Goal: Information Seeking & Learning: Learn about a topic

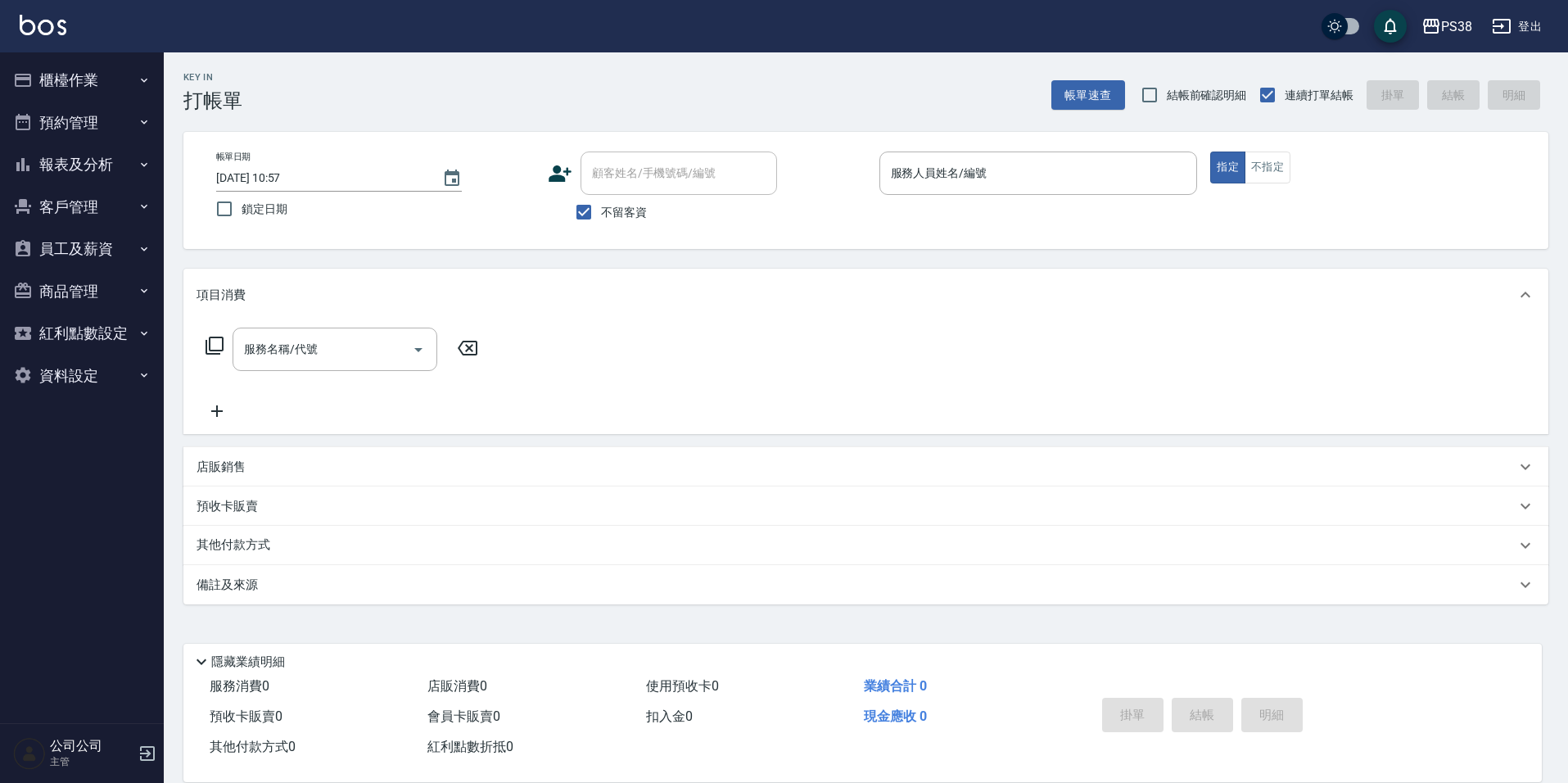
click at [712, 416] on div "服務名稱/代號 服務名稱/代號" at bounding box center [866, 377] width 1365 height 113
click at [144, 179] on button "報表及分析" at bounding box center [82, 165] width 151 height 43
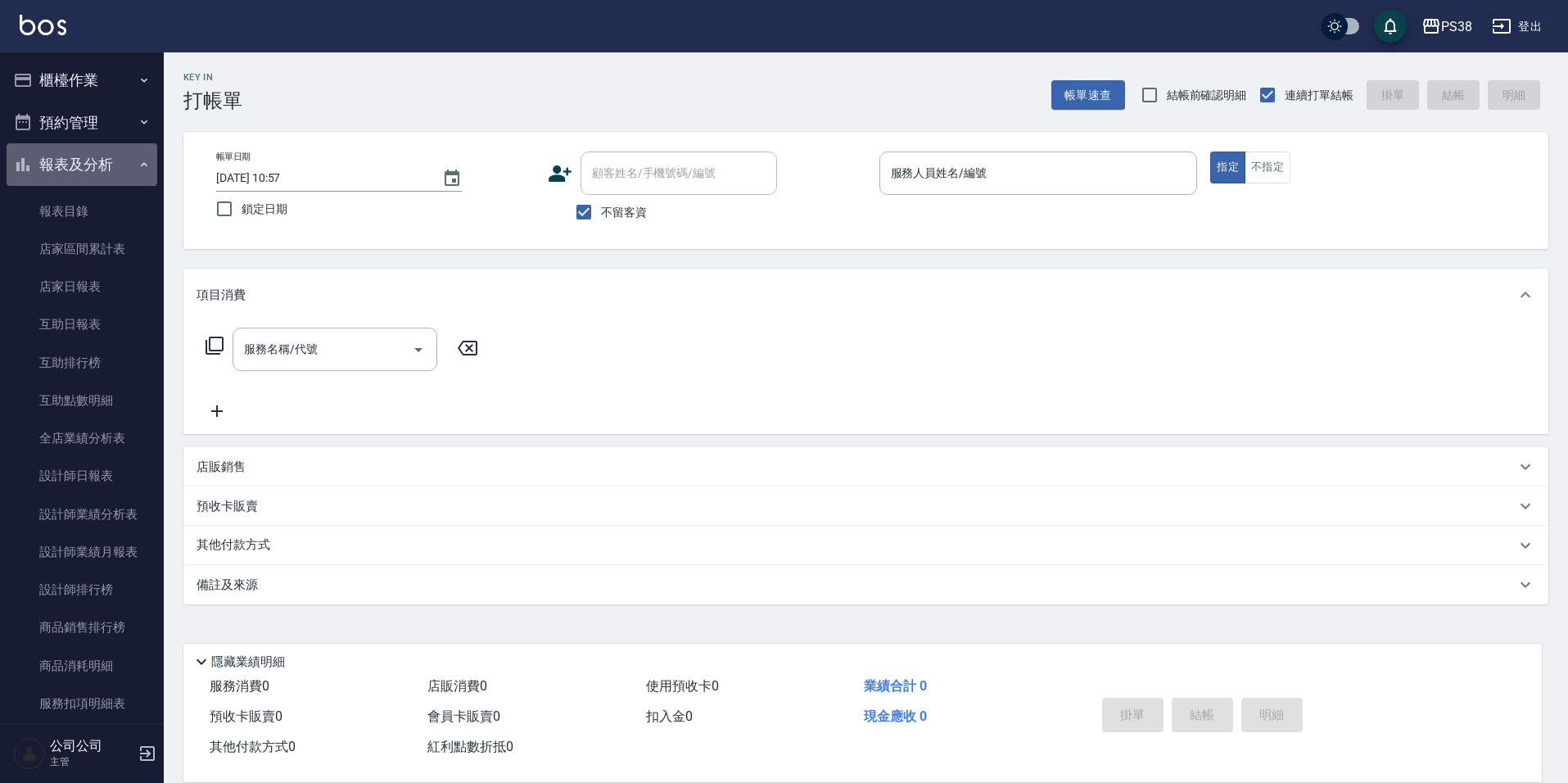
click at [127, 165] on button "報表及分析" at bounding box center [82, 165] width 151 height 43
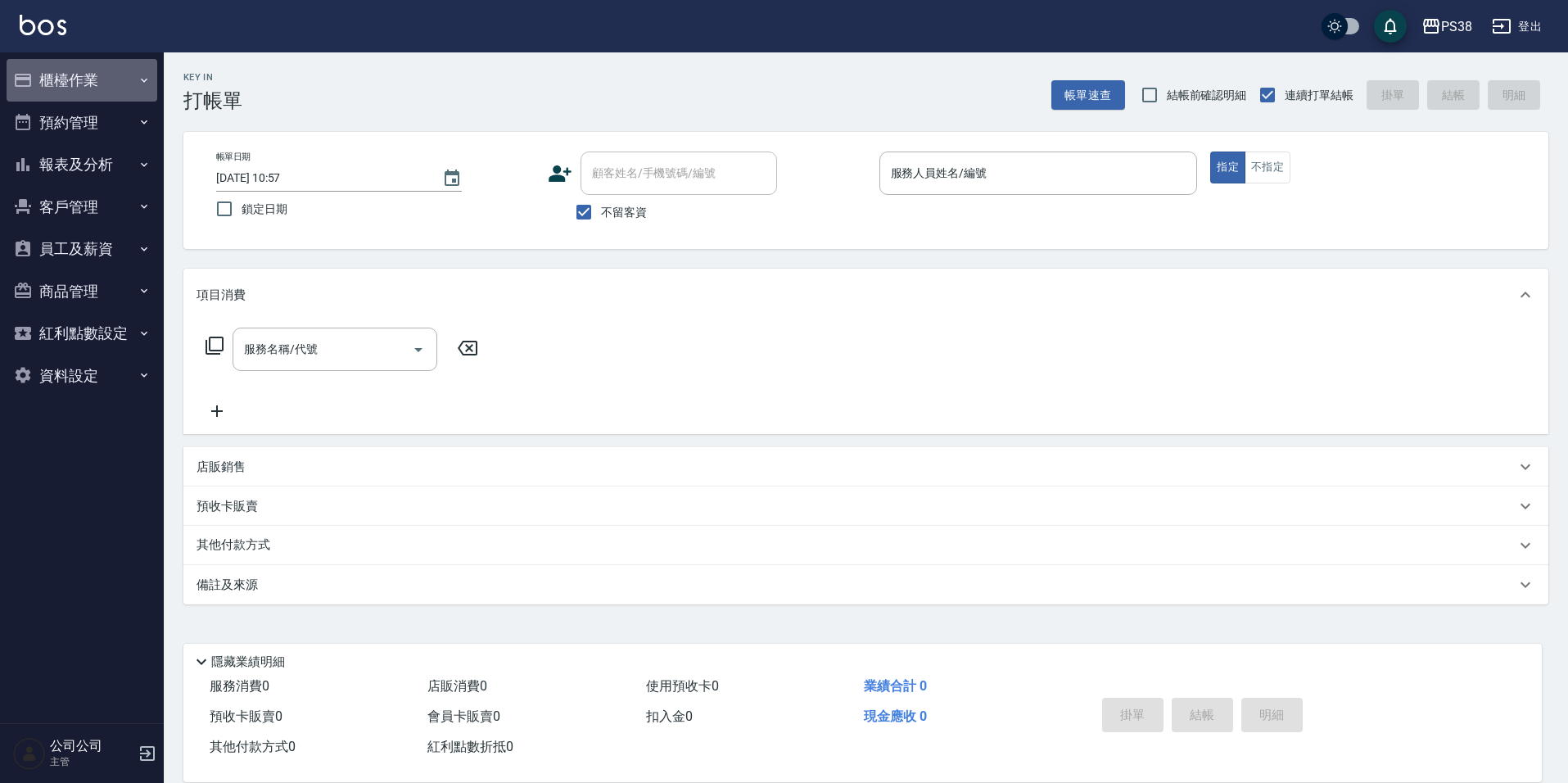
click at [104, 77] on button "櫃檯作業" at bounding box center [82, 80] width 151 height 43
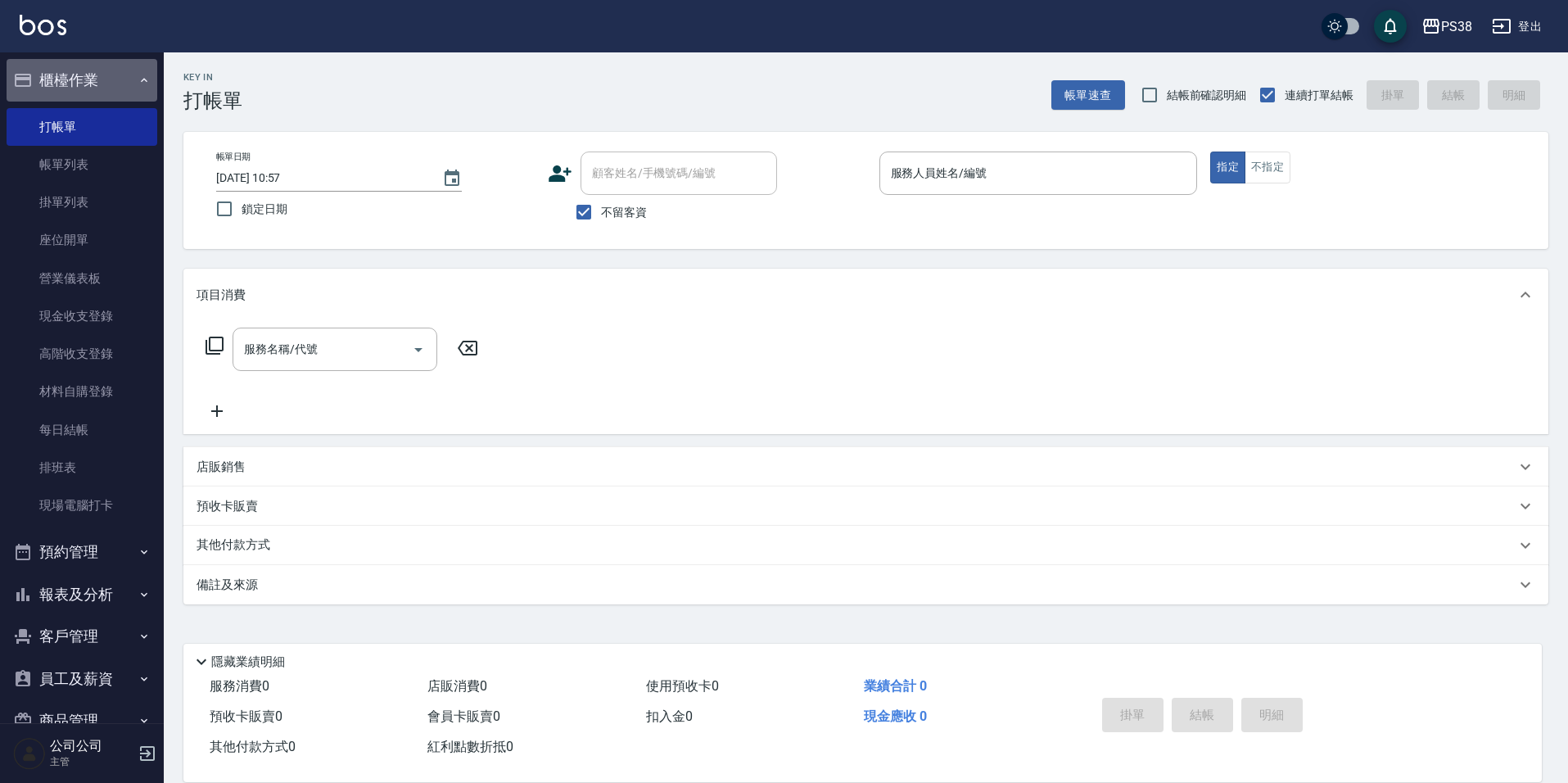
click at [104, 77] on button "櫃檯作業" at bounding box center [82, 80] width 151 height 43
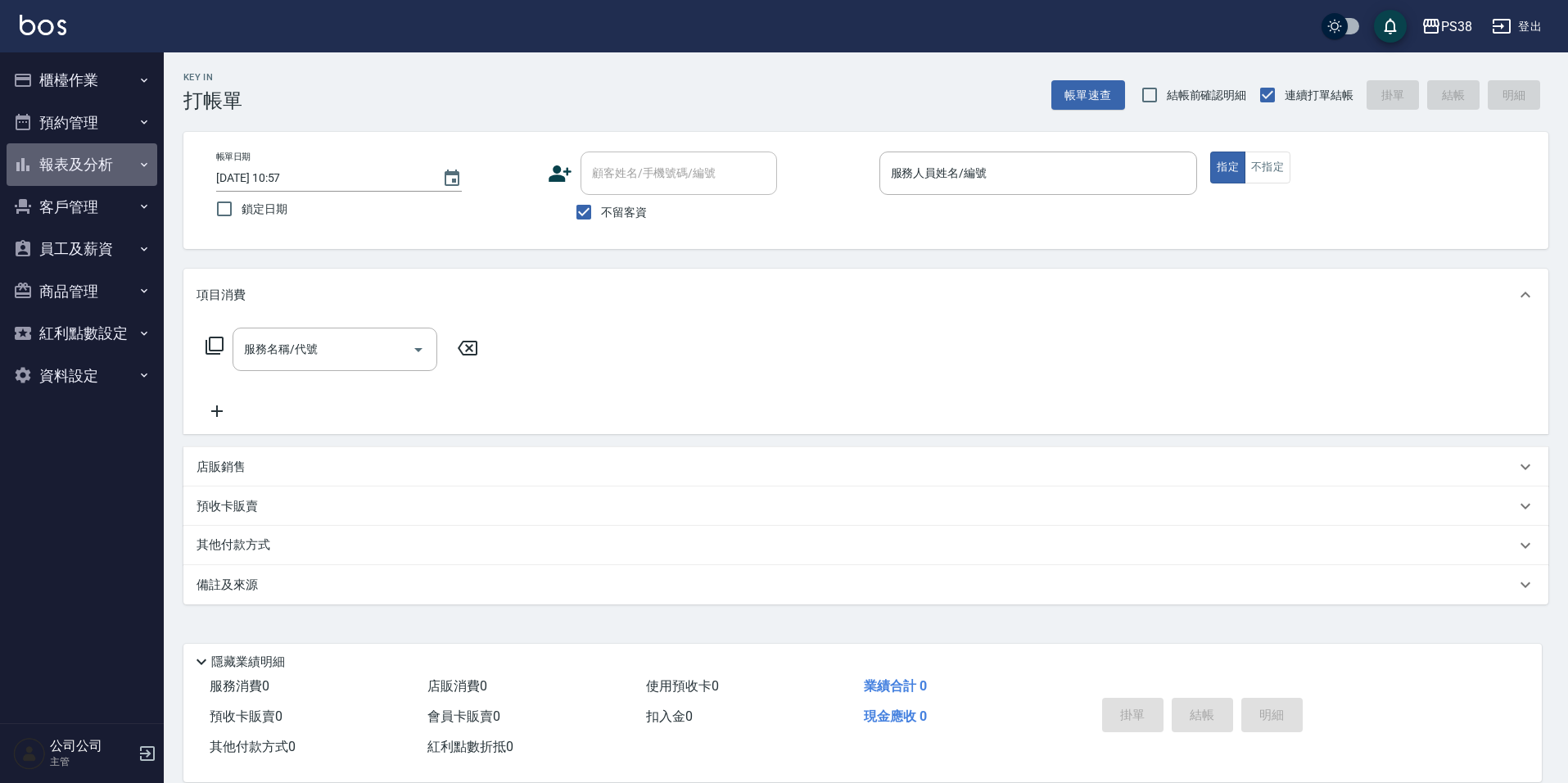
click at [108, 161] on button "報表及分析" at bounding box center [82, 165] width 151 height 43
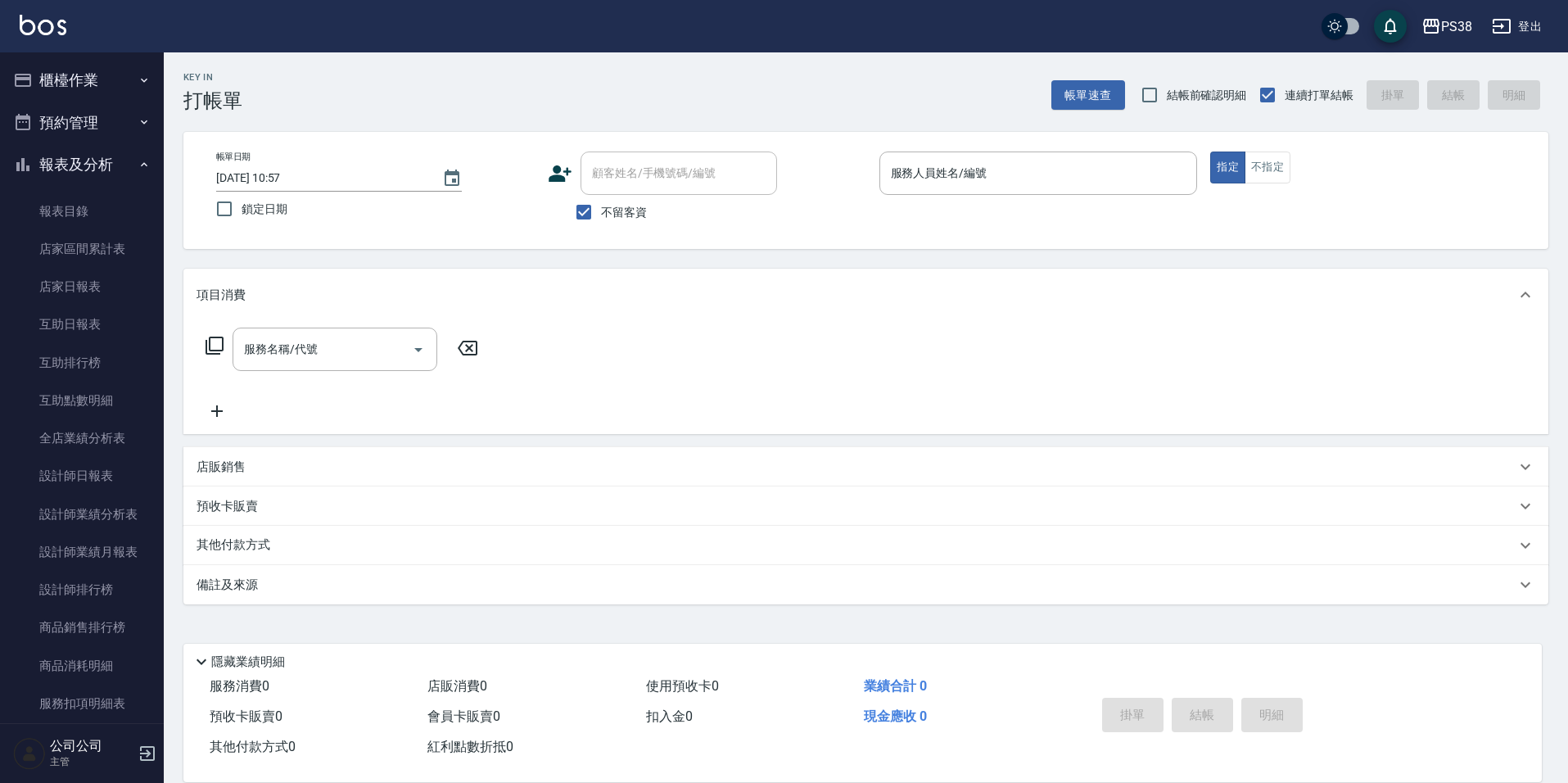
click at [111, 158] on button "報表及分析" at bounding box center [82, 165] width 151 height 43
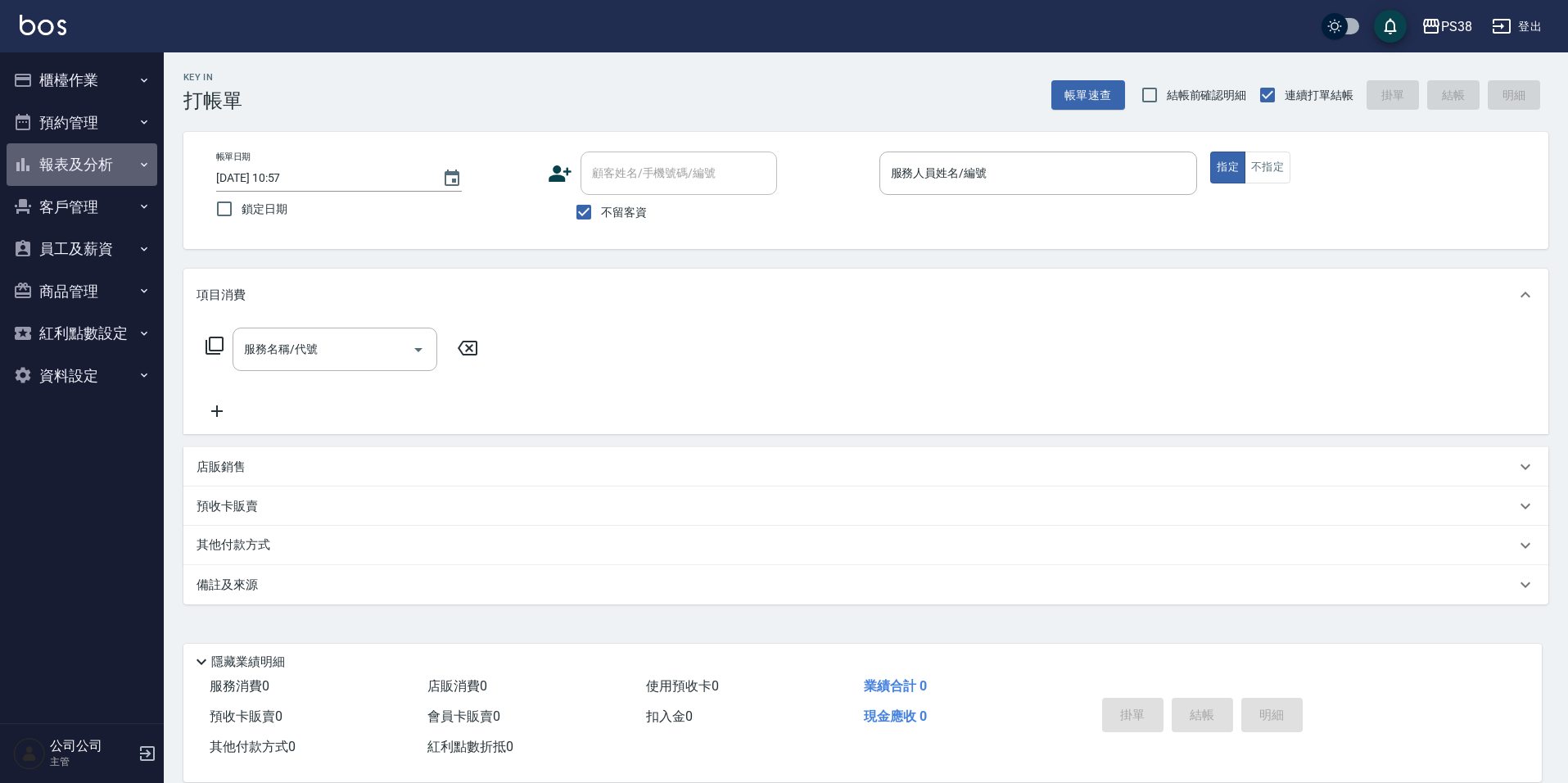
click at [111, 158] on button "報表及分析" at bounding box center [82, 165] width 151 height 43
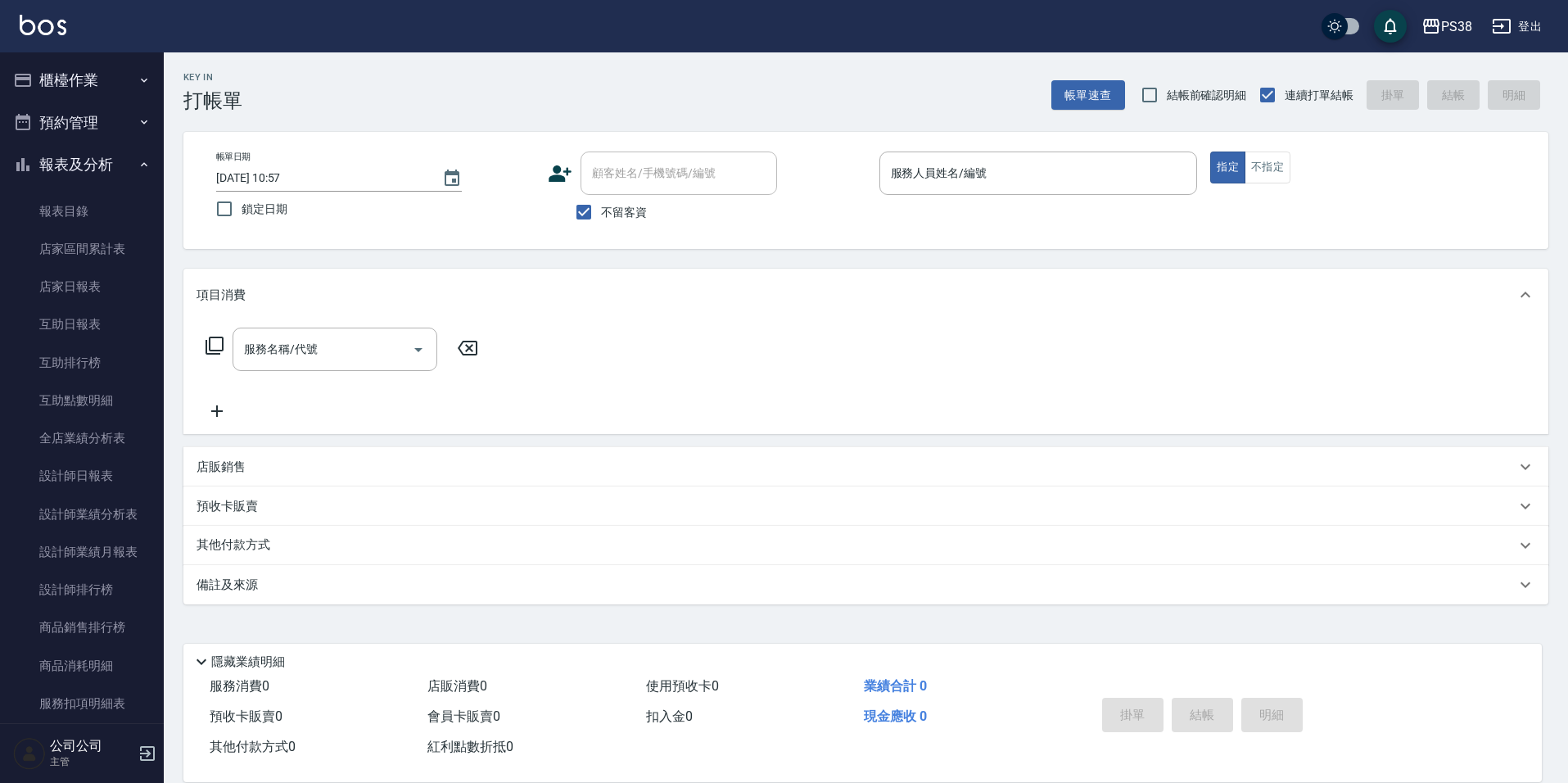
click at [55, 157] on button "報表及分析" at bounding box center [82, 165] width 151 height 43
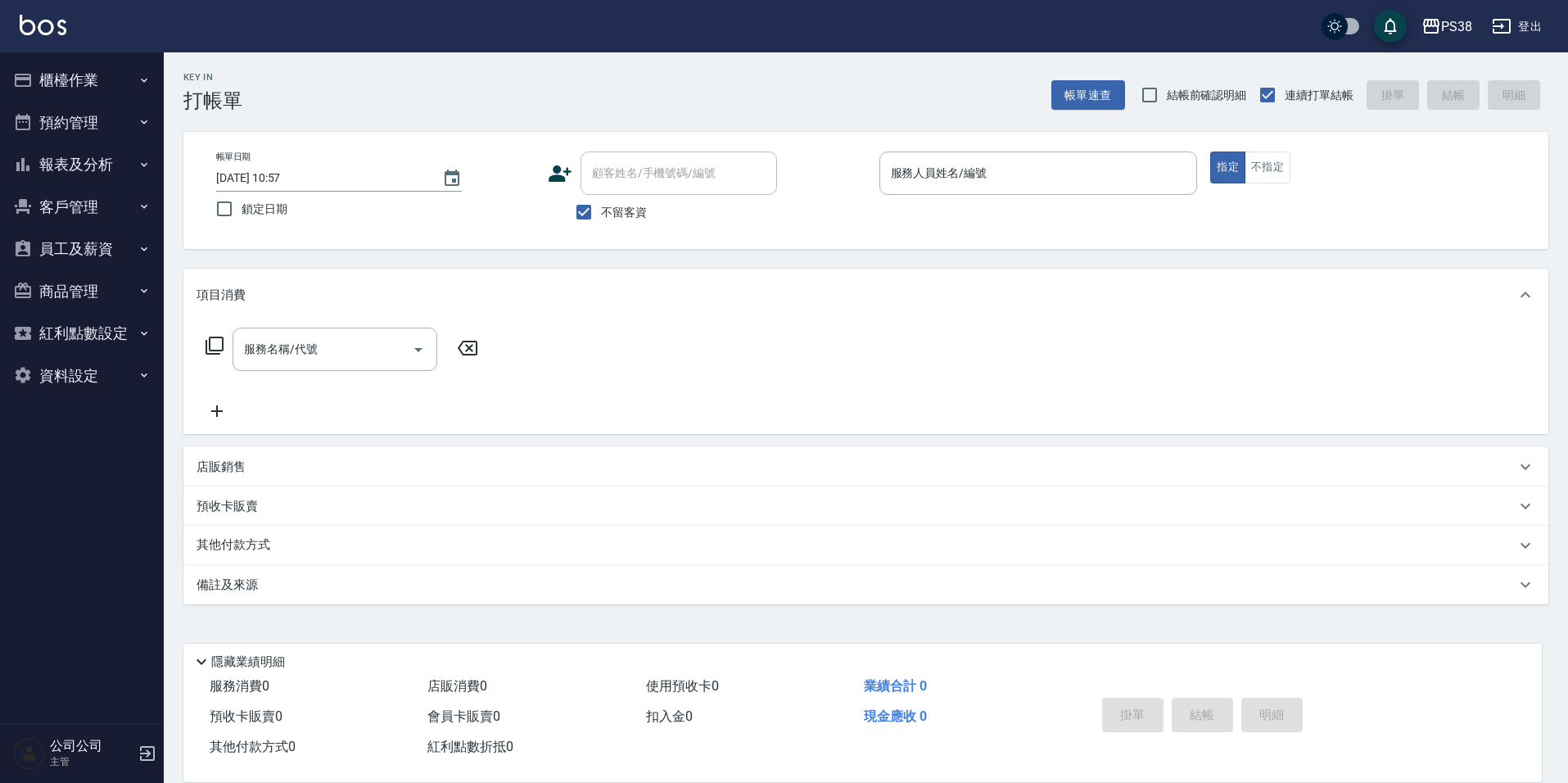
click at [92, 157] on button "報表及分析" at bounding box center [82, 165] width 151 height 43
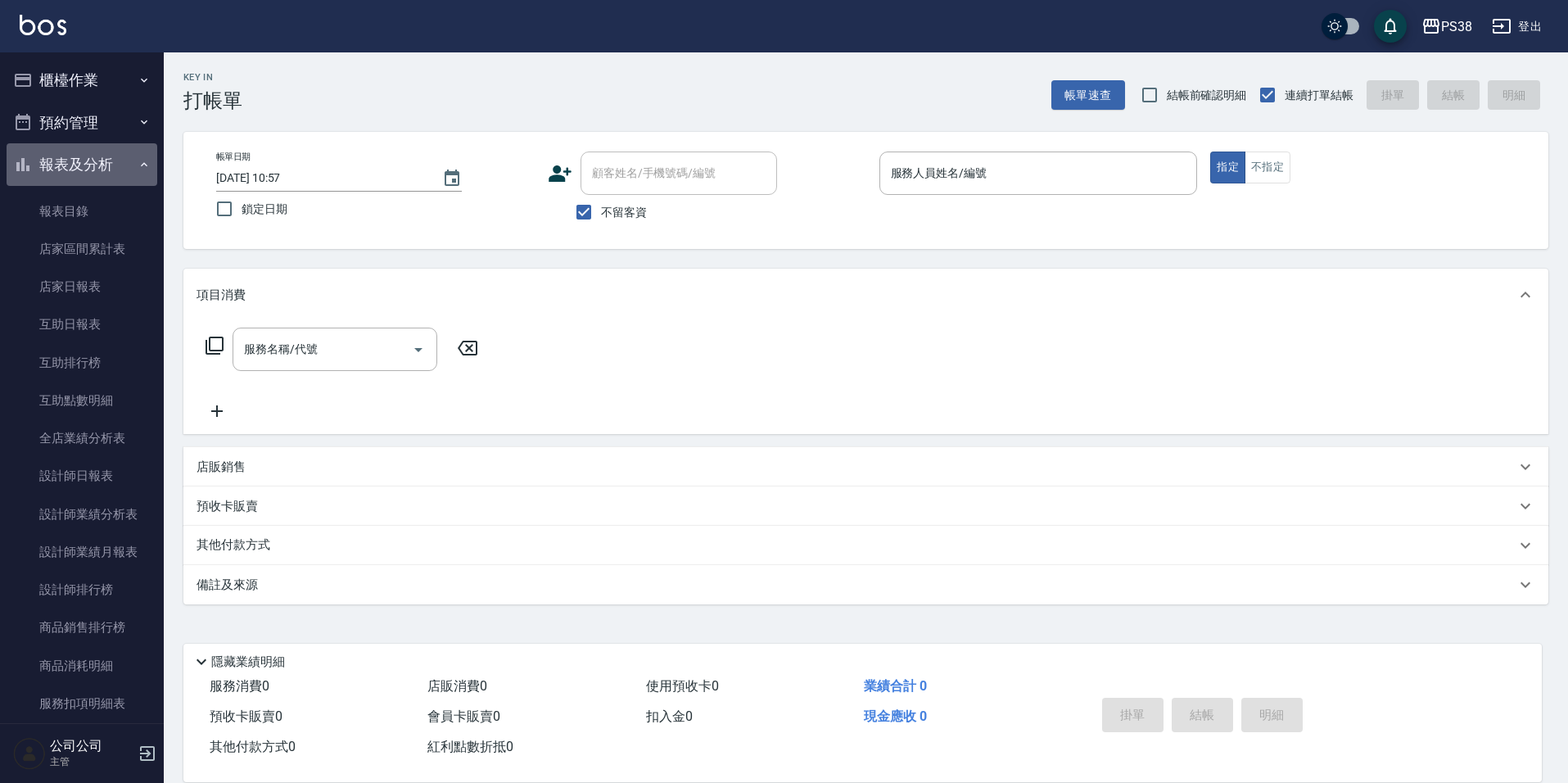
click at [92, 157] on button "報表及分析" at bounding box center [82, 165] width 151 height 43
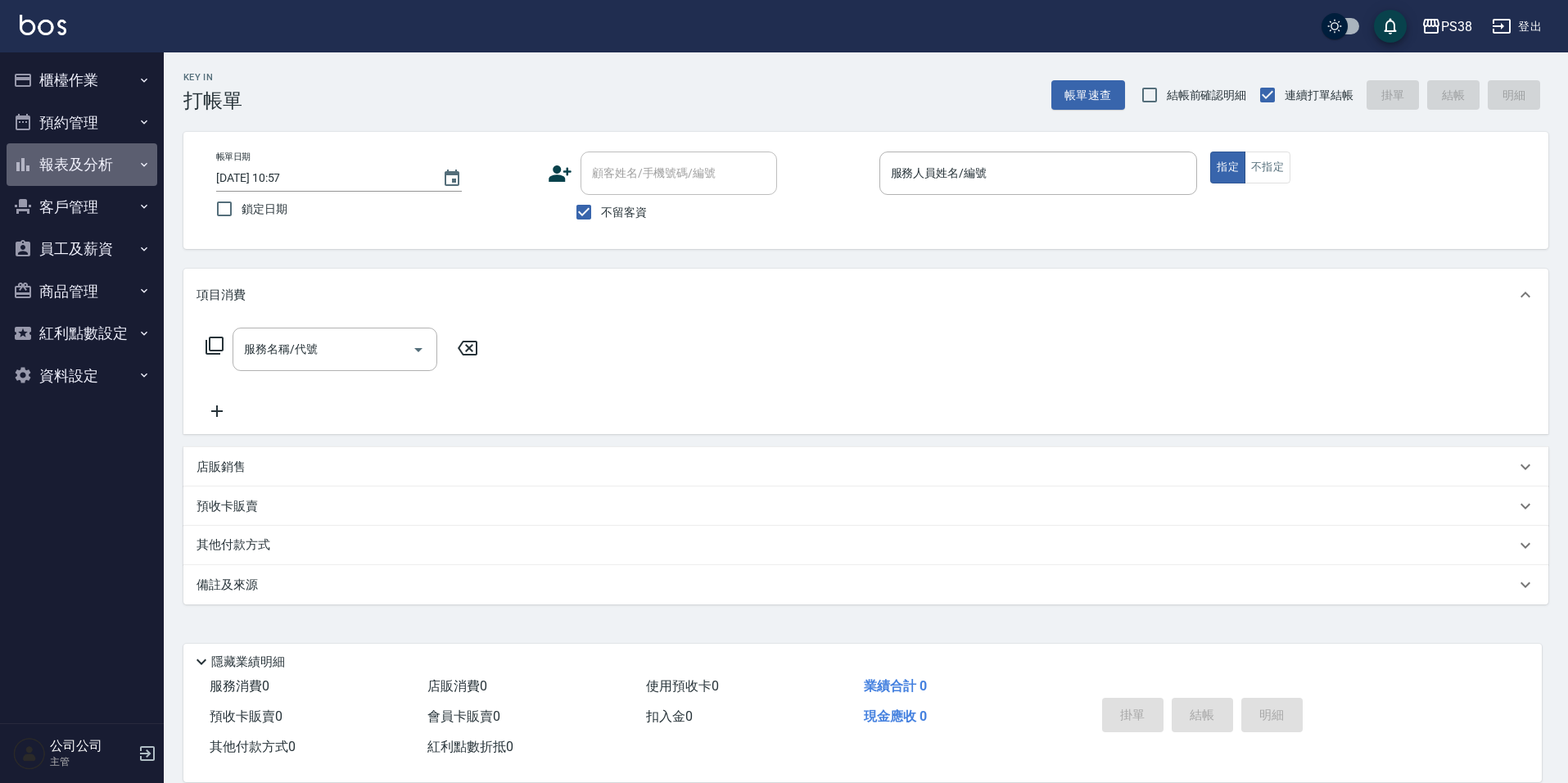
click at [126, 169] on button "報表及分析" at bounding box center [82, 165] width 151 height 43
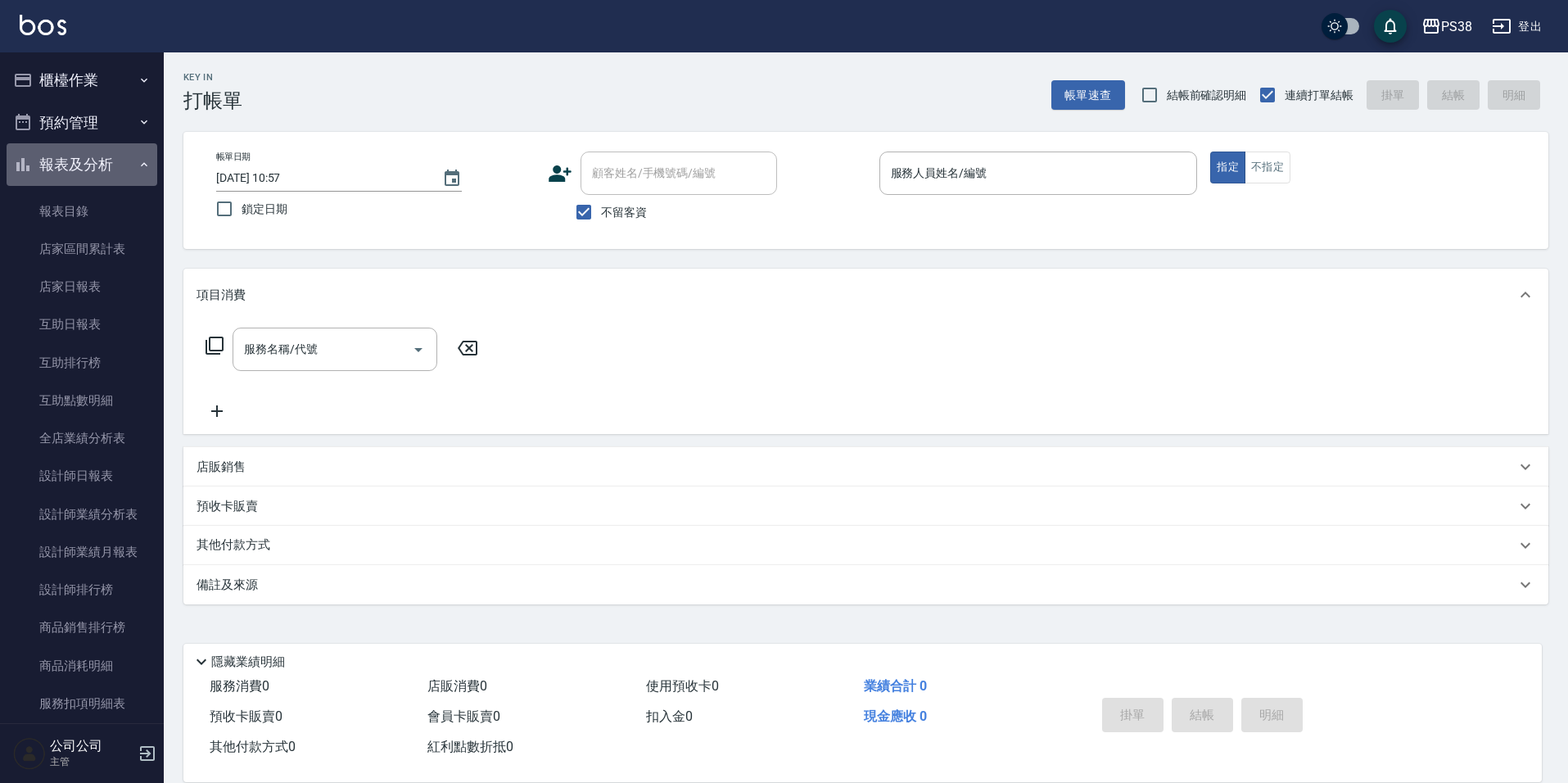
click at [126, 169] on button "報表及分析" at bounding box center [82, 165] width 151 height 43
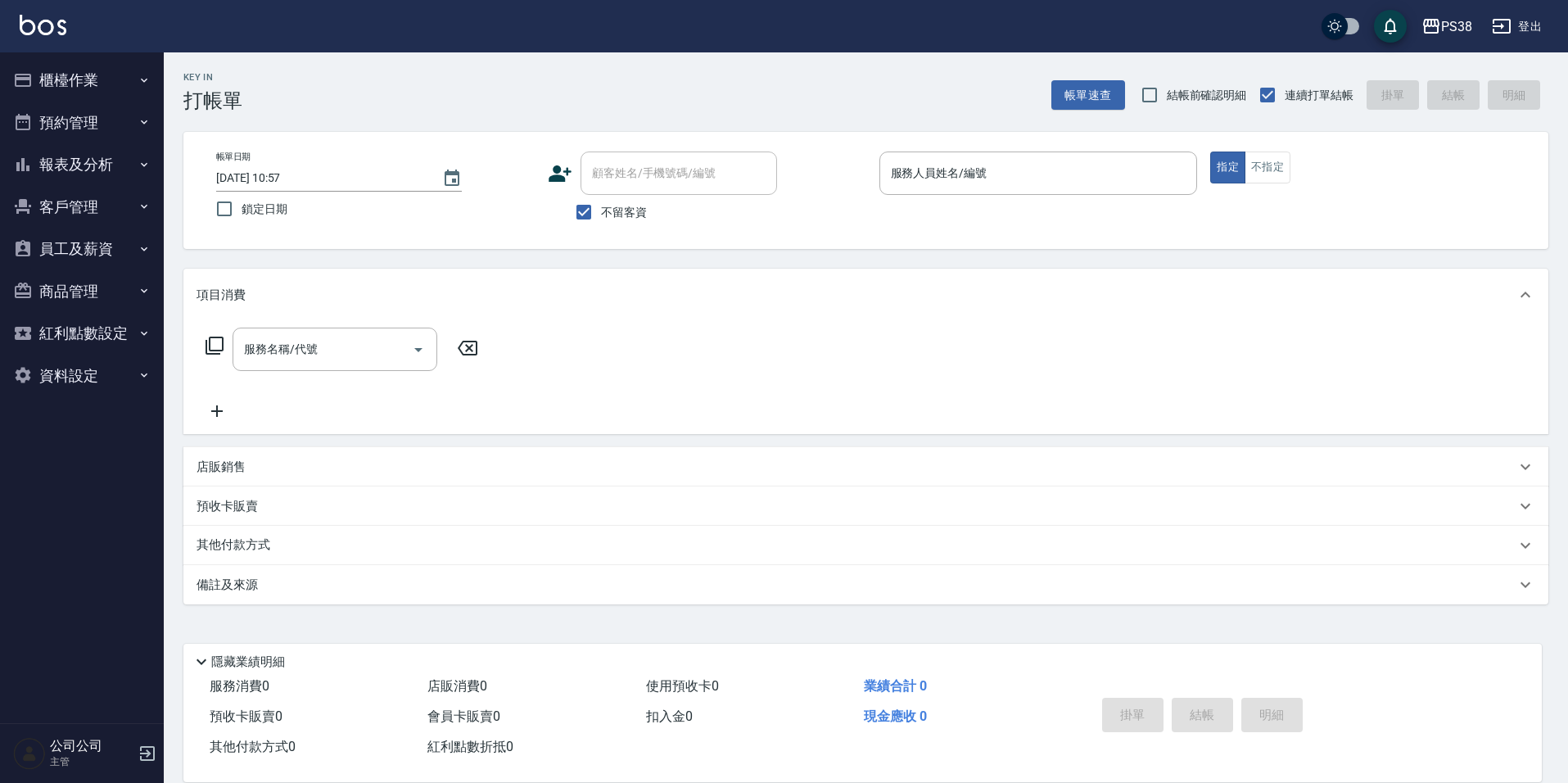
click at [135, 127] on button "預約管理" at bounding box center [82, 123] width 151 height 43
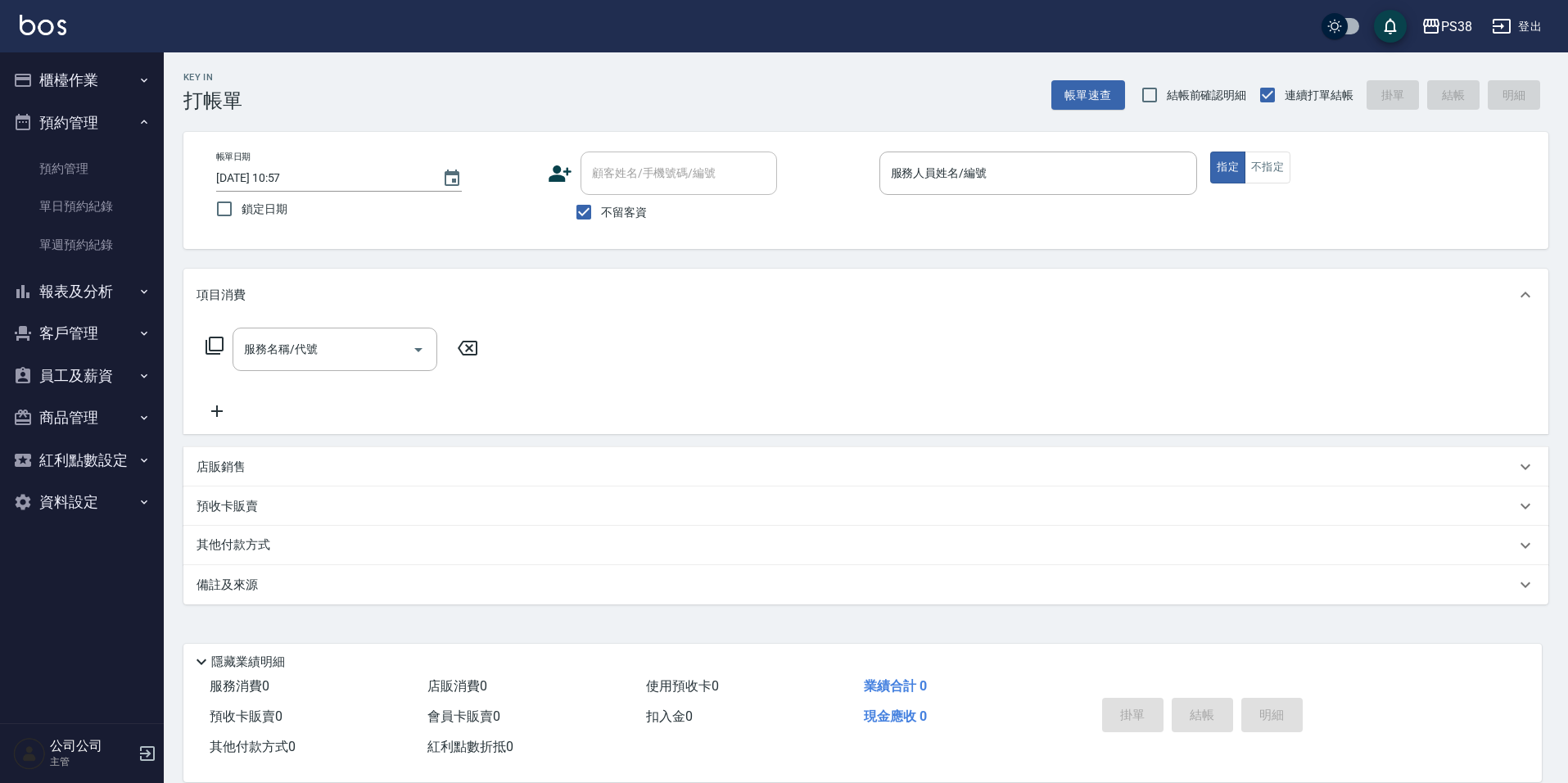
click at [136, 127] on button "預約管理" at bounding box center [82, 123] width 151 height 43
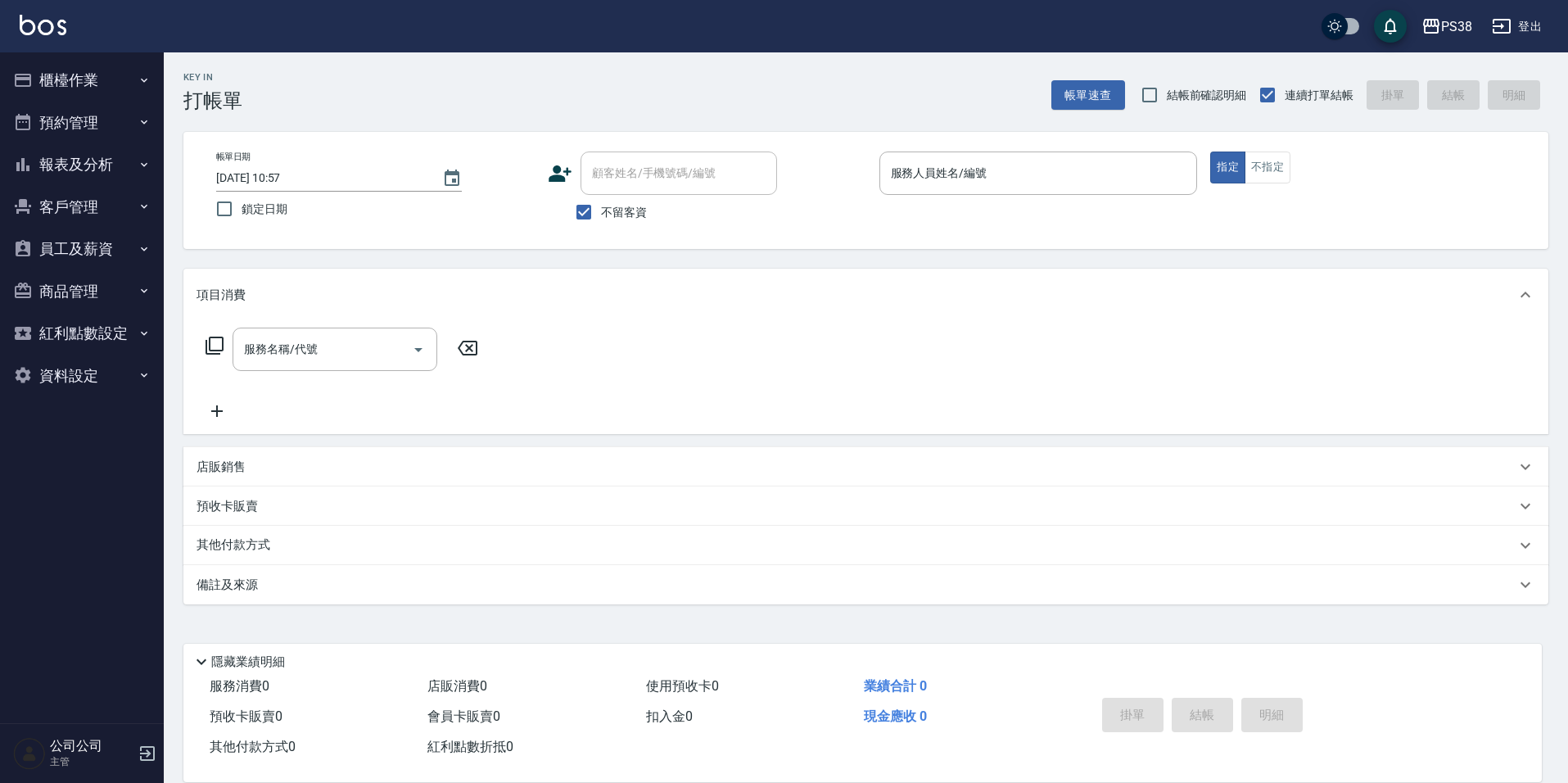
click at [148, 88] on button "櫃檯作業" at bounding box center [82, 80] width 151 height 43
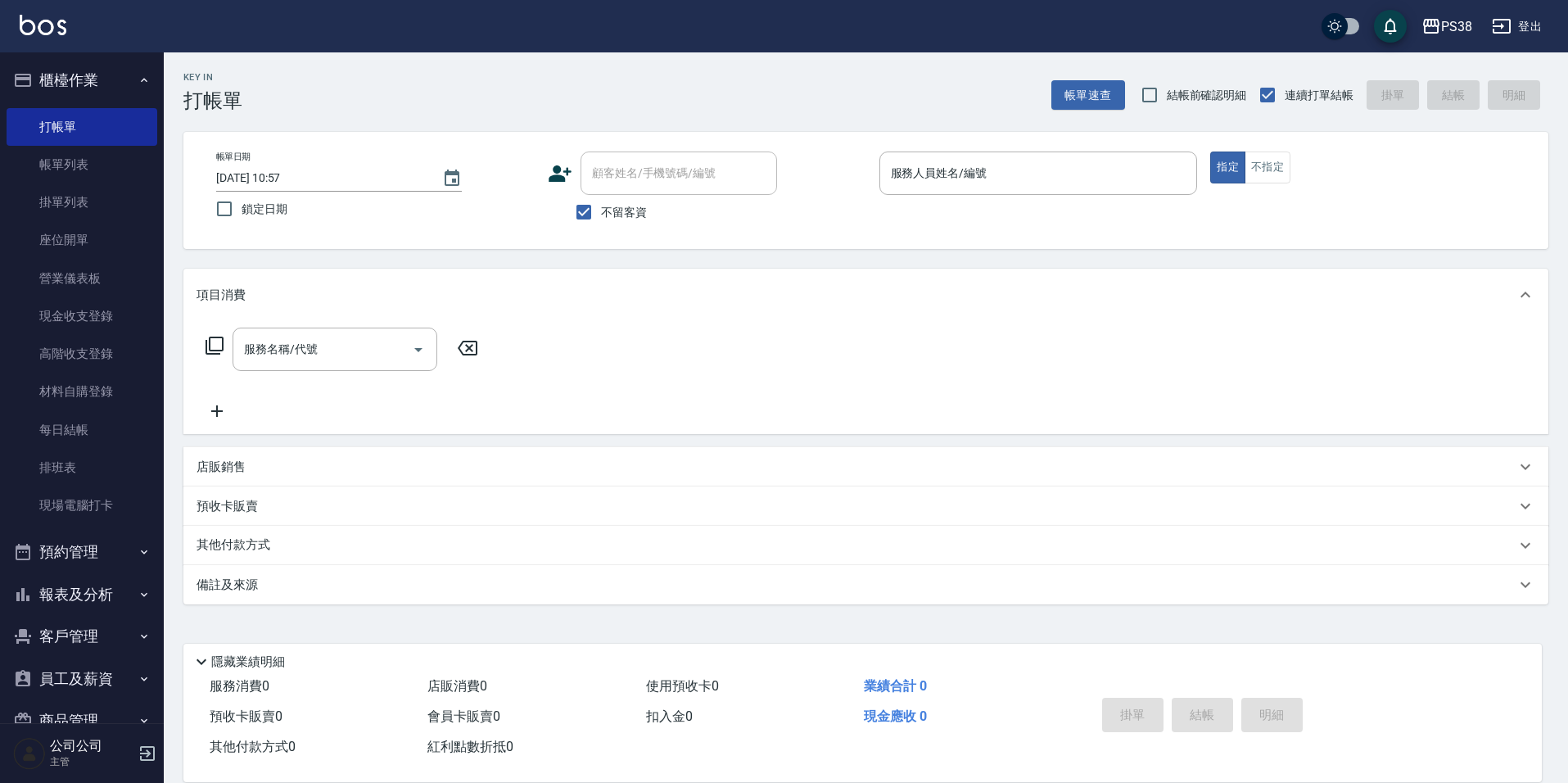
click at [315, 106] on div "Key In 打帳單 帳單速查 結帳前確認明細 連續打單結帳 掛單 結帳 明細" at bounding box center [856, 82] width 1384 height 60
click at [95, 175] on link "帳單列表" at bounding box center [82, 164] width 151 height 37
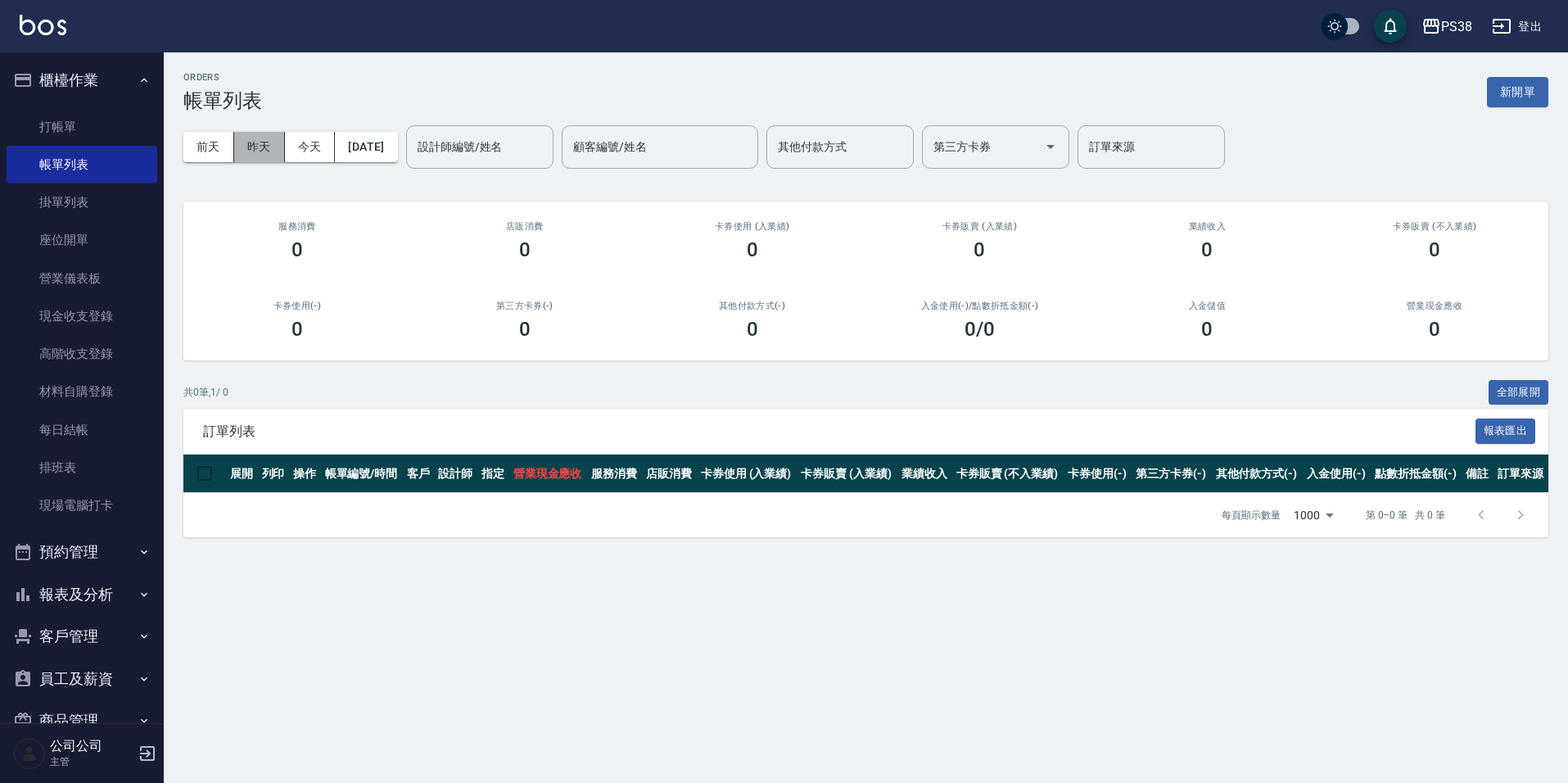
click at [245, 150] on button "昨天" at bounding box center [259, 146] width 50 height 31
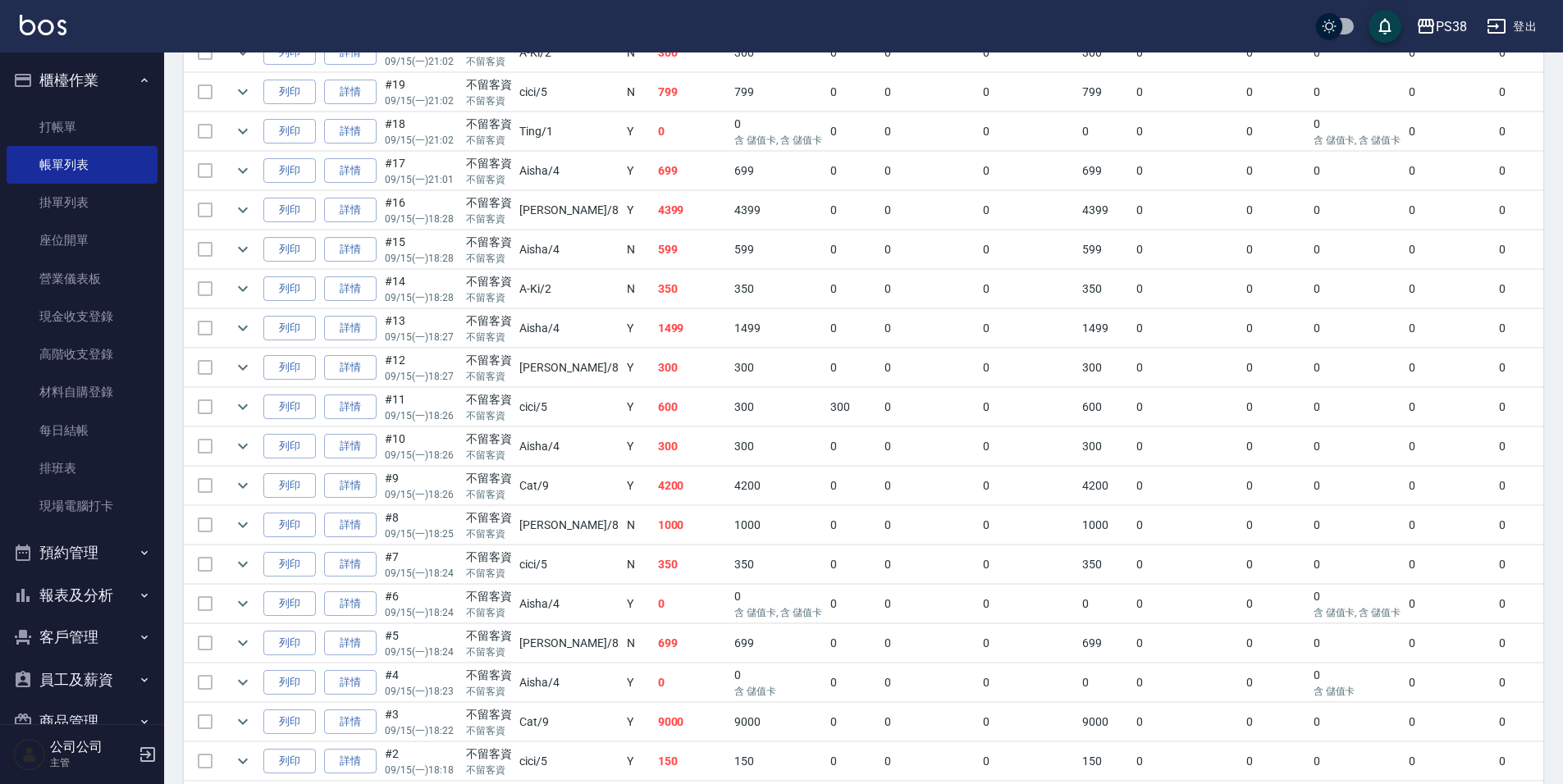
scroll to position [1164, 0]
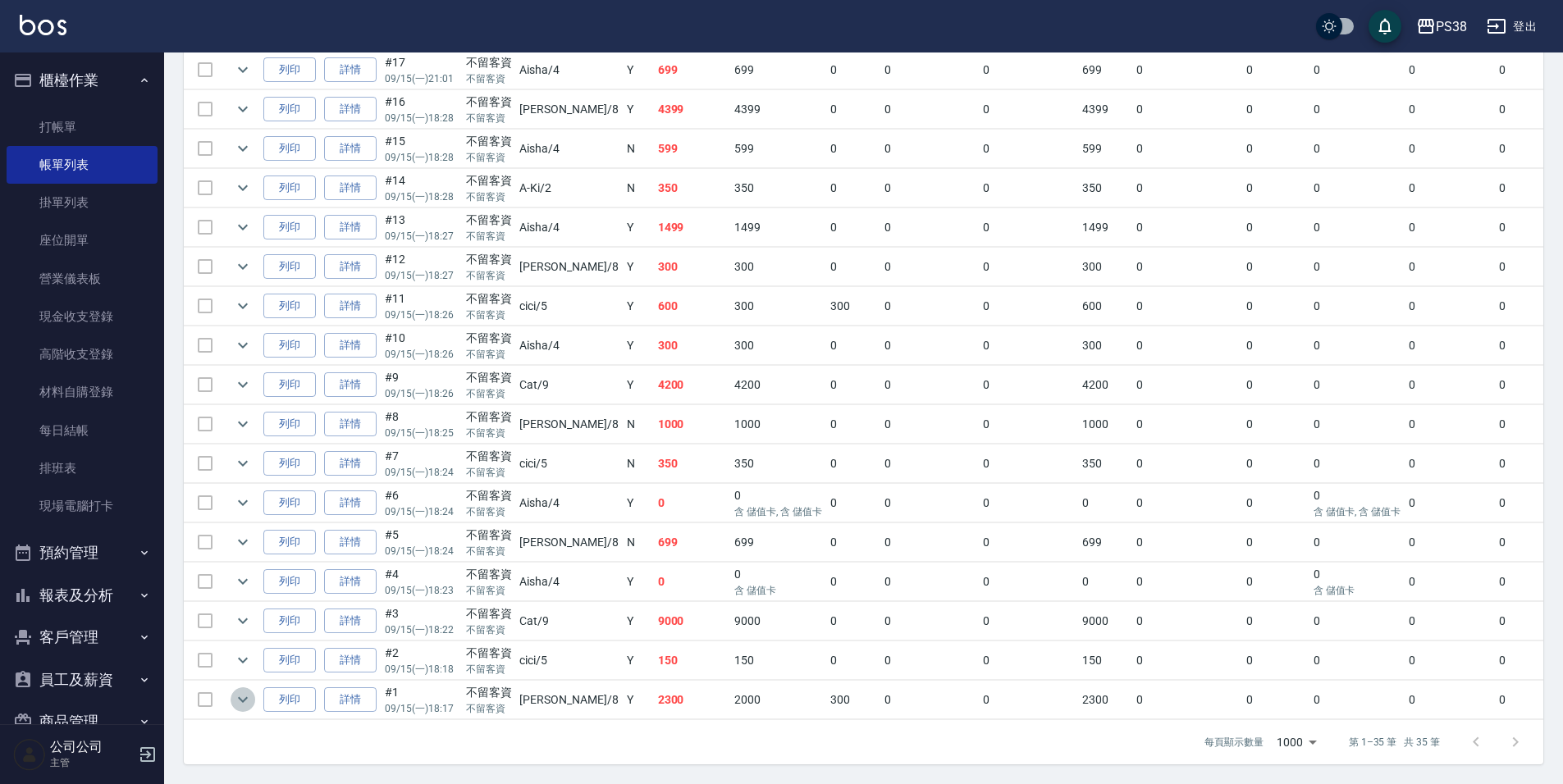
click at [244, 693] on icon "expand row" at bounding box center [243, 699] width 20 height 20
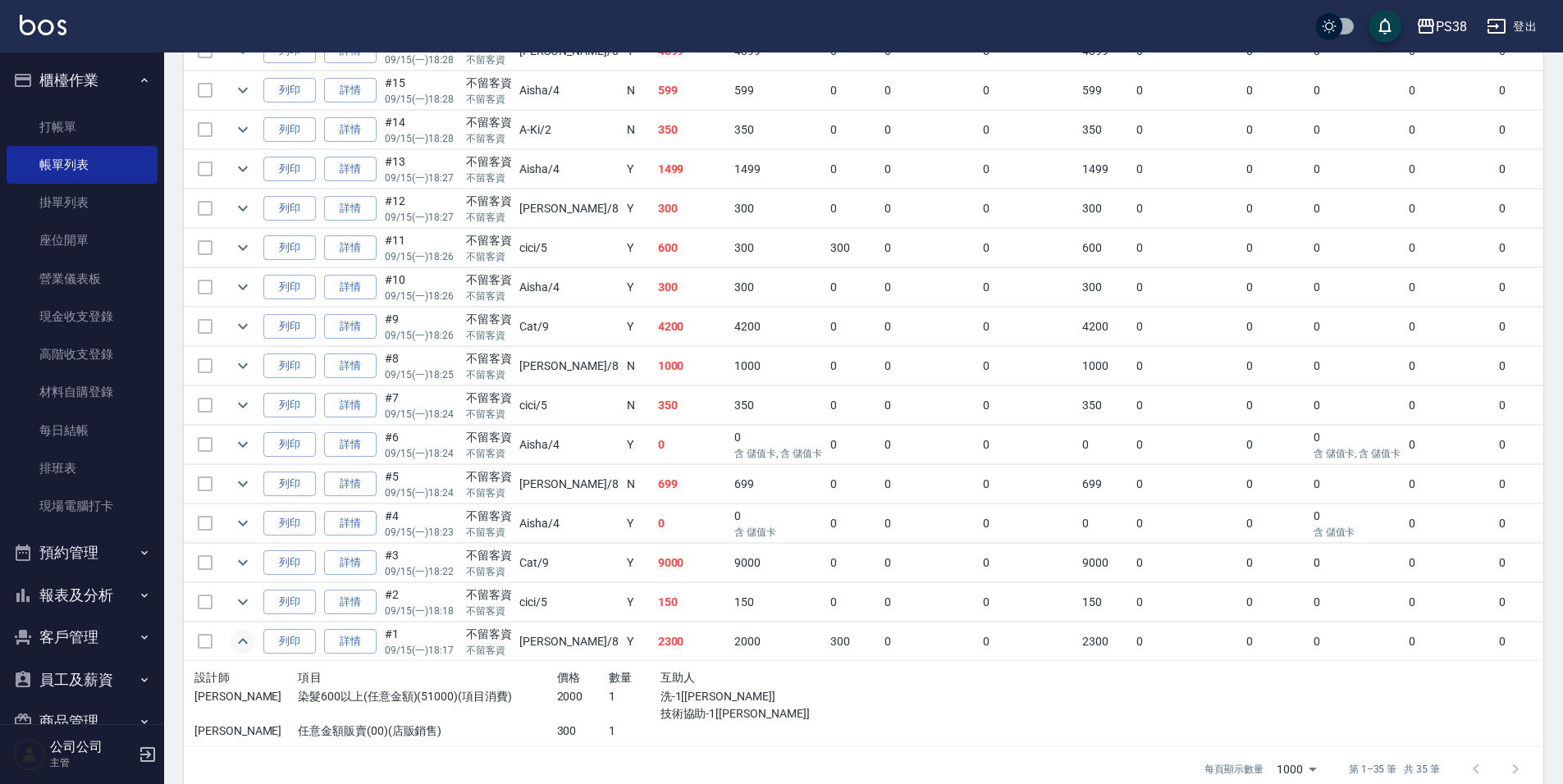
scroll to position [1249, 0]
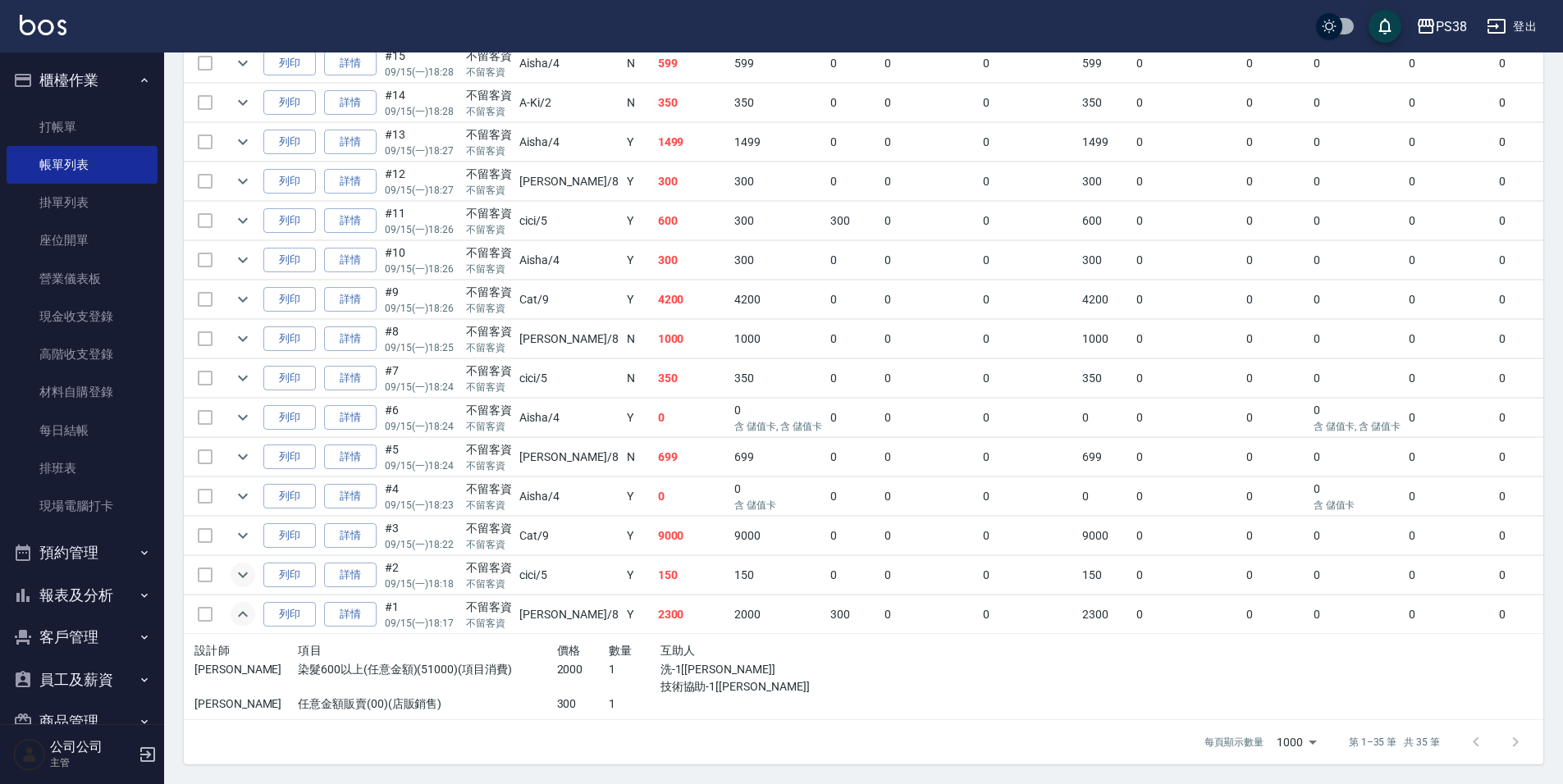
click at [240, 565] on icon "expand row" at bounding box center [243, 574] width 20 height 20
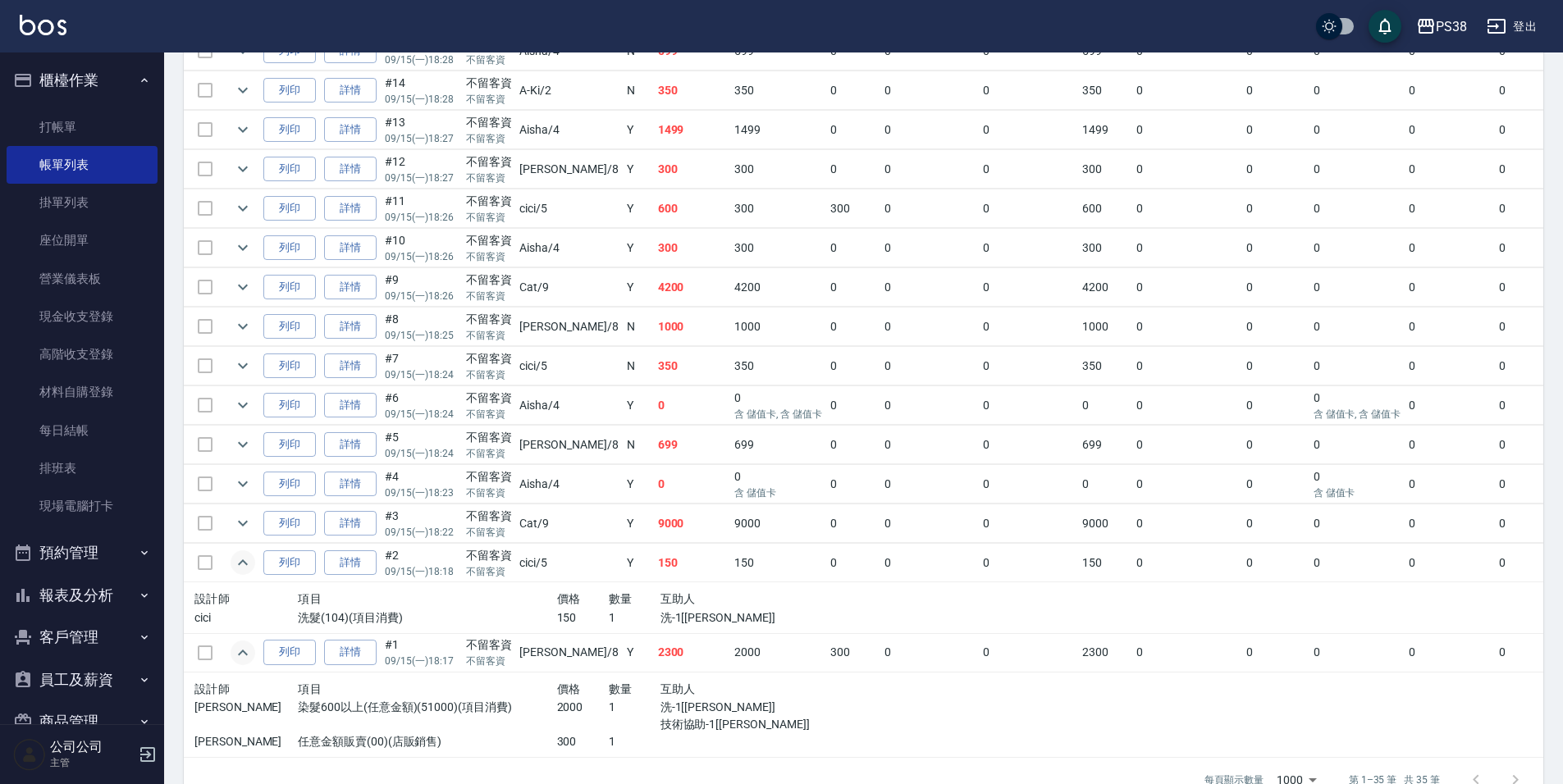
click at [660, 592] on span "互助人" at bounding box center [678, 598] width 35 height 13
click at [240, 525] on icon "expand row" at bounding box center [243, 523] width 20 height 20
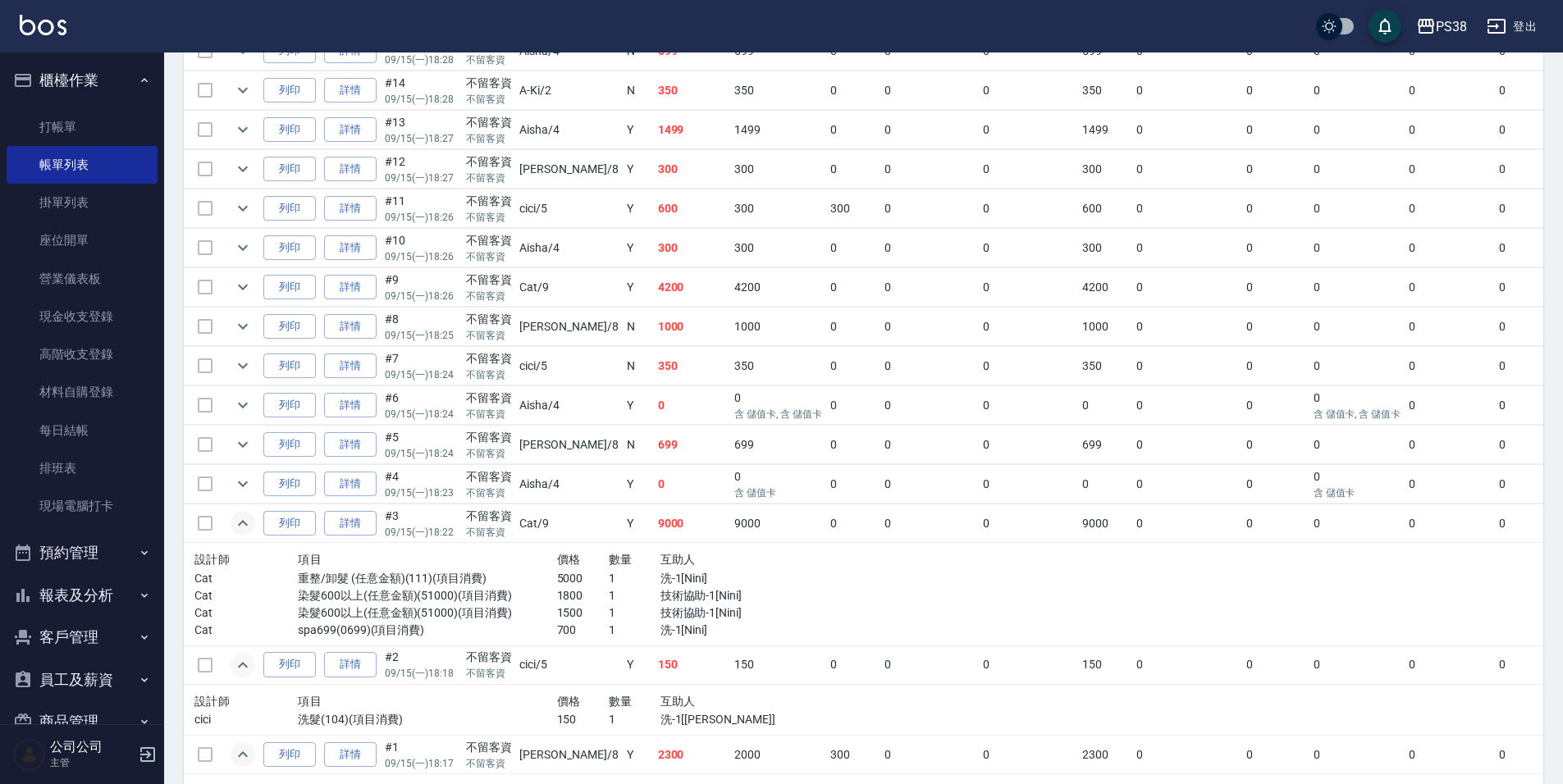
click at [661, 642] on div "設計師 項目 價格 數量 互助人 Cat 重整/卸髮 (任意金額)(111)(項目消費) 5000 1 洗-1[Nini] Cat 染髮600以上(任意金額)…" at bounding box center [504, 595] width 634 height 103
click at [659, 641] on div "設計師 項目 價格 數量 互助人 Cat 重整/卸髮 (任意金額)(111)(項目消費) 5000 1 洗-1[Nini] Cat 染髮600以上(任意金額)…" at bounding box center [504, 595] width 634 height 103
click at [659, 640] on div "設計師 項目 價格 數量 互助人 Cat 重整/卸髮 (任意金額)(111)(項目消費) 5000 1 洗-1[Nini] Cat 染髮600以上(任意金額)…" at bounding box center [504, 595] width 634 height 103
click at [693, 606] on p "技術協助-1[Nini]" at bounding box center [738, 613] width 155 height 17
click at [694, 592] on p "技術協助-1[Nini]" at bounding box center [738, 595] width 155 height 17
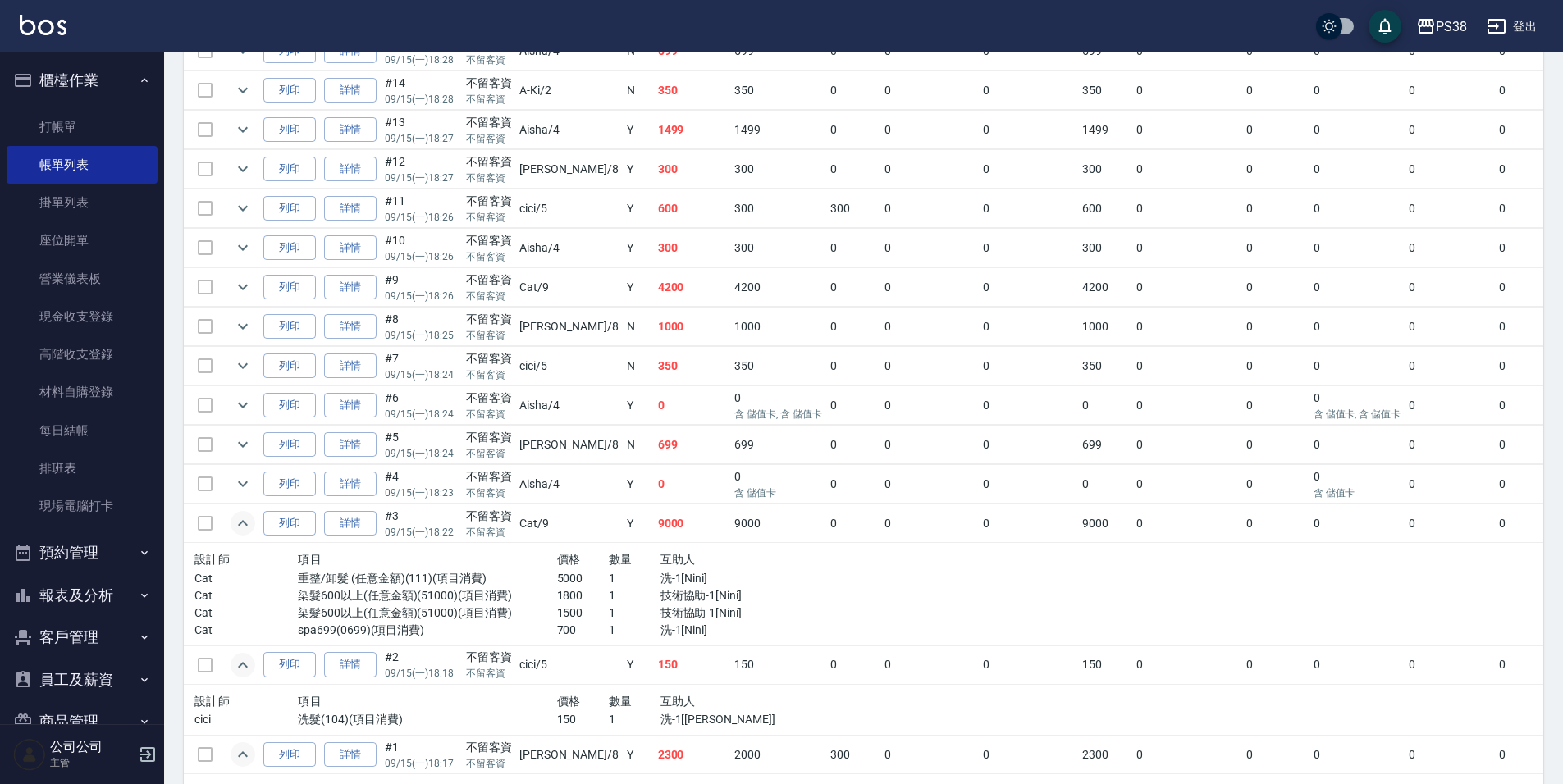
click at [660, 565] on div "互助人" at bounding box center [738, 560] width 155 height 21
click at [248, 476] on icon "expand row" at bounding box center [243, 483] width 20 height 20
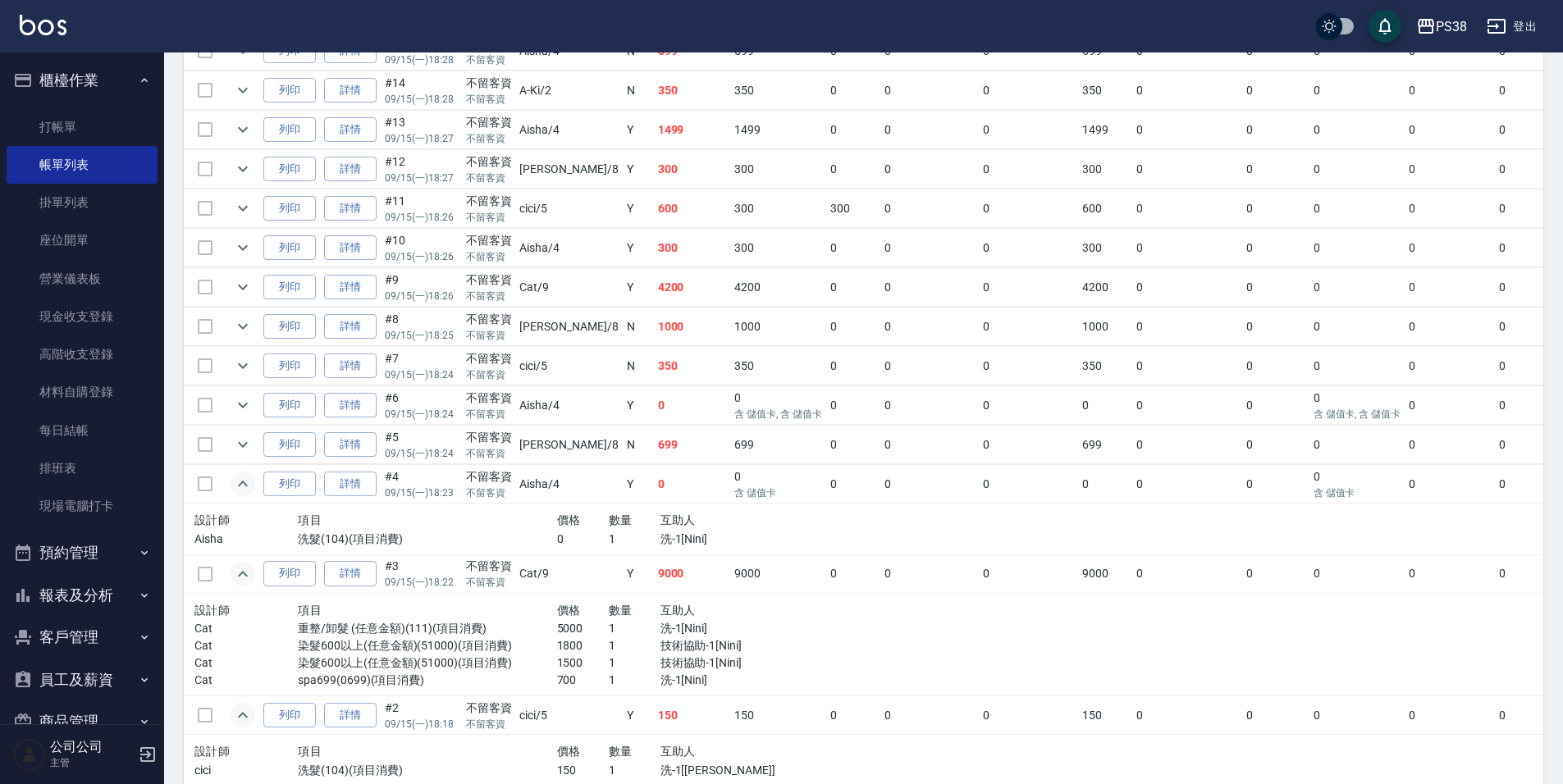
click at [660, 542] on p "洗-1[Nini]" at bounding box center [738, 539] width 155 height 17
click at [241, 443] on icon "expand row" at bounding box center [243, 444] width 20 height 20
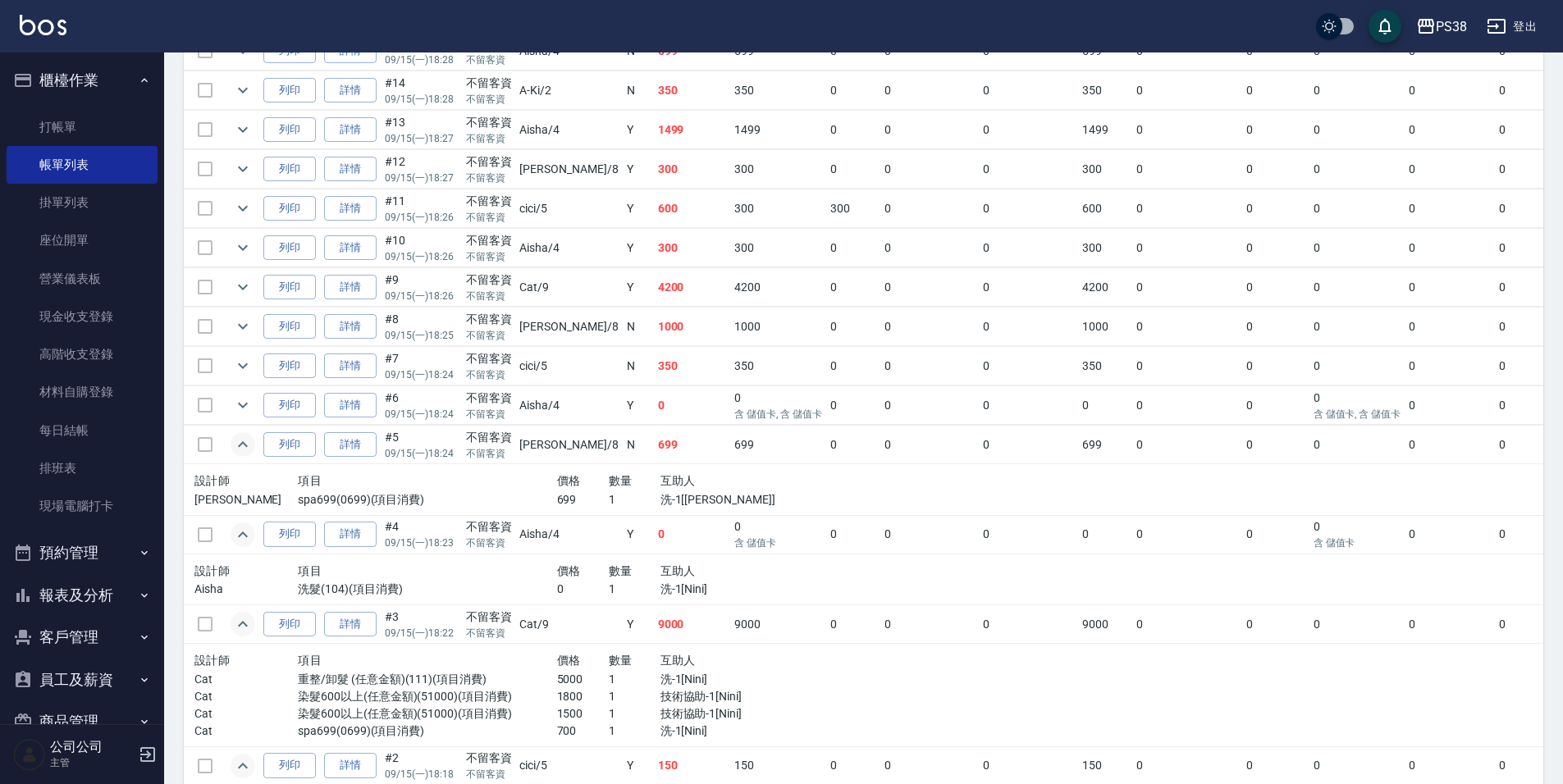
click at [569, 492] on p "699" at bounding box center [583, 499] width 51 height 17
click at [246, 407] on icon "expand row" at bounding box center [243, 404] width 20 height 20
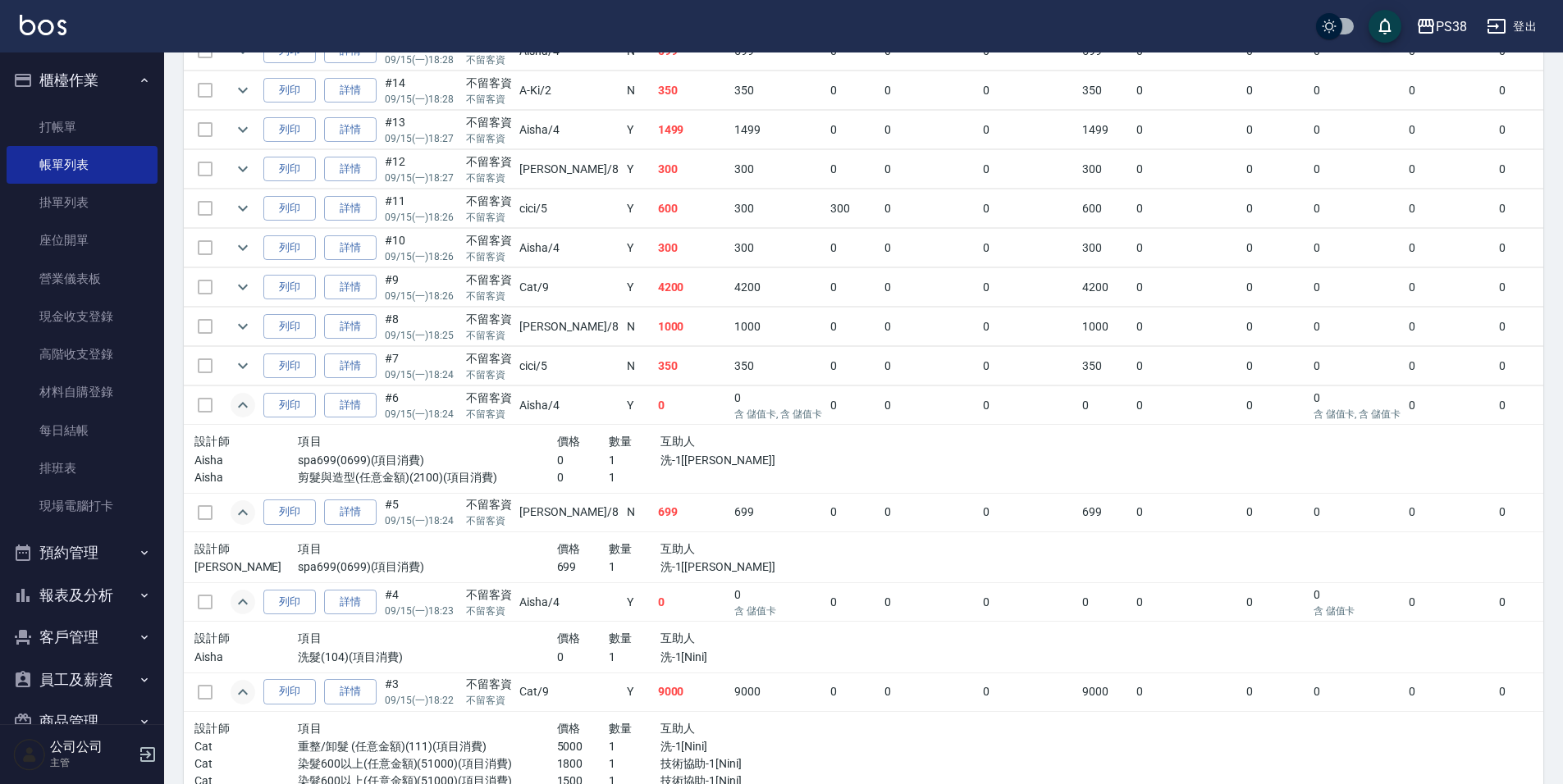
click at [660, 479] on div at bounding box center [738, 478] width 155 height 17
click at [241, 364] on icon "expand row" at bounding box center [243, 365] width 20 height 20
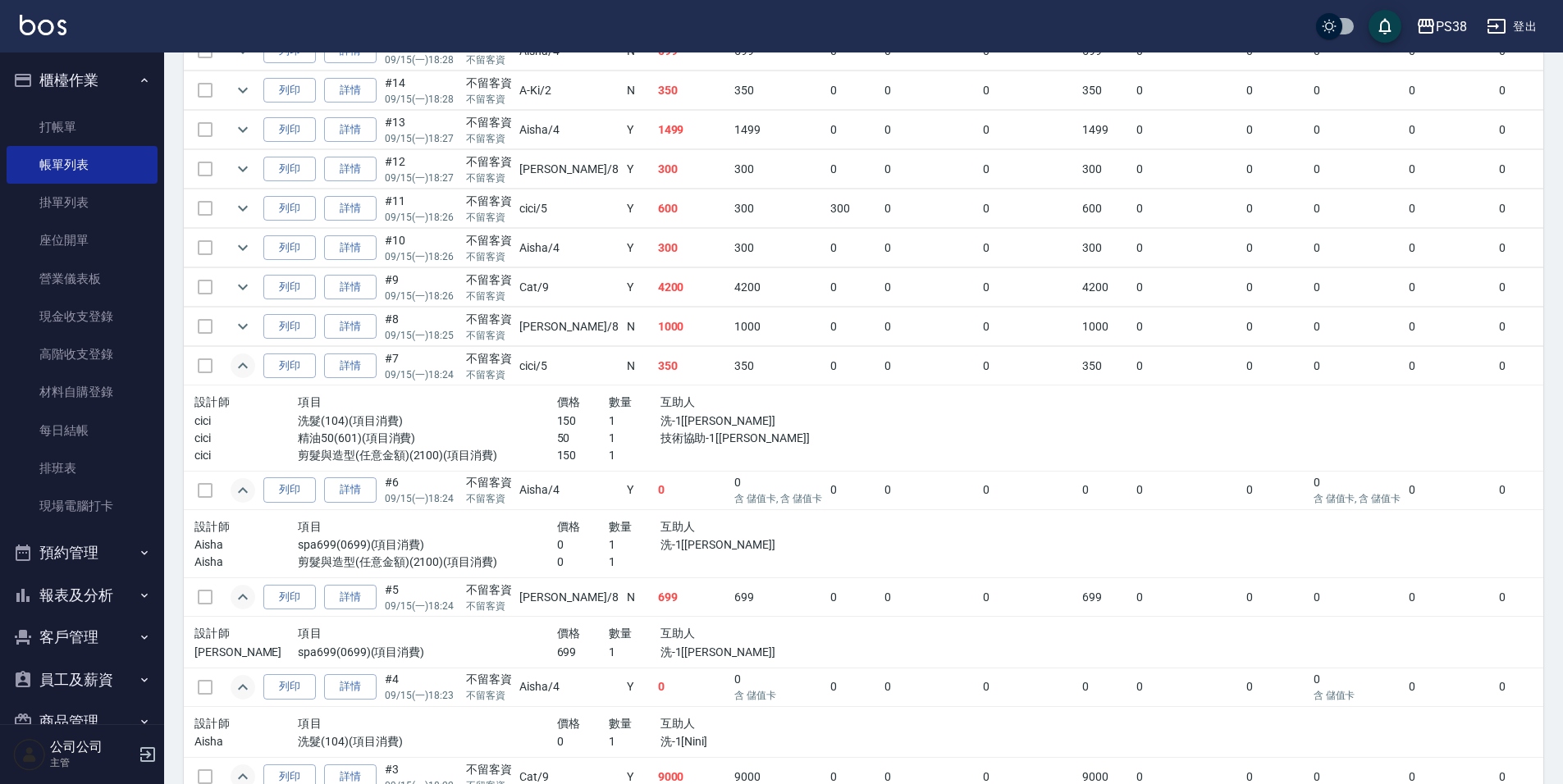
click at [654, 373] on td "350" at bounding box center [692, 366] width 77 height 38
click at [609, 411] on div "數量" at bounding box center [634, 402] width 51 height 21
drag, startPoint x: 235, startPoint y: 330, endPoint x: 257, endPoint y: 331, distance: 22.0
click at [234, 331] on icon "expand row" at bounding box center [243, 326] width 20 height 20
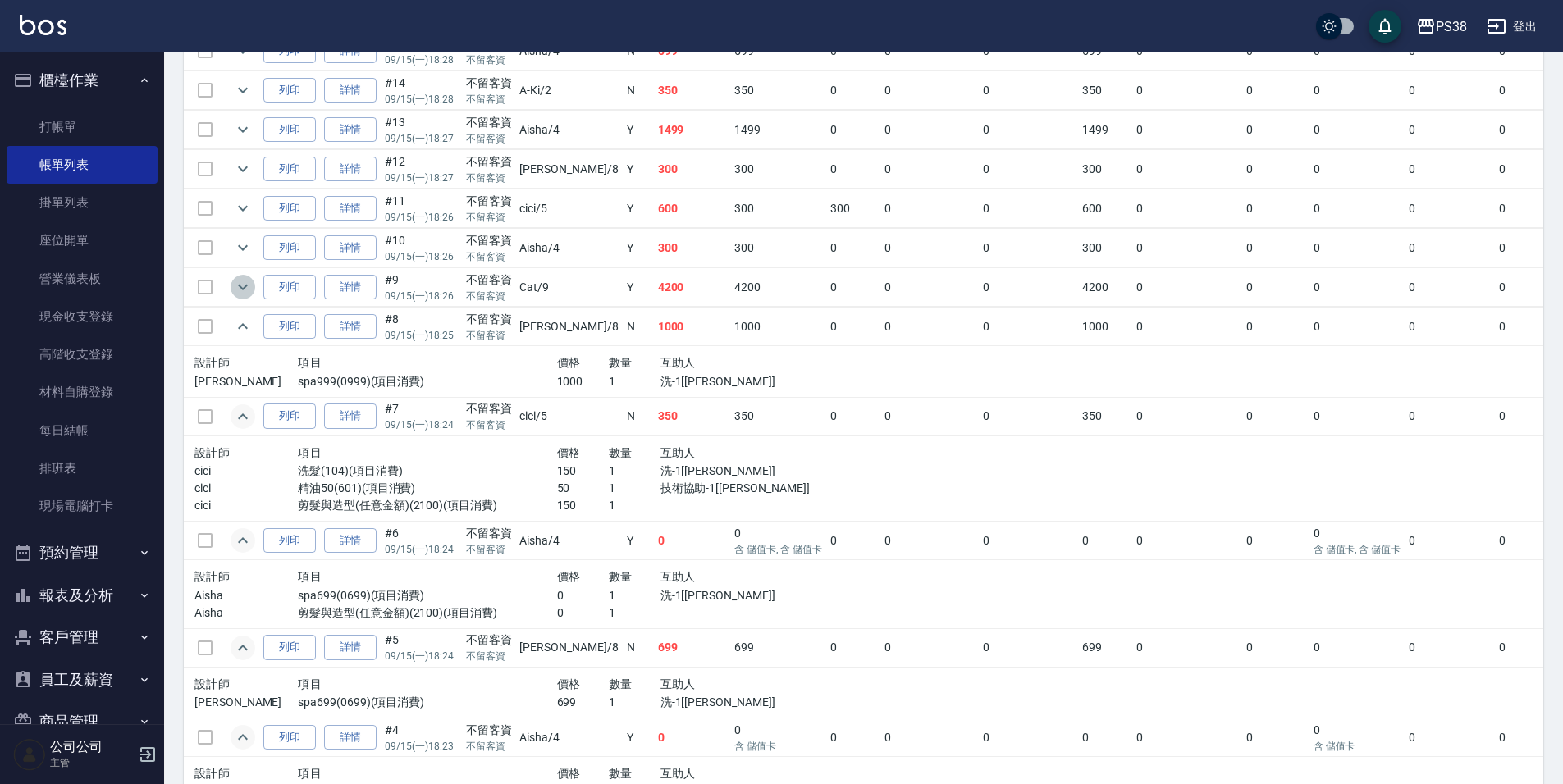
click at [239, 280] on icon "expand row" at bounding box center [243, 287] width 20 height 20
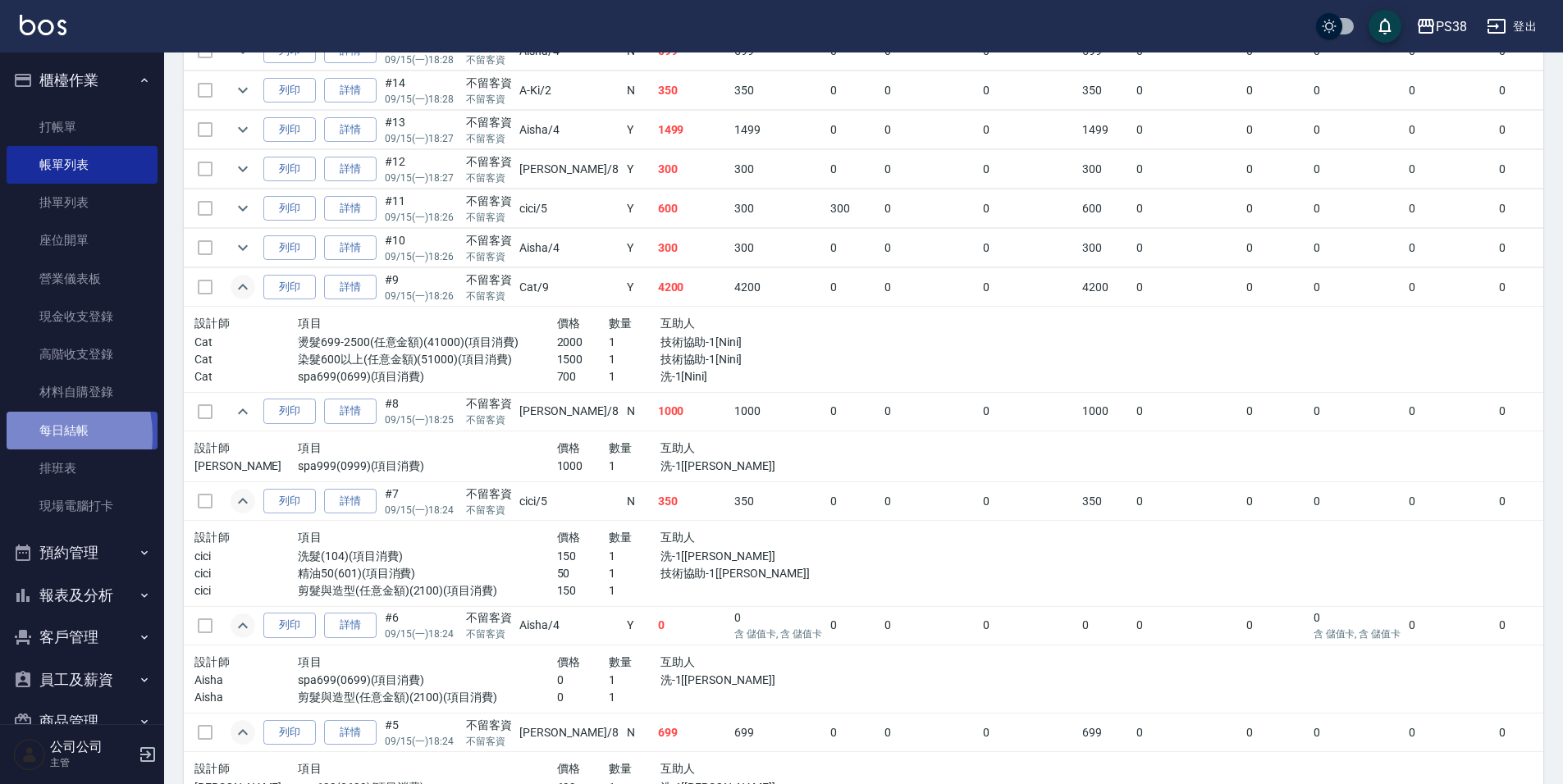
click at [34, 436] on link "每日結帳" at bounding box center [82, 430] width 151 height 37
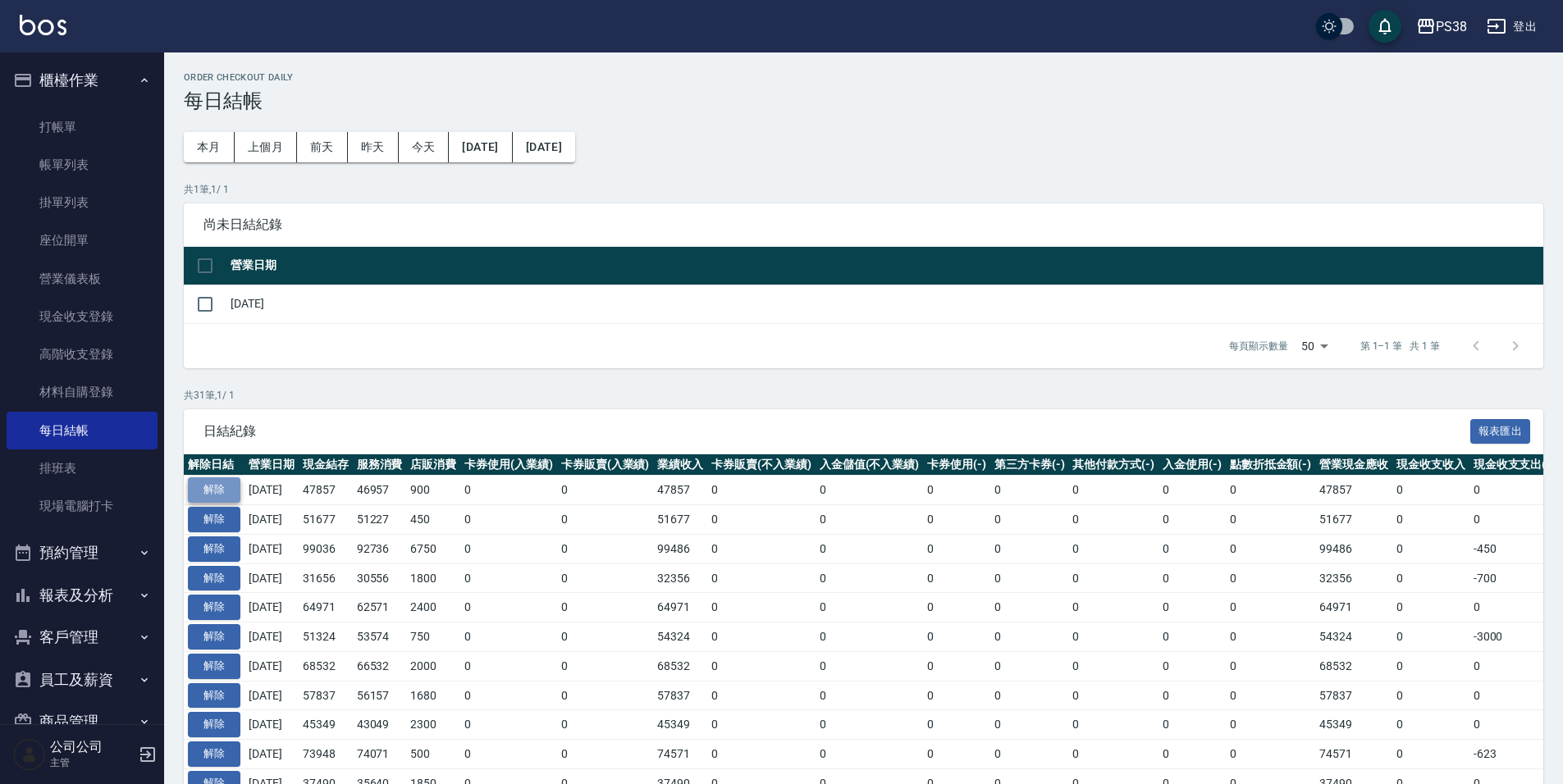
click at [223, 478] on button "解除" at bounding box center [214, 489] width 52 height 25
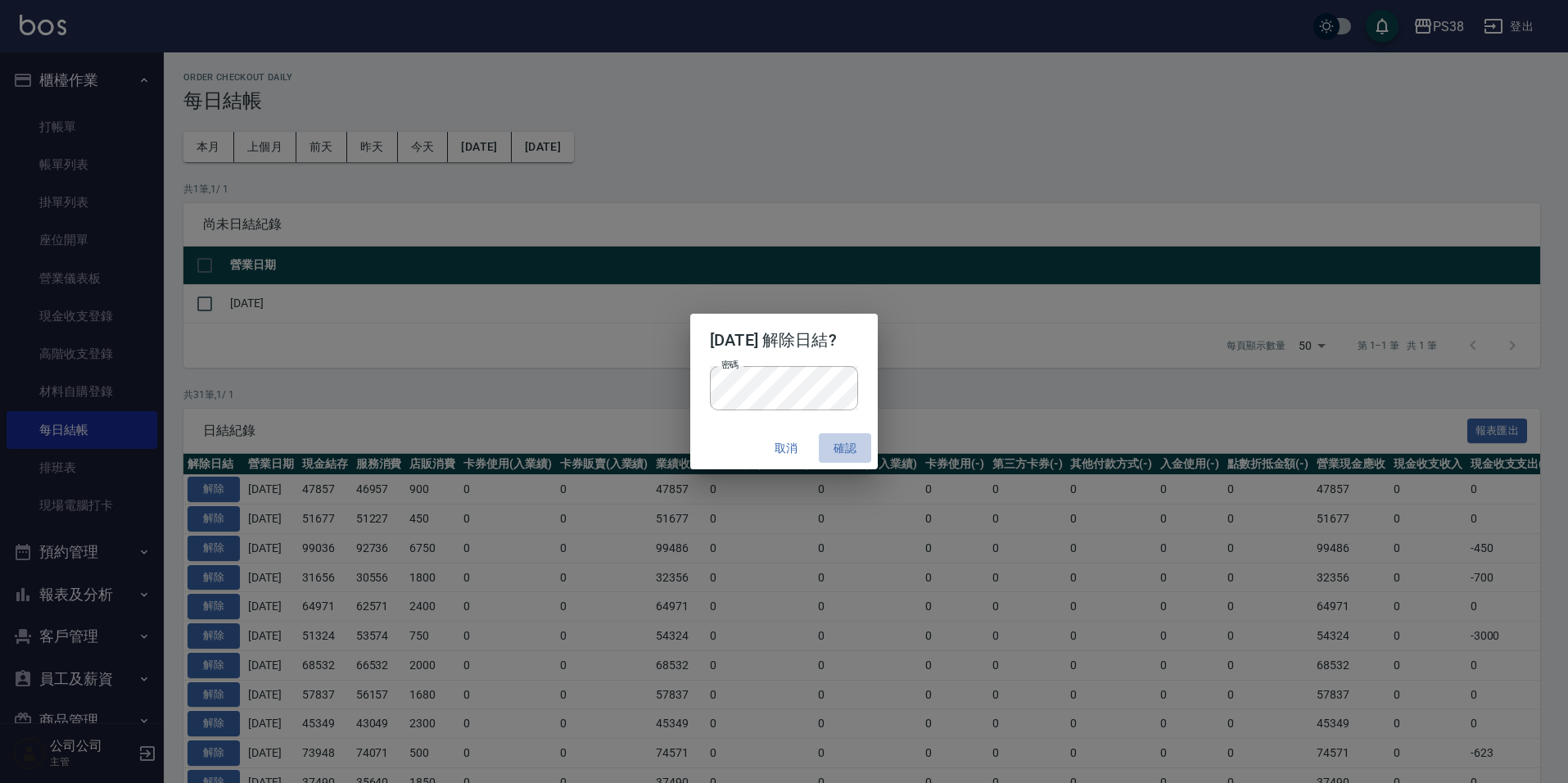
click at [866, 442] on button "確認" at bounding box center [845, 448] width 52 height 31
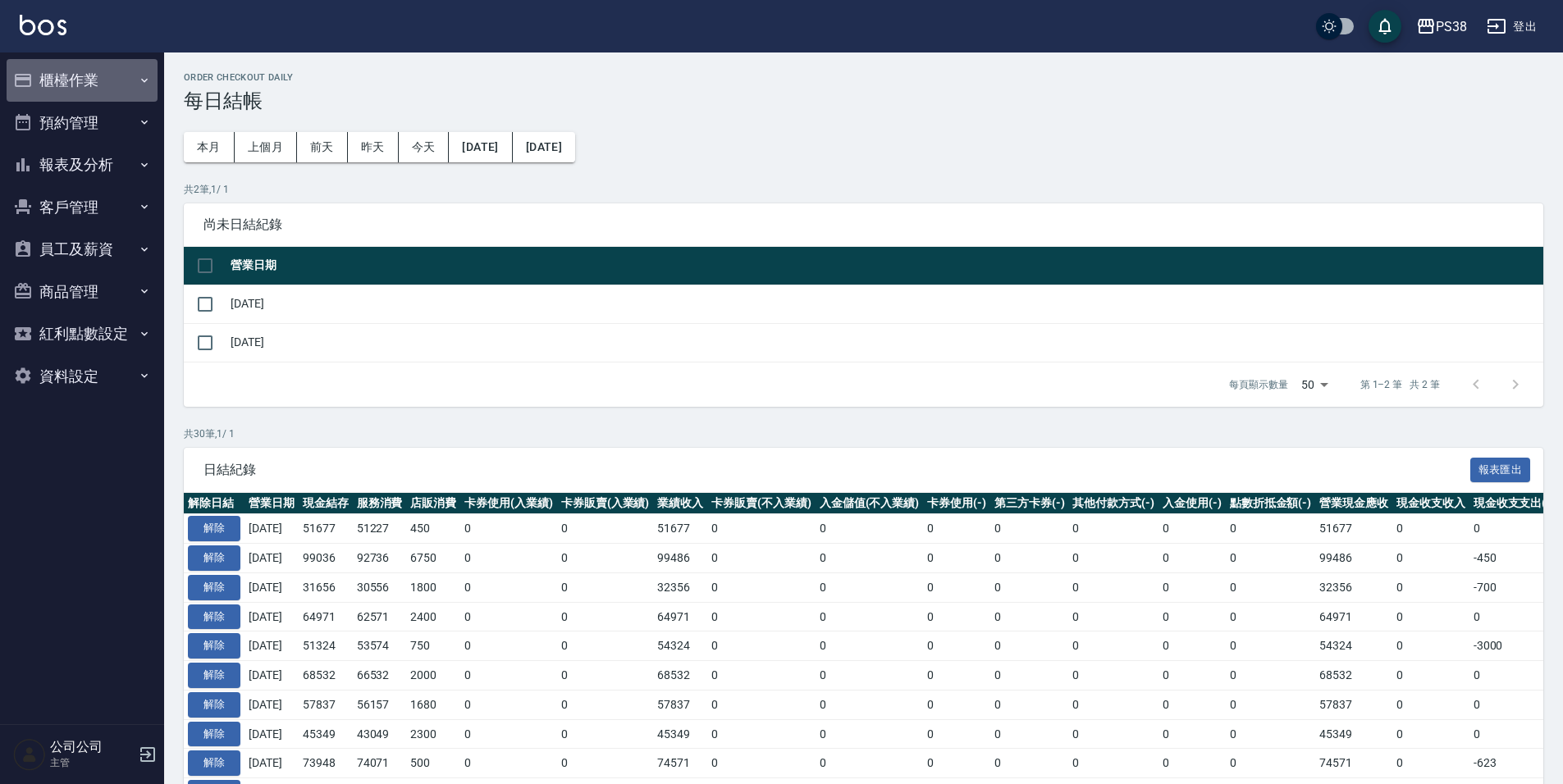
click at [139, 70] on button "櫃檯作業" at bounding box center [82, 80] width 151 height 43
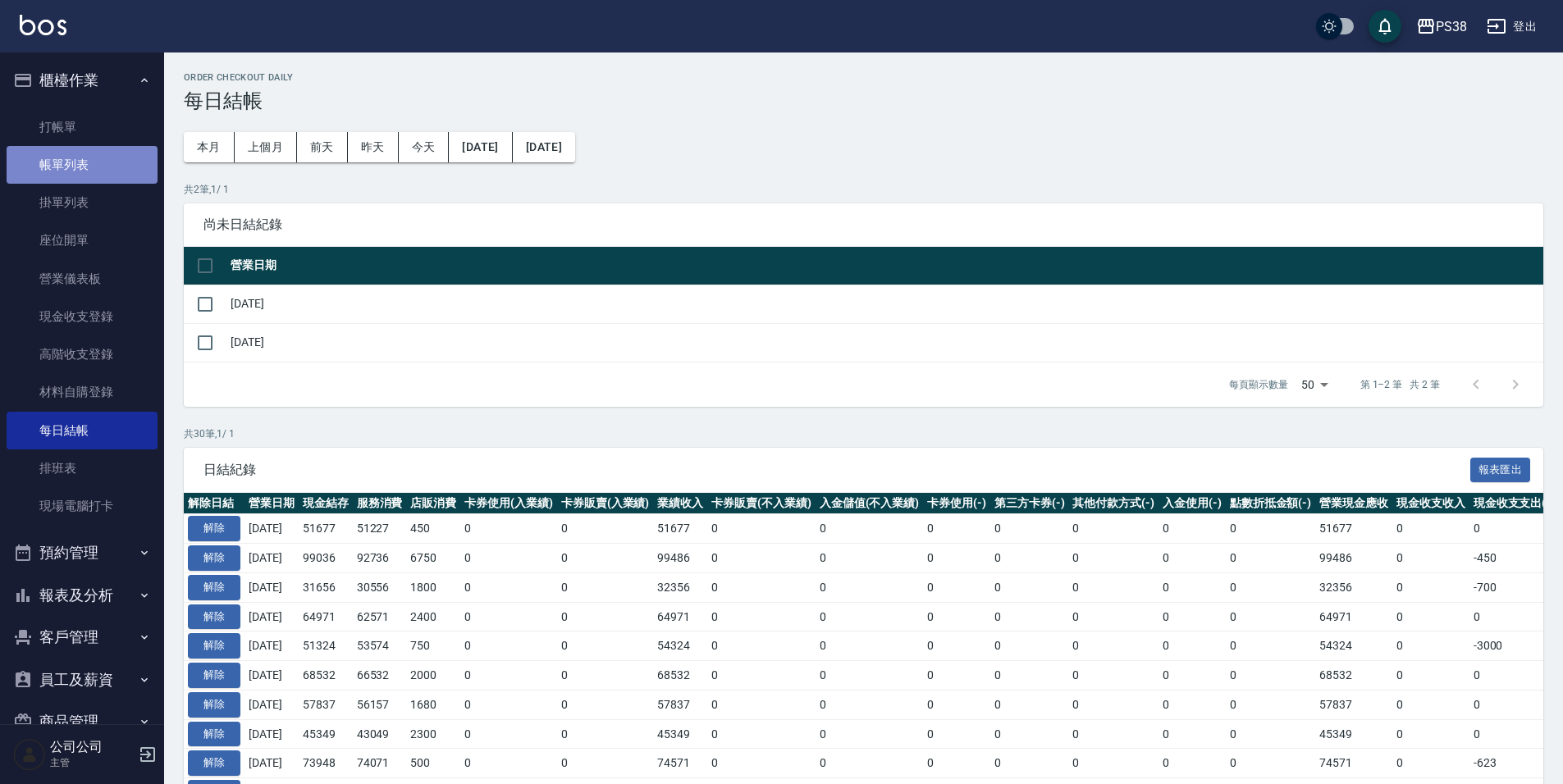
click at [81, 163] on link "帳單列表" at bounding box center [82, 164] width 151 height 37
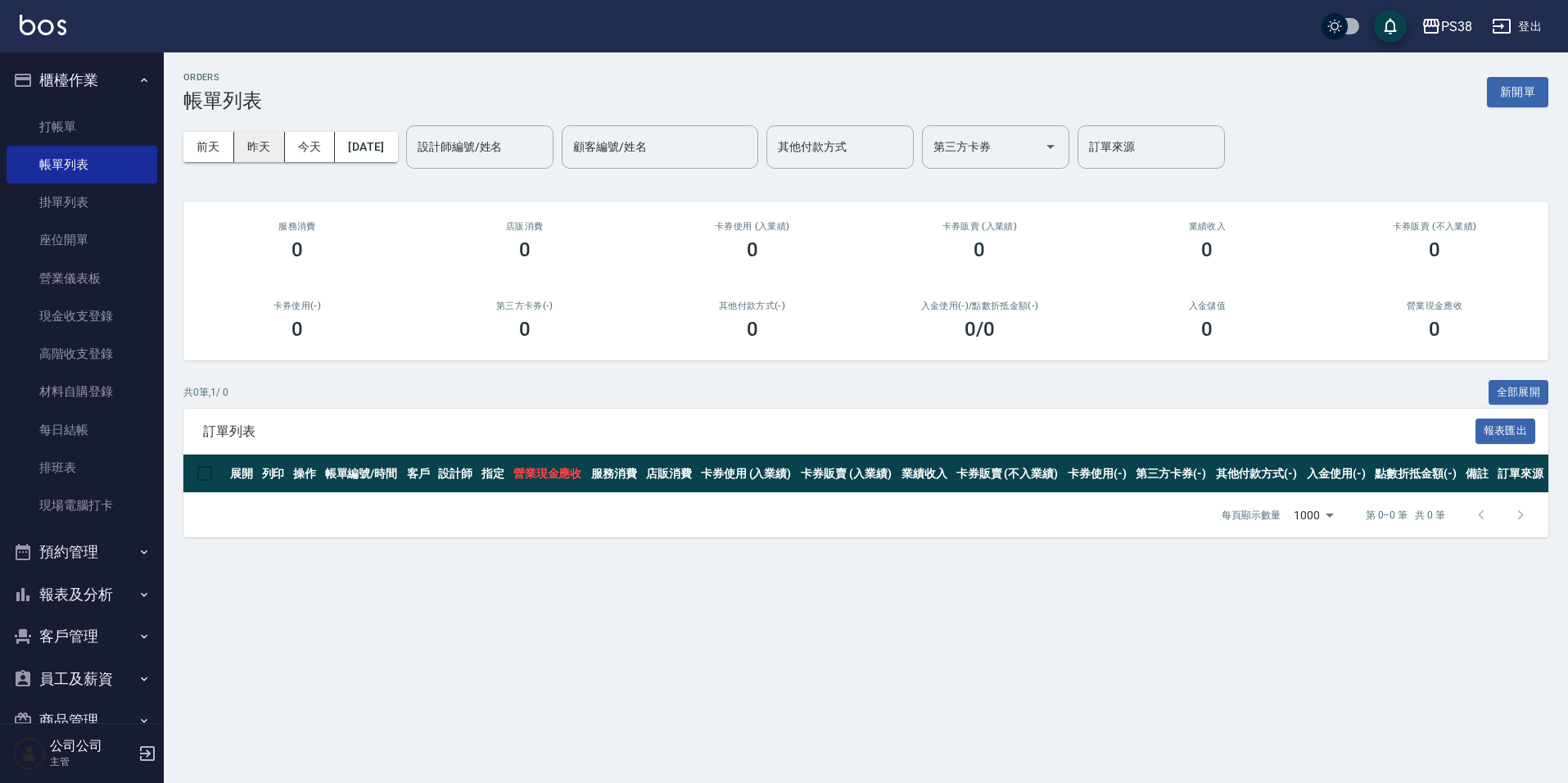
click at [251, 159] on button "昨天" at bounding box center [259, 146] width 50 height 31
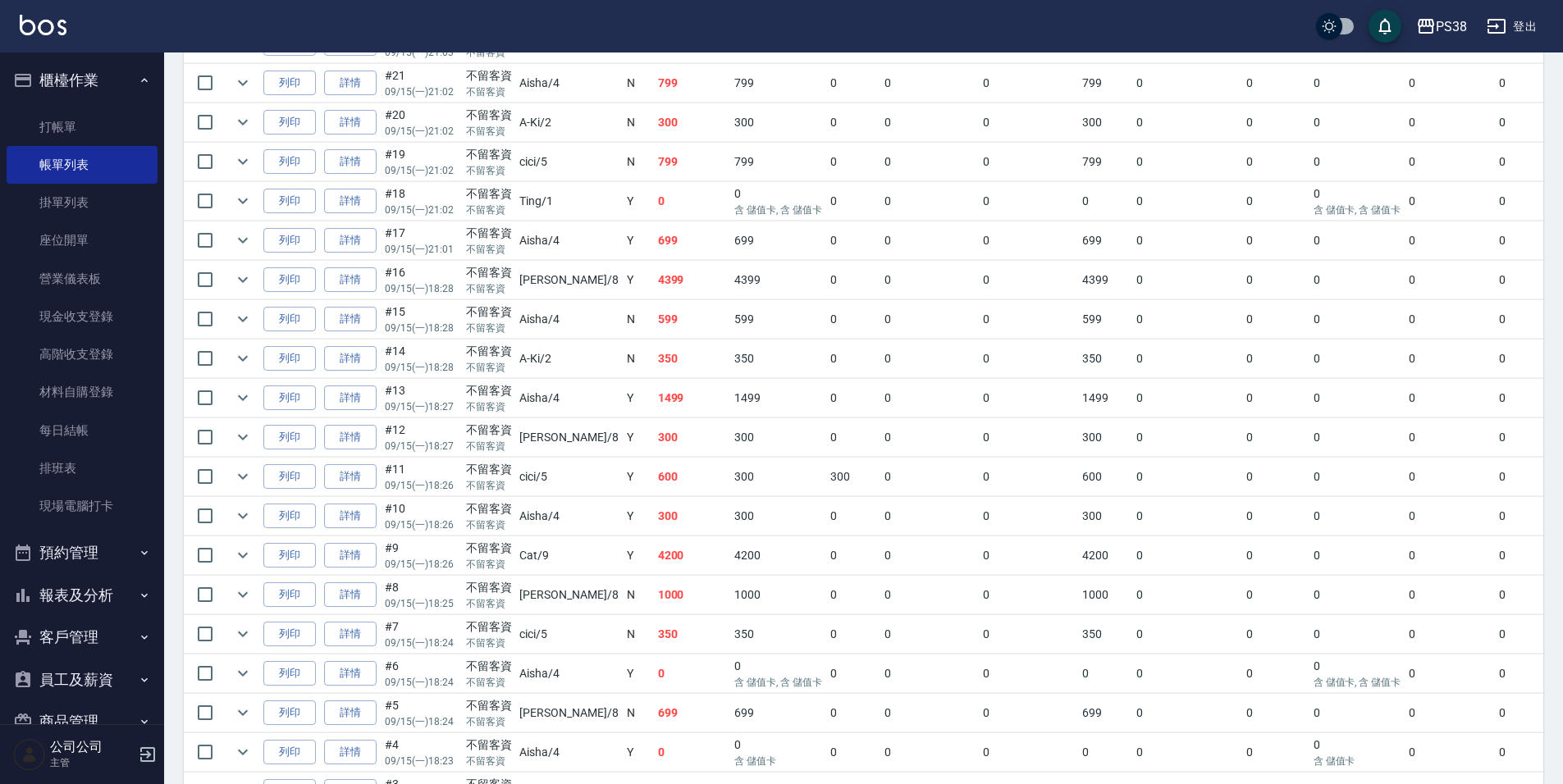
scroll to position [984, 0]
click at [341, 546] on link "詳情" at bounding box center [350, 552] width 52 height 25
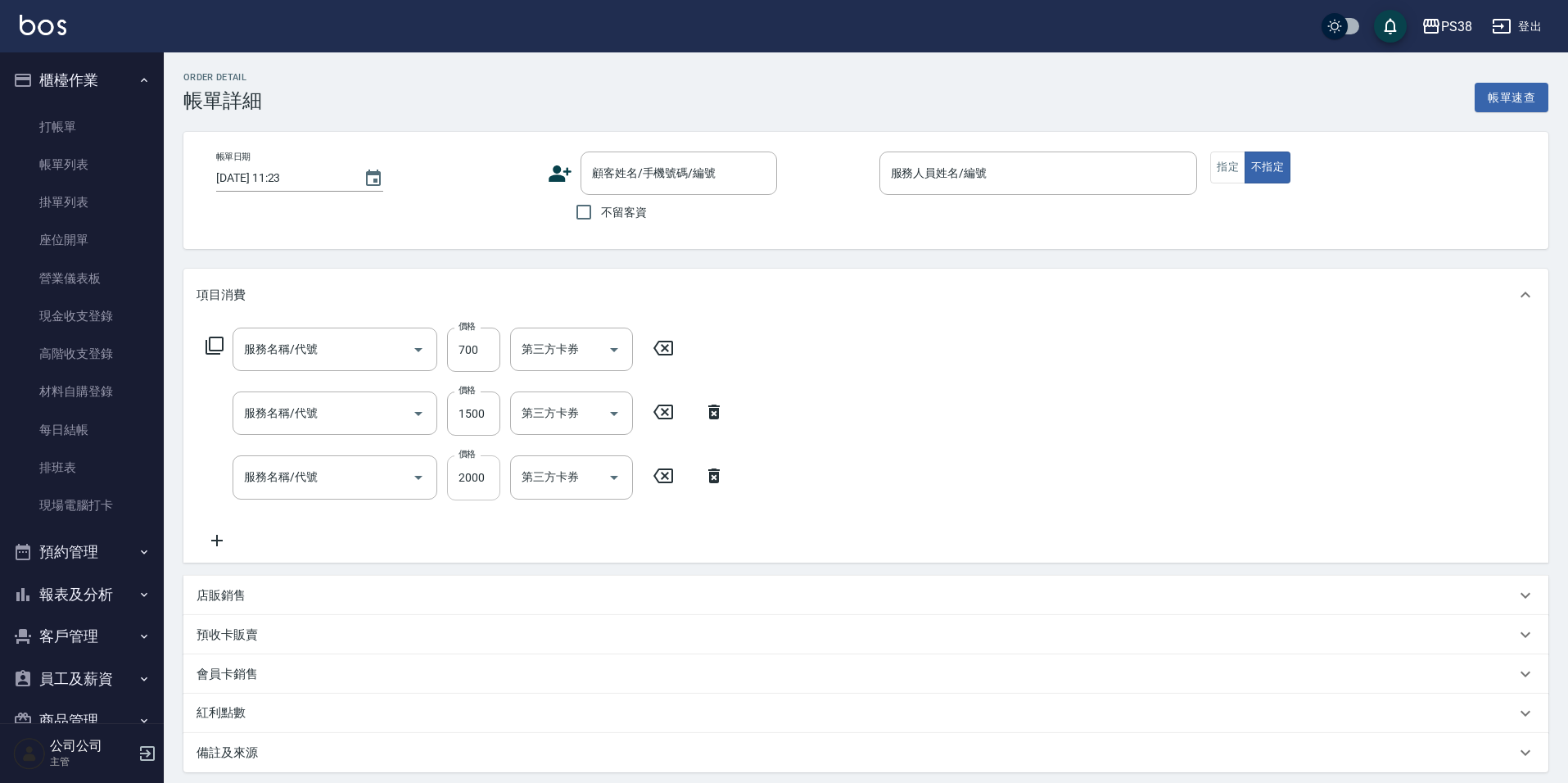
type input "2025/09/15 18:26"
checkbox input "true"
type input "Cat-9"
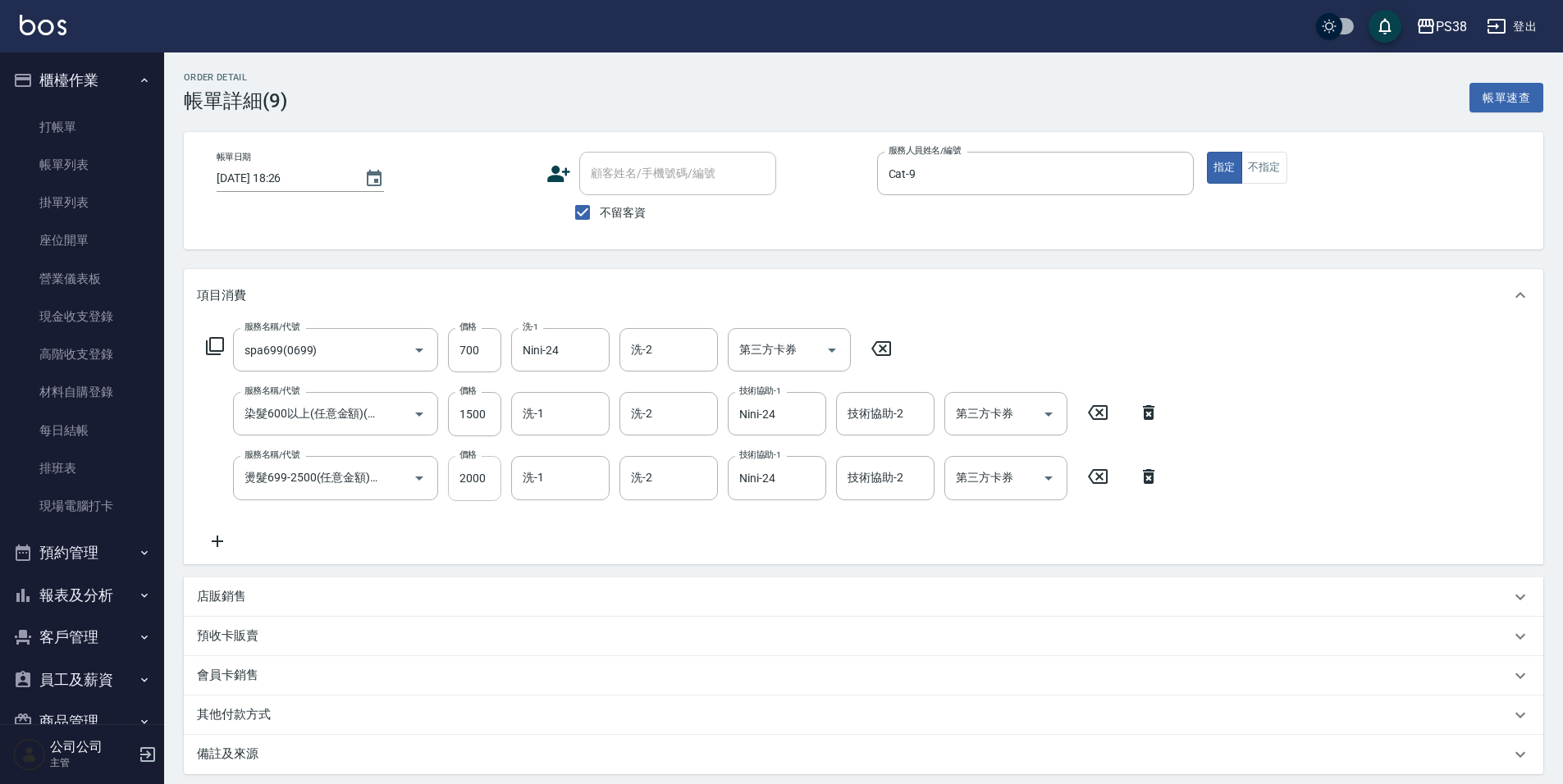
type input "spa699(0699)"
type input "染髮600以上(任意金額)(51000)"
type input "燙髮699-2500(任意金額)(41000)"
click at [584, 412] on input "洗-1" at bounding box center [560, 413] width 84 height 29
type input "Nini-24"
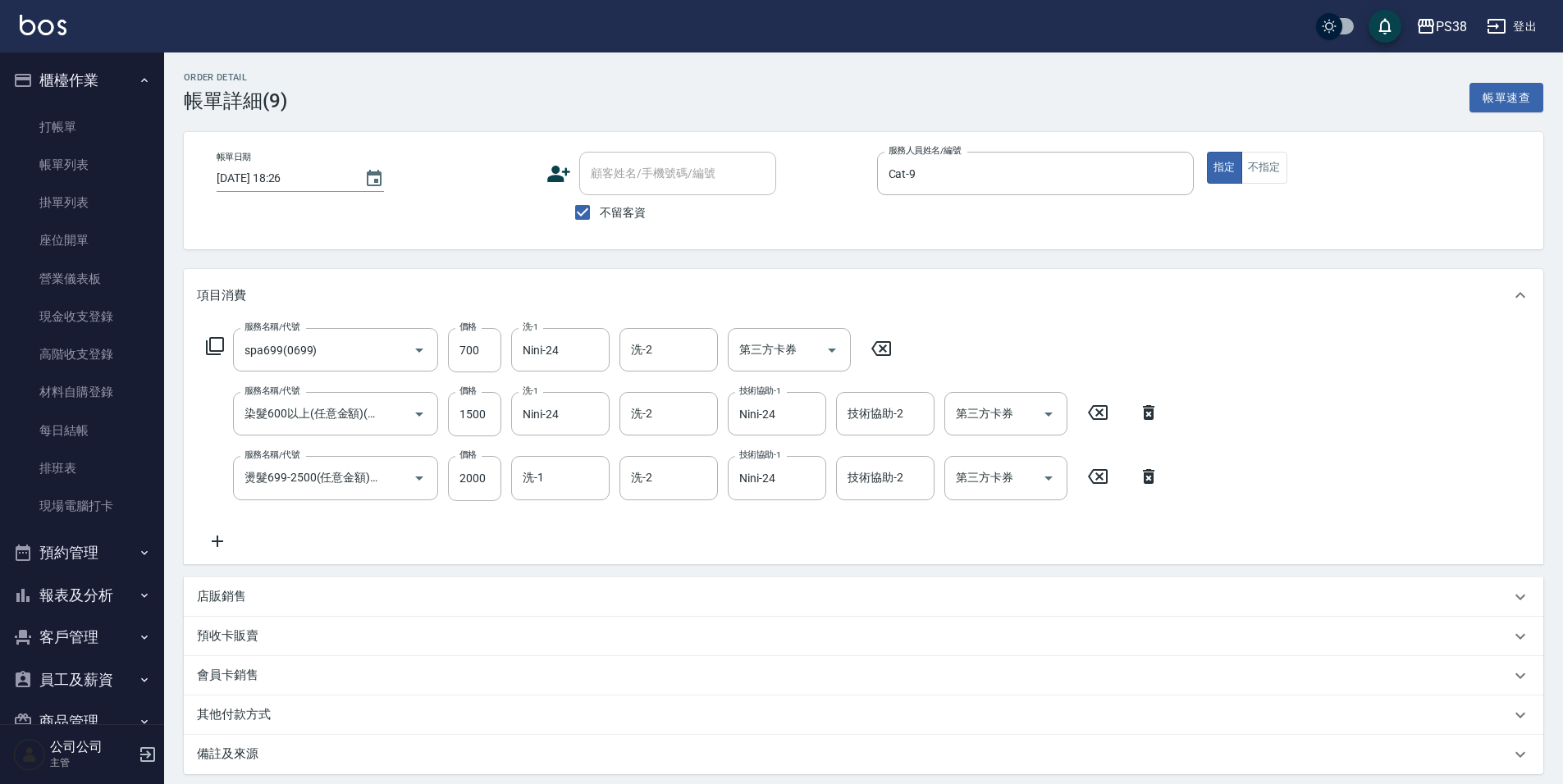
click at [536, 524] on div "服務名稱/代號 spa699(0699) 服務名稱/代號 價格 700 價格 洗-1 Nini-24 洗-1 洗-2 洗-2 第三方卡券 第三方卡券 服務名稱…" at bounding box center [683, 439] width 972 height 222
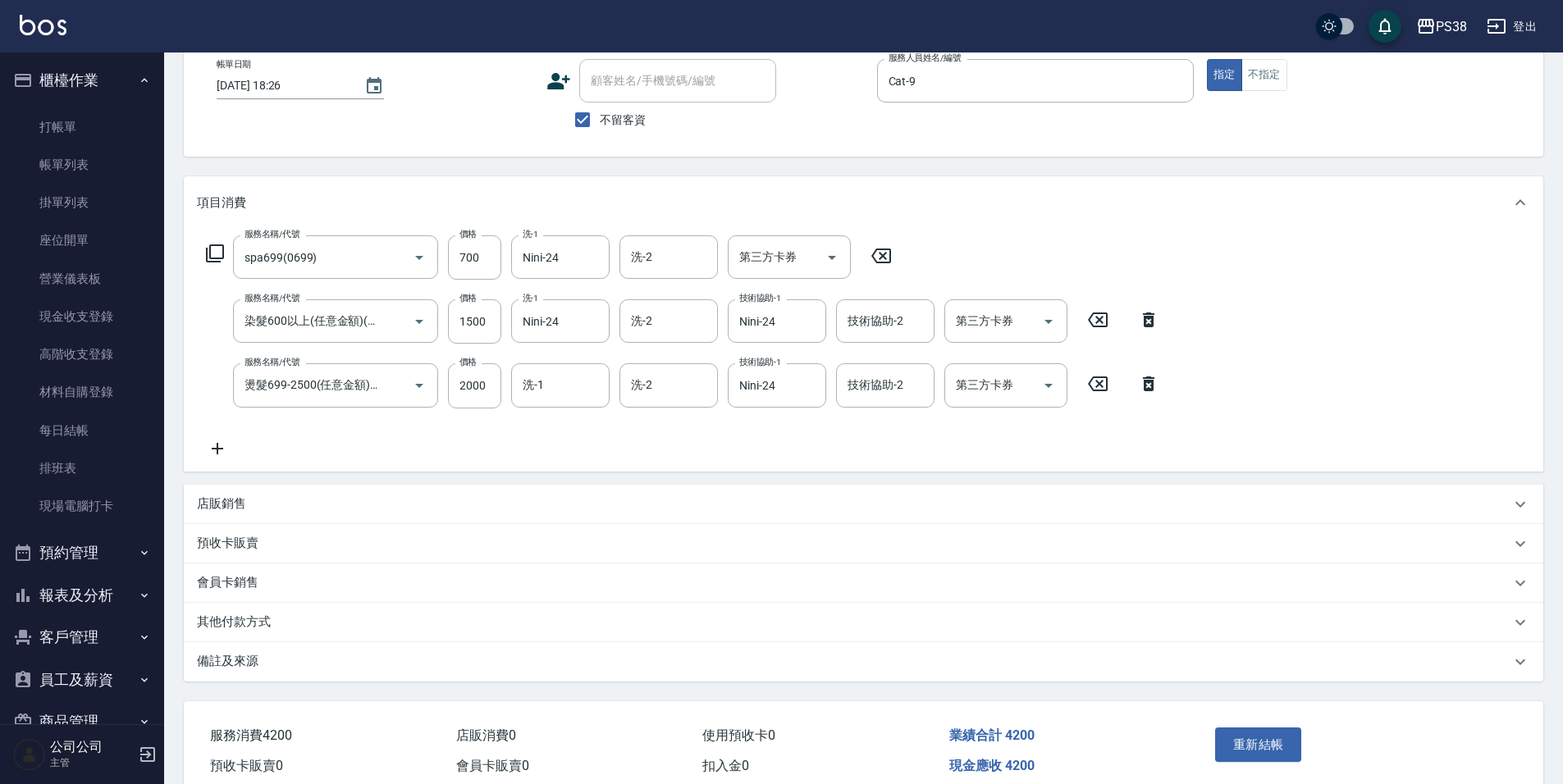
scroll to position [167, 0]
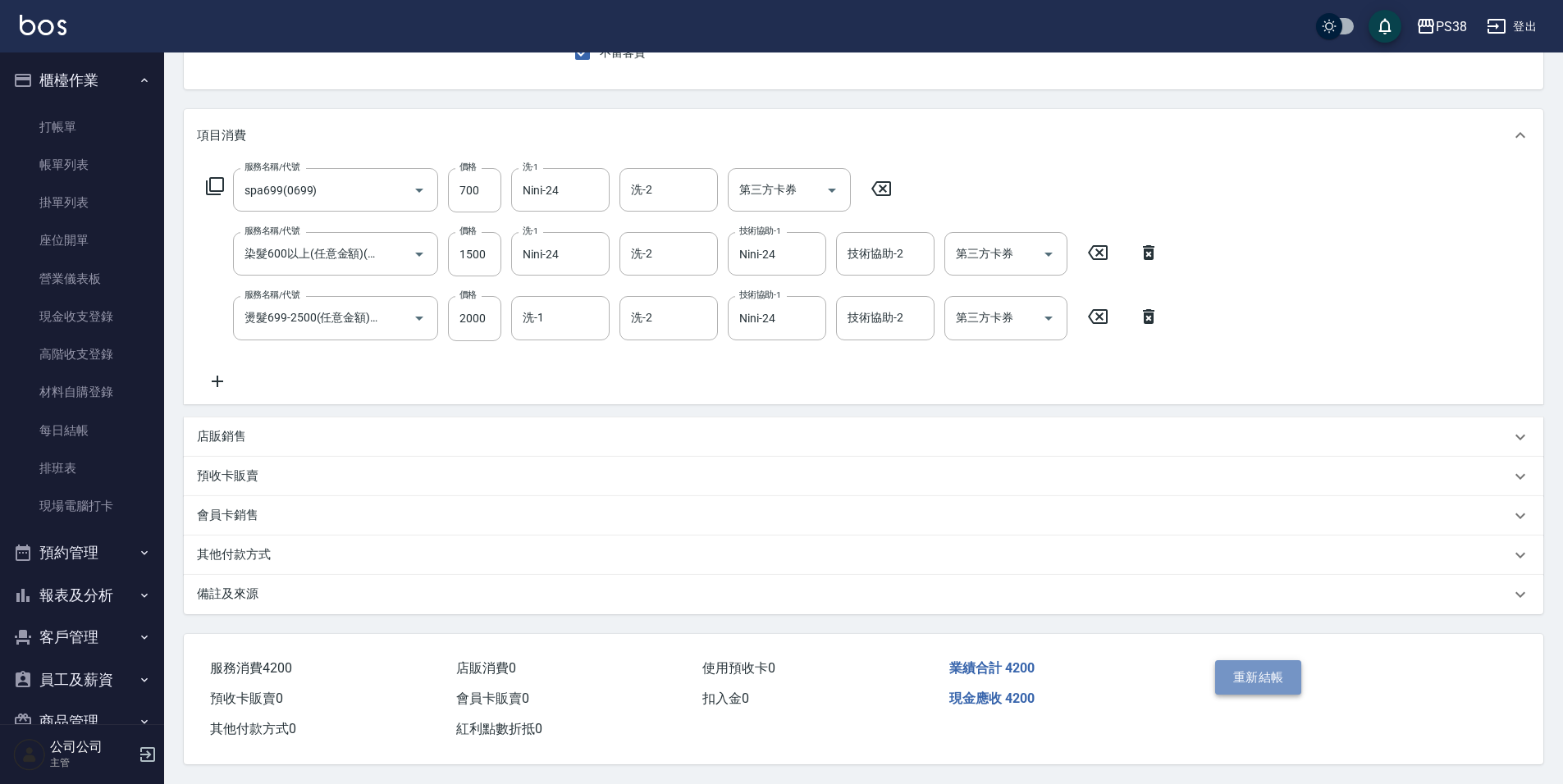
click at [1275, 660] on button "重新結帳" at bounding box center [1258, 677] width 87 height 35
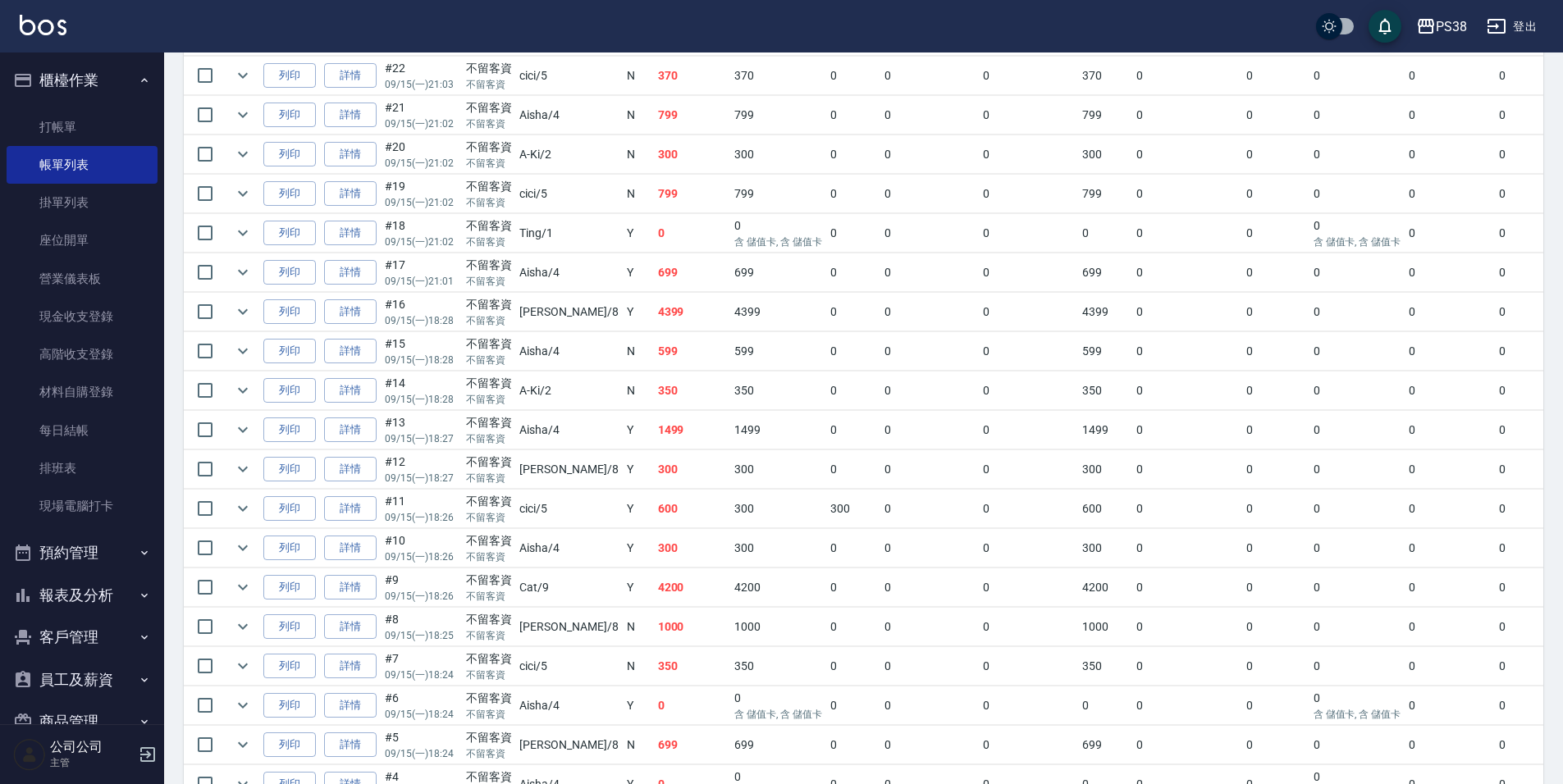
scroll to position [1066, 0]
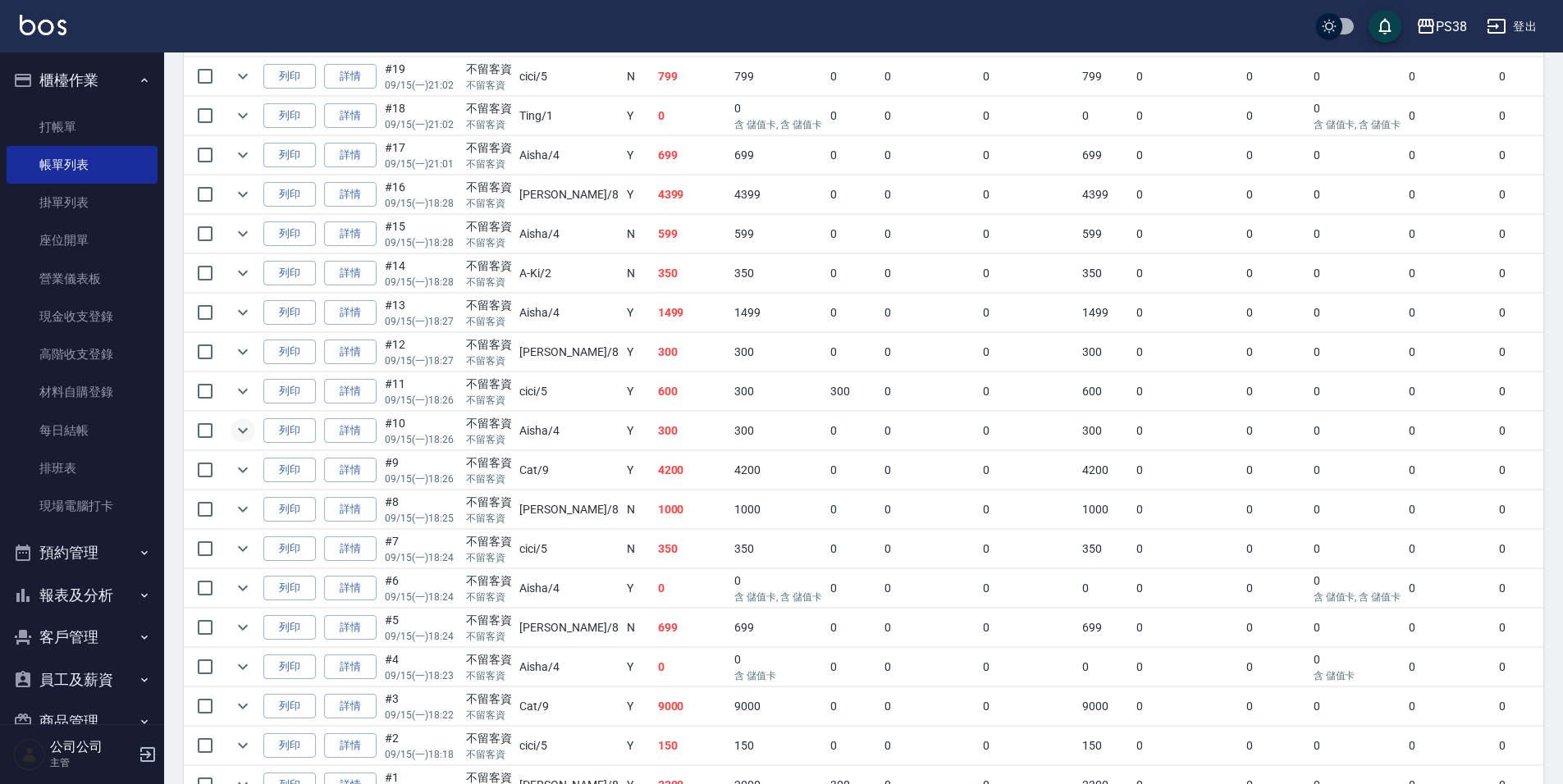
click at [237, 427] on icon "expand row" at bounding box center [243, 430] width 20 height 20
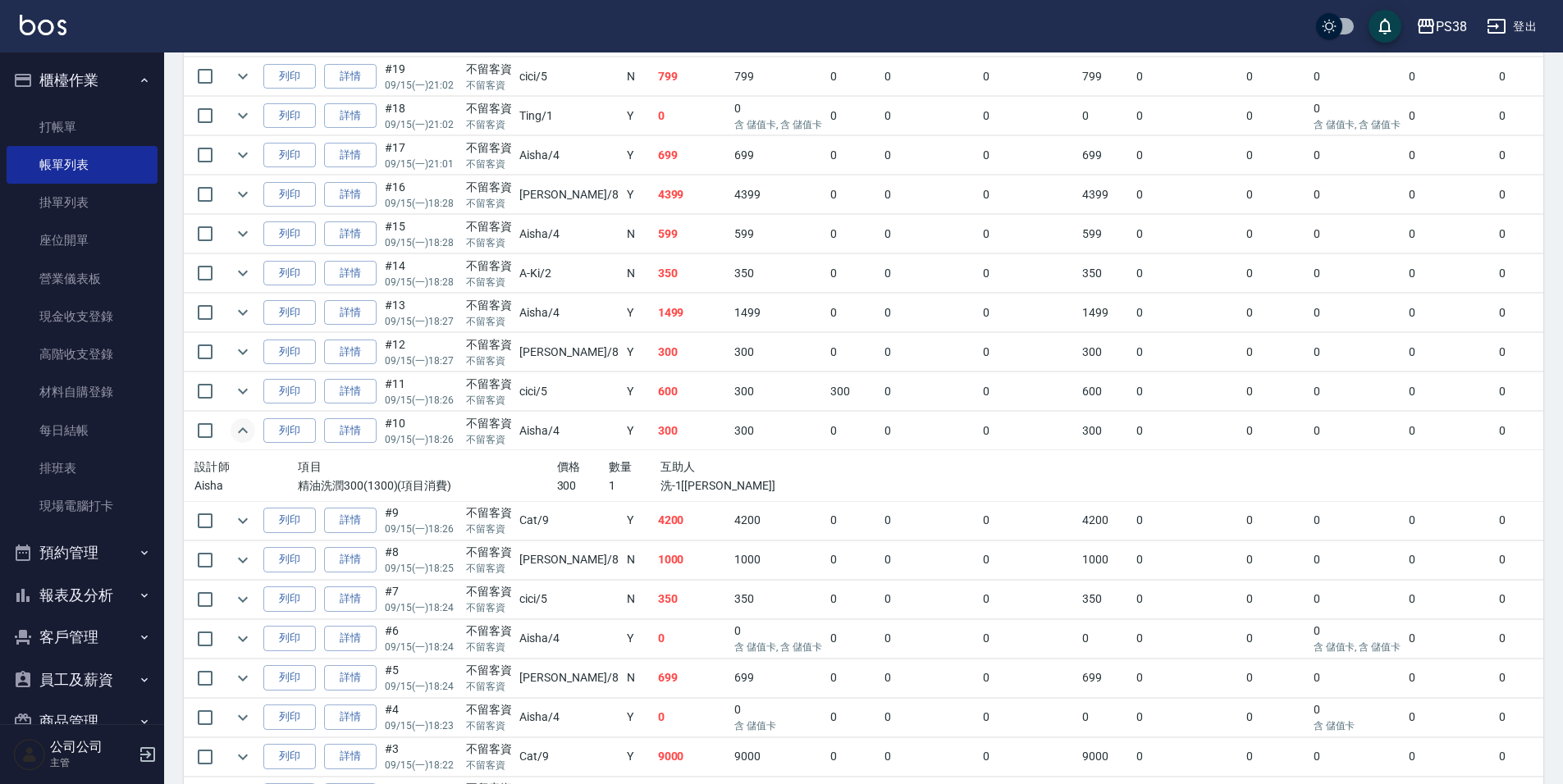
click at [729, 496] on div "設計師 項目 價格 數量 互助人 Aisha 精油洗潤300(1300)(項目消費) 300 1 洗-1[Yuki]" at bounding box center [504, 475] width 634 height 50
click at [241, 385] on icon "expand row" at bounding box center [243, 391] width 20 height 20
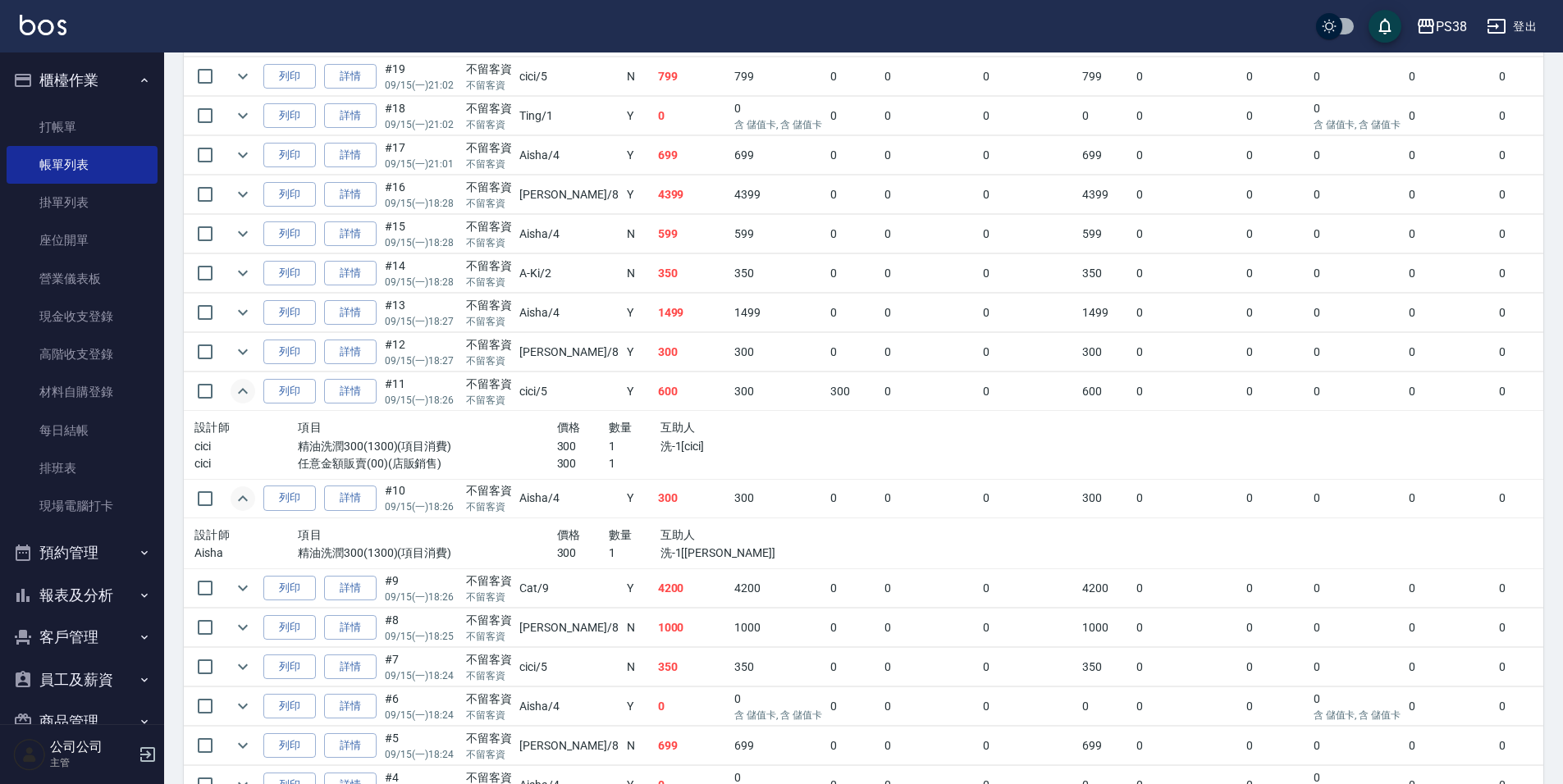
click at [560, 459] on p "300" at bounding box center [583, 464] width 51 height 17
click at [246, 343] on button "expand row" at bounding box center [243, 352] width 24 height 24
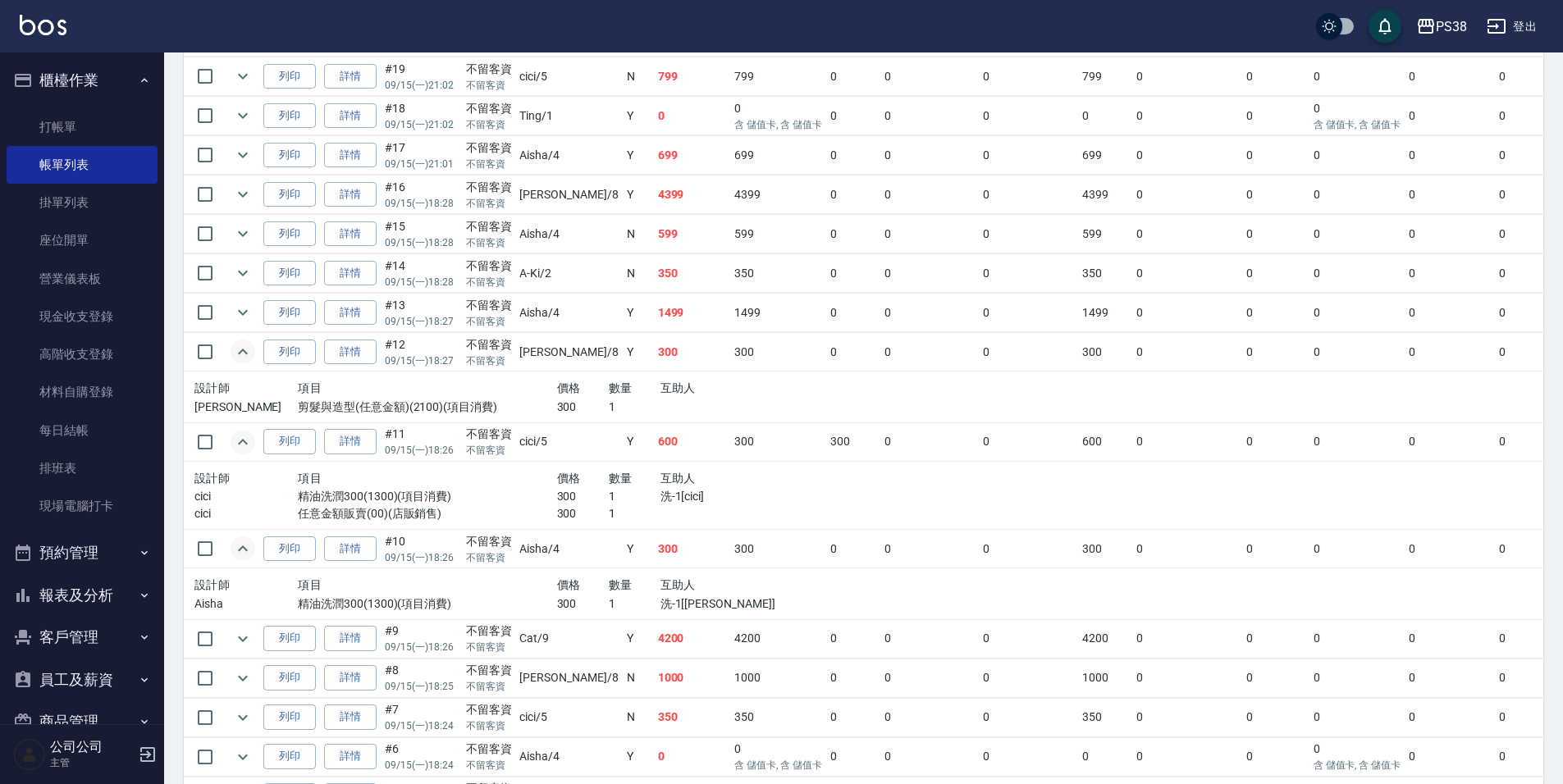
click at [609, 392] on span "數量" at bounding box center [620, 388] width 23 height 13
click at [240, 315] on icon "expand row" at bounding box center [243, 312] width 20 height 20
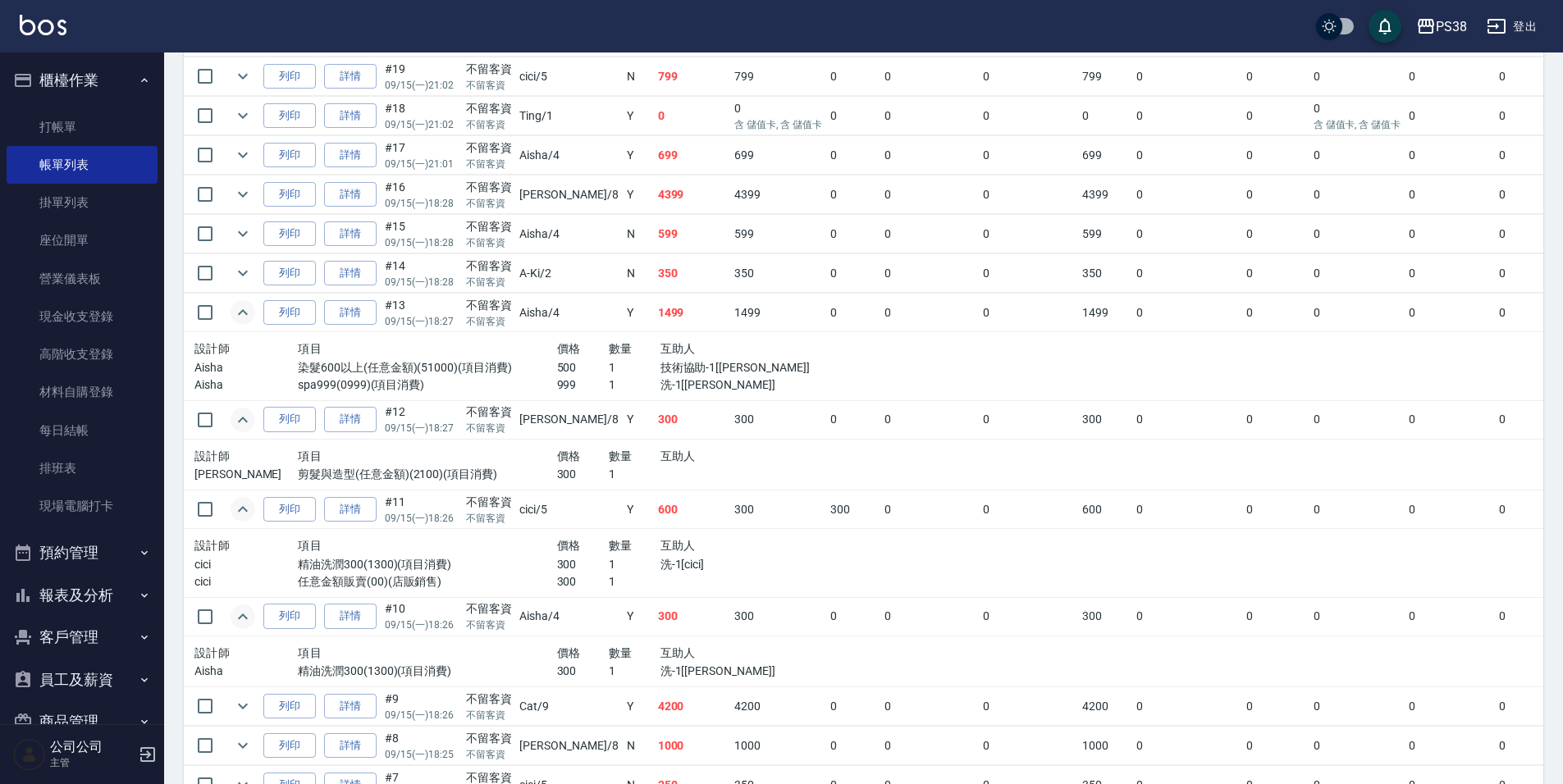
click at [660, 366] on p "技術協助-1[Yuki]" at bounding box center [738, 368] width 155 height 17
click at [240, 278] on icon "expand row" at bounding box center [243, 273] width 20 height 20
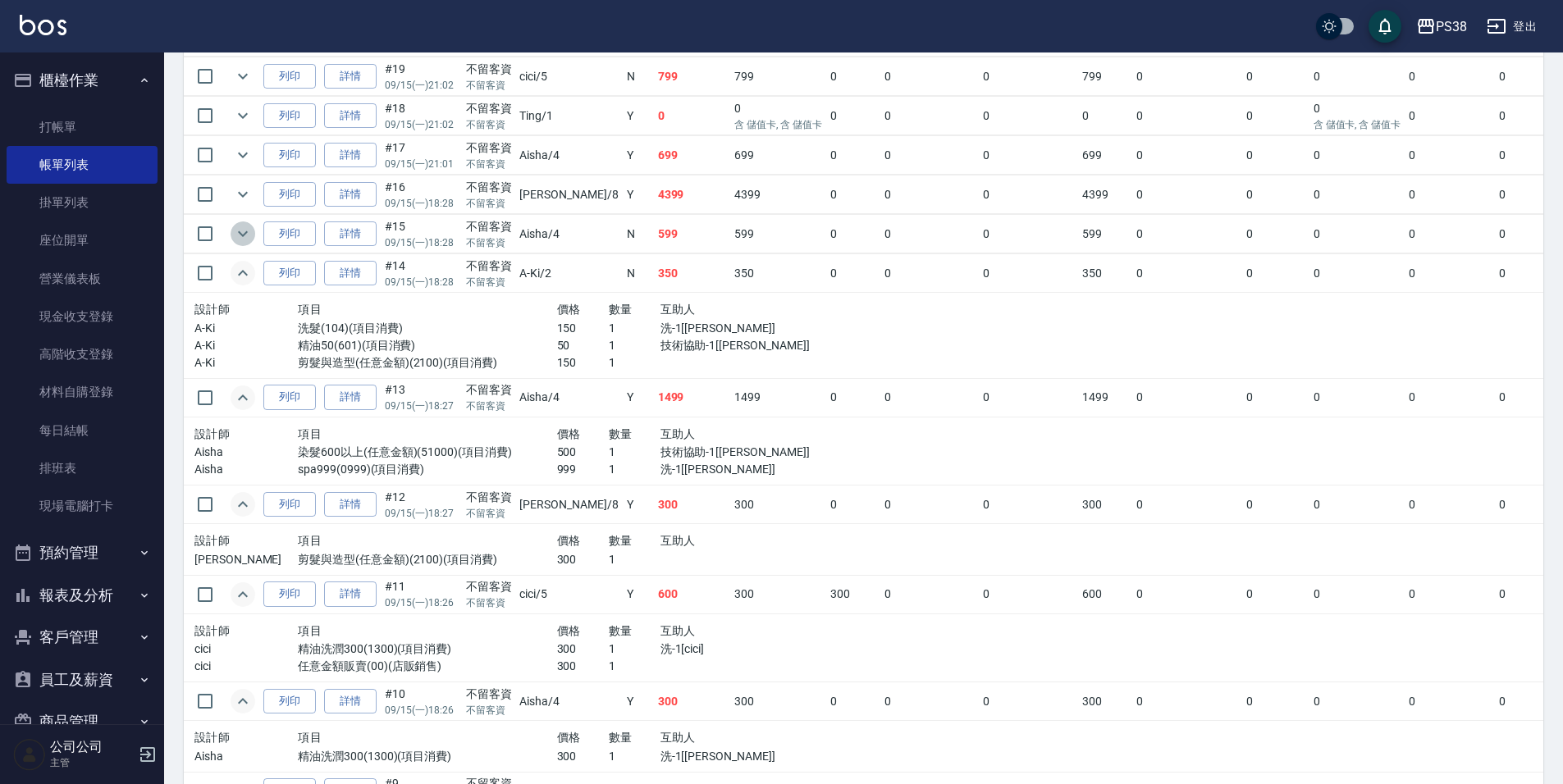
click at [247, 231] on icon "expand row" at bounding box center [243, 233] width 20 height 20
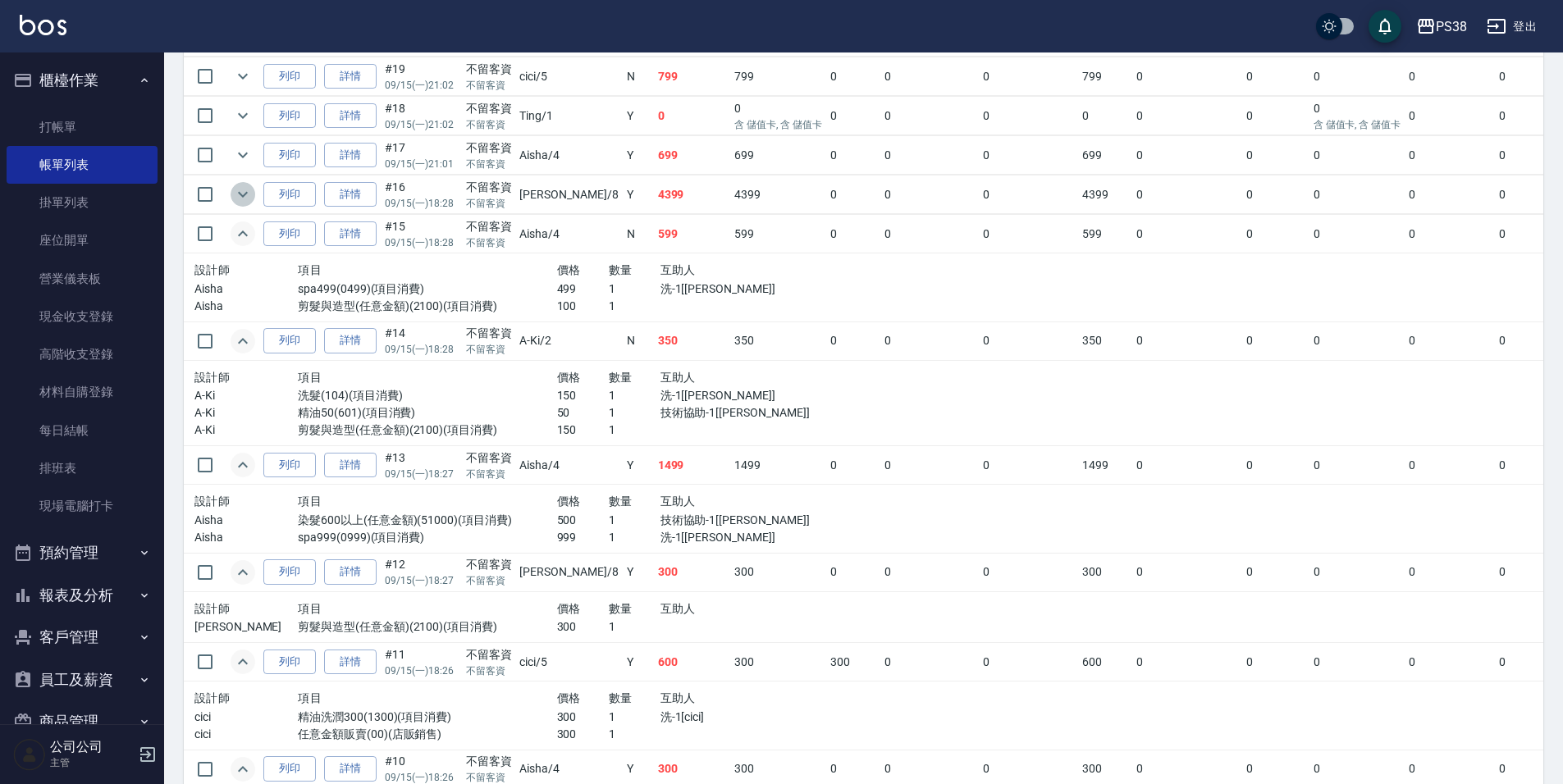
click at [249, 193] on icon "expand row" at bounding box center [243, 194] width 20 height 20
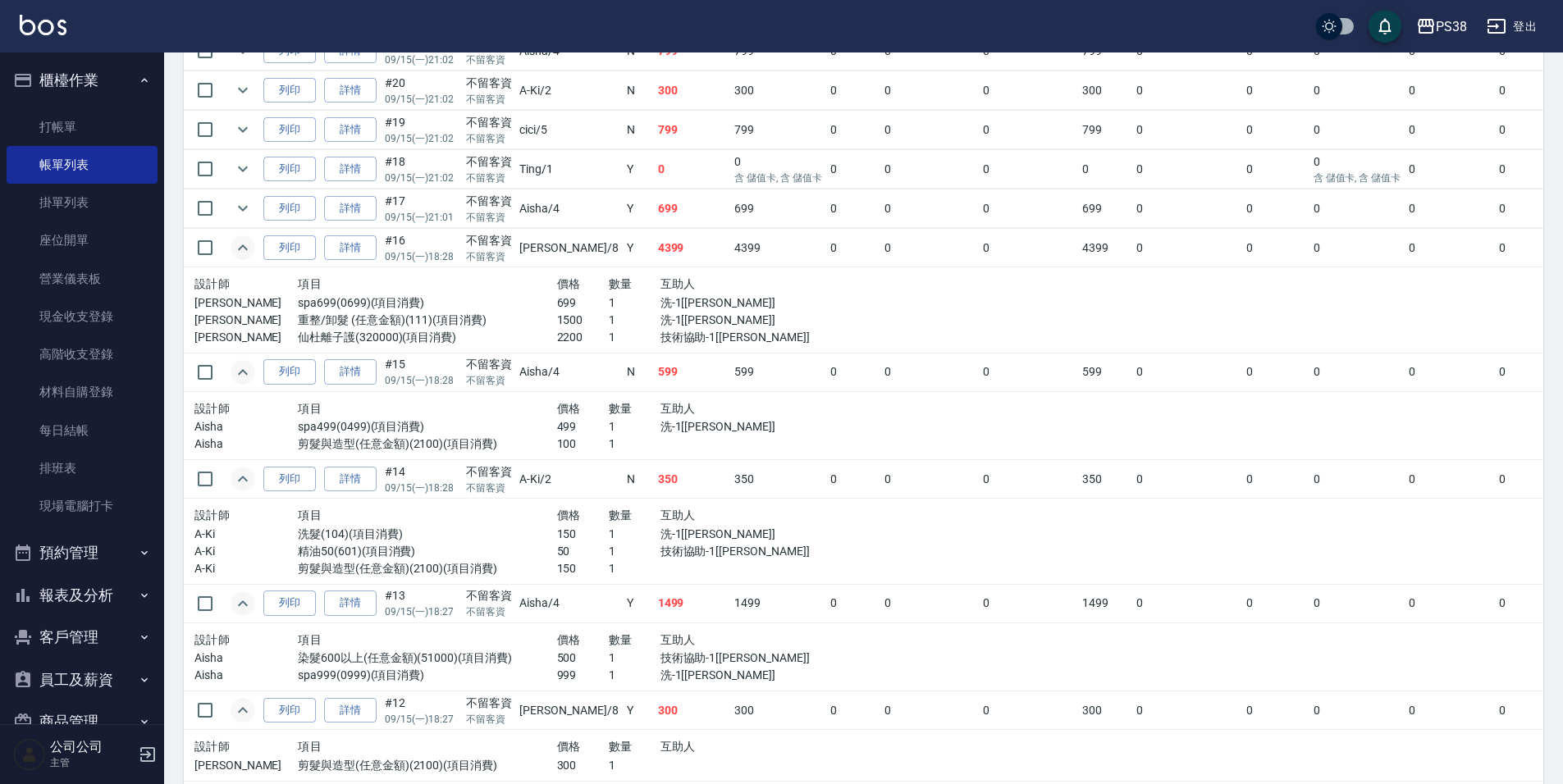
scroll to position [984, 0]
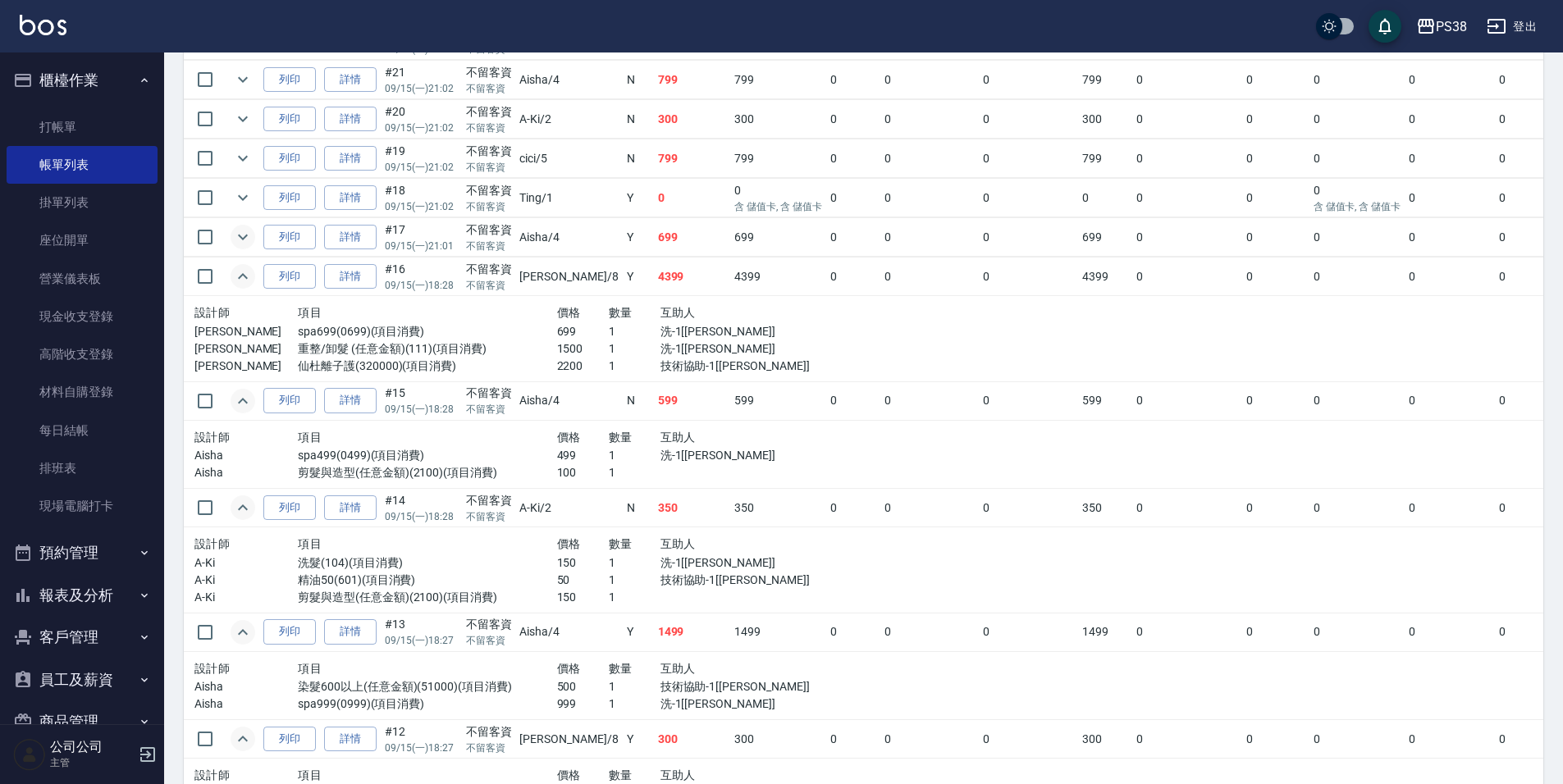
click at [238, 244] on icon "expand row" at bounding box center [243, 236] width 20 height 20
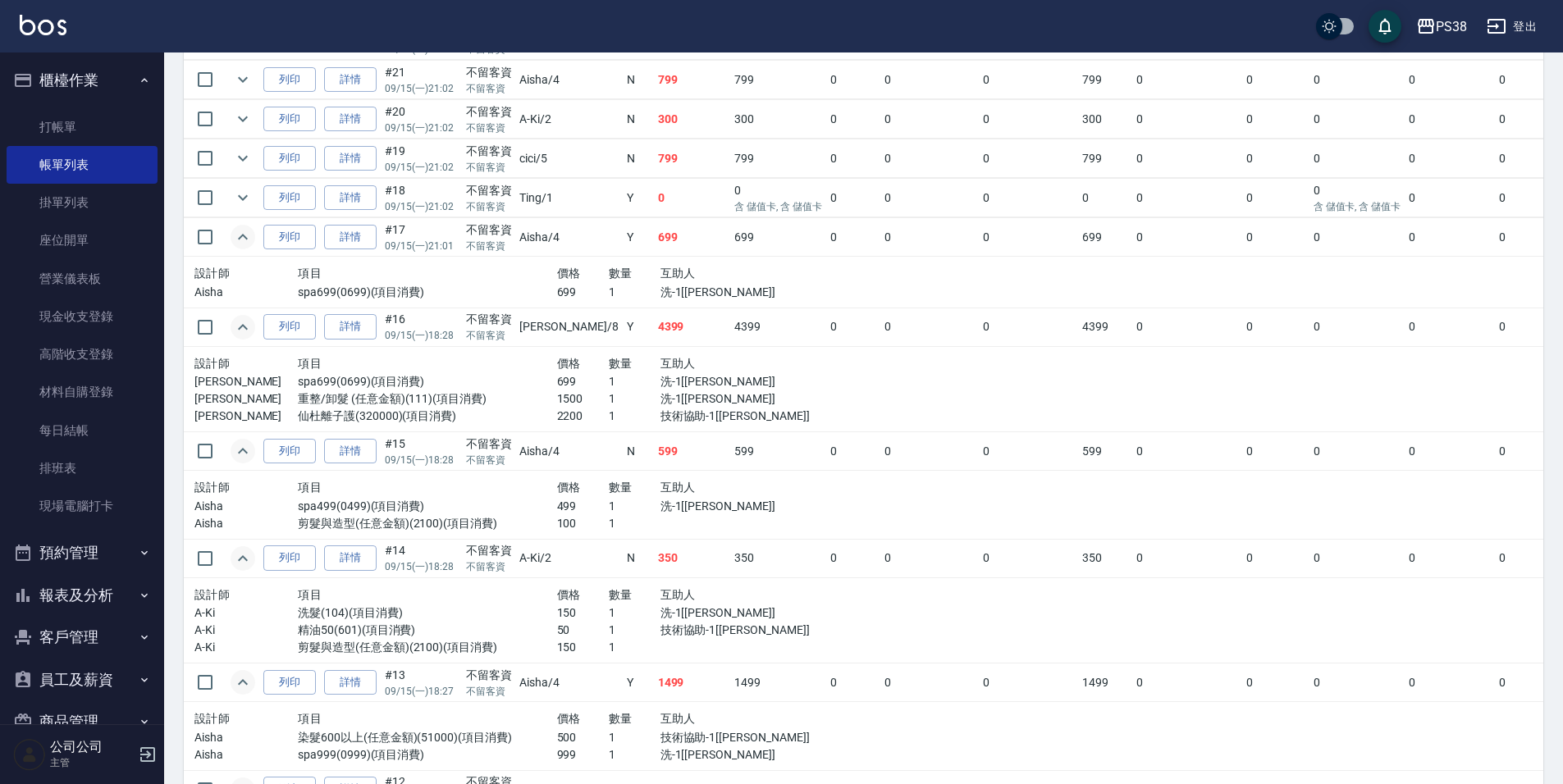
click at [662, 274] on div "互助人" at bounding box center [738, 273] width 155 height 21
click at [683, 294] on p "洗-1[[PERSON_NAME]]" at bounding box center [738, 292] width 155 height 17
click at [233, 197] on icon "expand row" at bounding box center [243, 197] width 20 height 20
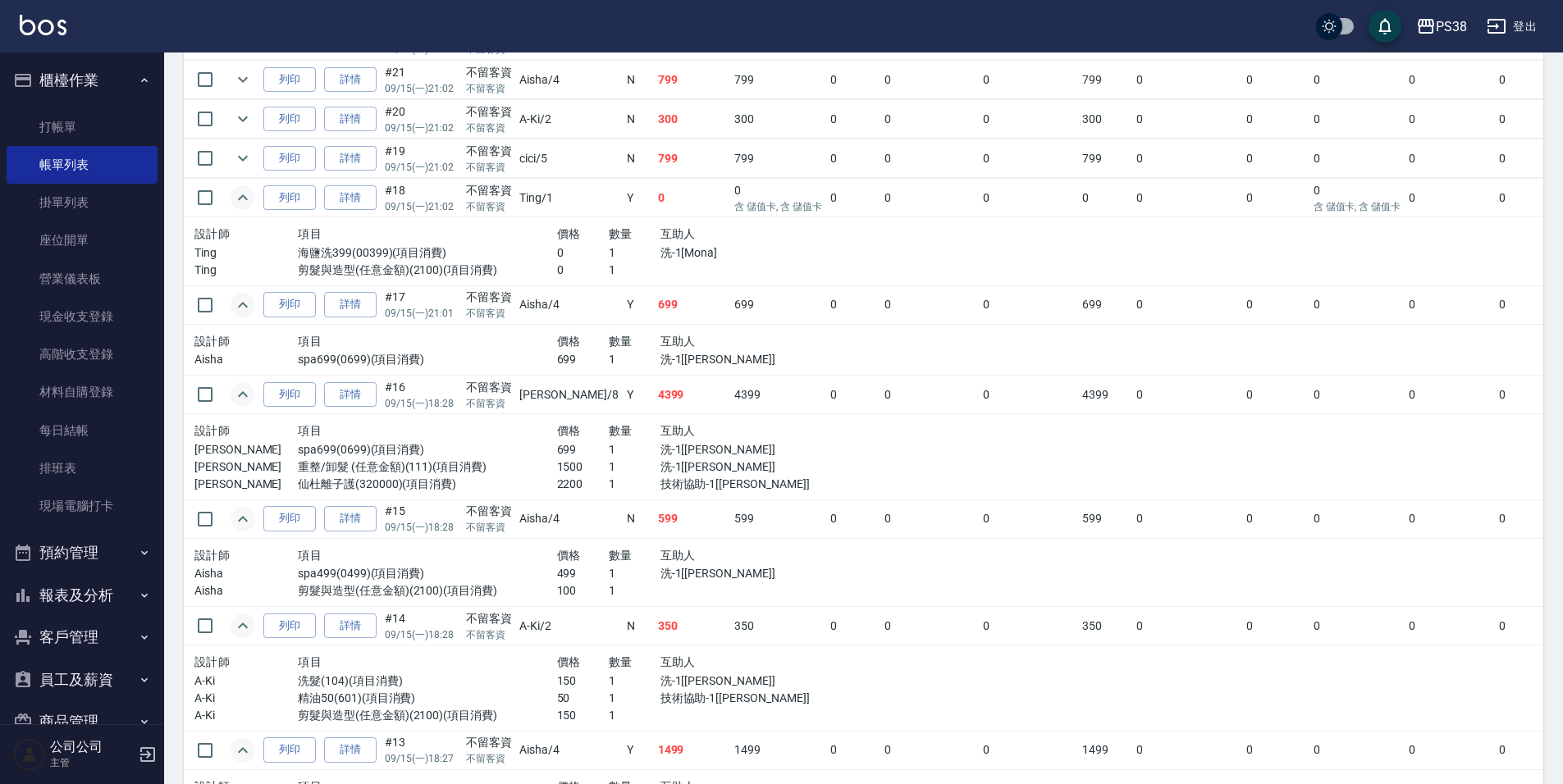
click at [660, 255] on p "洗-1[Mona]" at bounding box center [738, 253] width 155 height 17
click at [654, 164] on td "799" at bounding box center [692, 158] width 77 height 38
click at [232, 152] on button "expand row" at bounding box center [243, 158] width 24 height 24
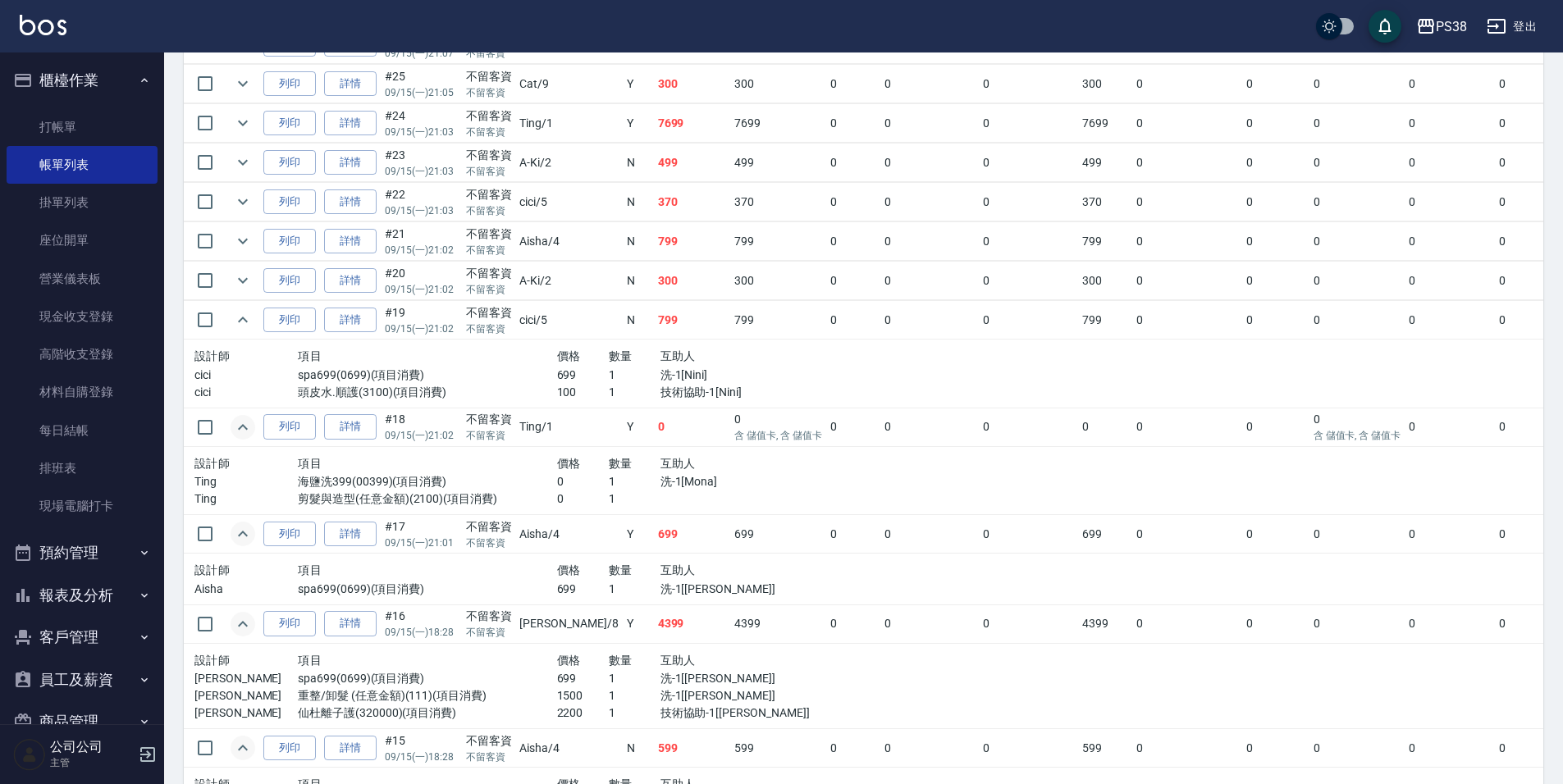
scroll to position [820, 0]
click at [671, 369] on p "洗-1[Nini]" at bounding box center [738, 377] width 155 height 17
click at [683, 389] on p "技術協助-1[Nini]" at bounding box center [738, 395] width 155 height 17
click at [670, 387] on p "技術協助-1[Nini]" at bounding box center [738, 395] width 155 height 17
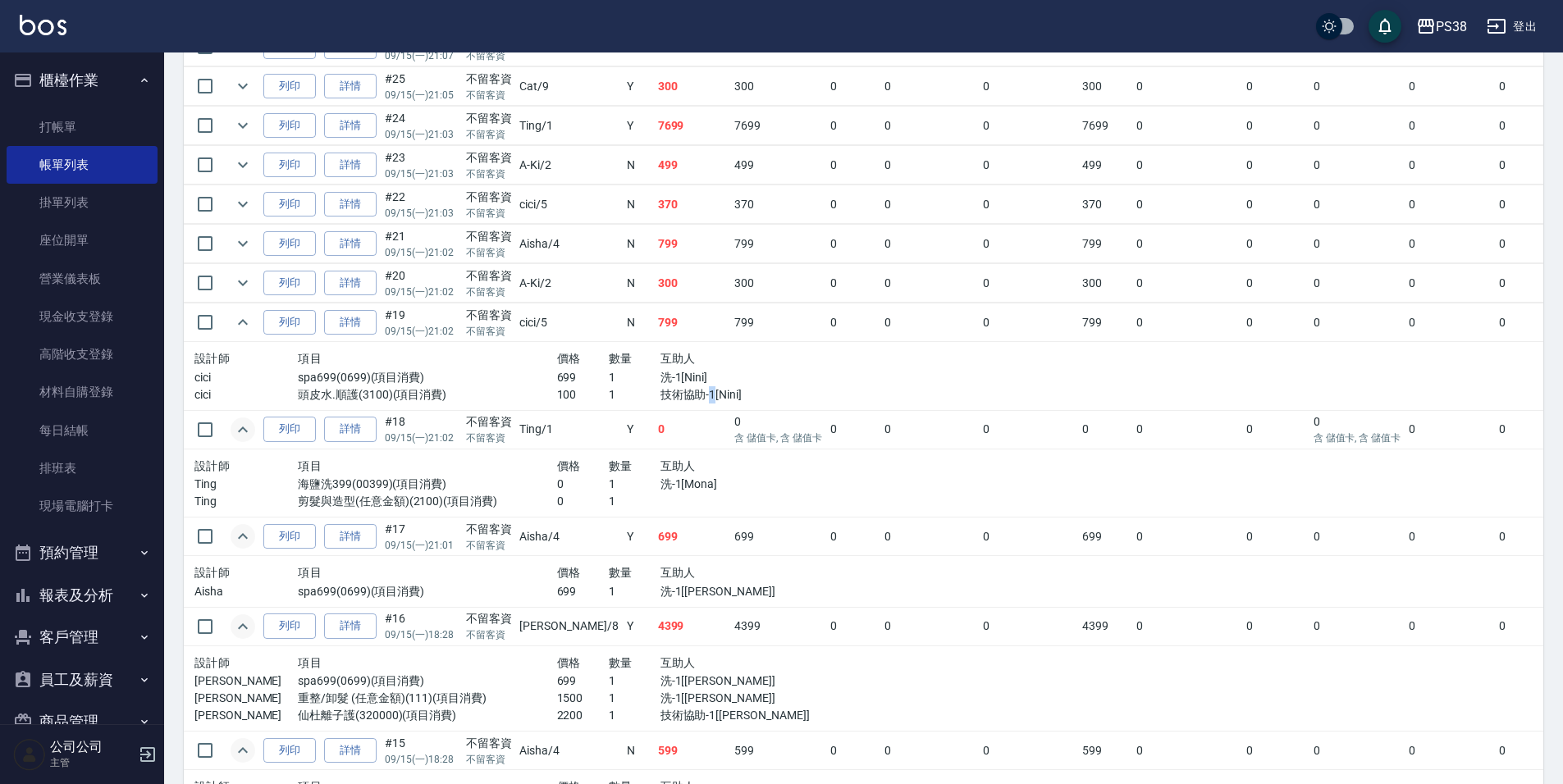
click at [670, 387] on p "技術協助-1[Nini]" at bounding box center [738, 395] width 155 height 17
click at [248, 276] on icon "expand row" at bounding box center [243, 283] width 20 height 20
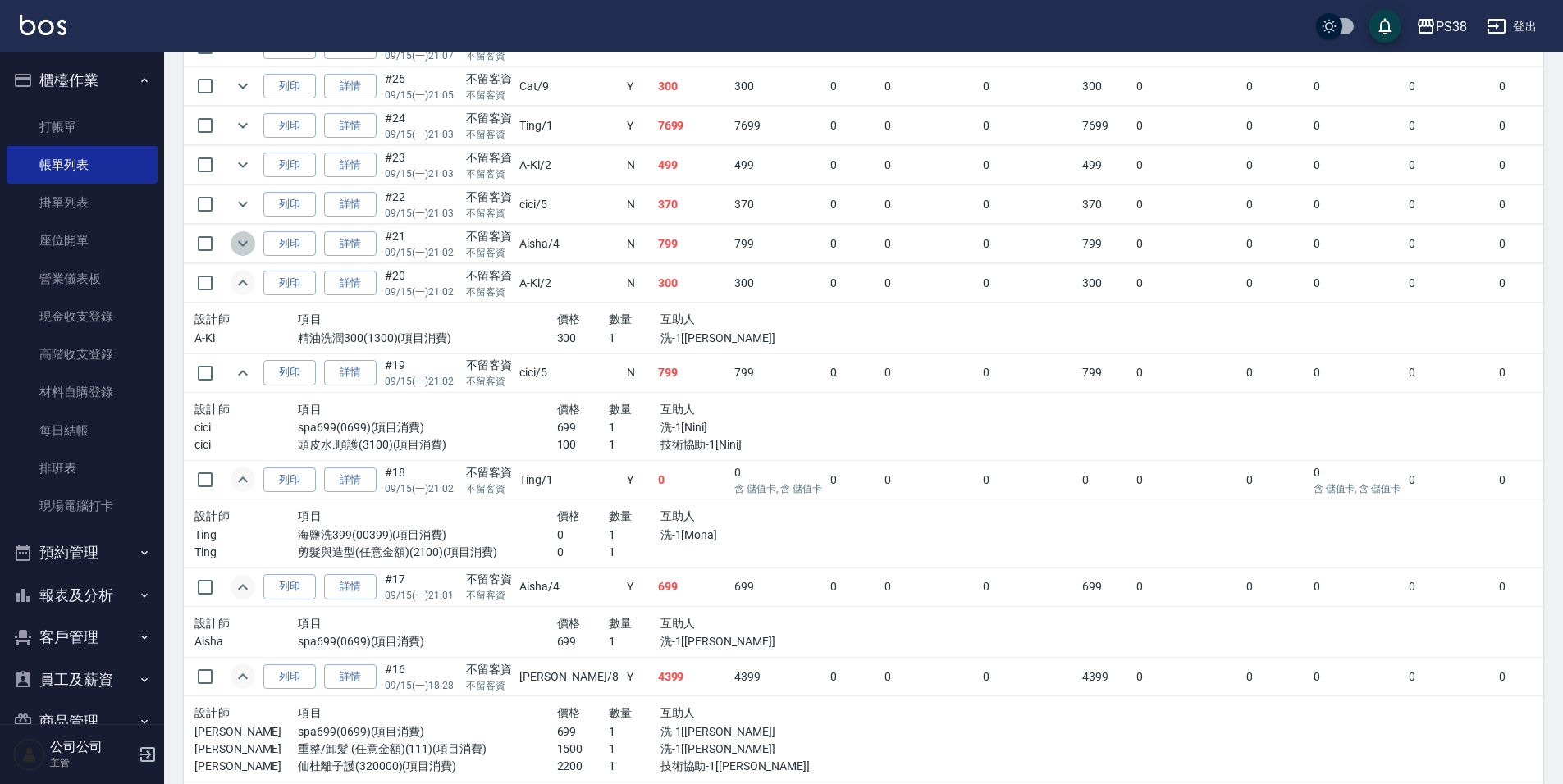
click at [242, 246] on icon "expand row" at bounding box center [243, 244] width 10 height 6
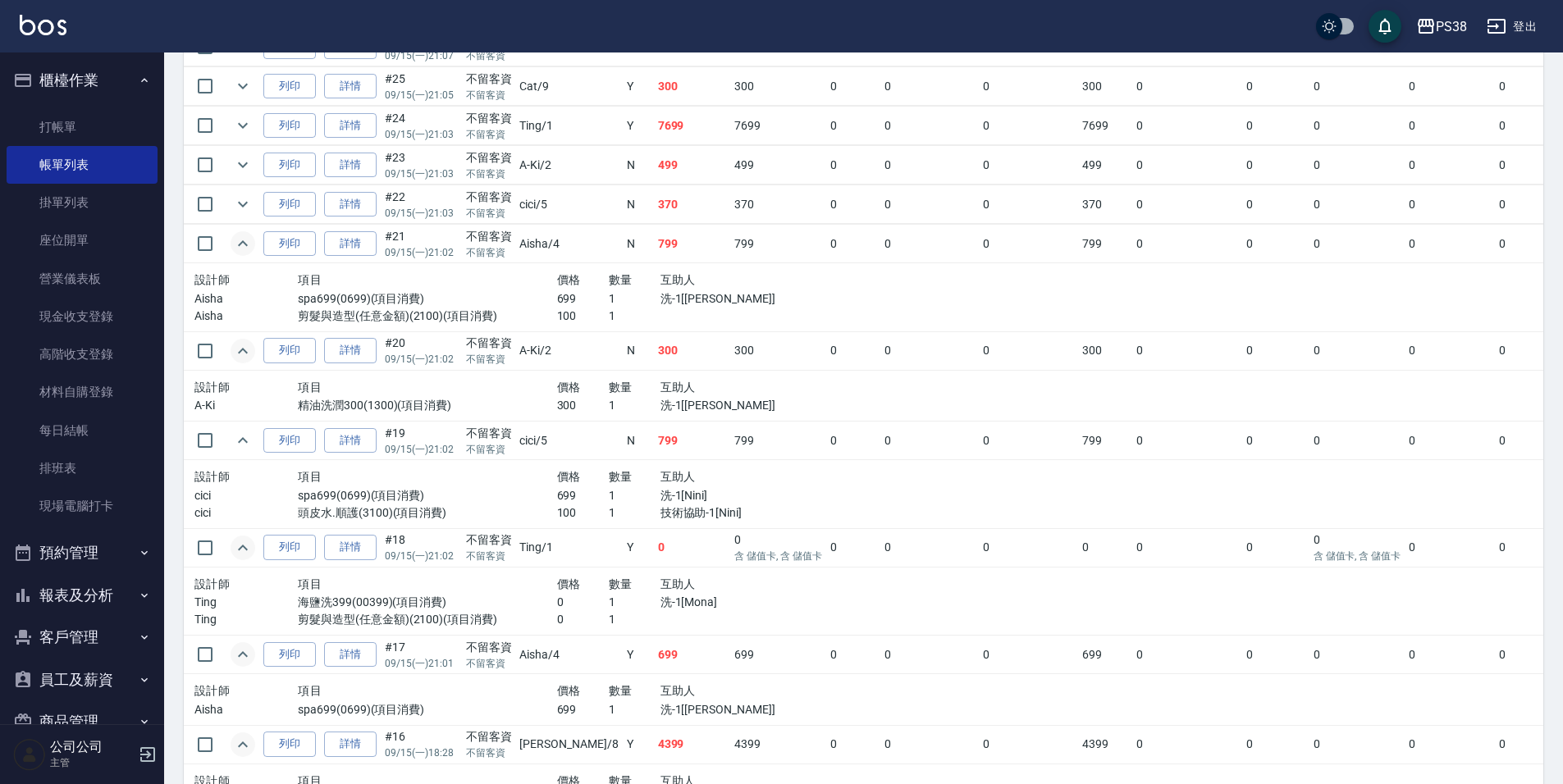
click at [609, 310] on p "1" at bounding box center [634, 315] width 51 height 17
click at [236, 207] on icon "expand row" at bounding box center [243, 203] width 20 height 20
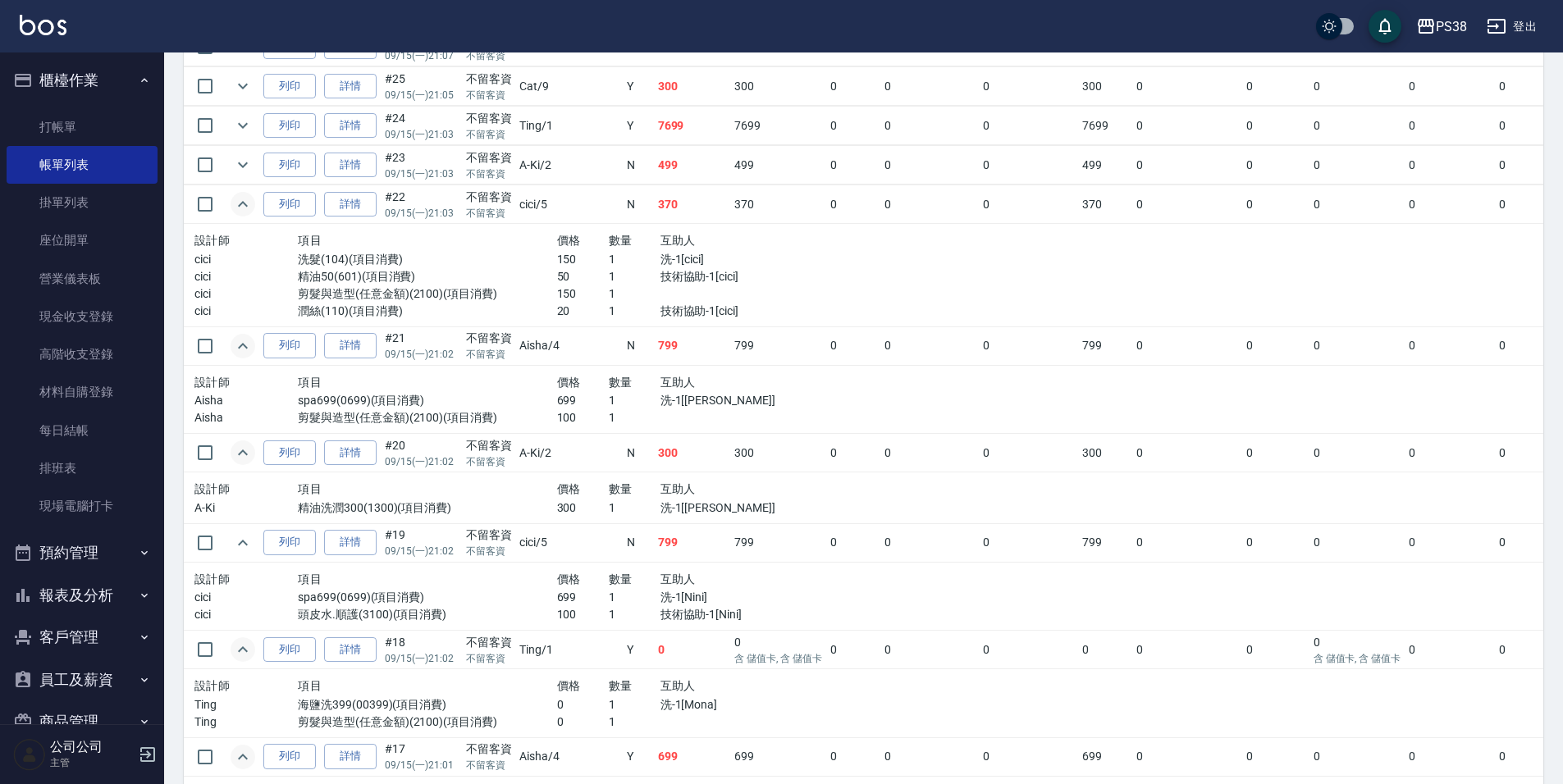
click at [675, 304] on p "技術協助-1[cici]" at bounding box center [738, 311] width 155 height 17
click at [226, 166] on td at bounding box center [242, 164] width 33 height 38
click at [248, 165] on icon "expand row" at bounding box center [243, 164] width 20 height 20
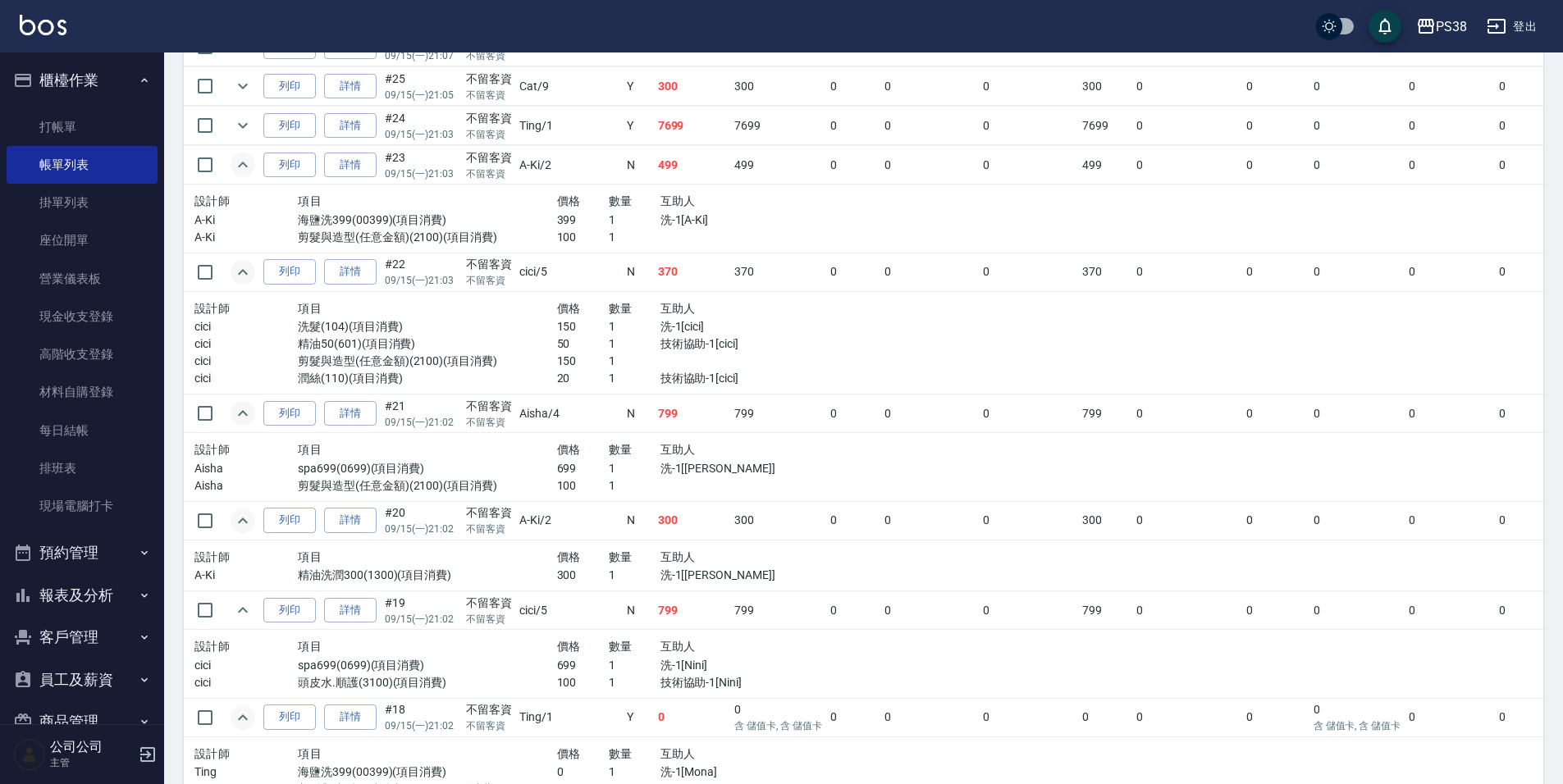
scroll to position [738, 0]
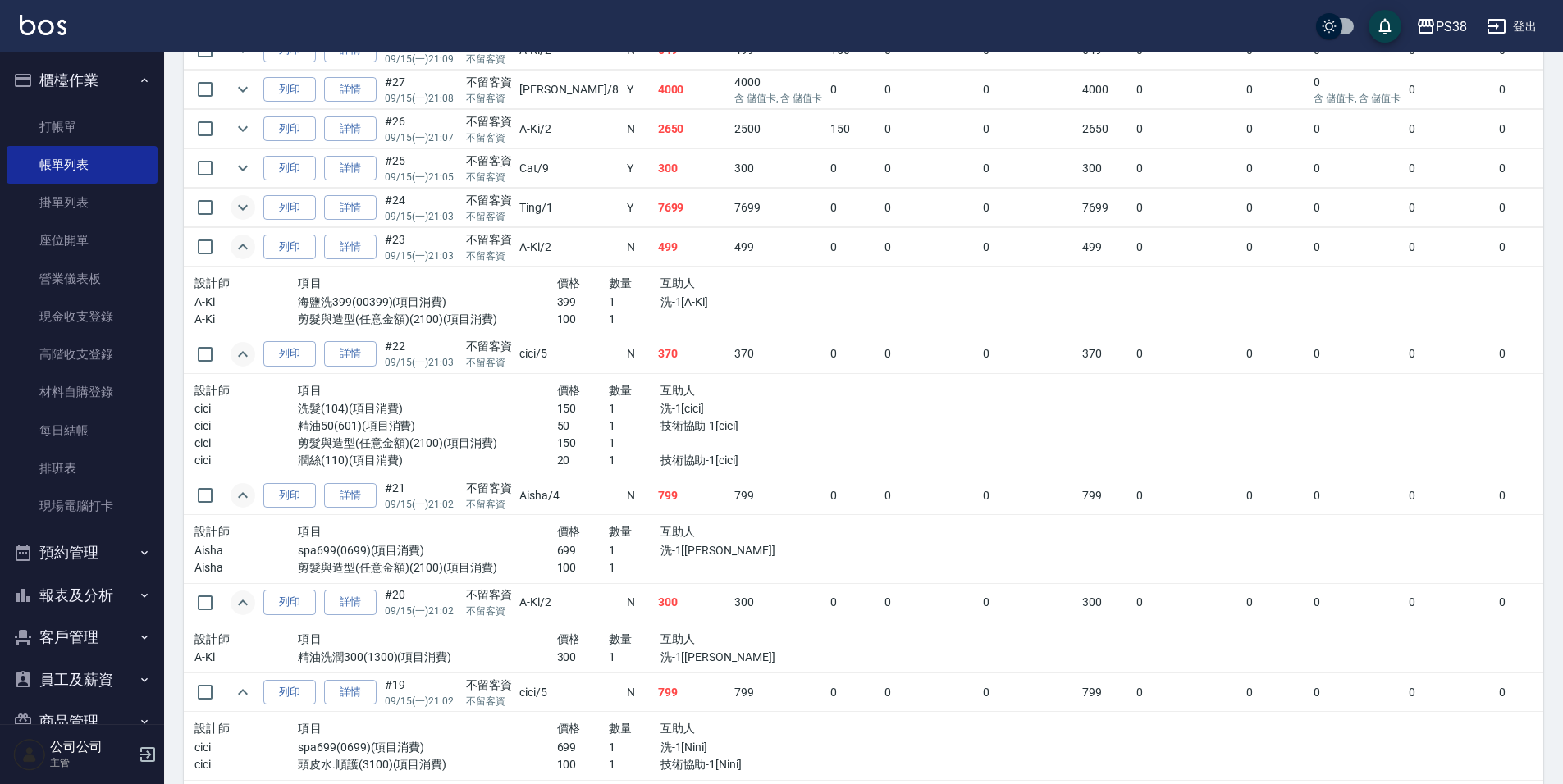
click at [245, 206] on icon "expand row" at bounding box center [243, 207] width 20 height 20
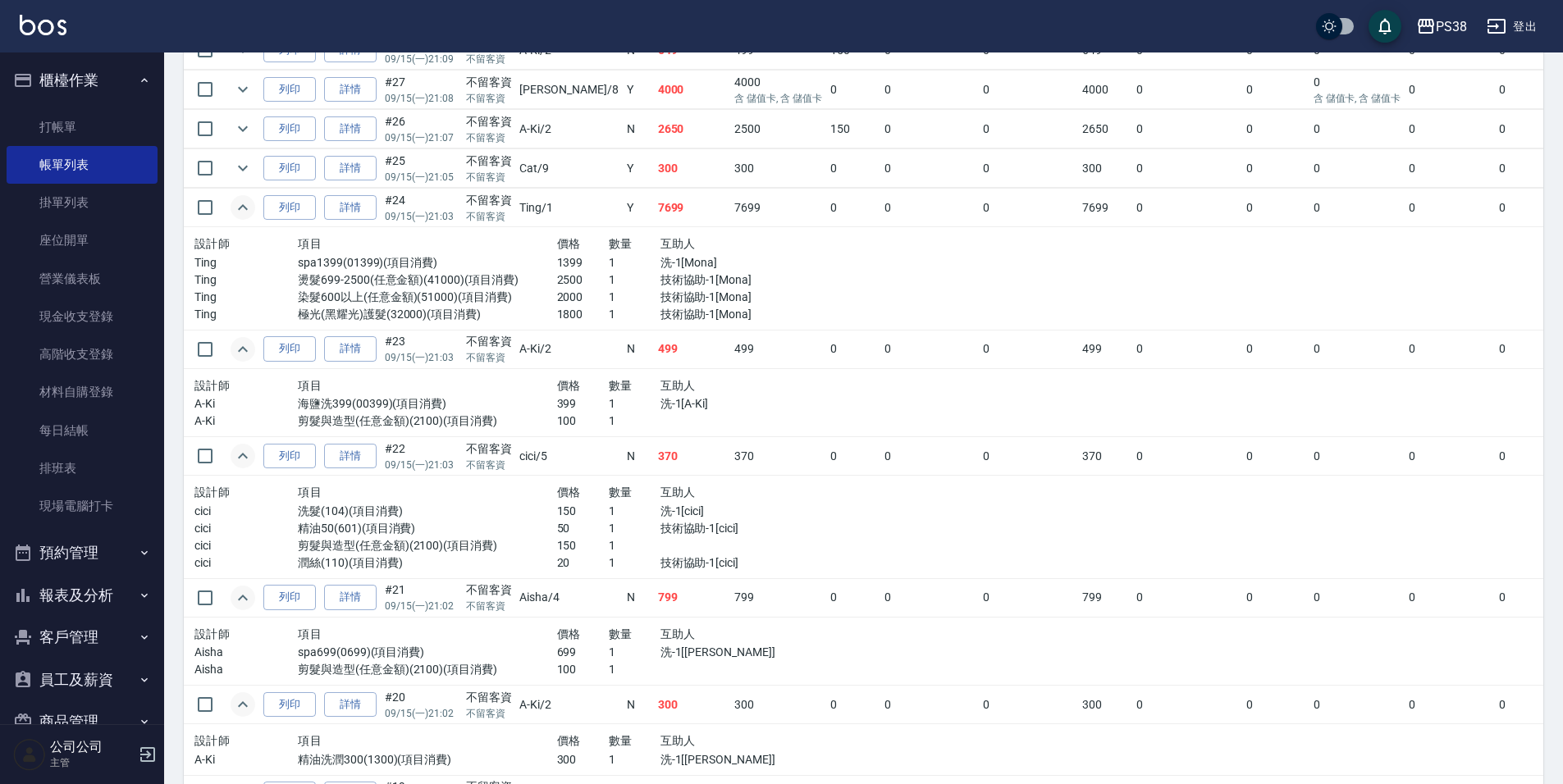
scroll to position [656, 0]
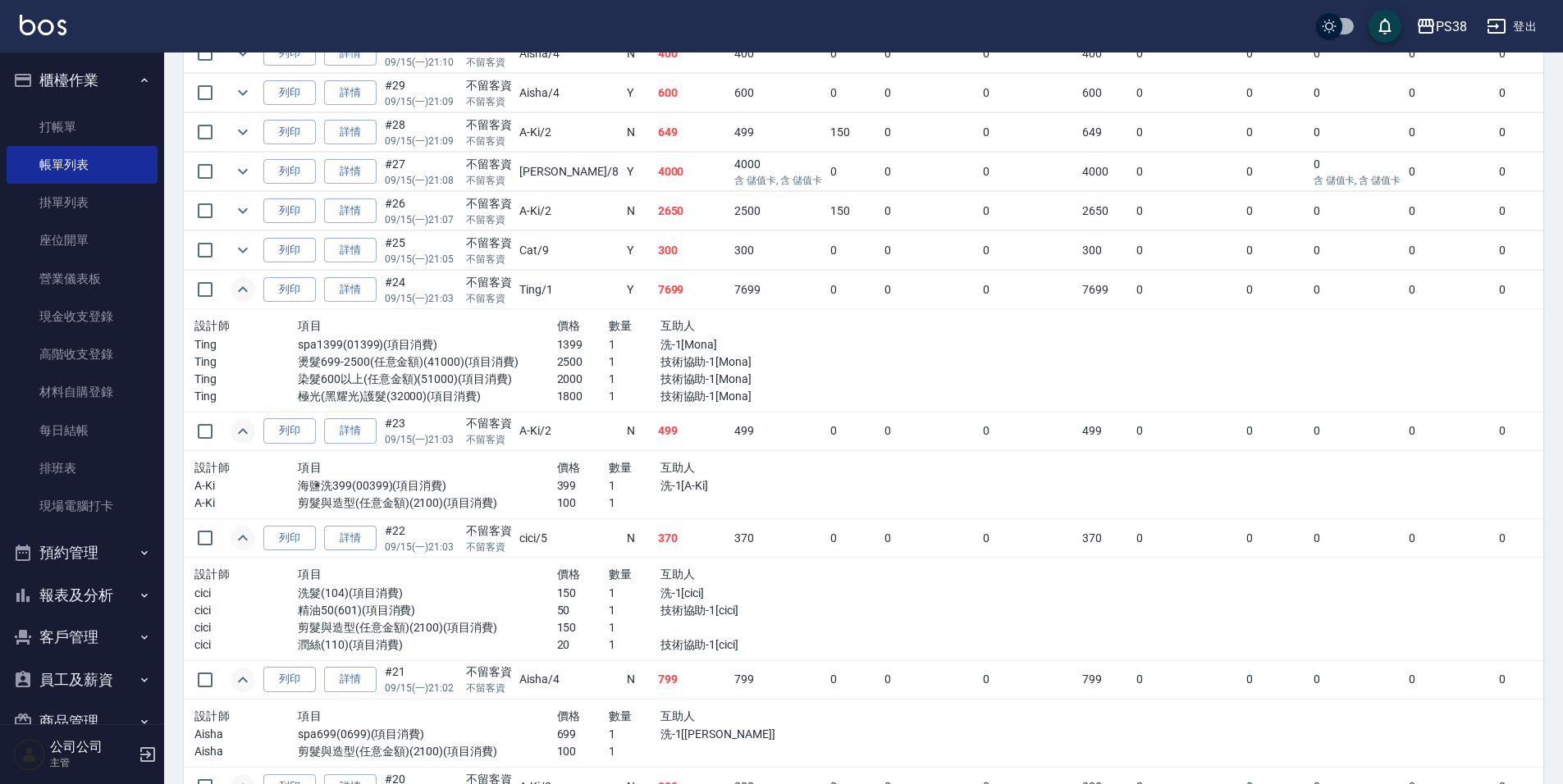
click at [657, 213] on td "2650" at bounding box center [692, 211] width 77 height 38
click at [249, 214] on icon "expand row" at bounding box center [243, 210] width 20 height 20
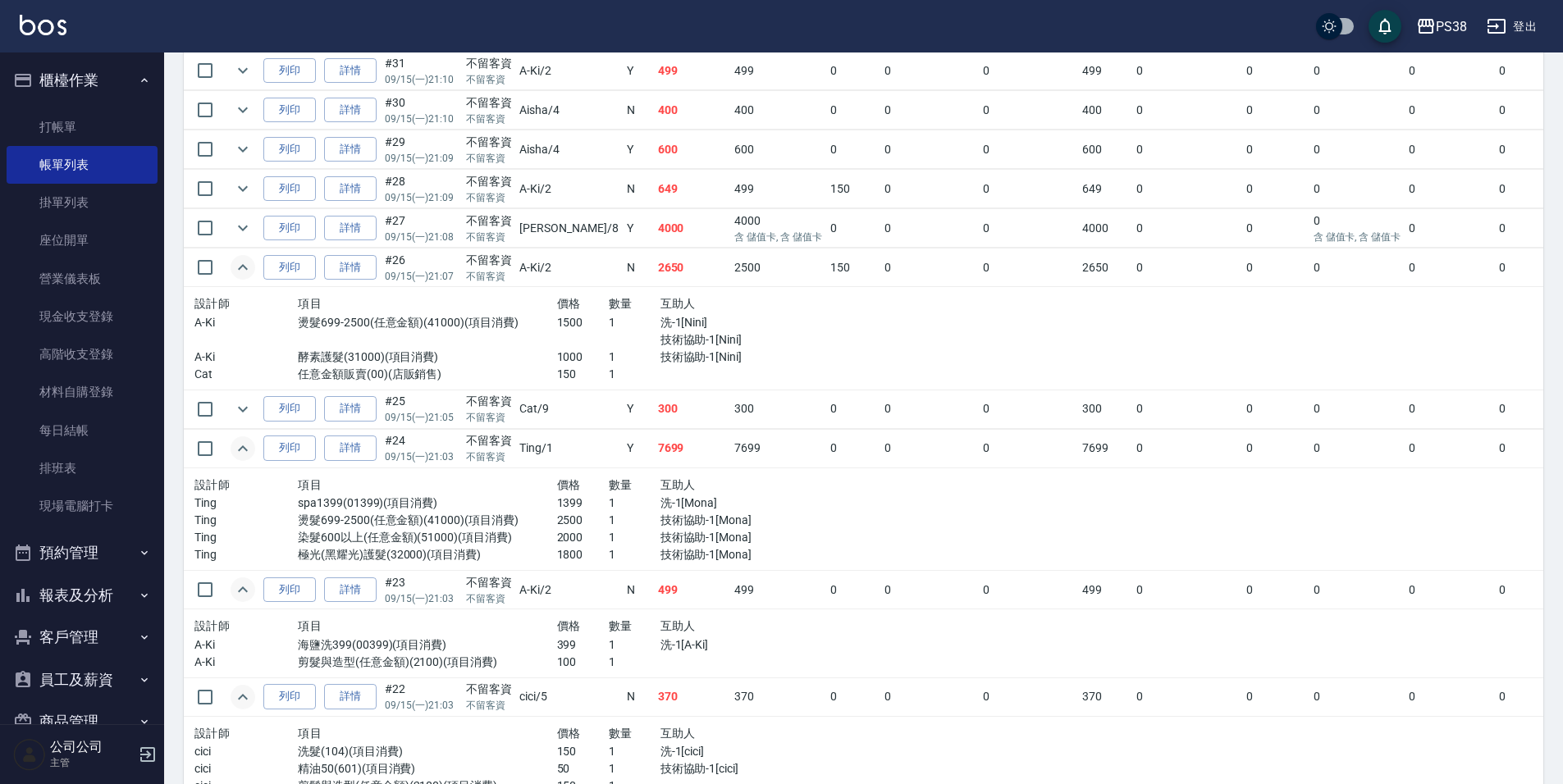
scroll to position [574, 0]
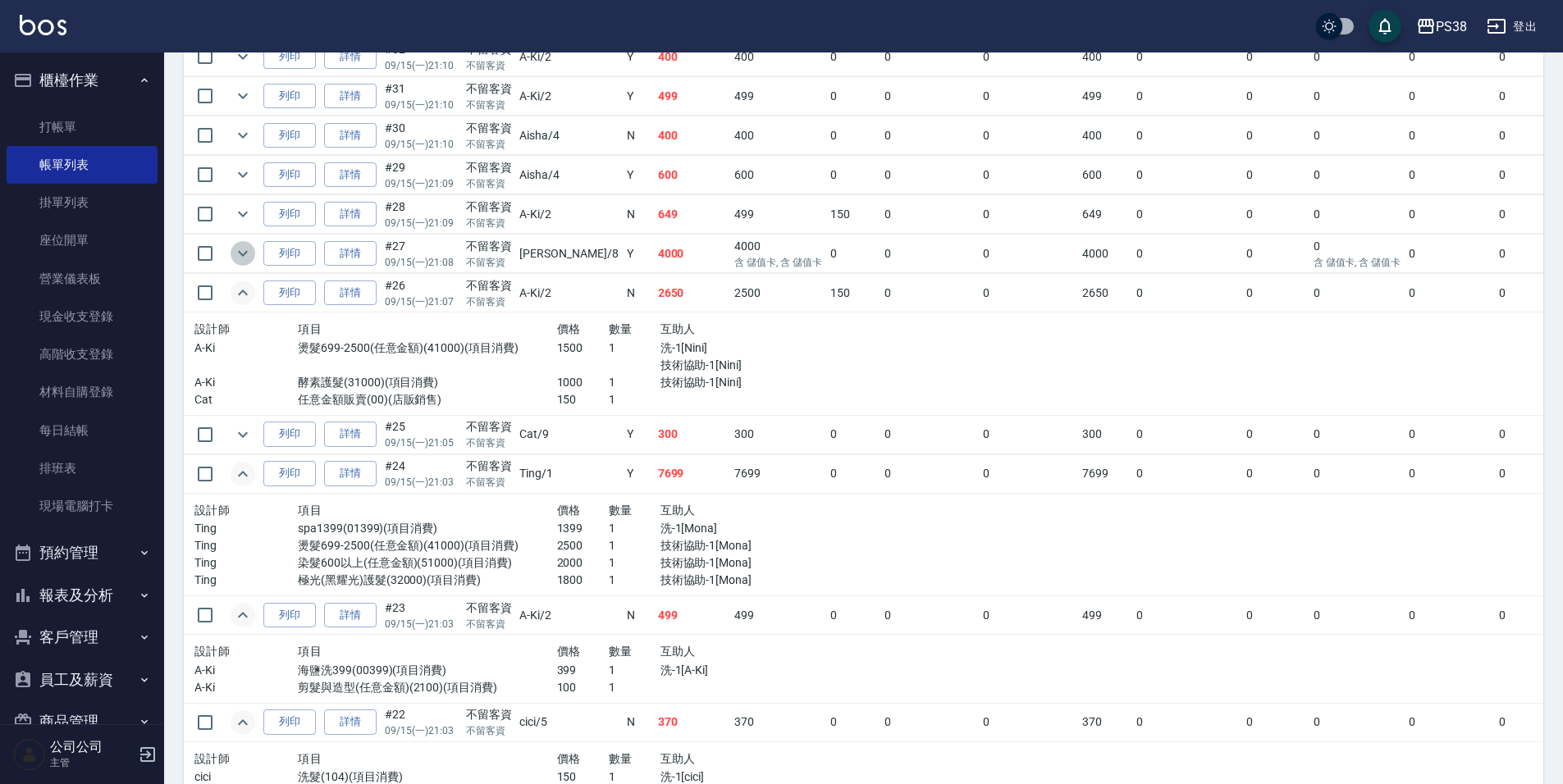
click at [246, 251] on icon "expand row" at bounding box center [243, 253] width 20 height 20
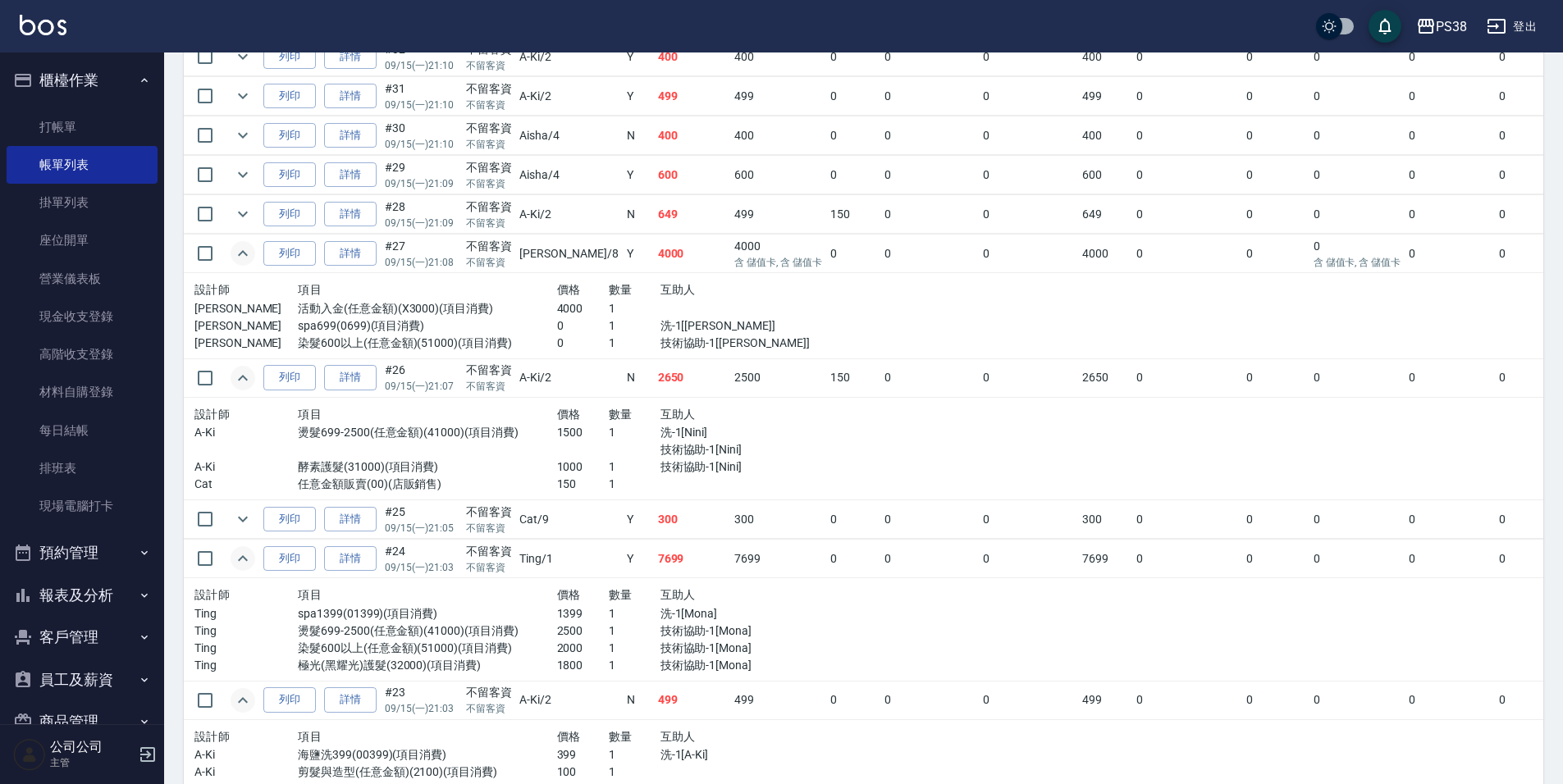
click at [255, 209] on td at bounding box center [242, 214] width 33 height 38
click at [246, 212] on icon "expand row" at bounding box center [243, 215] width 10 height 6
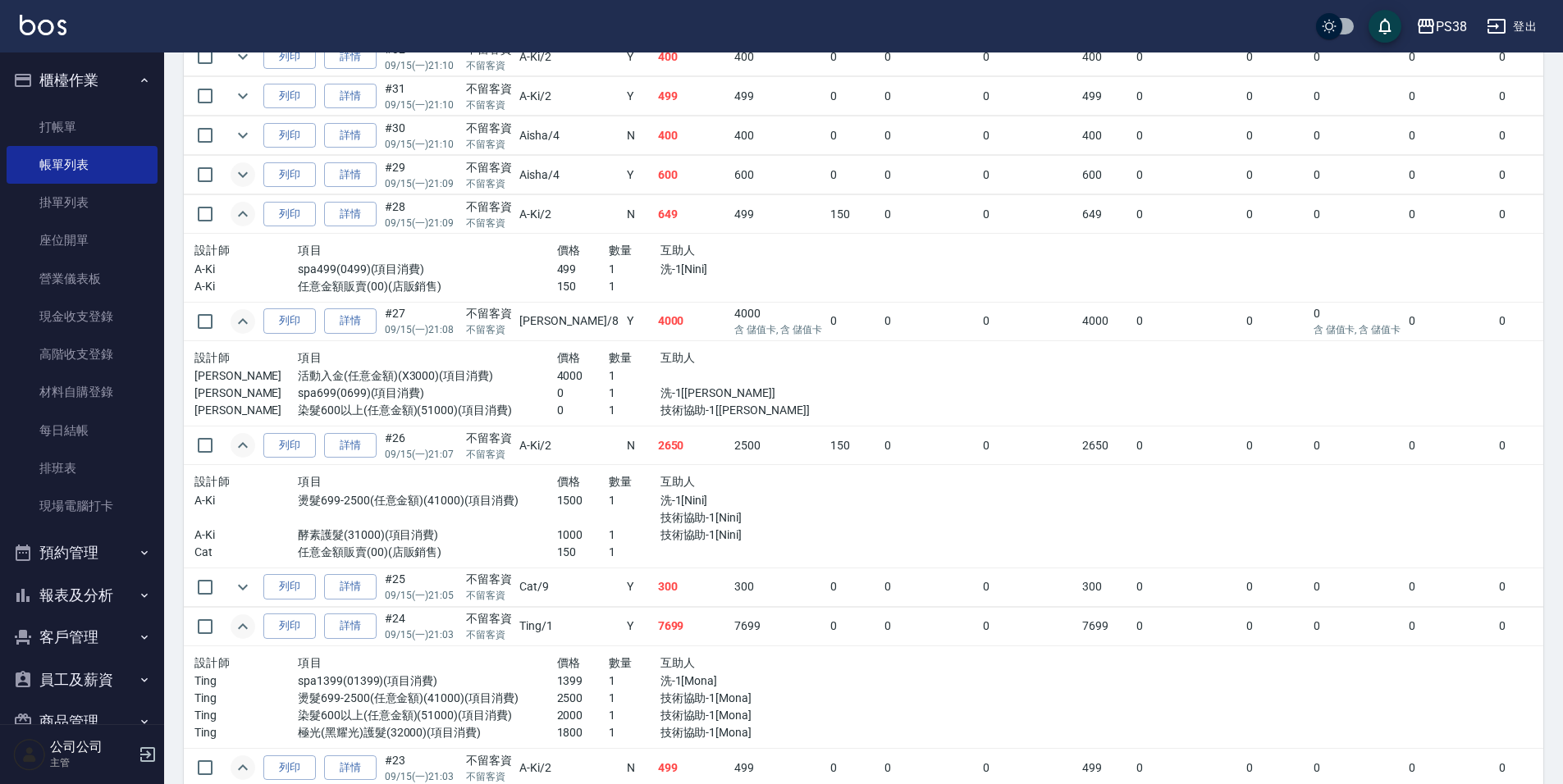
click at [251, 173] on icon "expand row" at bounding box center [243, 175] width 20 height 20
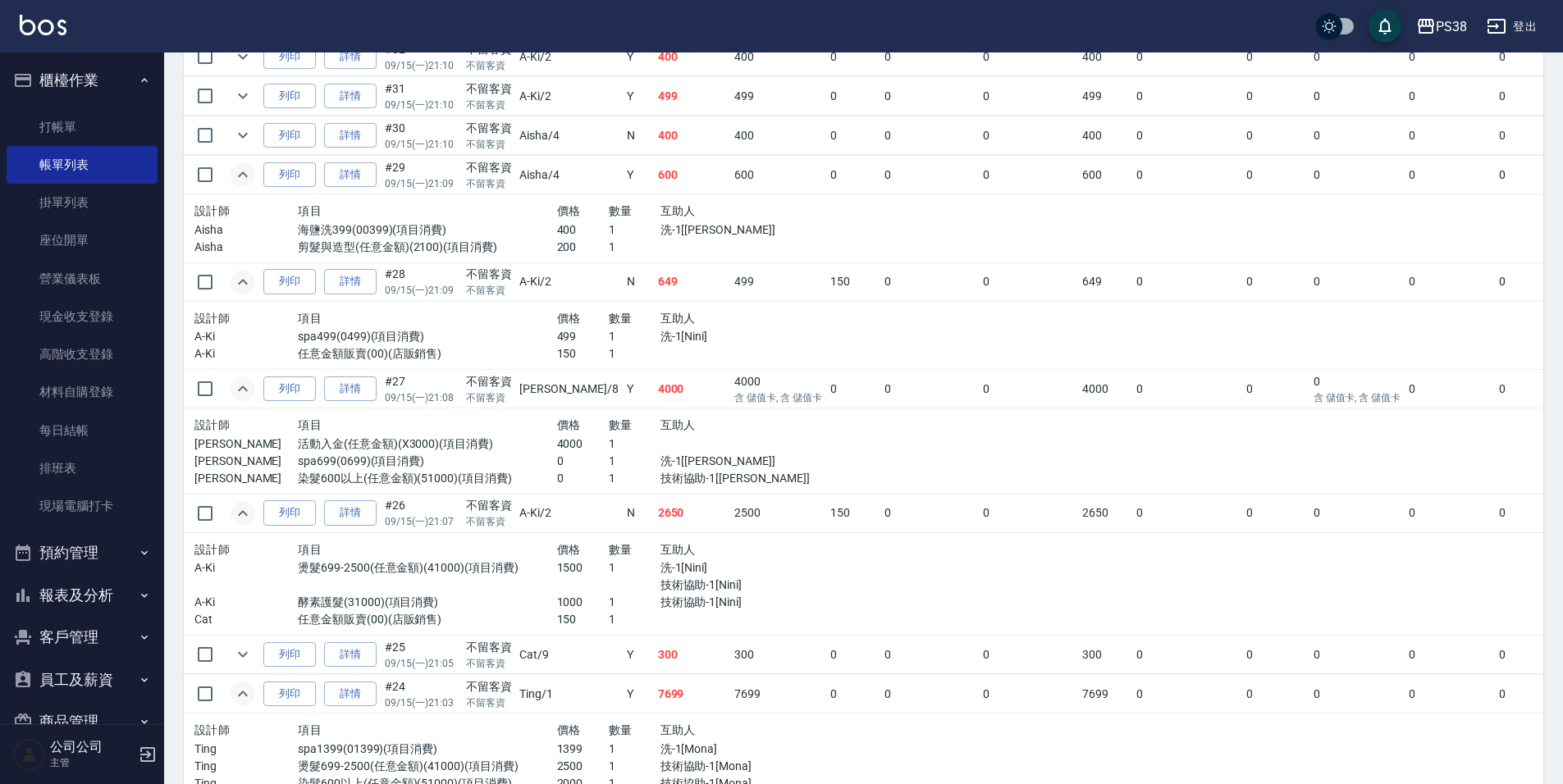
scroll to position [492, 0]
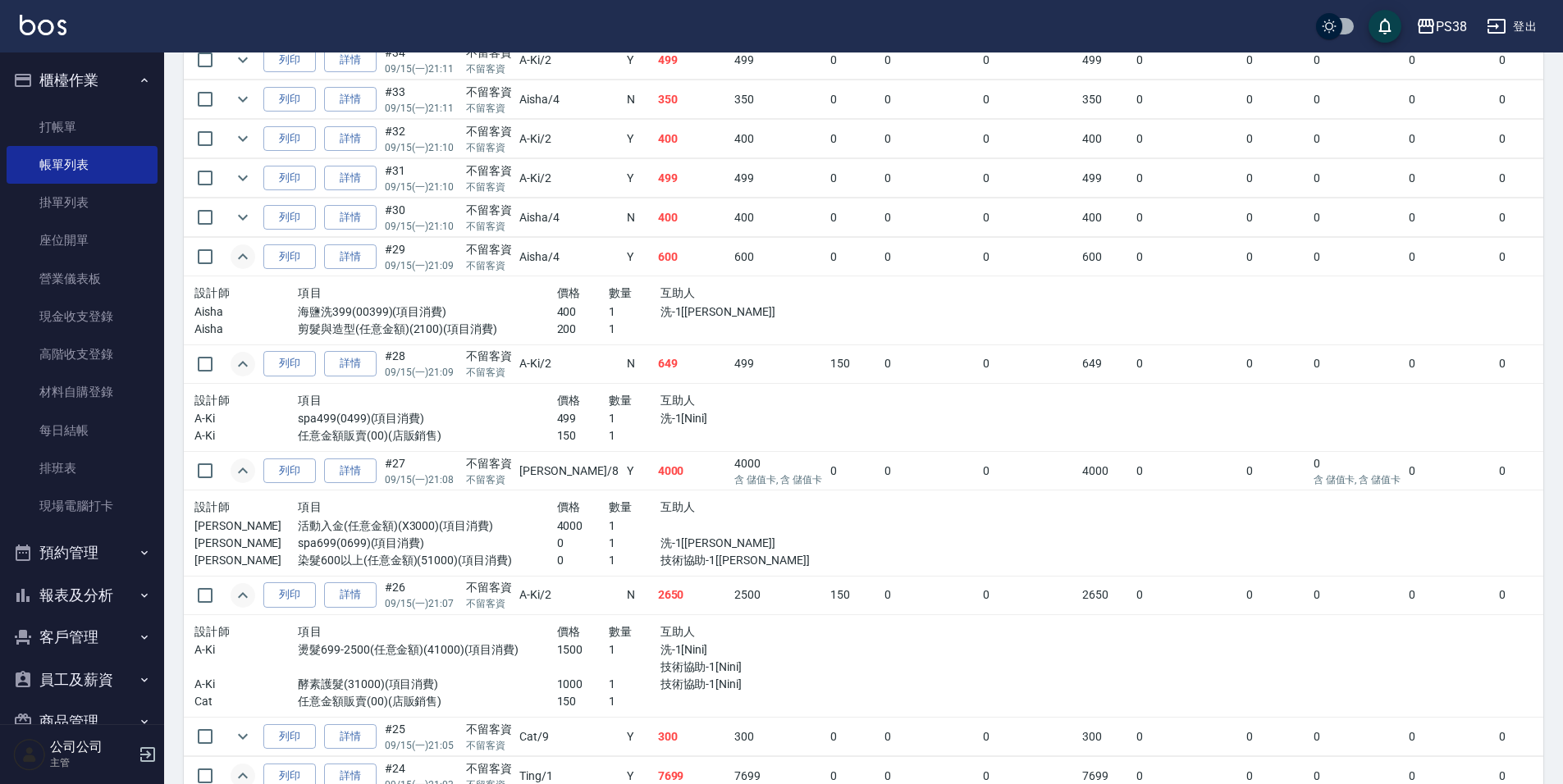
click at [654, 213] on td "400" at bounding box center [692, 217] width 77 height 38
drag, startPoint x: 245, startPoint y: 214, endPoint x: 376, endPoint y: 217, distance: 131.0
click at [246, 214] on icon "expand row" at bounding box center [243, 217] width 20 height 20
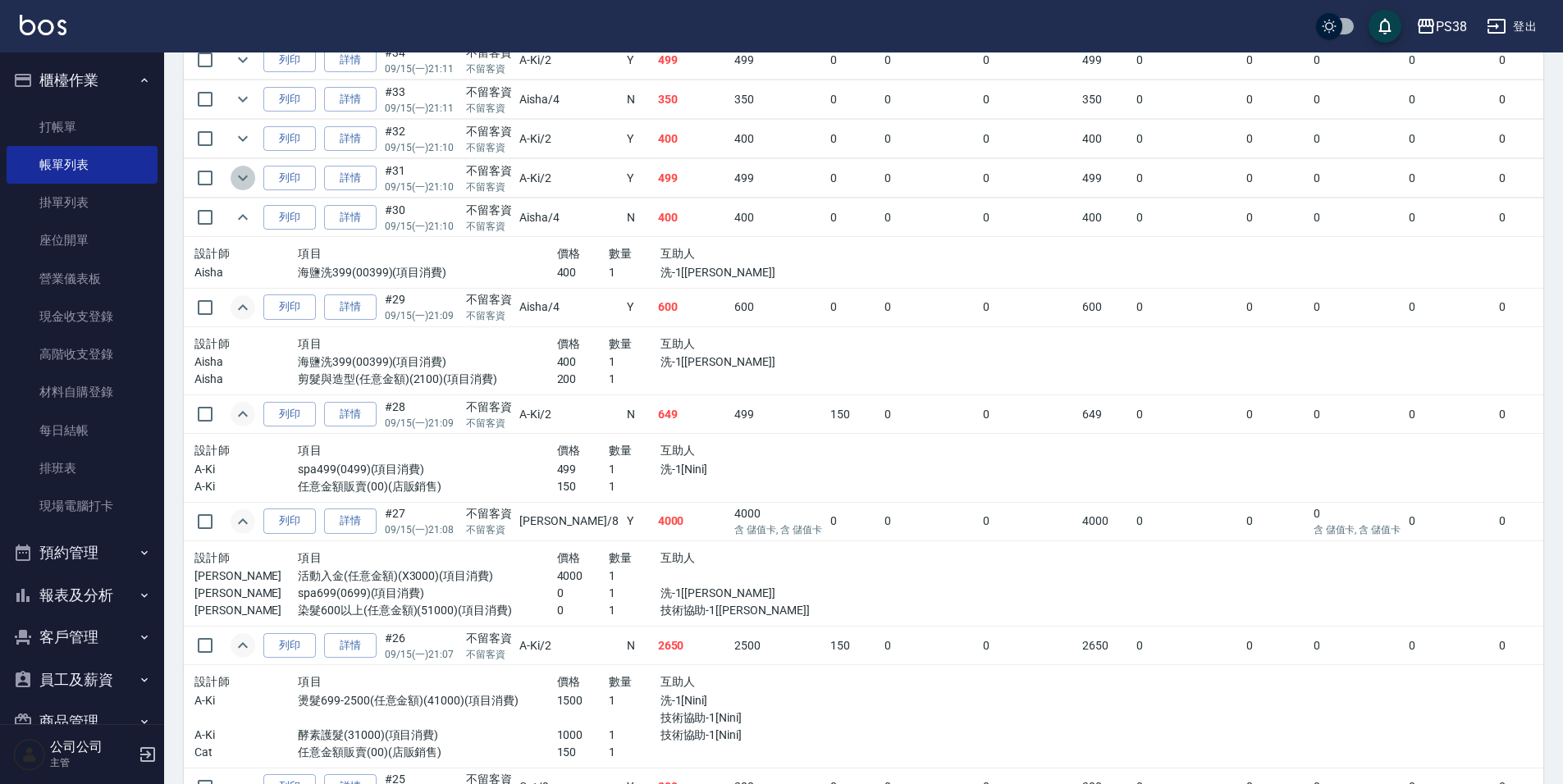
click at [243, 173] on icon "expand row" at bounding box center [243, 177] width 20 height 20
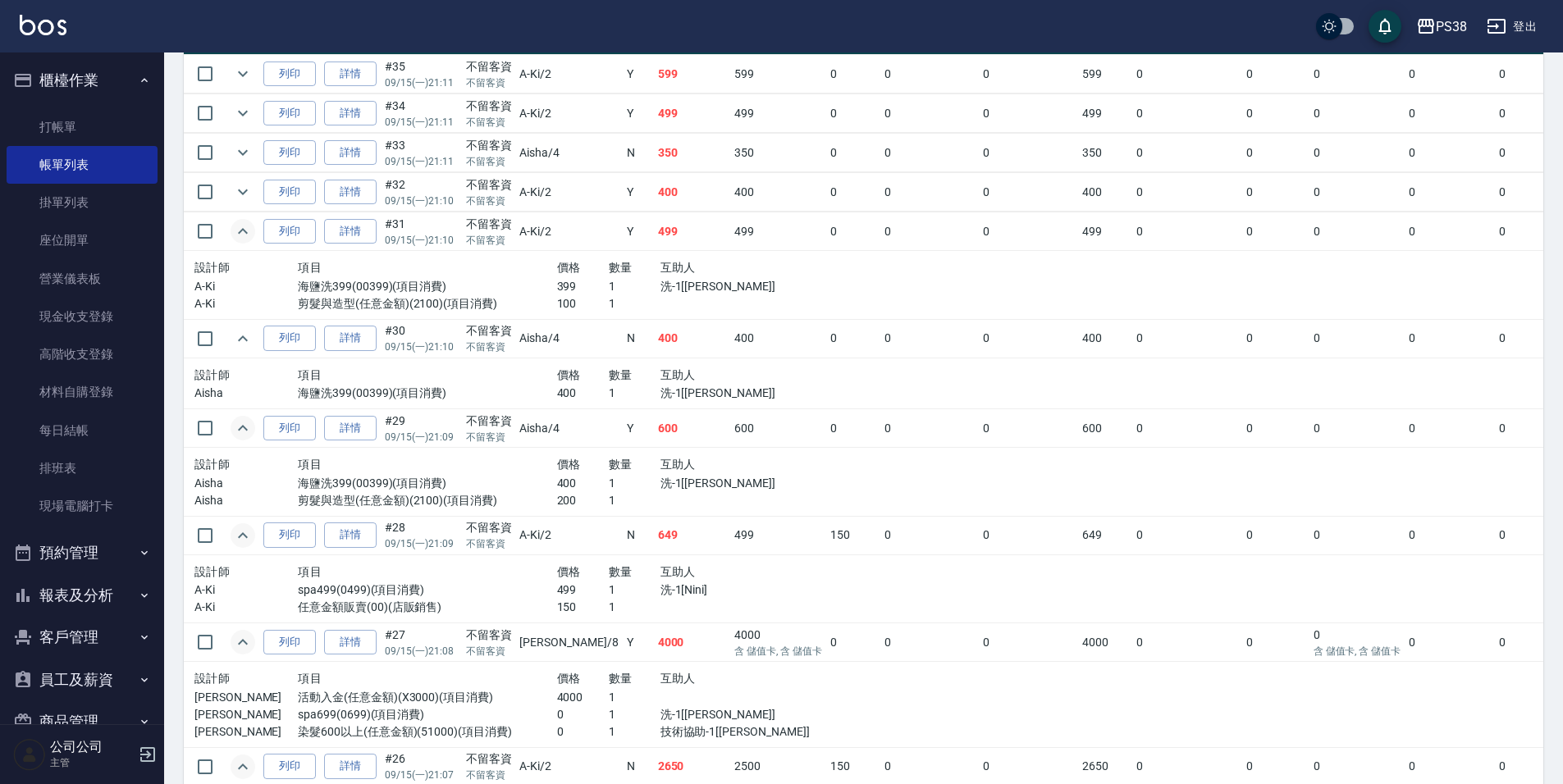
scroll to position [410, 0]
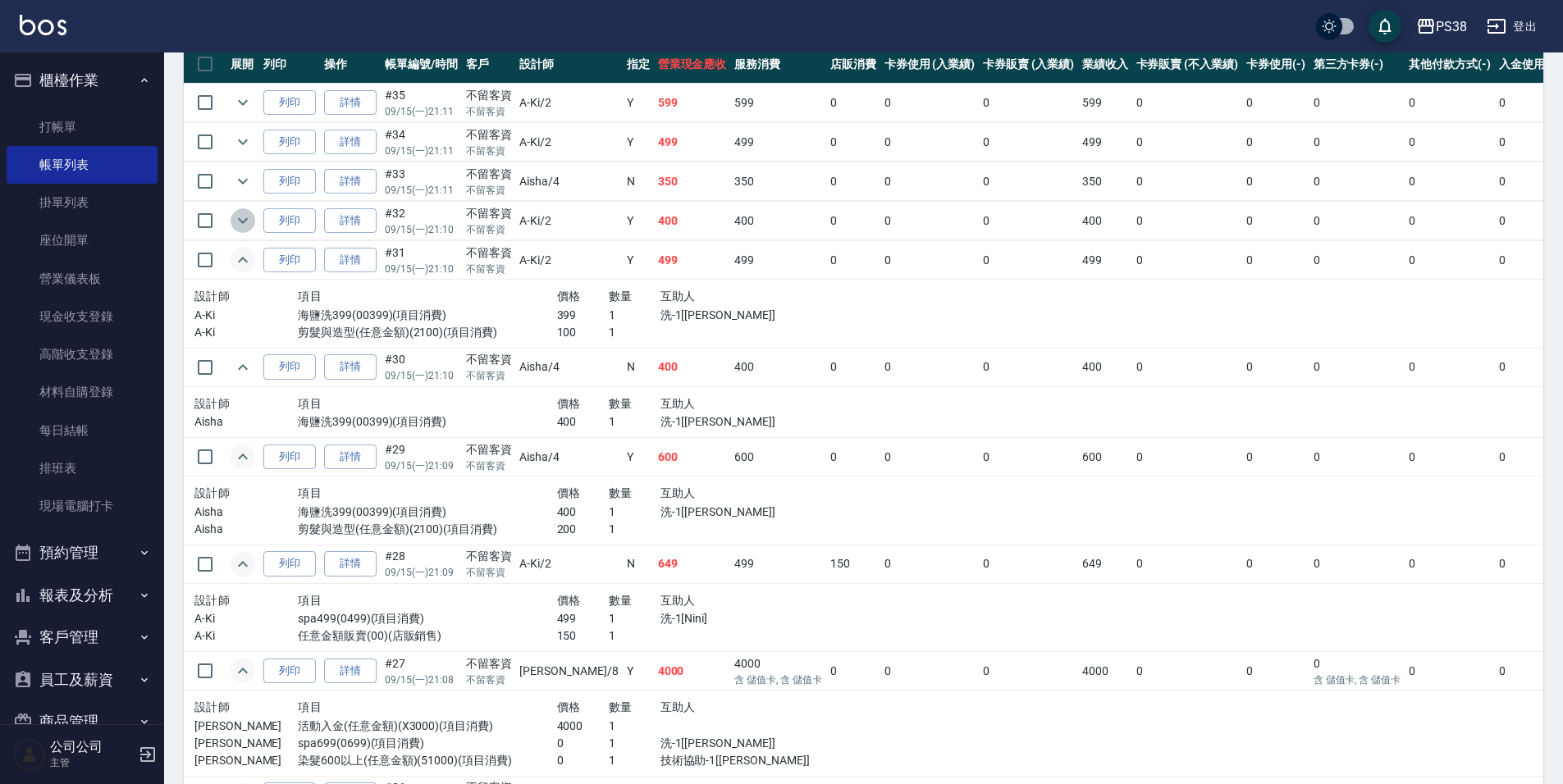
click at [243, 217] on icon "expand row" at bounding box center [243, 220] width 20 height 20
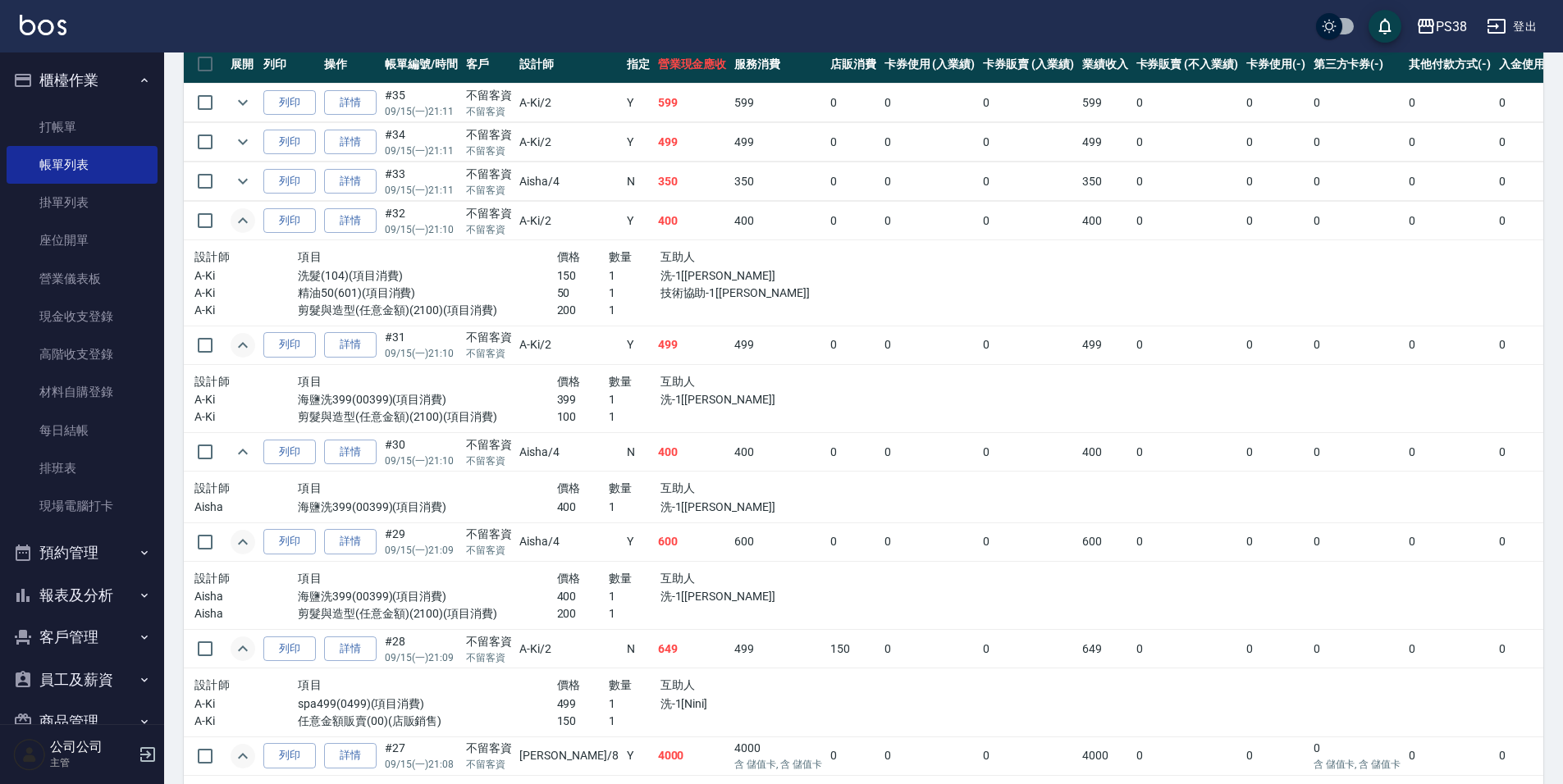
click at [255, 183] on td at bounding box center [242, 181] width 33 height 38
drag, startPoint x: 237, startPoint y: 189, endPoint x: 254, endPoint y: 186, distance: 17.3
click at [238, 188] on icon "expand row" at bounding box center [243, 181] width 20 height 20
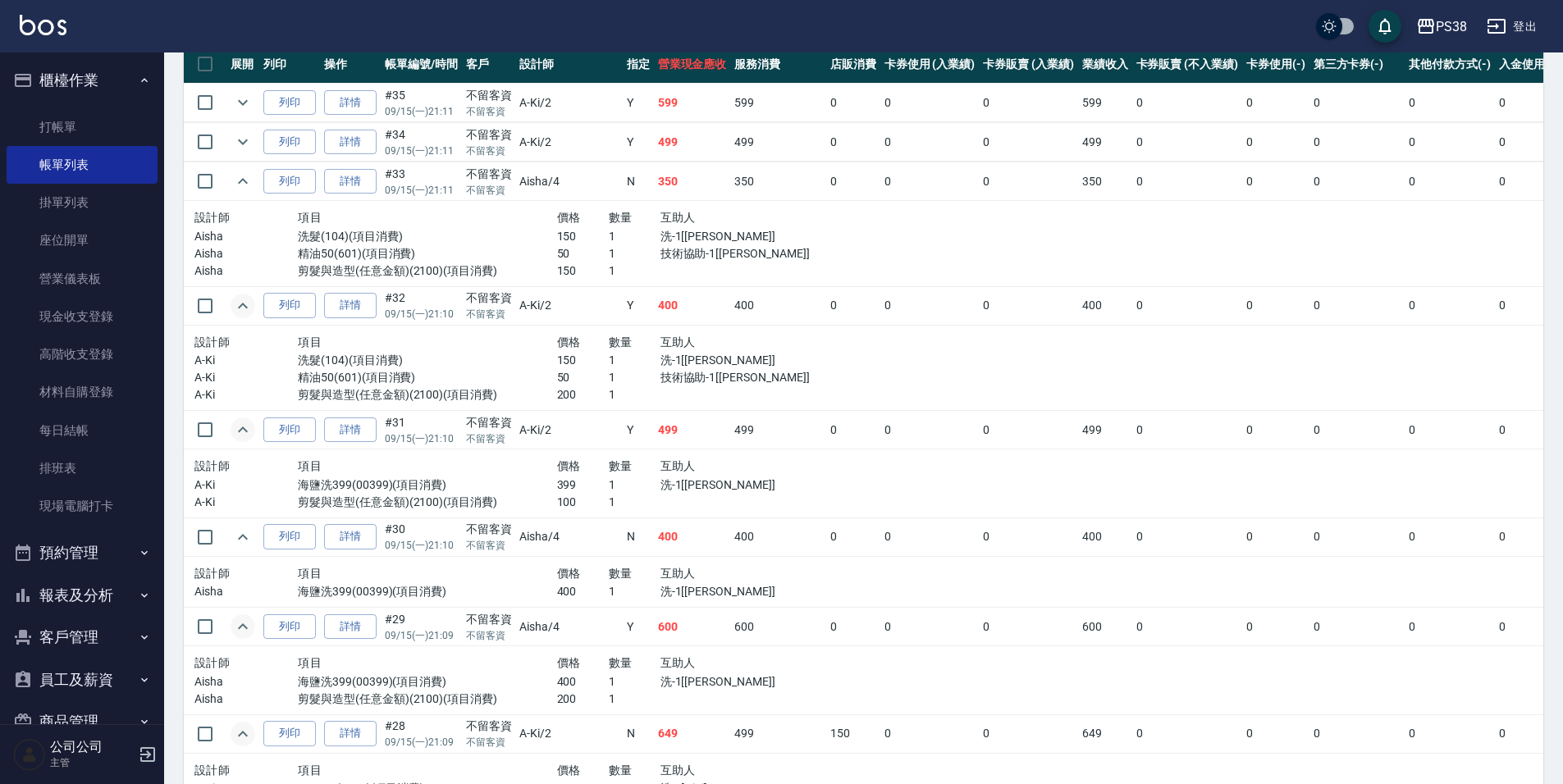
click at [654, 187] on td "350" at bounding box center [692, 181] width 77 height 38
click at [235, 138] on icon "expand row" at bounding box center [243, 141] width 20 height 20
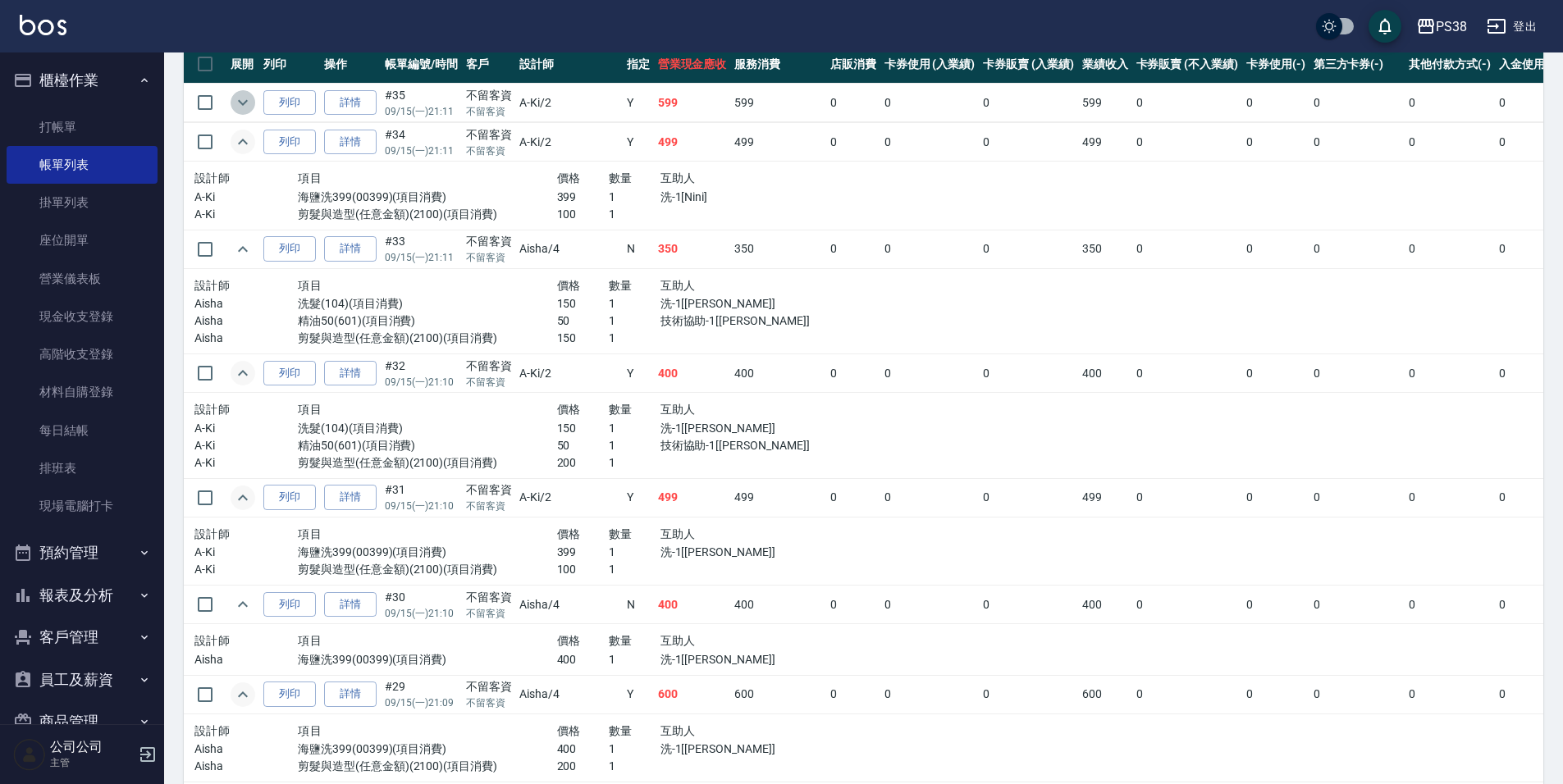
drag, startPoint x: 235, startPoint y: 98, endPoint x: 403, endPoint y: 68, distance: 170.7
click at [236, 97] on icon "expand row" at bounding box center [243, 102] width 20 height 20
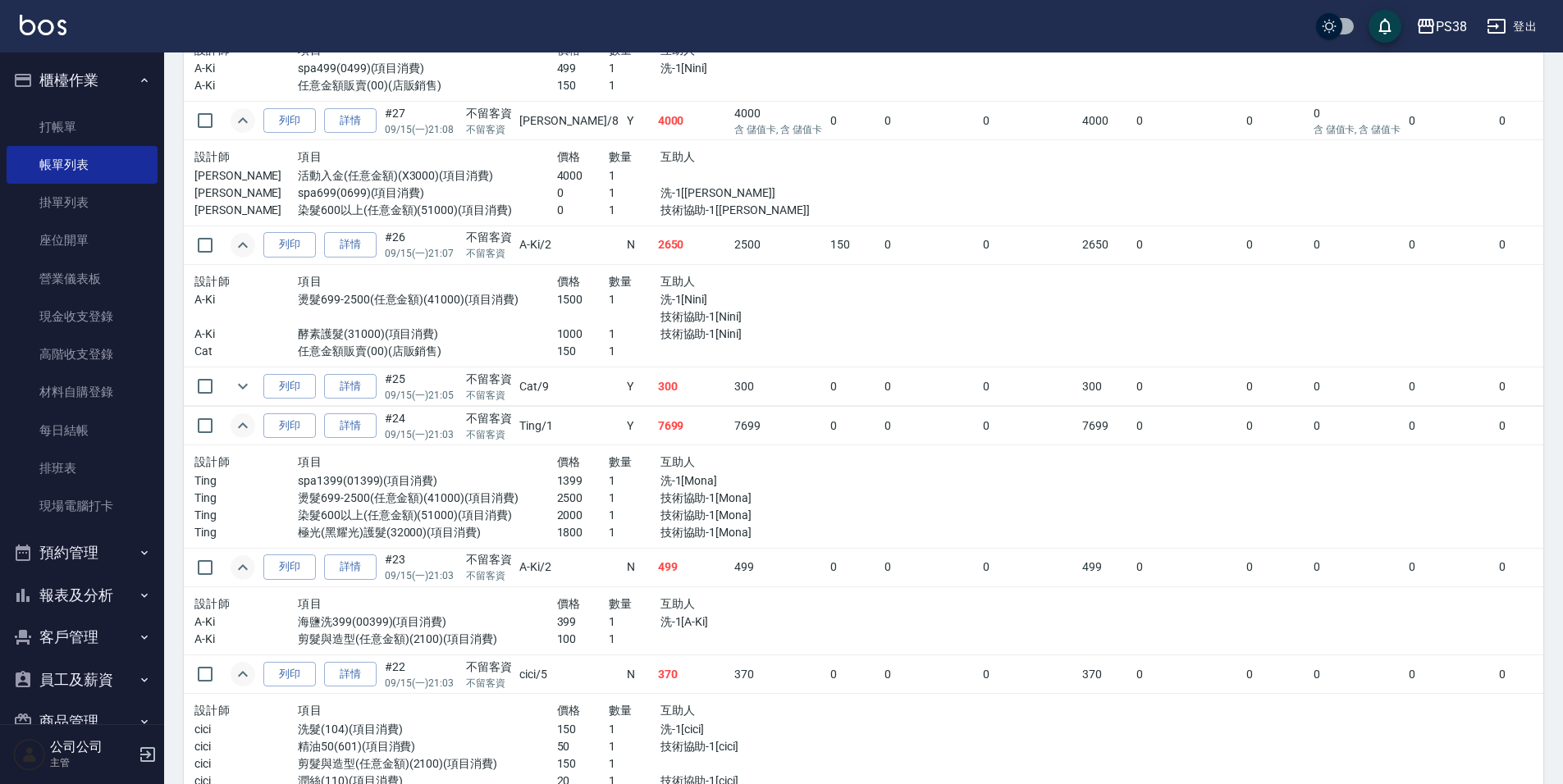
scroll to position [1237, 0]
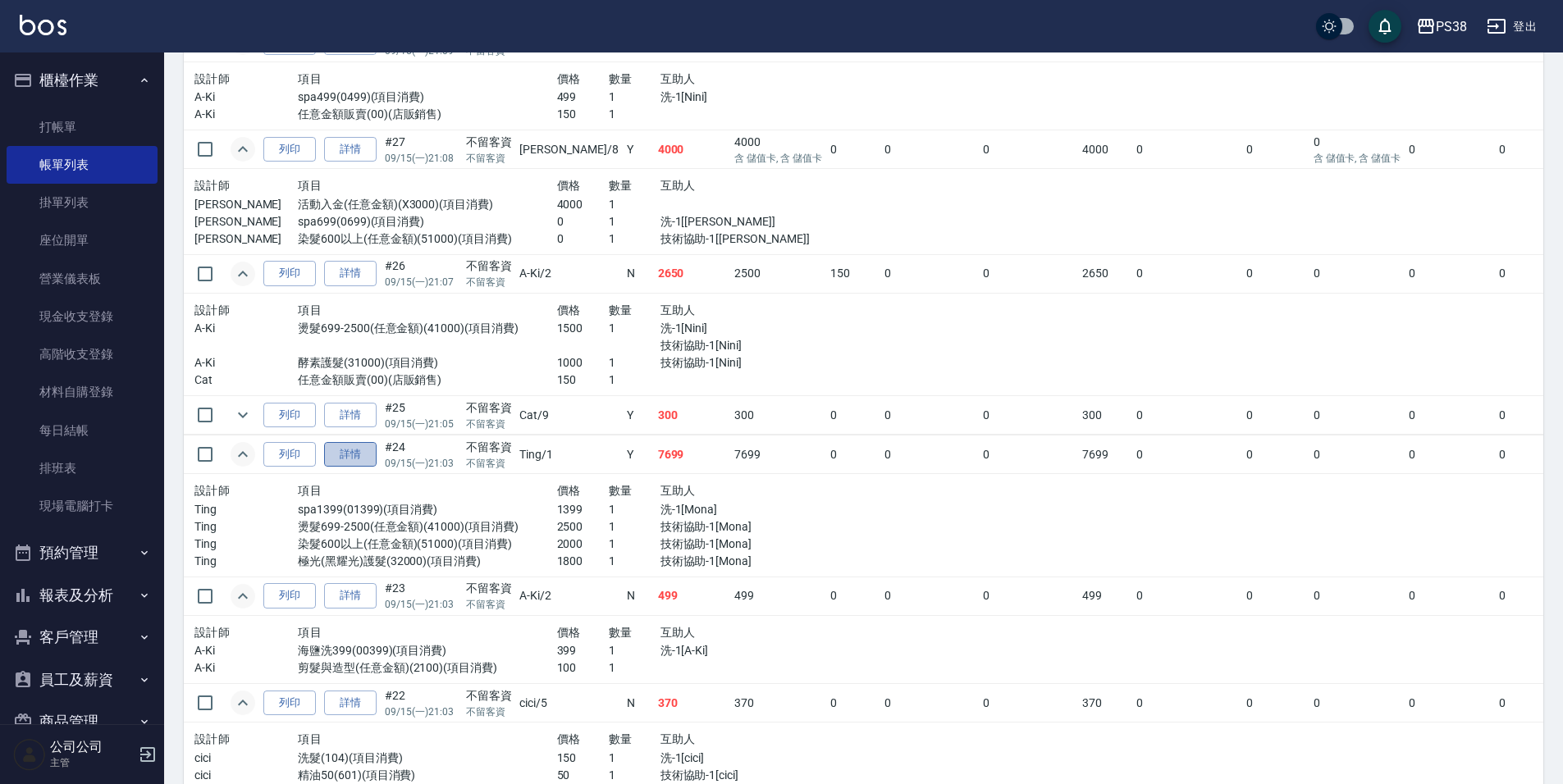
click at [374, 456] on link "詳情" at bounding box center [350, 455] width 52 height 25
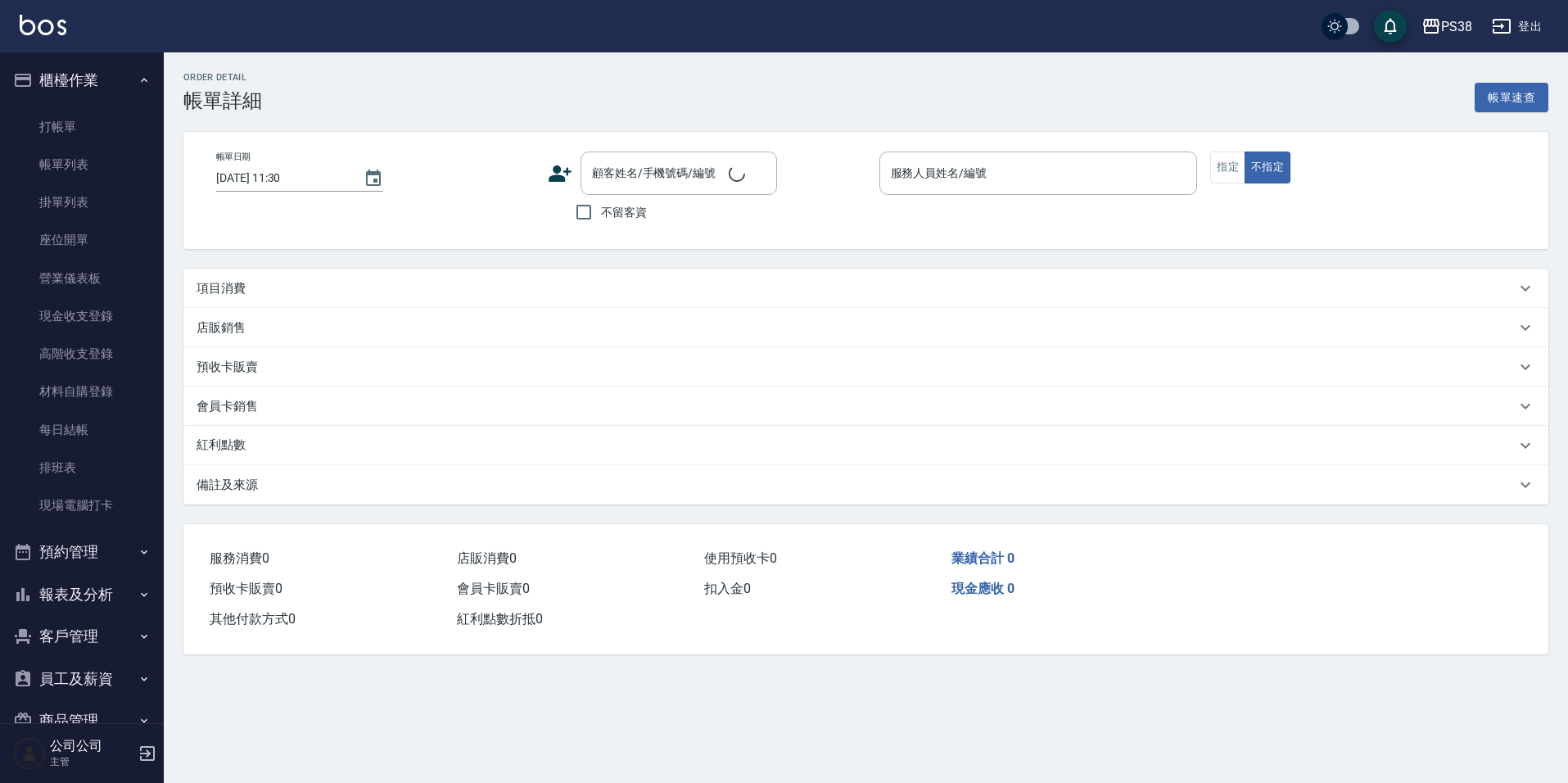
type input "2025/09/15 21:03"
checkbox input "true"
type input "Ting-1"
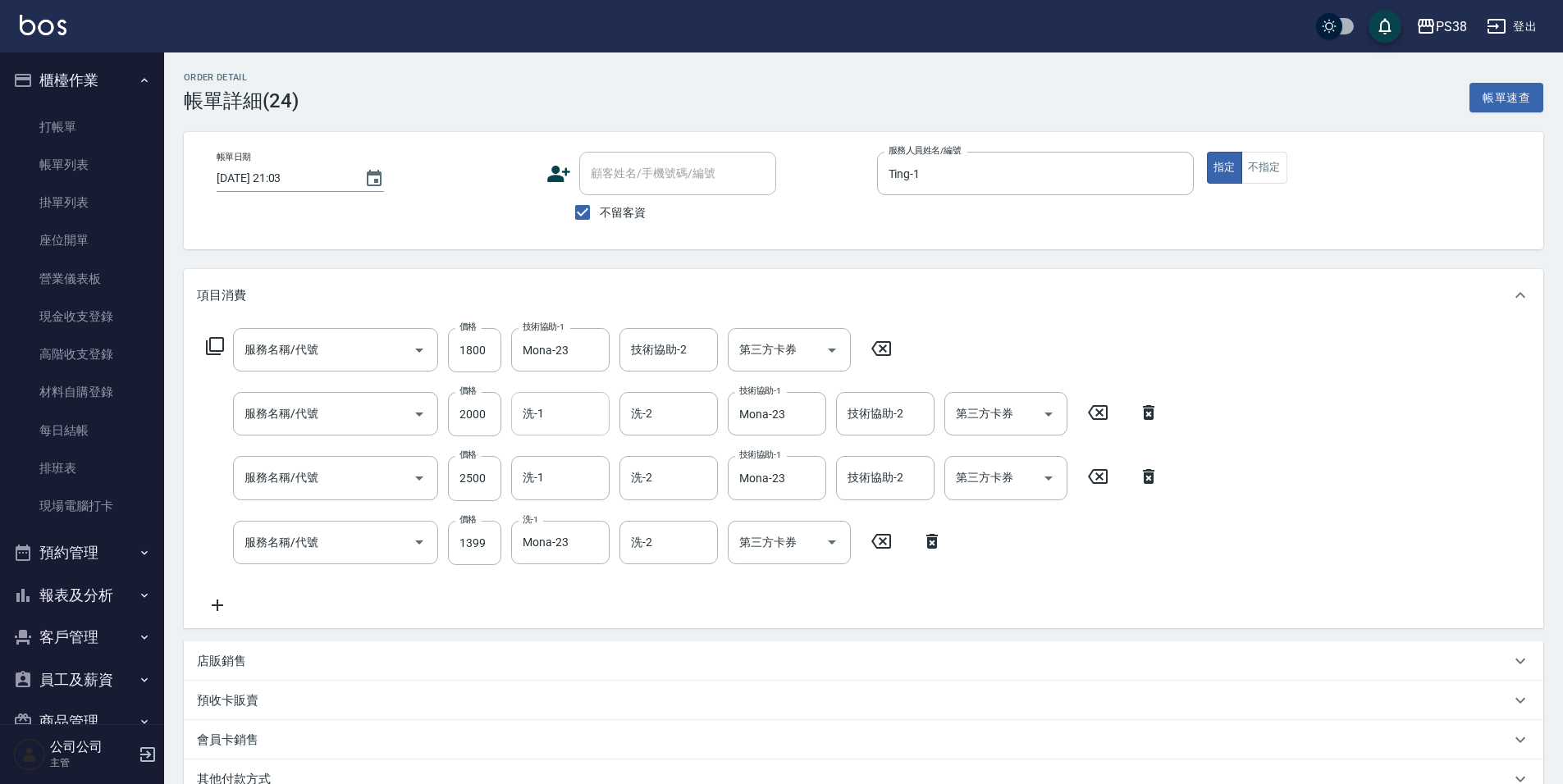
type input "極光(黑耀光)護髮(32000)"
type input "染髮600以上(任意金額)(51000)"
type input "燙髮699-2500(任意金額)(41000)"
type input "spa1399(01399)"
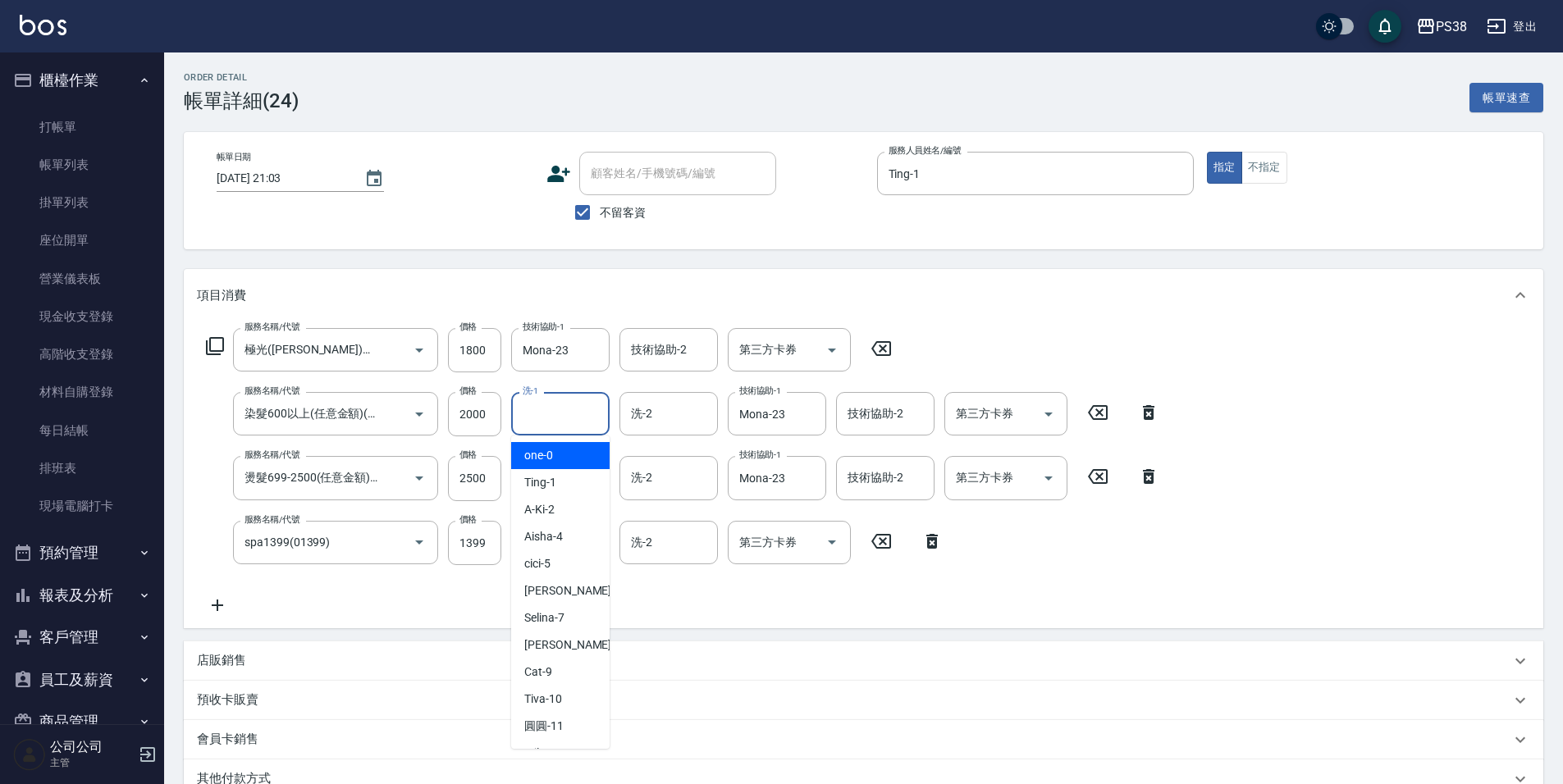
click at [571, 420] on input "洗-1" at bounding box center [560, 413] width 84 height 29
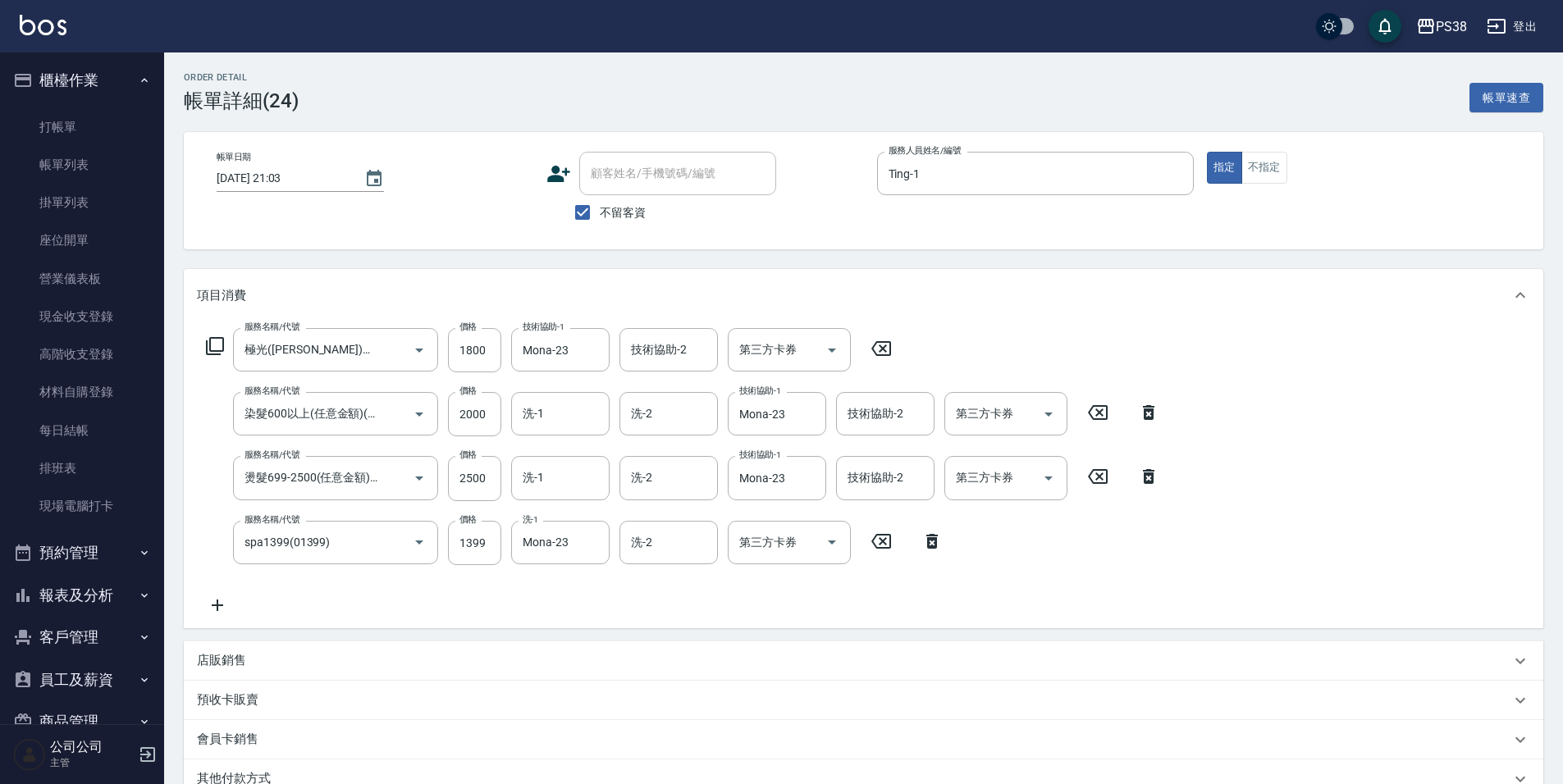
click at [721, 260] on div "Order detail 帳單詳細 (24) 帳單速查 帳單日期 2025/09/15 21:03 顧客姓名/手機號碼/編號 顧客姓名/手機號碼/編號 不留客…" at bounding box center [864, 530] width 1399 height 956
click at [528, 491] on input "洗-1" at bounding box center [560, 477] width 84 height 29
type input "Mona-23"
click at [625, 619] on div "服務名稱/代號 極光(黑耀光)護髮(32000) 服務名稱/代號 價格 1800 價格 技術協助-1 Mona-23 技術協助-1 技術協助-2 技術協助-2…" at bounding box center [864, 474] width 1359 height 307
click at [636, 598] on div "服務名稱/代號 極光(黑耀光)護髮(32000) 服務名稱/代號 價格 1800 價格 技術協助-1 Mona-23 技術協助-1 技術協助-2 技術協助-2…" at bounding box center [683, 471] width 972 height 287
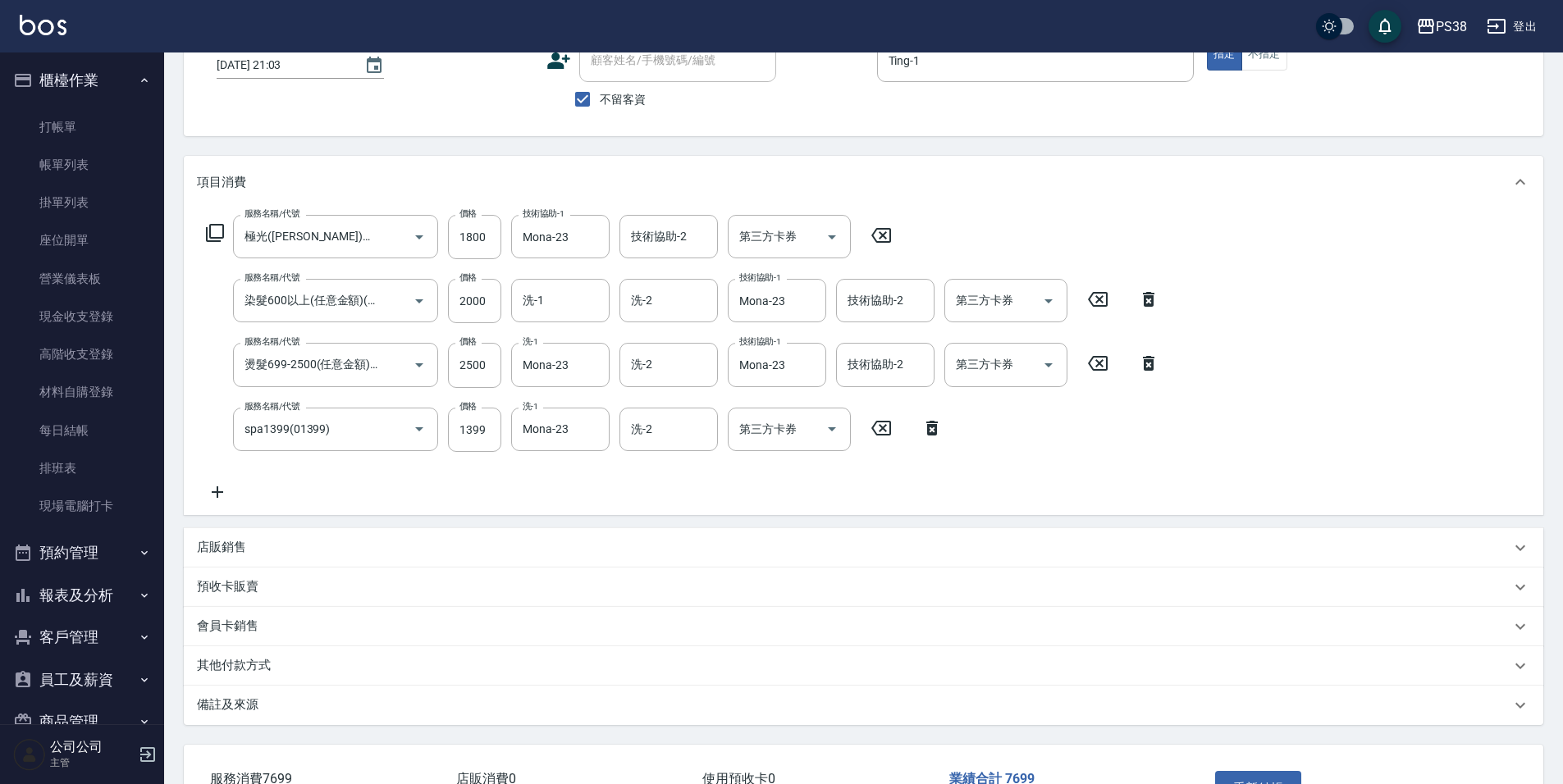
scroll to position [231, 0]
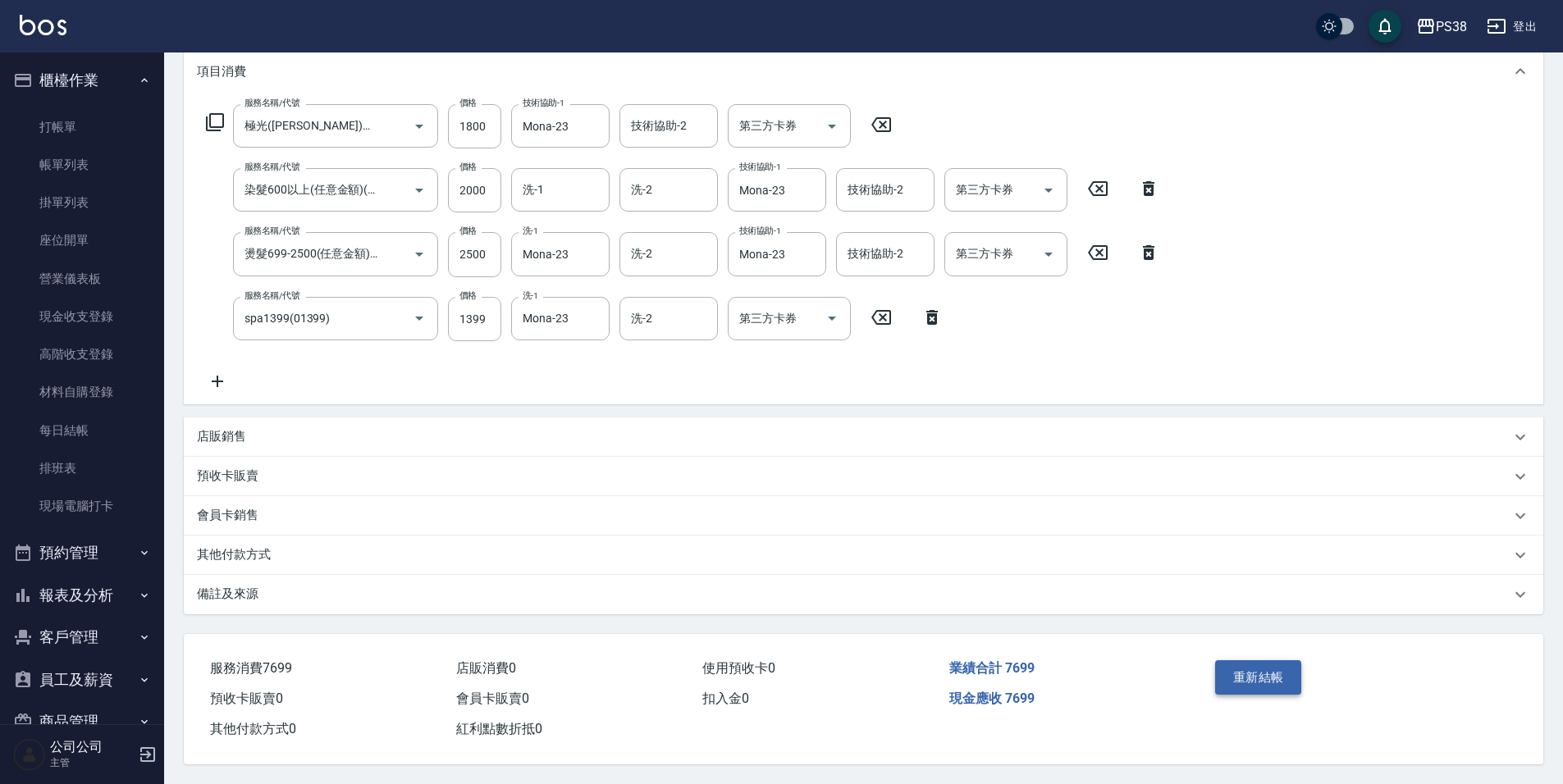
click at [1256, 681] on button "重新結帳" at bounding box center [1258, 677] width 87 height 35
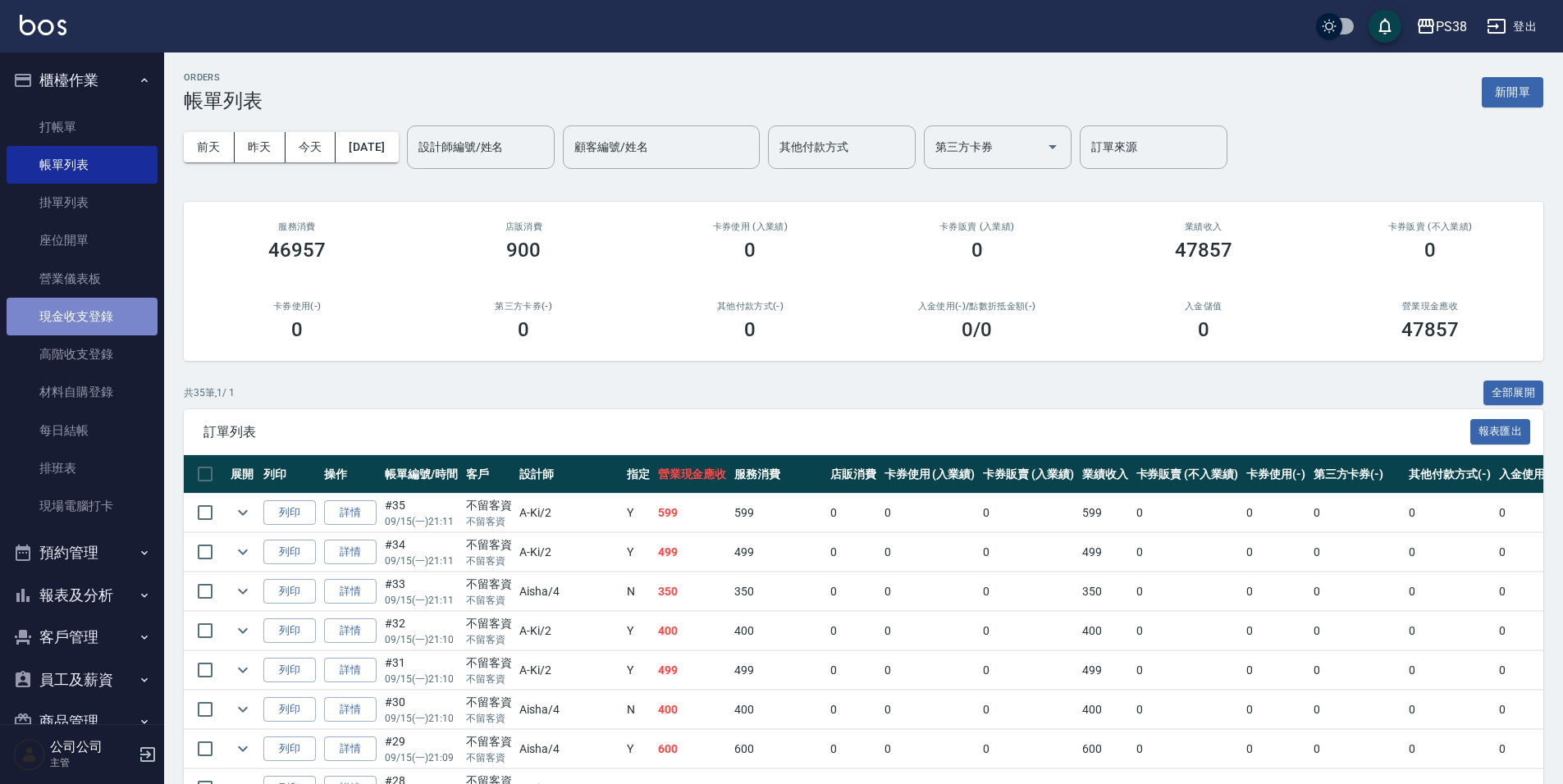
click at [123, 313] on link "現金收支登錄" at bounding box center [82, 316] width 151 height 37
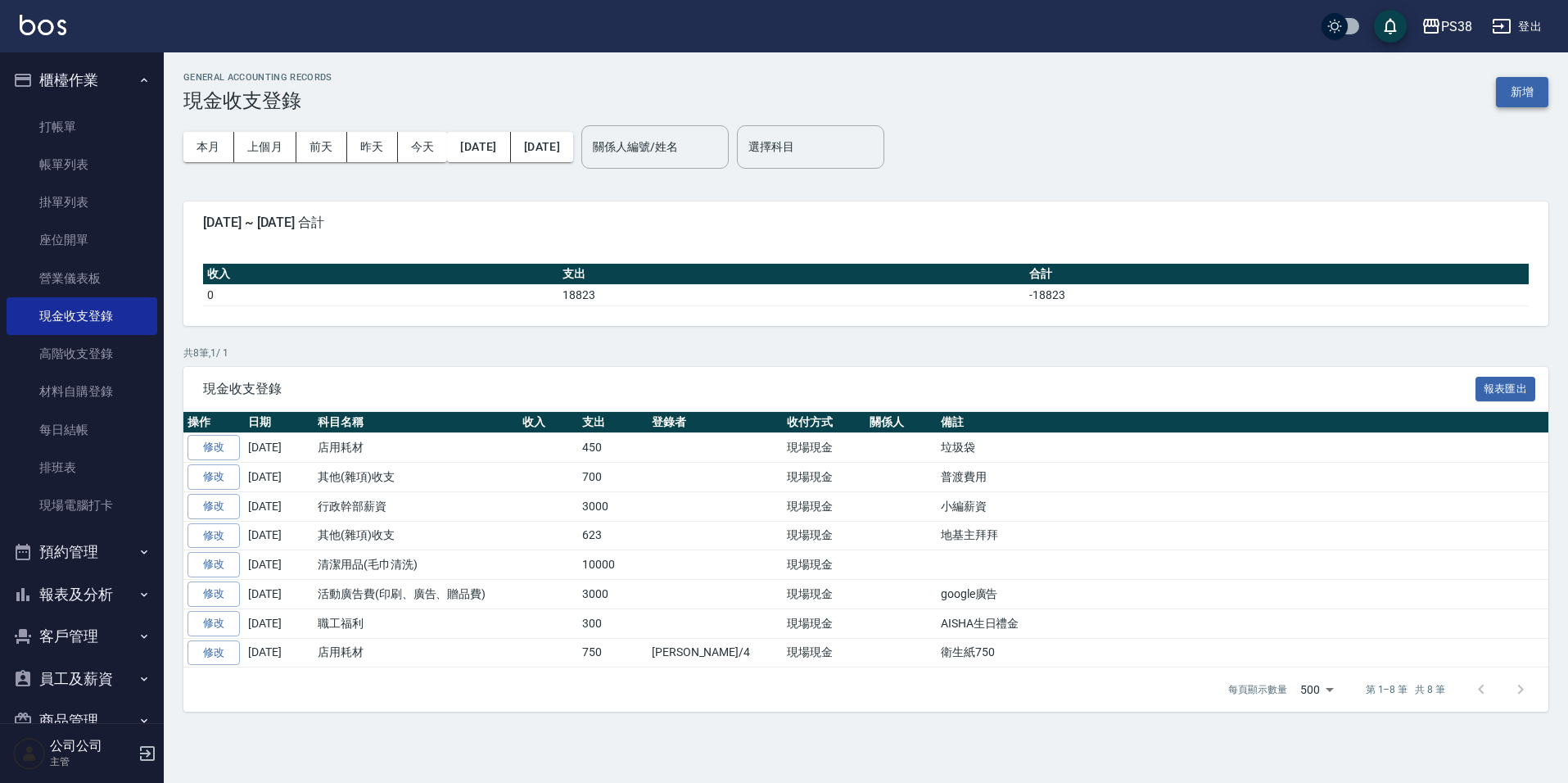
click at [1546, 92] on button "新增" at bounding box center [1521, 92] width 52 height 31
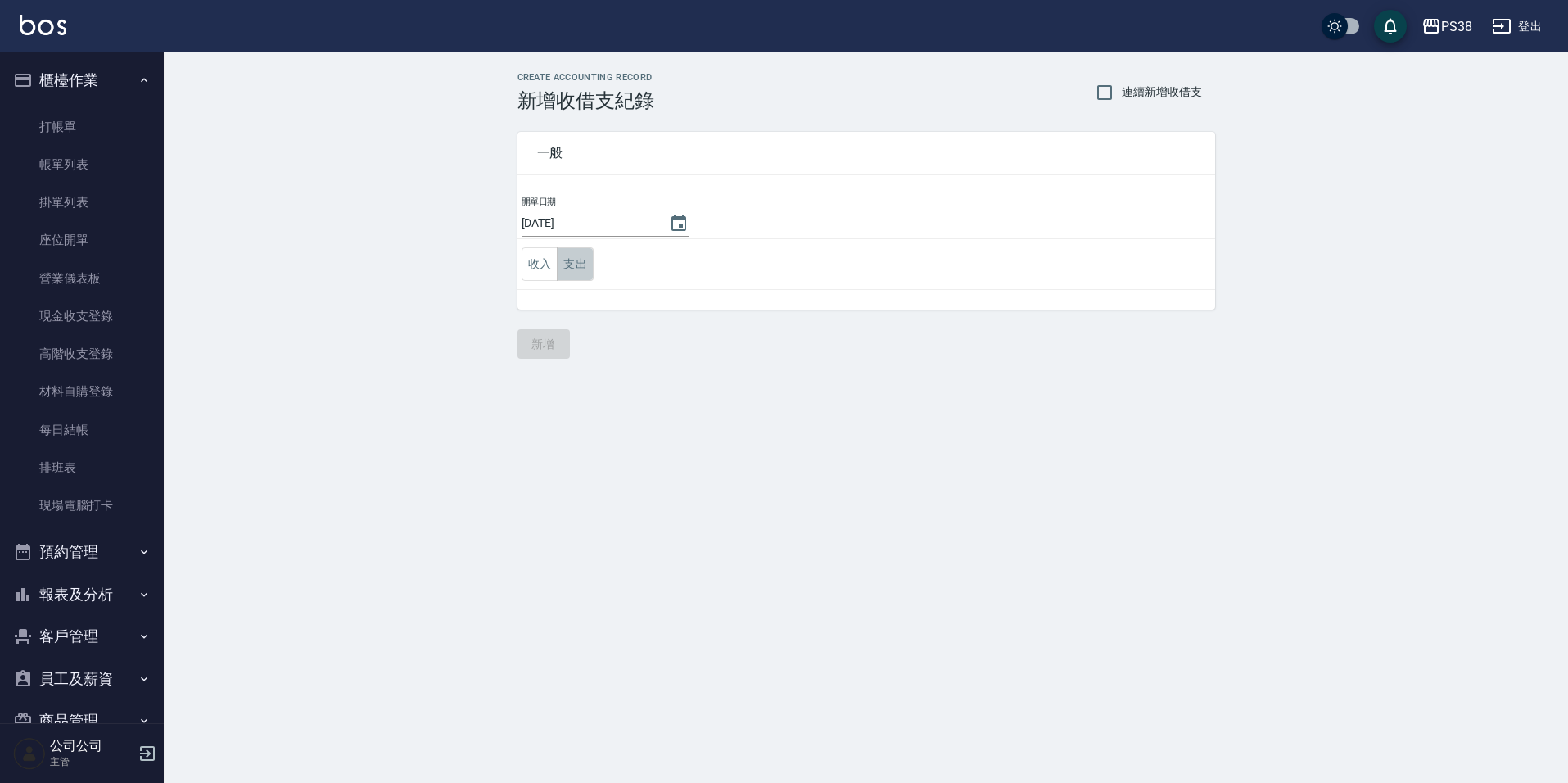
click at [570, 267] on button "支出" at bounding box center [575, 264] width 37 height 34
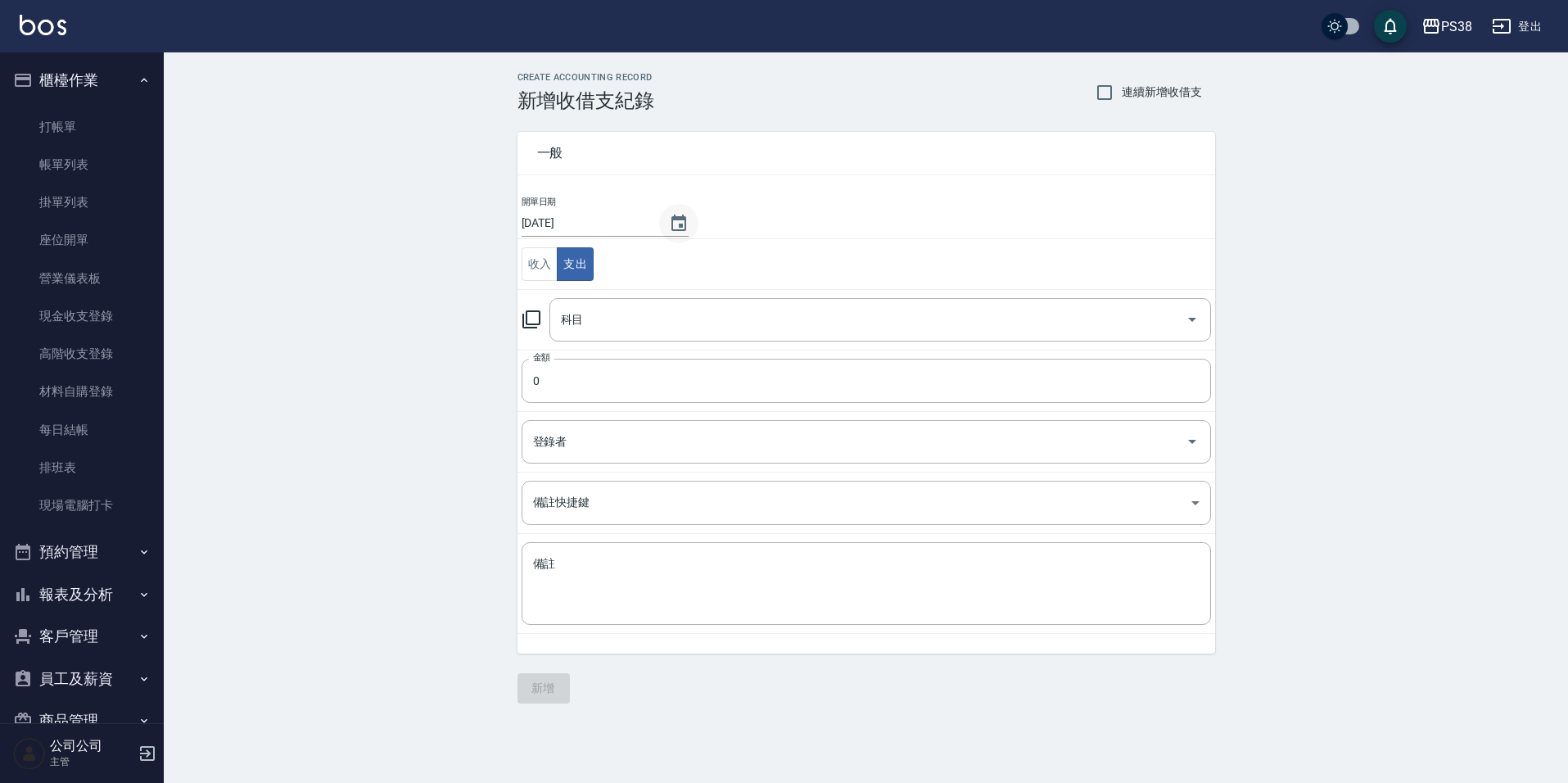
click at [675, 228] on icon "Choose date, selected date is 2025-09-16" at bounding box center [678, 223] width 20 height 20
click at [550, 386] on button "15" at bounding box center [554, 392] width 30 height 30
type input "[DATE]"
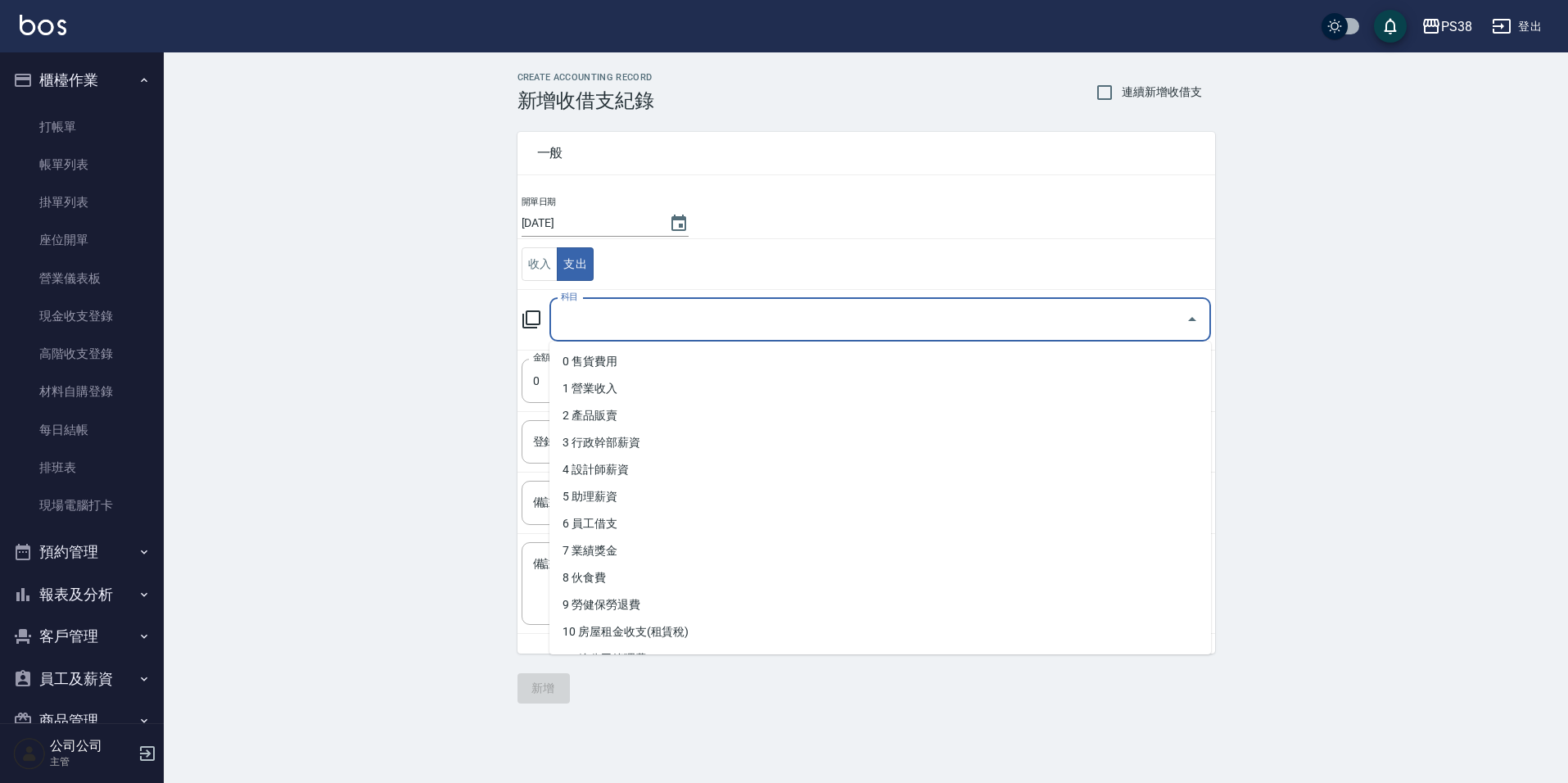
click at [773, 307] on input "科目" at bounding box center [867, 320] width 622 height 29
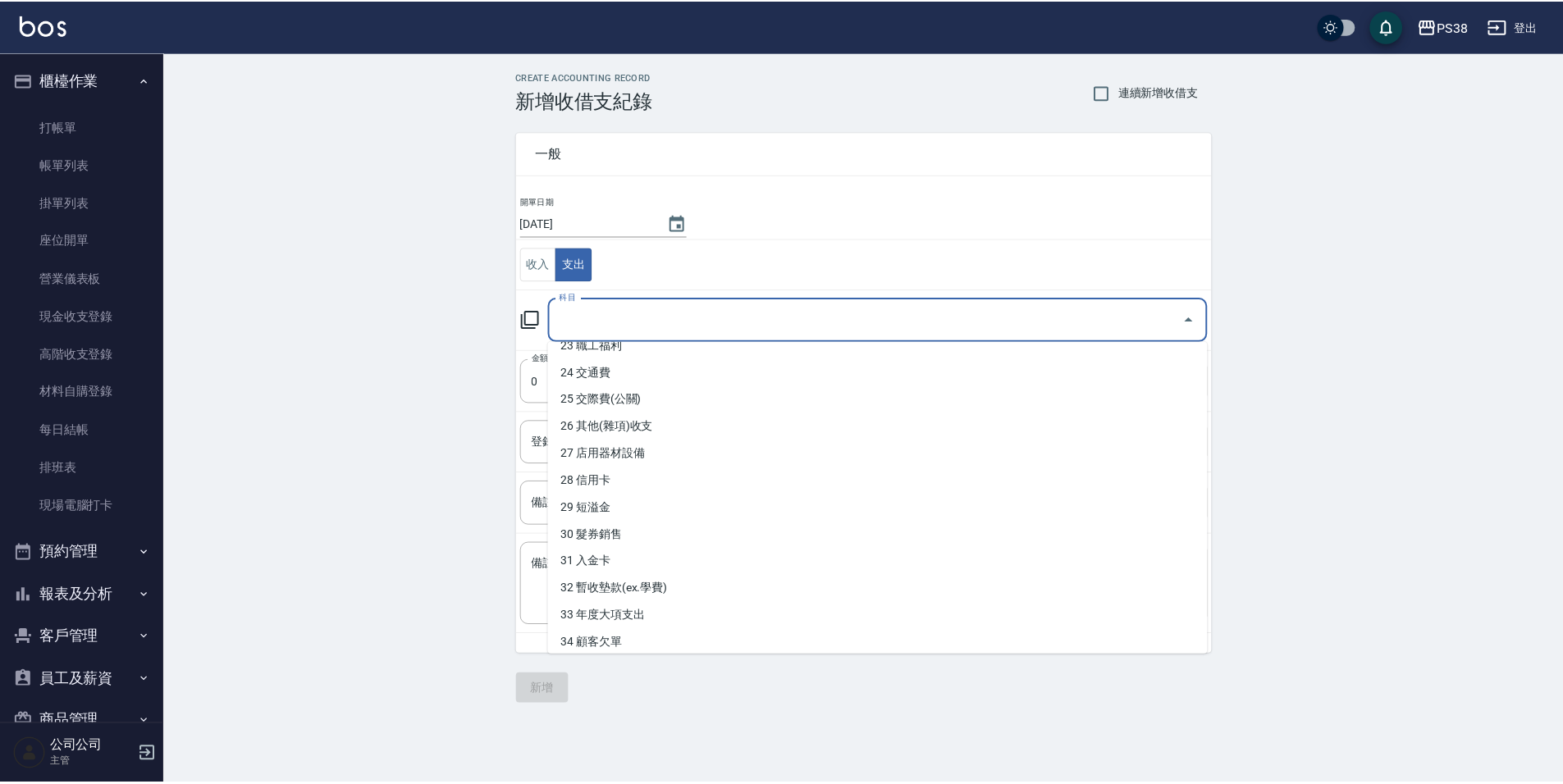
scroll to position [656, 0]
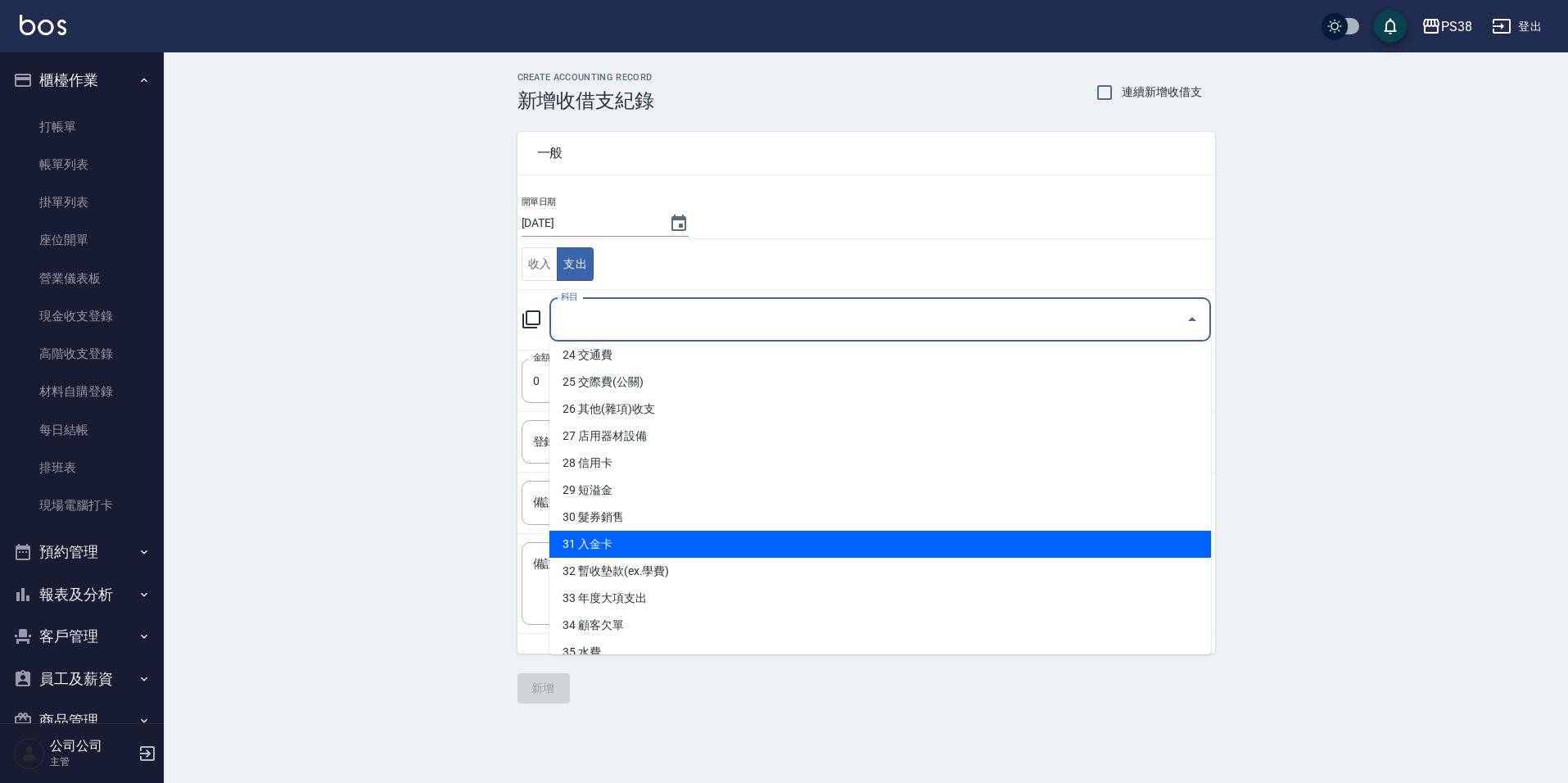
click at [677, 551] on li "31 入金卡" at bounding box center [880, 543] width 661 height 27
type input "31 入金卡"
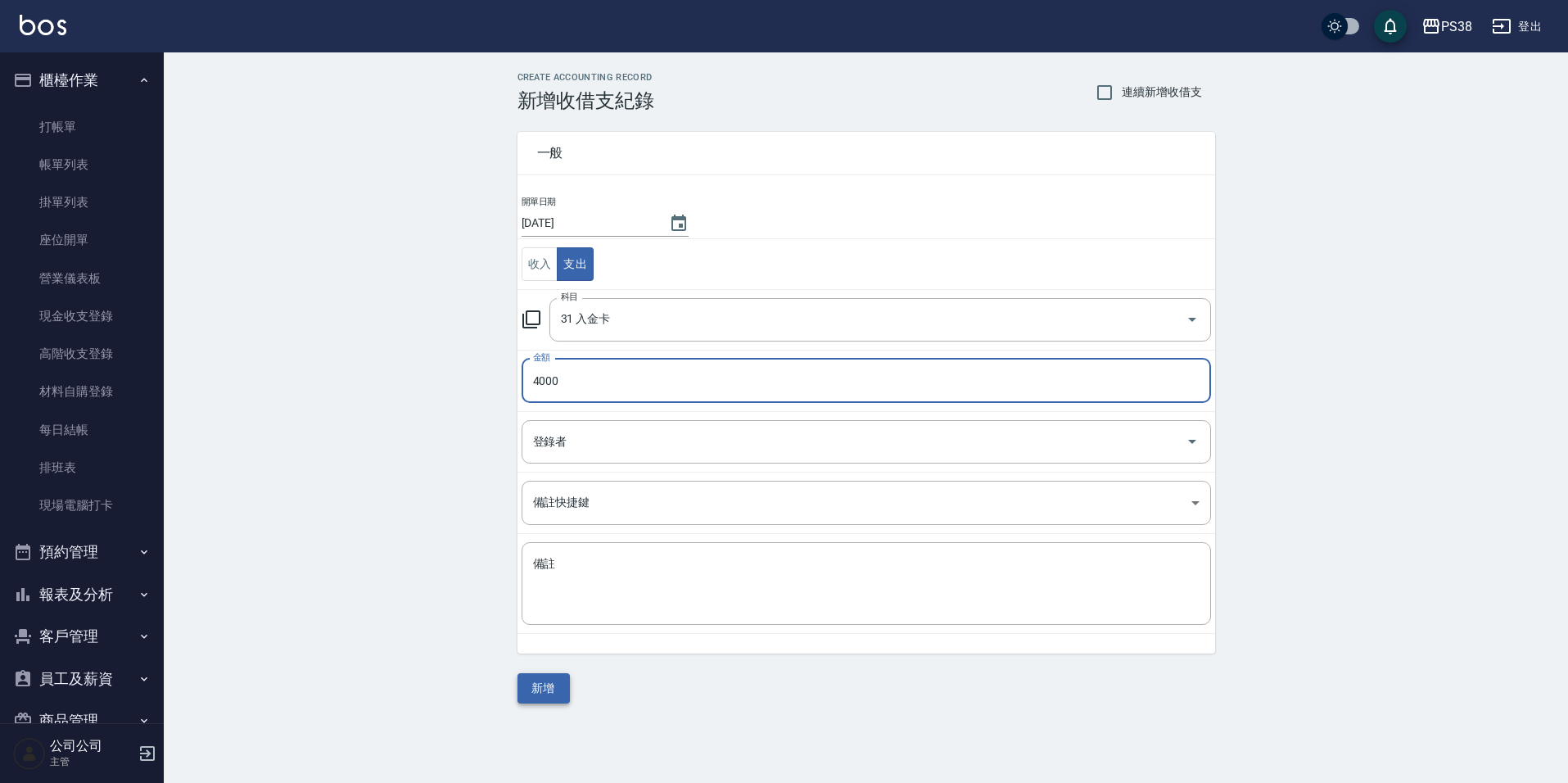
type input "4000"
click at [528, 694] on button "新增" at bounding box center [543, 688] width 52 height 31
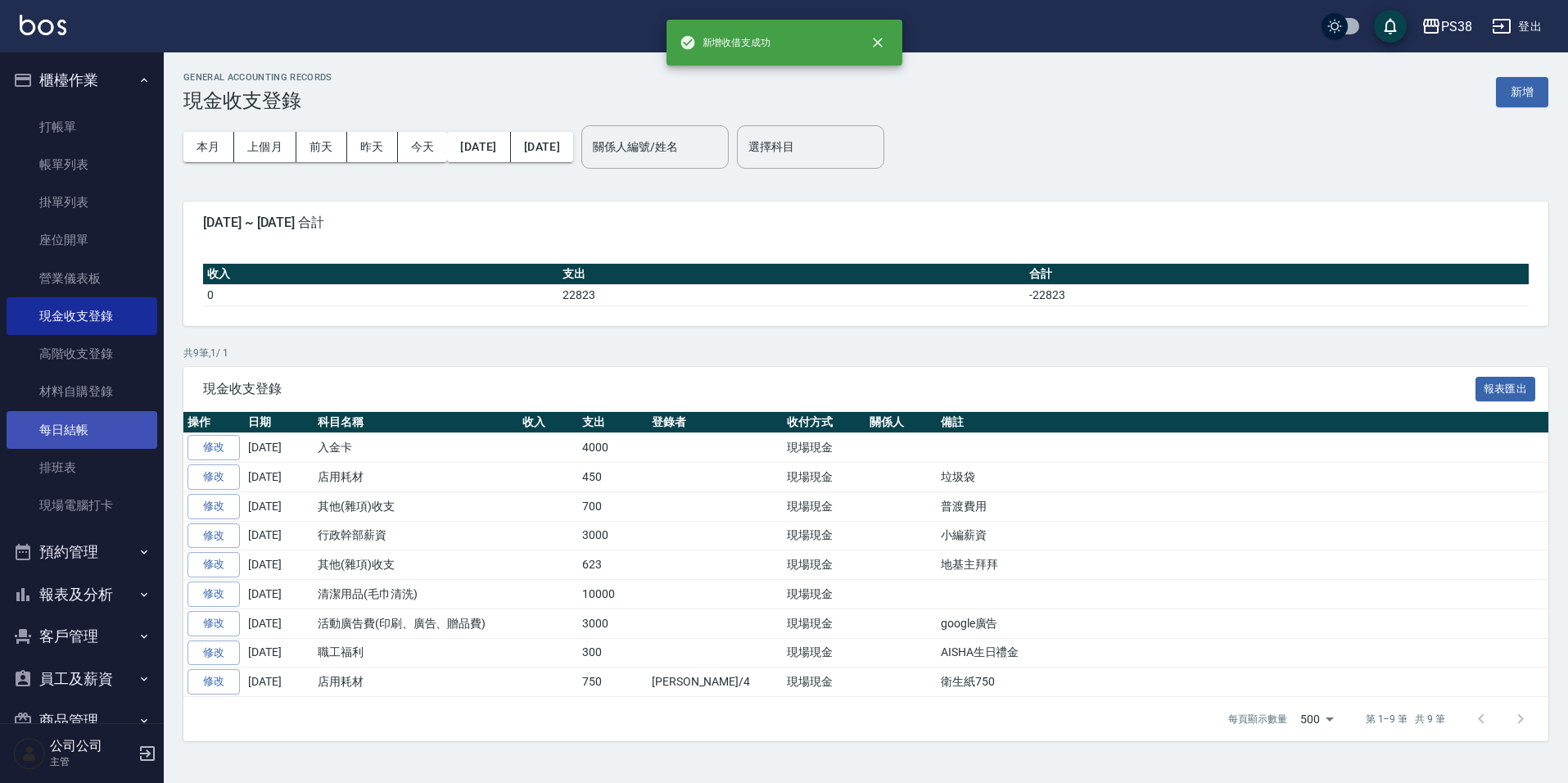
click at [111, 432] on link "每日結帳" at bounding box center [82, 430] width 151 height 37
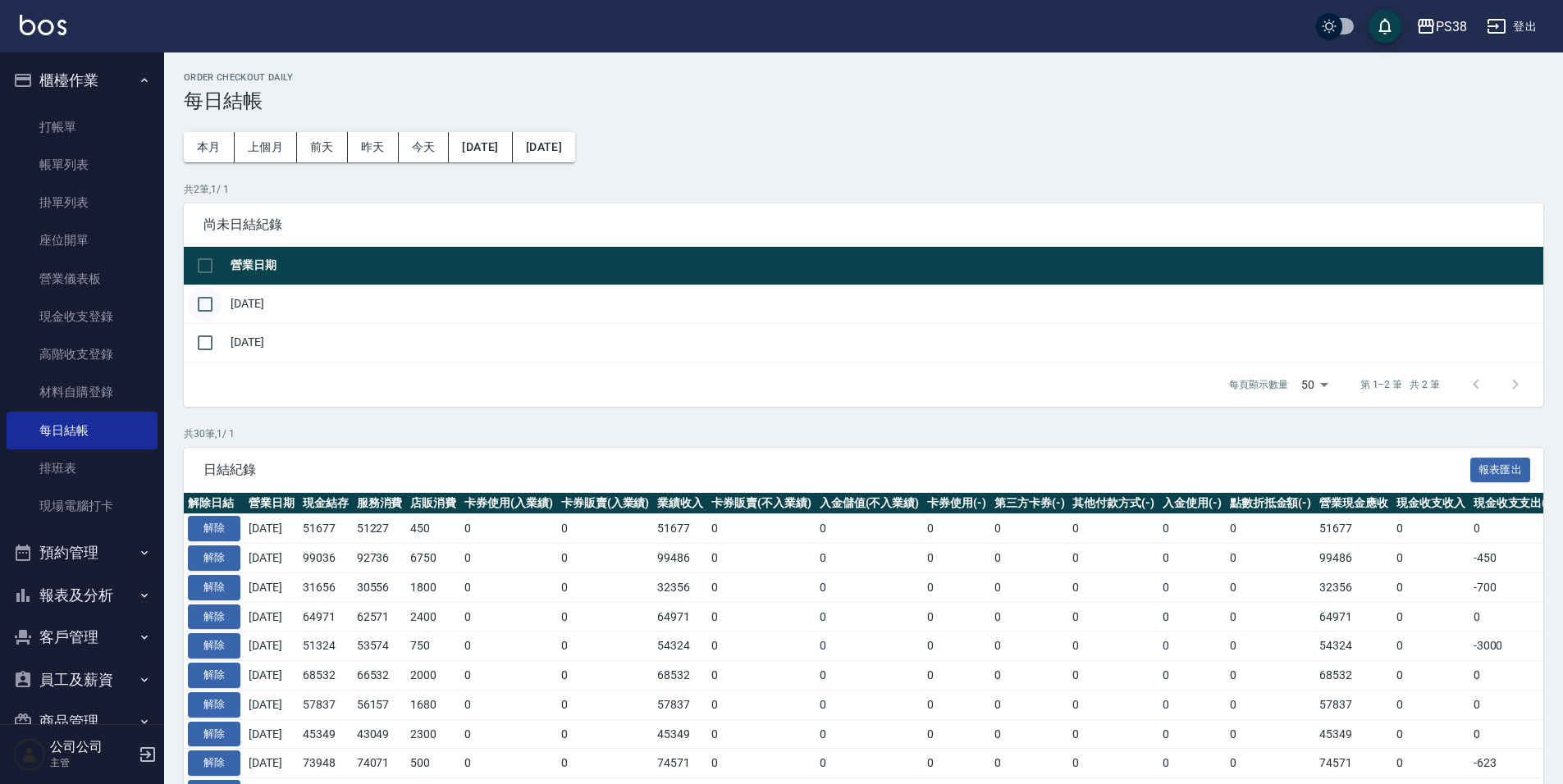
click at [195, 309] on input "checkbox" at bounding box center [204, 304] width 35 height 35
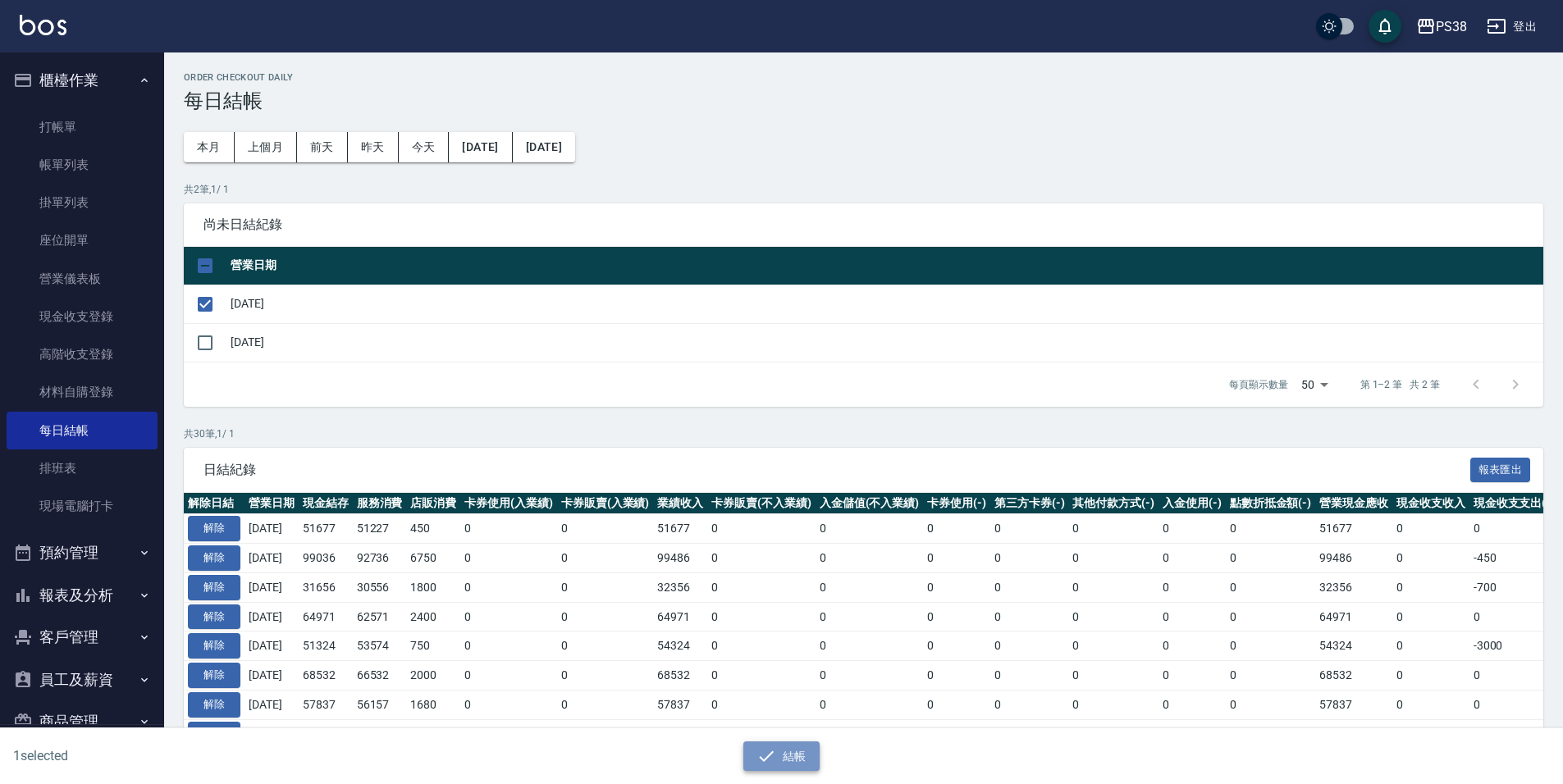
click at [760, 760] on icon "button" at bounding box center [766, 756] width 20 height 20
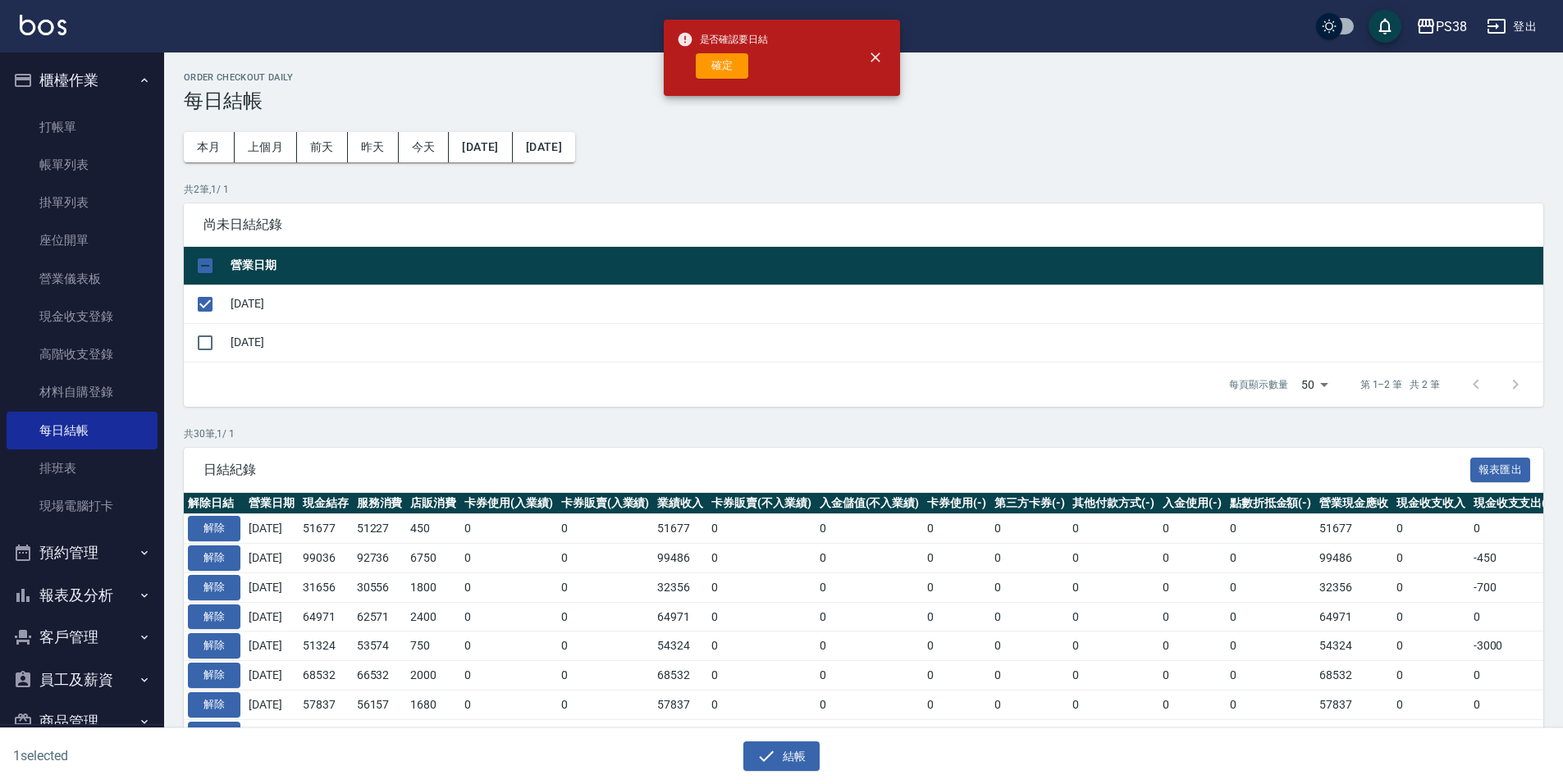
click at [707, 79] on div "是否確認要日結 確定" at bounding box center [723, 57] width 92 height 66
click at [706, 77] on button "確定" at bounding box center [722, 65] width 52 height 25
checkbox input "false"
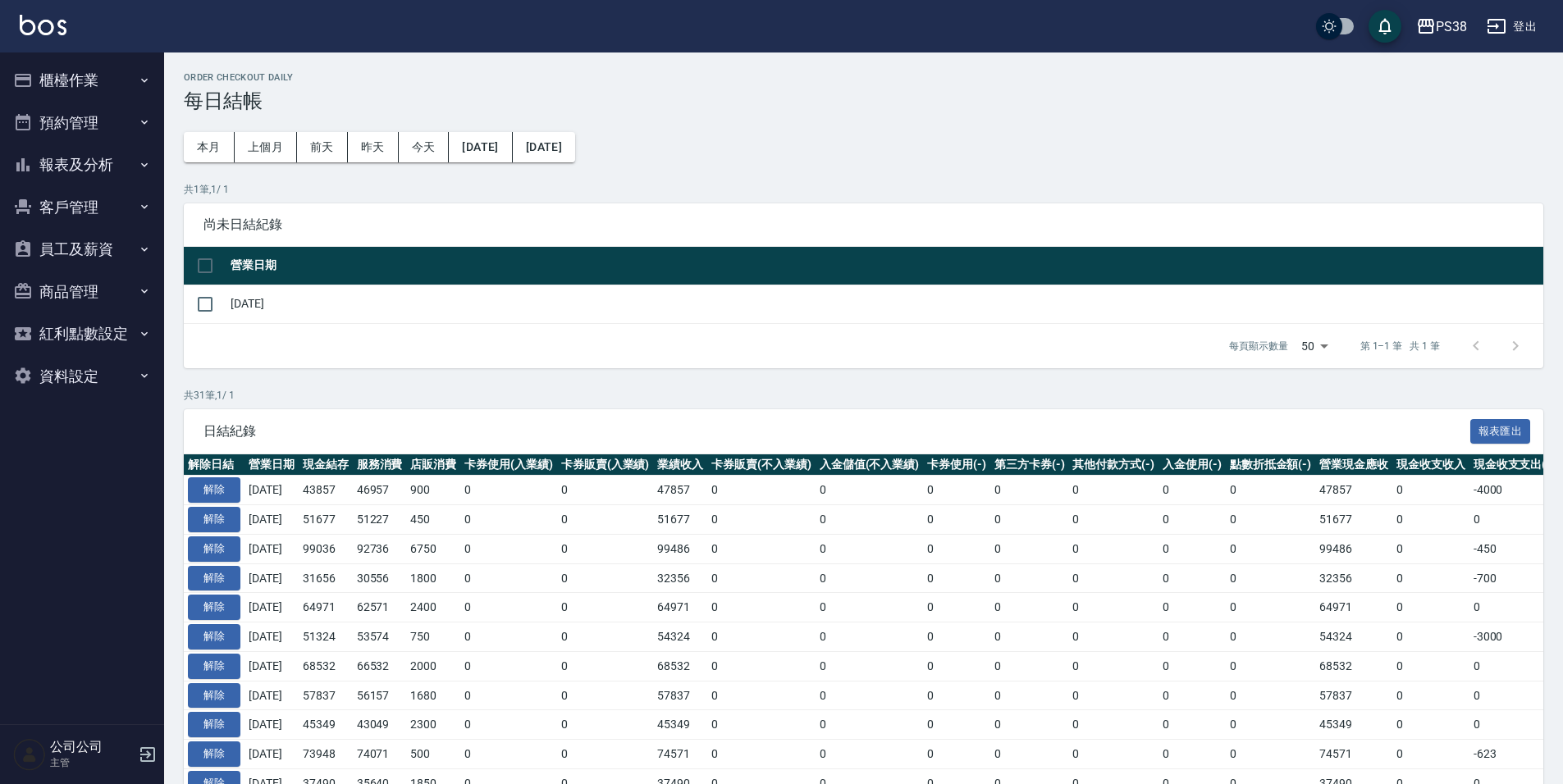
click at [137, 73] on button "櫃檯作業" at bounding box center [82, 80] width 151 height 43
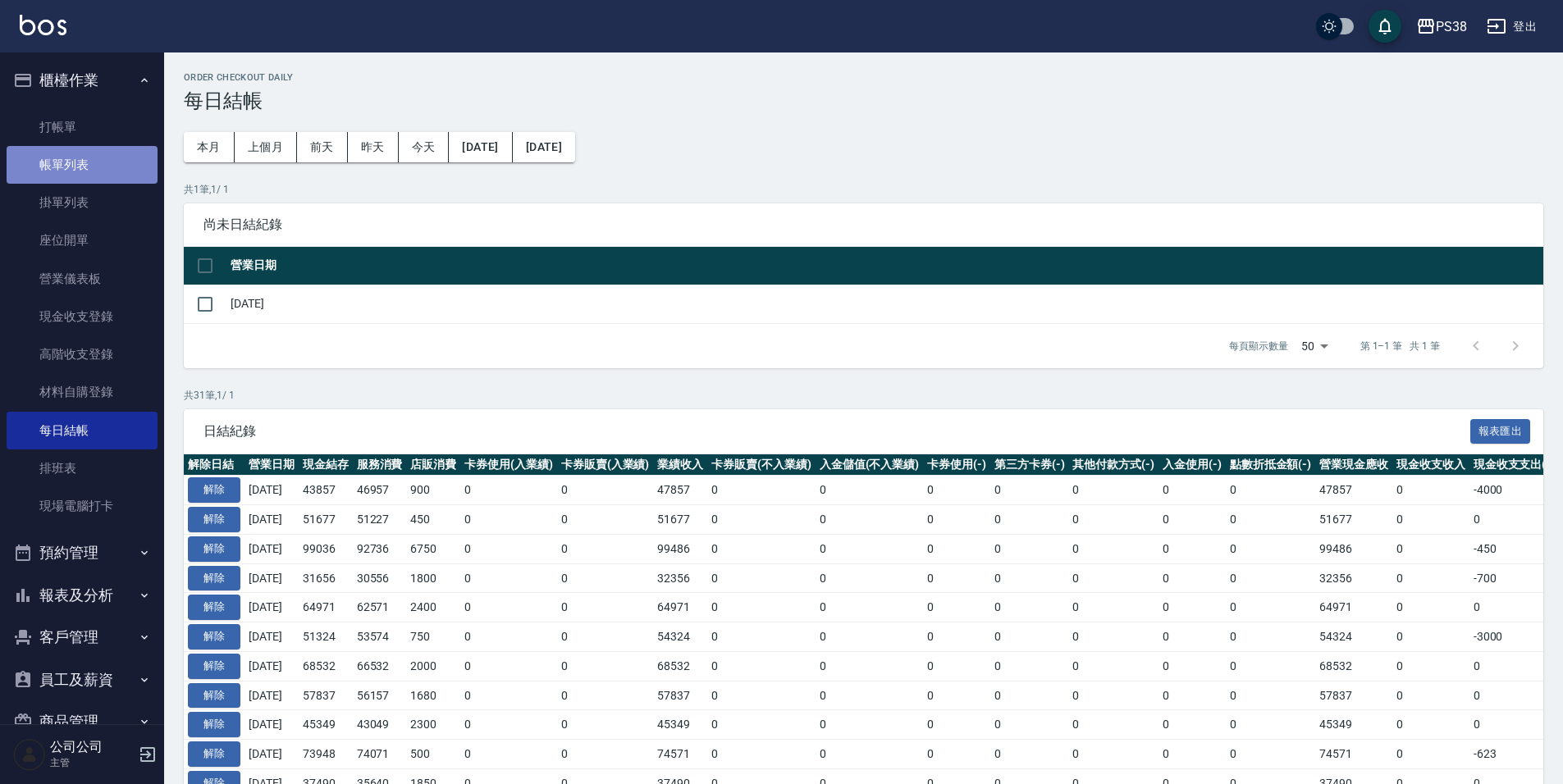
click at [121, 160] on link "帳單列表" at bounding box center [82, 164] width 151 height 37
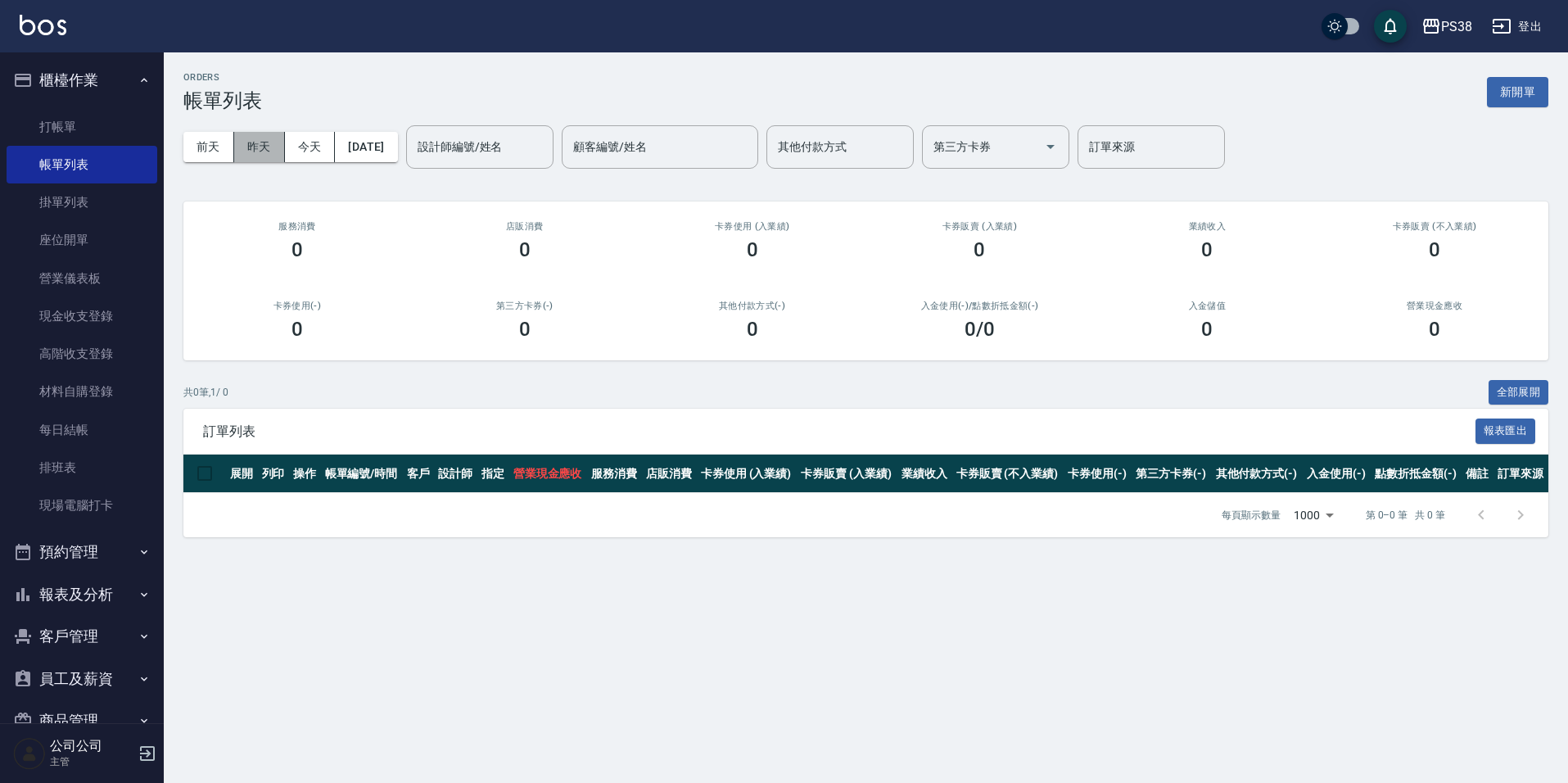
click at [252, 158] on button "昨天" at bounding box center [259, 146] width 50 height 31
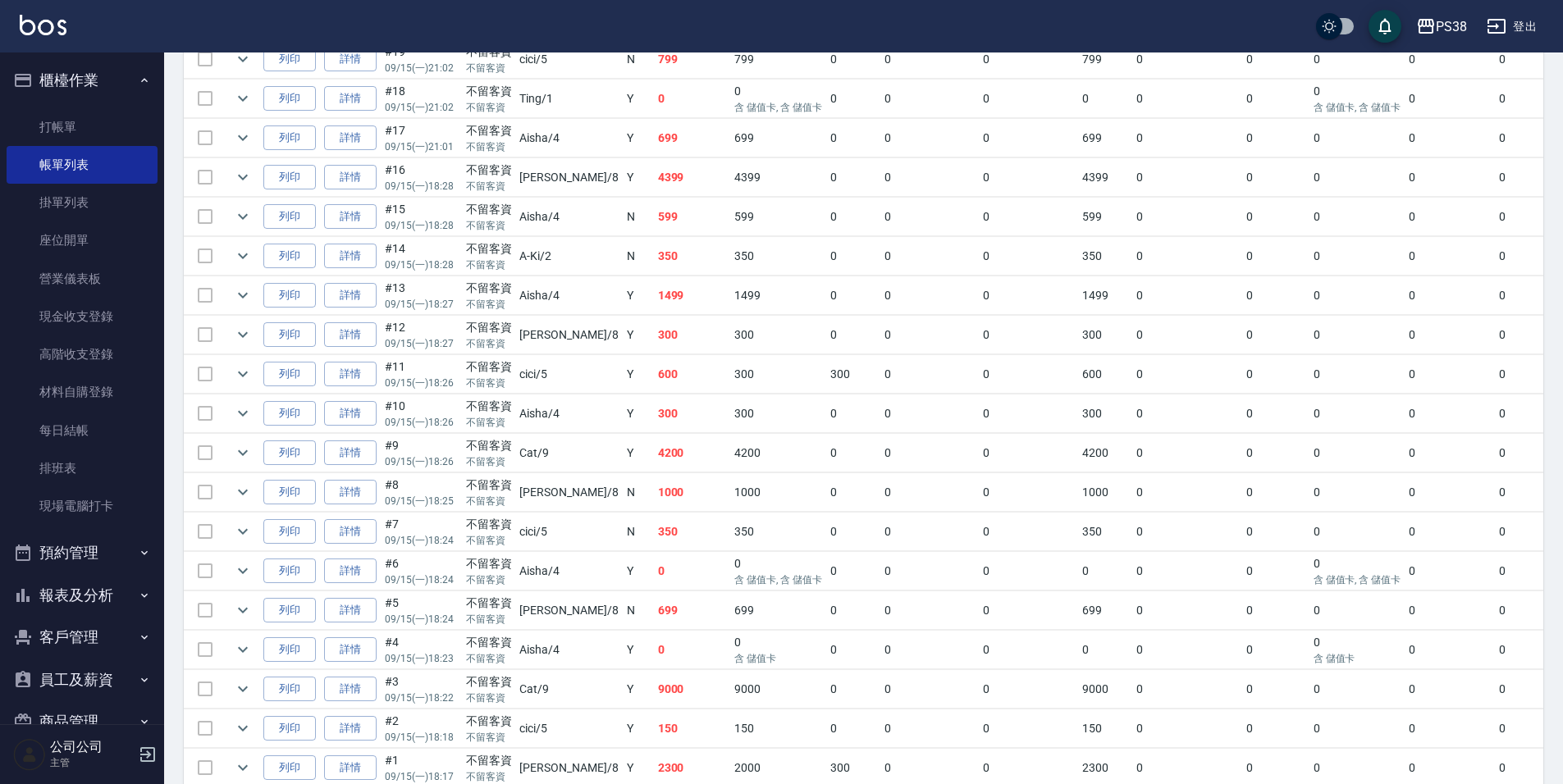
scroll to position [1164, 0]
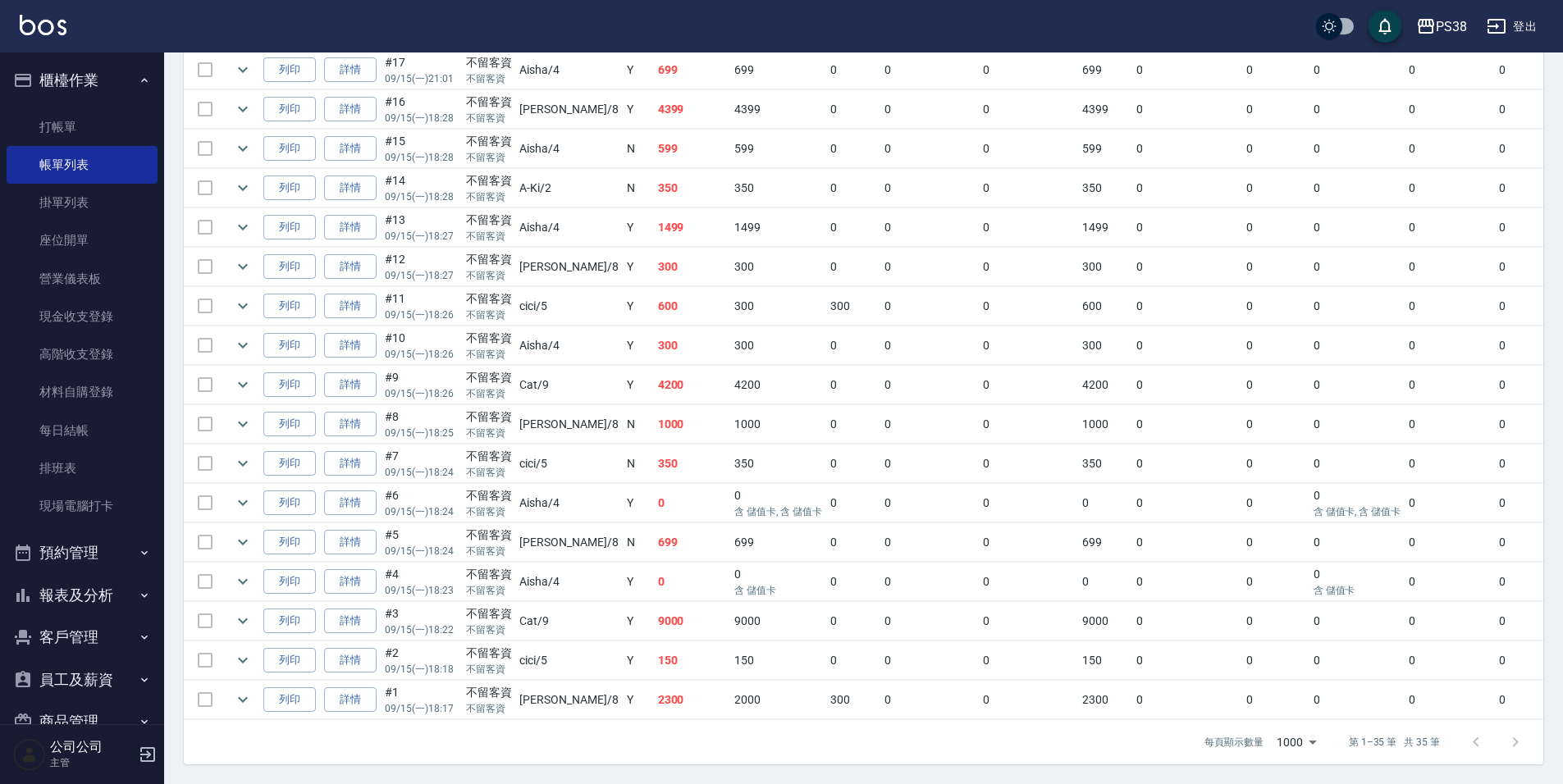
click at [654, 703] on td "2300" at bounding box center [692, 699] width 77 height 38
click at [654, 659] on td "150" at bounding box center [692, 660] width 77 height 38
click at [654, 613] on td "9000" at bounding box center [692, 621] width 77 height 38
click at [654, 587] on td "0" at bounding box center [692, 581] width 77 height 38
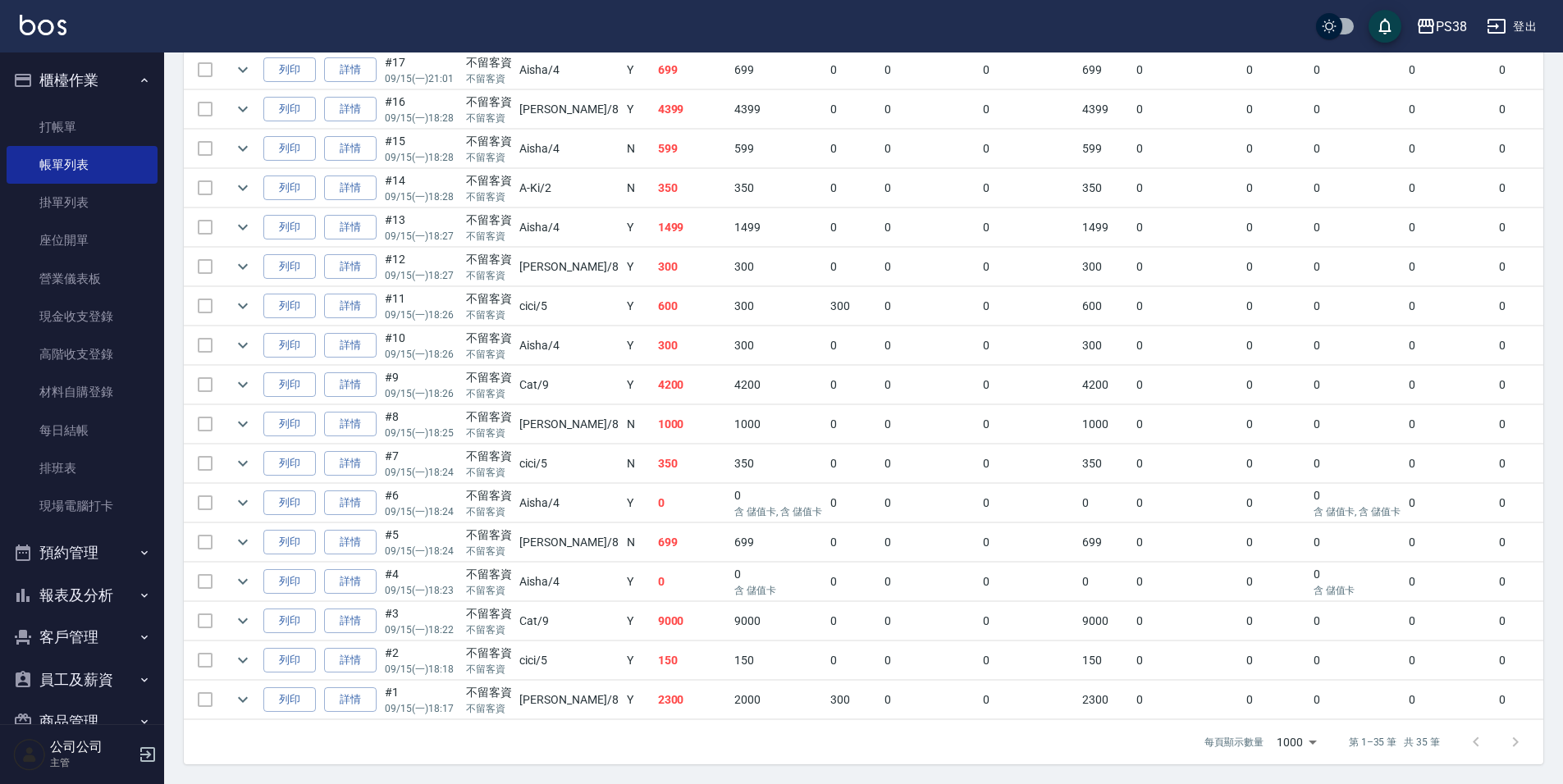
click at [654, 541] on td "699" at bounding box center [692, 542] width 77 height 38
click at [654, 497] on td "0" at bounding box center [692, 502] width 77 height 38
click at [654, 446] on td "350" at bounding box center [692, 463] width 77 height 38
click at [654, 418] on td "1000" at bounding box center [692, 424] width 77 height 38
click at [654, 383] on td "4200" at bounding box center [692, 385] width 77 height 38
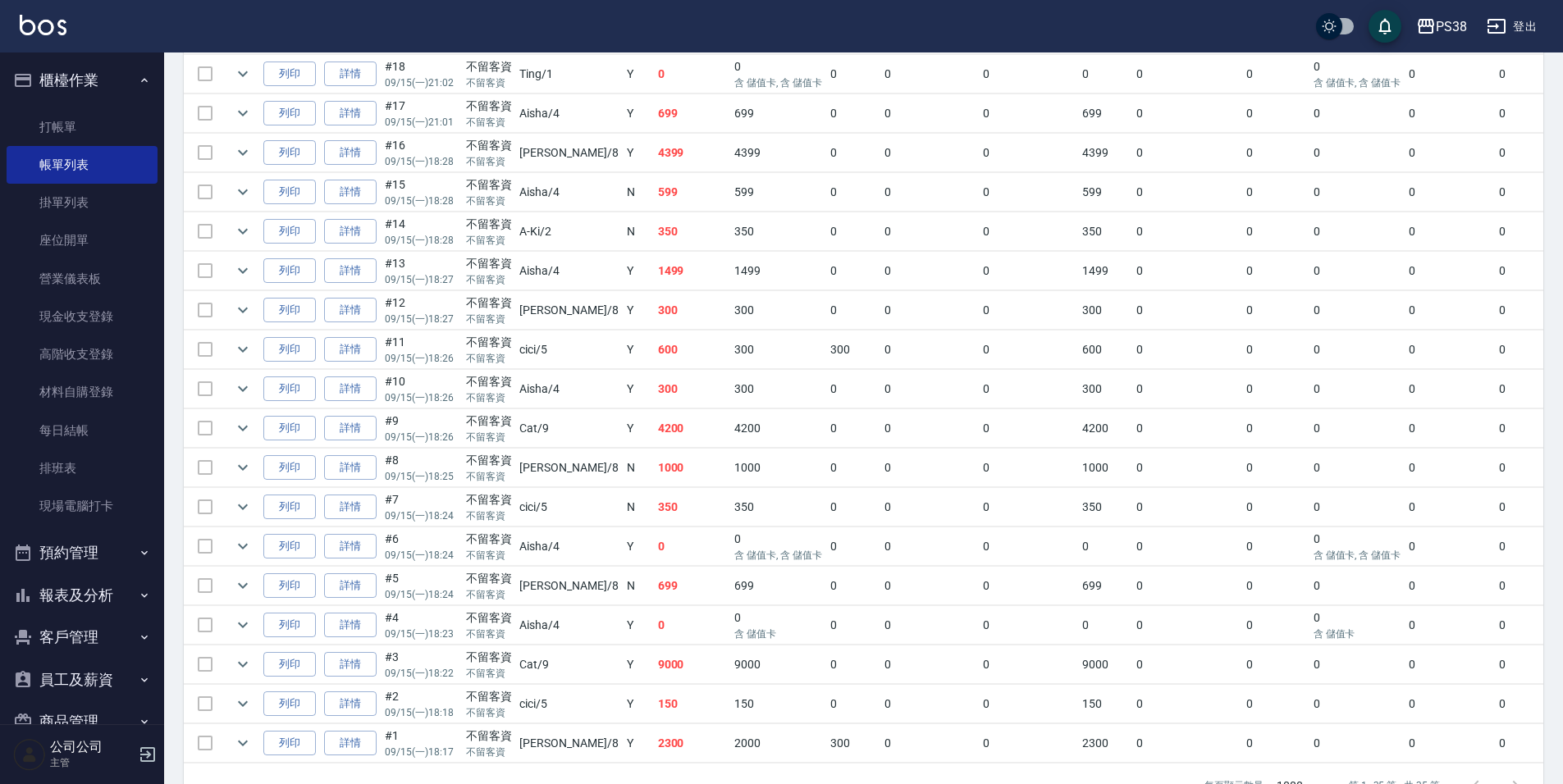
scroll to position [1082, 0]
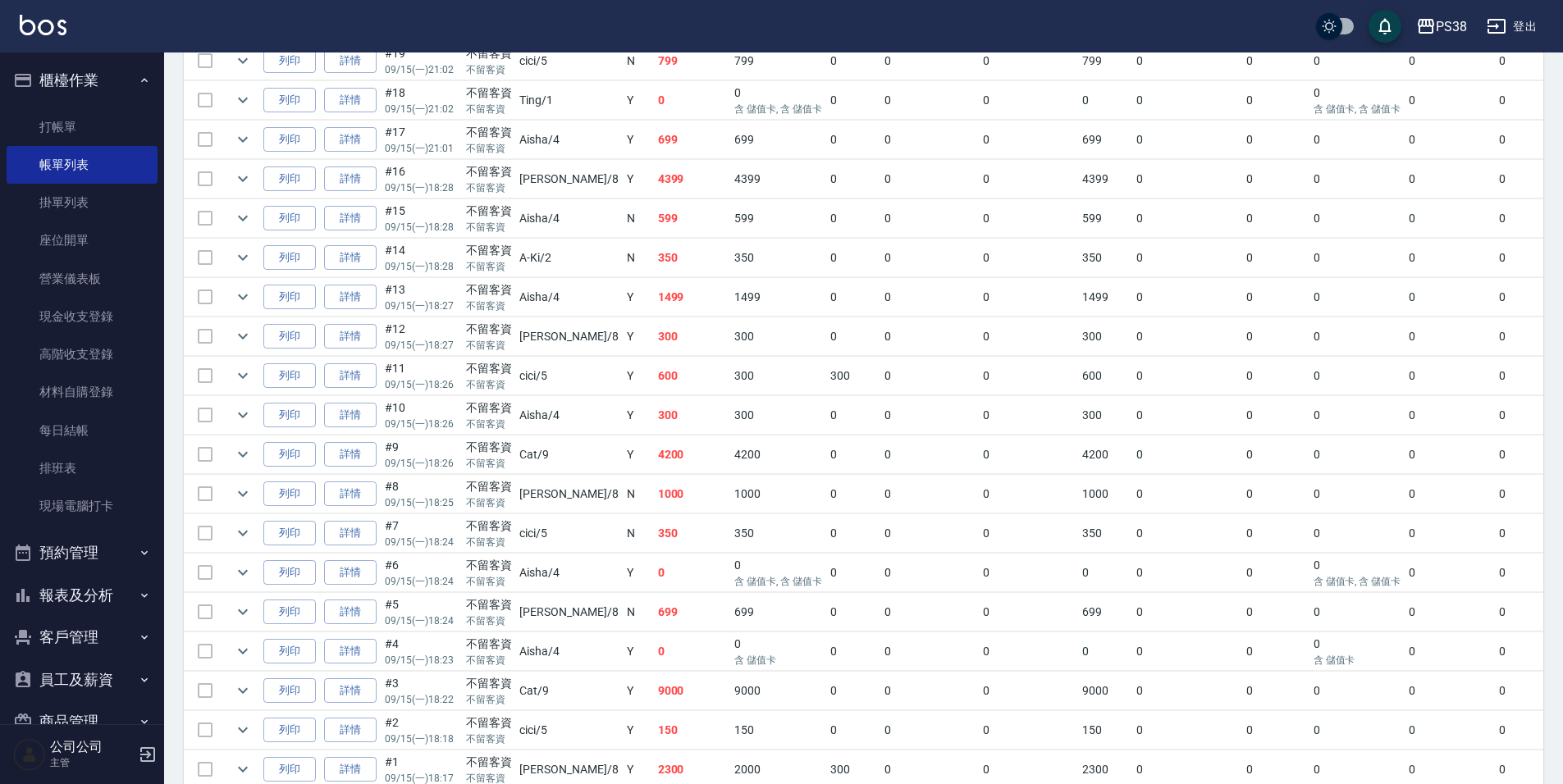
click at [654, 426] on td "300" at bounding box center [692, 414] width 77 height 38
click at [654, 379] on td "600" at bounding box center [692, 375] width 77 height 38
click at [654, 352] on td "300" at bounding box center [692, 336] width 77 height 38
click at [654, 320] on td "300" at bounding box center [692, 336] width 77 height 38
click at [654, 266] on td "350" at bounding box center [692, 258] width 77 height 38
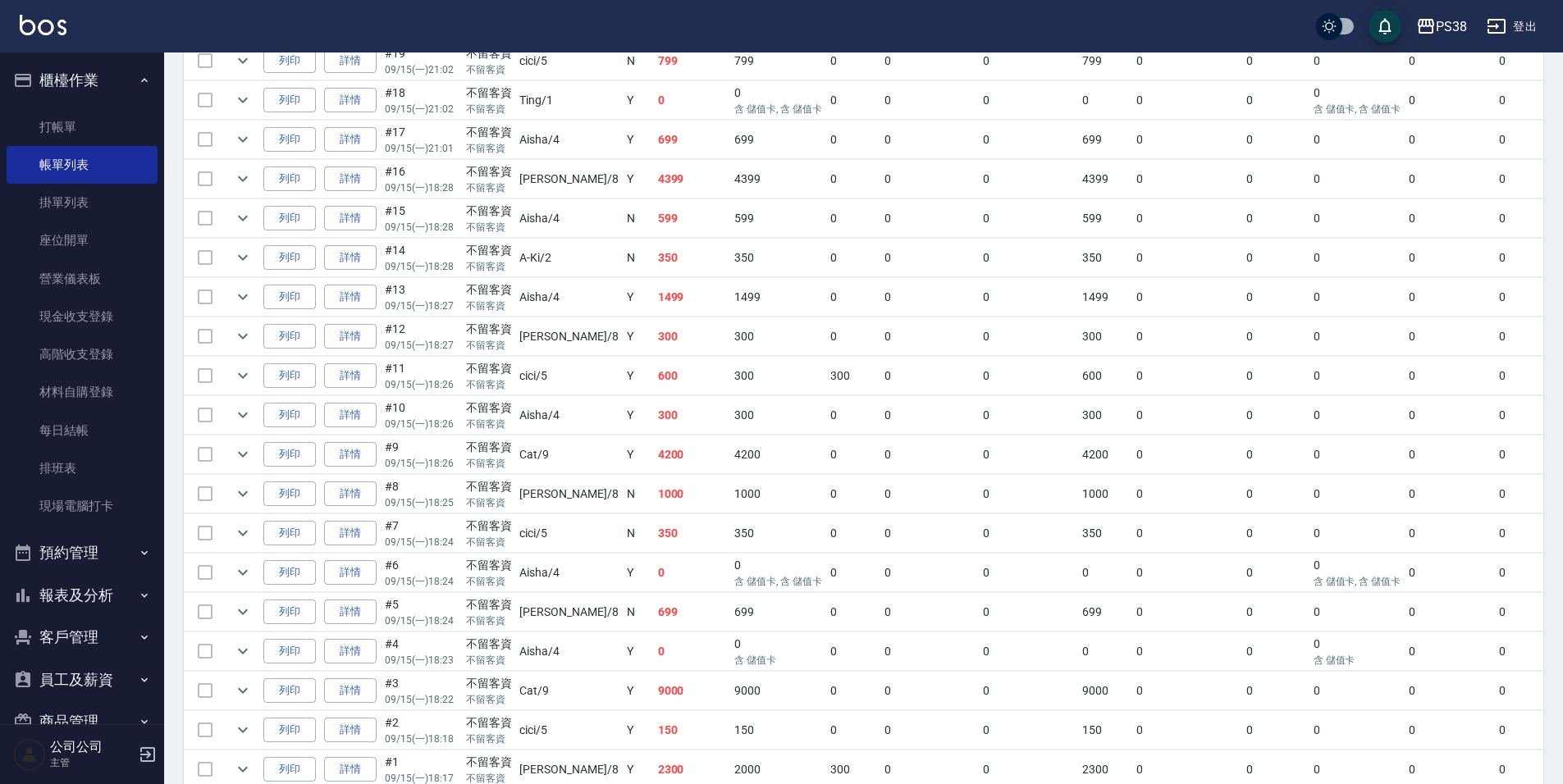
click at [655, 233] on td "599" at bounding box center [692, 218] width 77 height 38
click at [654, 174] on td "4399" at bounding box center [692, 178] width 77 height 38
click at [654, 172] on td "4399" at bounding box center [692, 178] width 77 height 38
drag, startPoint x: 618, startPoint y: 179, endPoint x: 624, endPoint y: 147, distance: 32.6
click at [654, 178] on td "4399" at bounding box center [692, 178] width 77 height 38
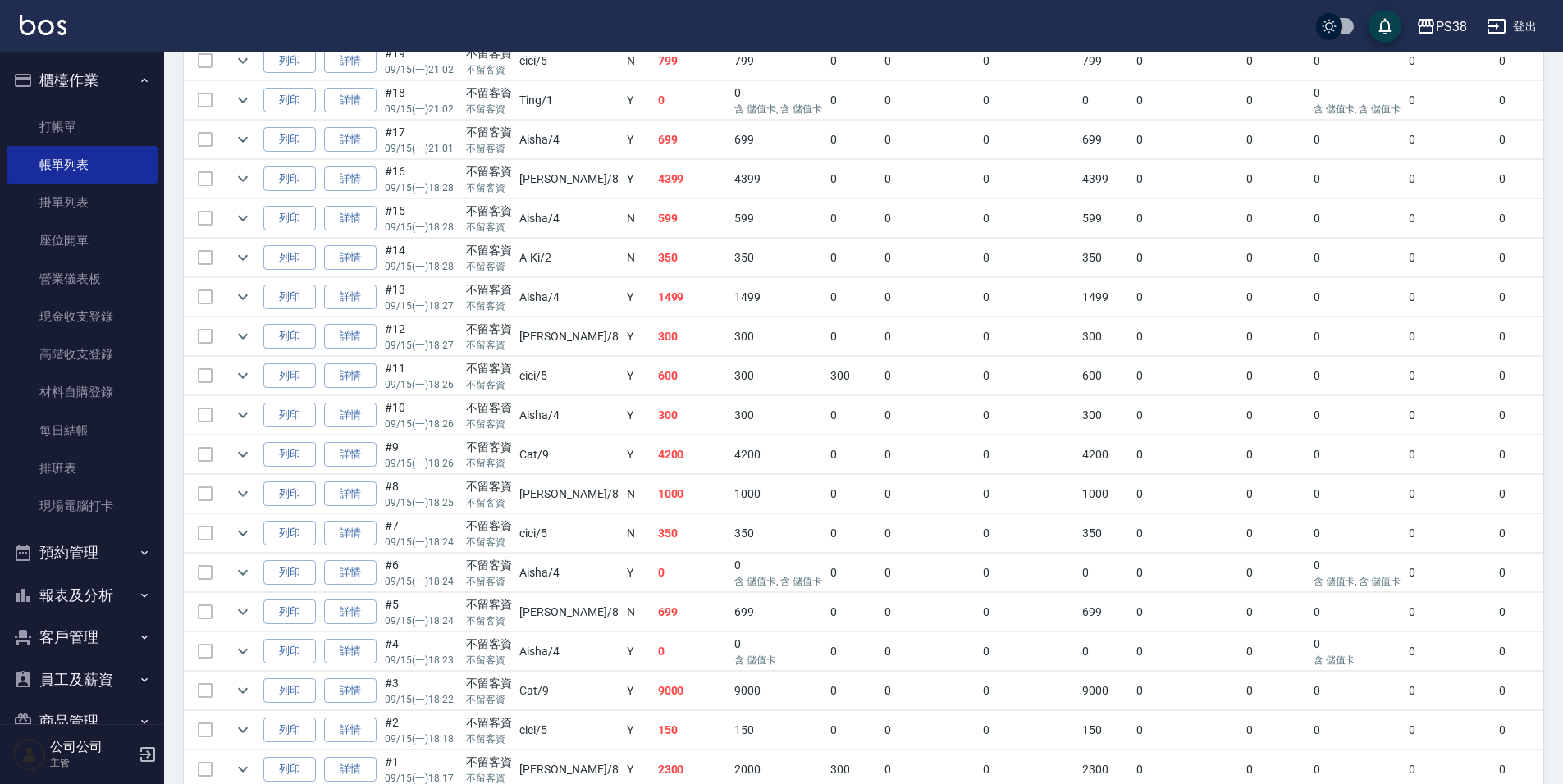
click at [654, 138] on td "699" at bounding box center [692, 139] width 77 height 38
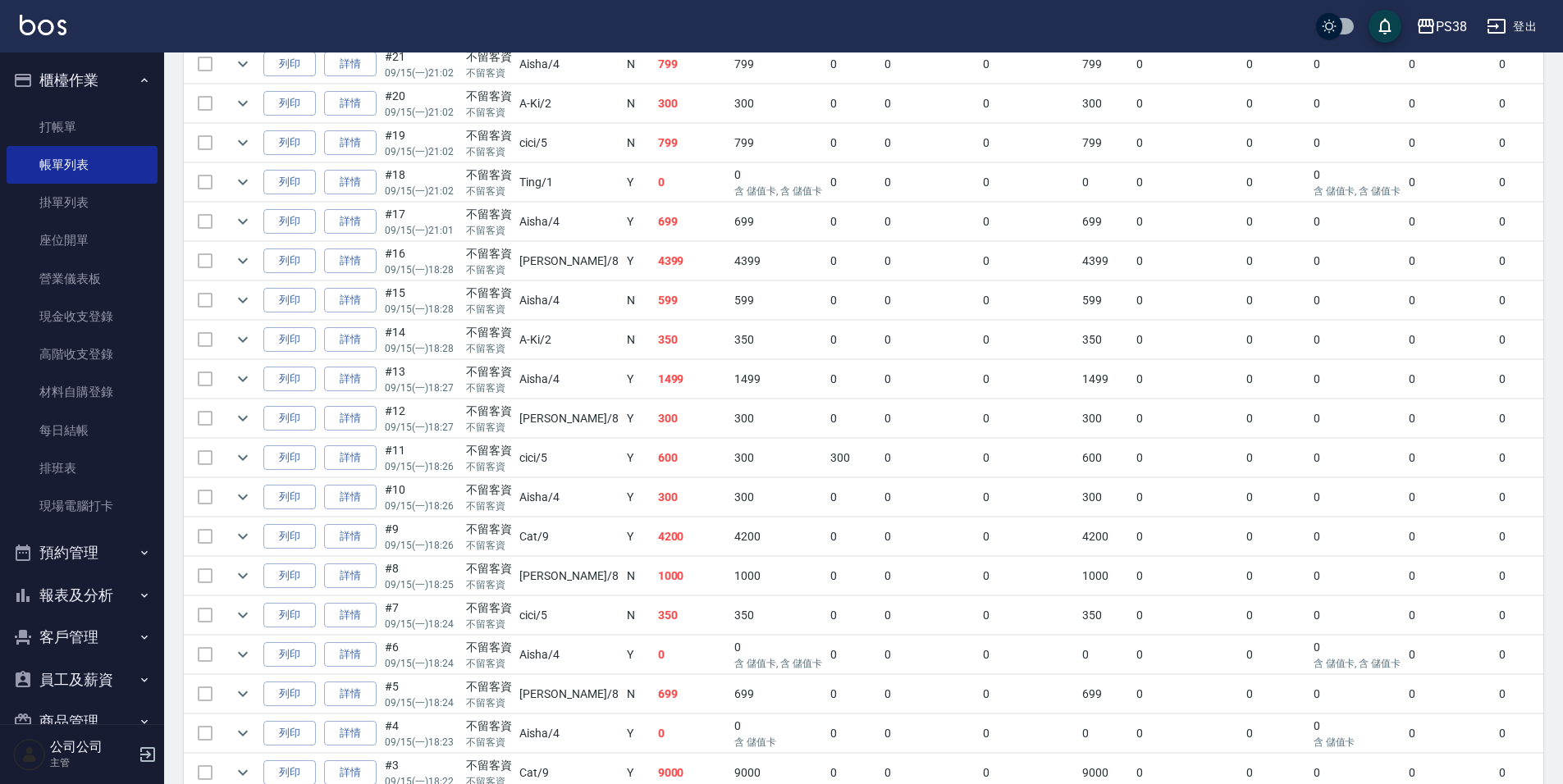
click at [654, 181] on td "0" at bounding box center [692, 182] width 77 height 38
click at [647, 123] on td at bounding box center [505, 123] width 642 height 1
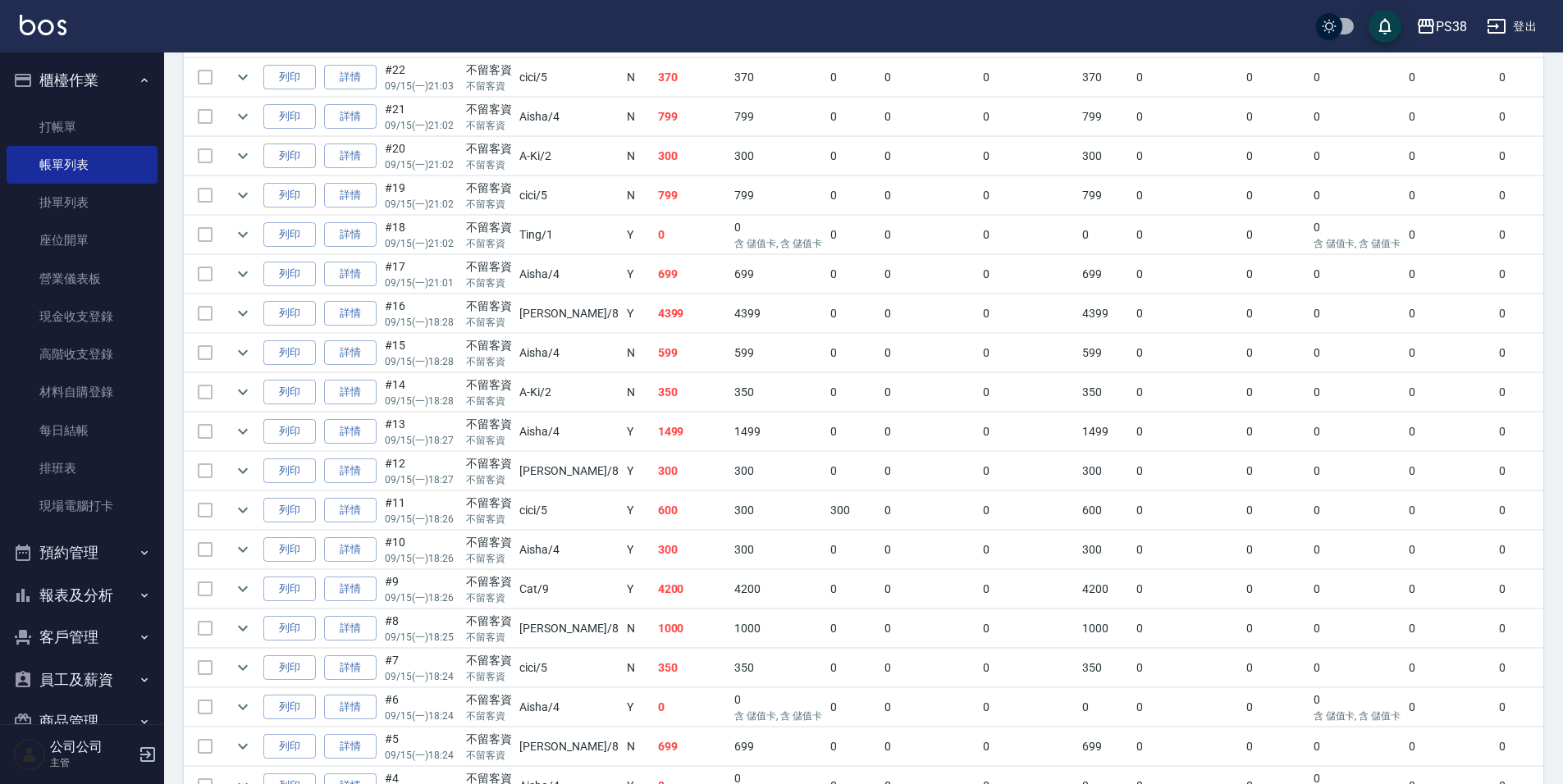
scroll to position [917, 0]
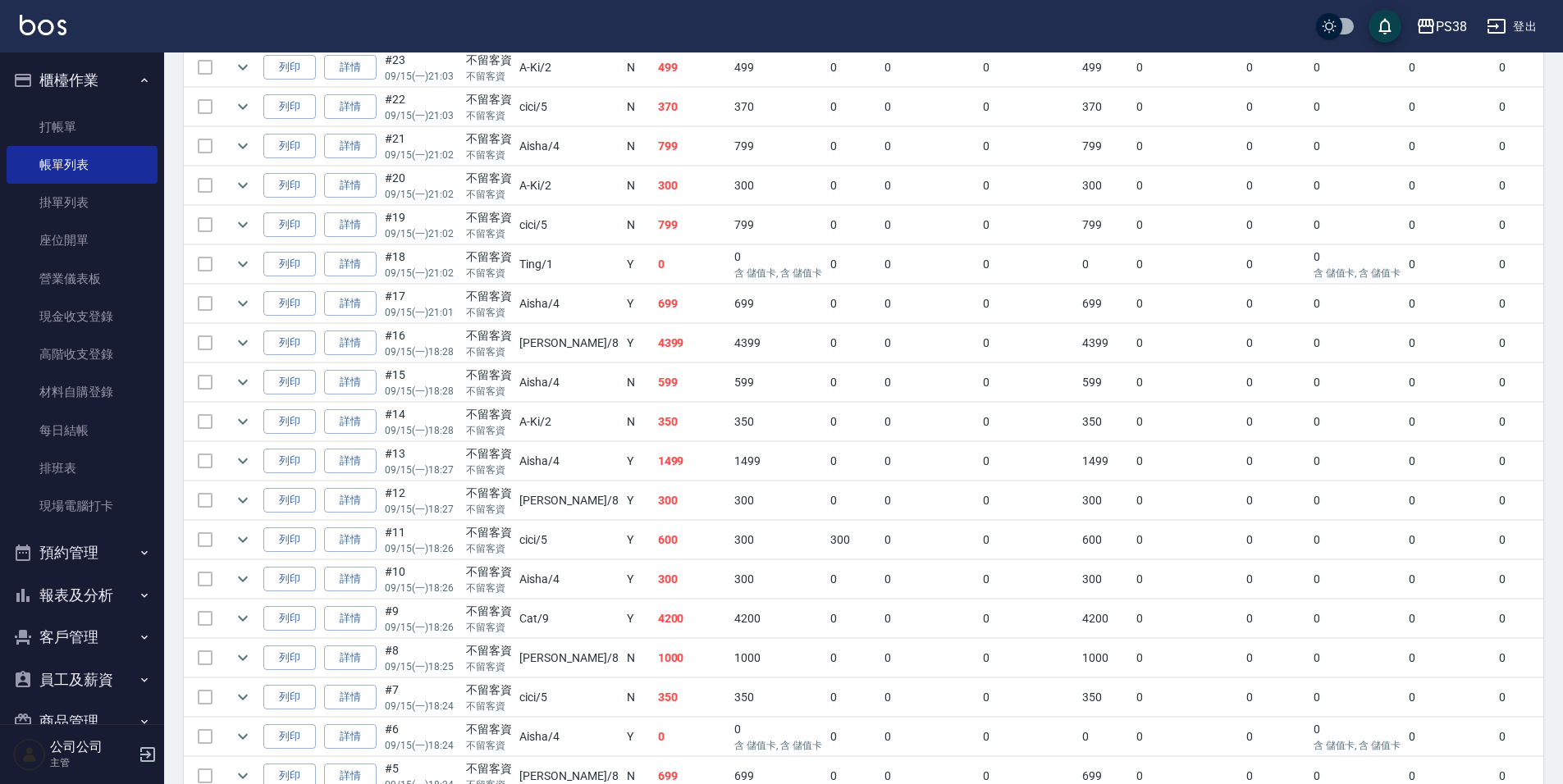
click at [654, 155] on td "799" at bounding box center [692, 146] width 77 height 38
click at [654, 112] on td "370" at bounding box center [692, 106] width 77 height 38
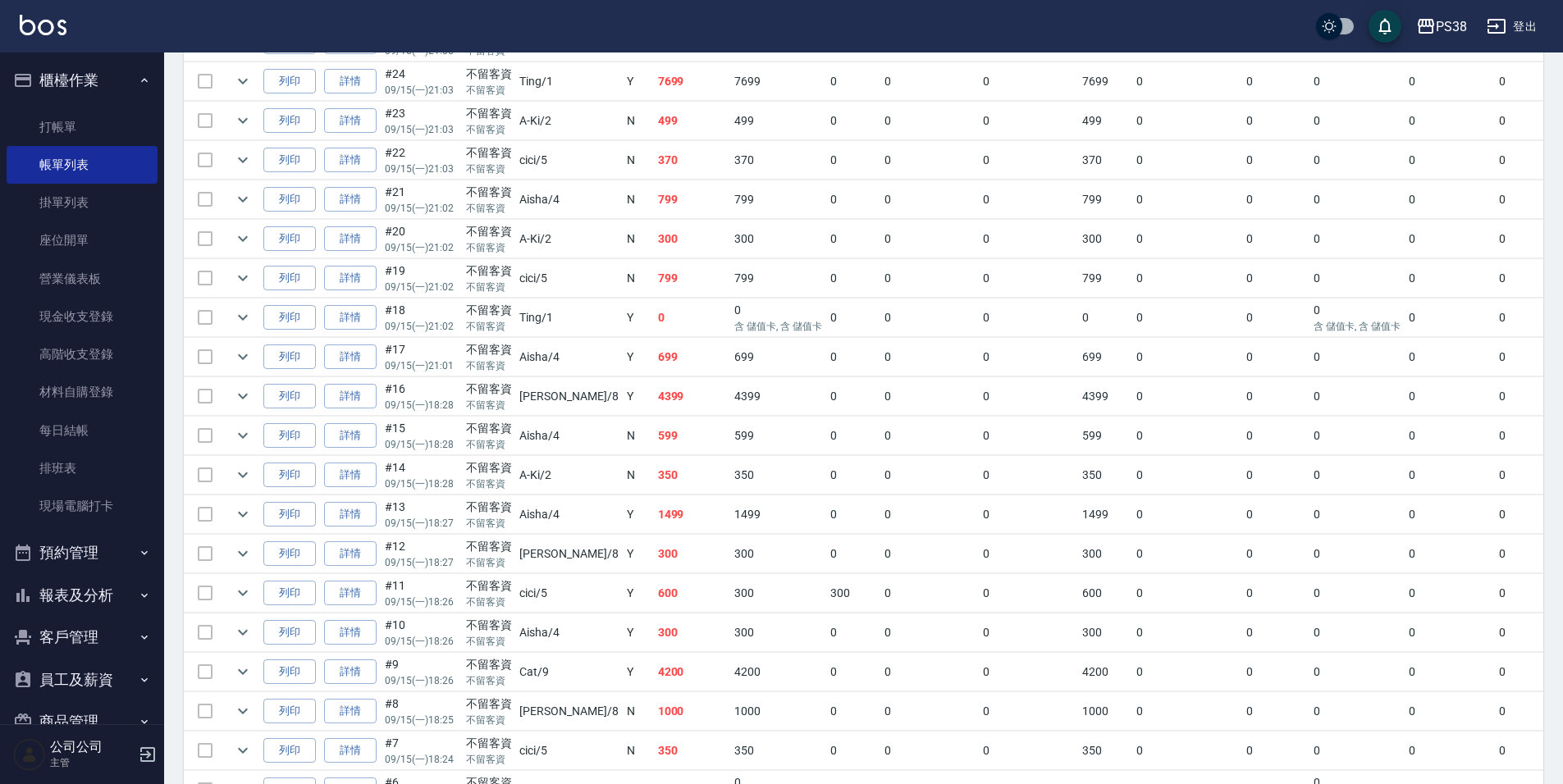
scroll to position [835, 0]
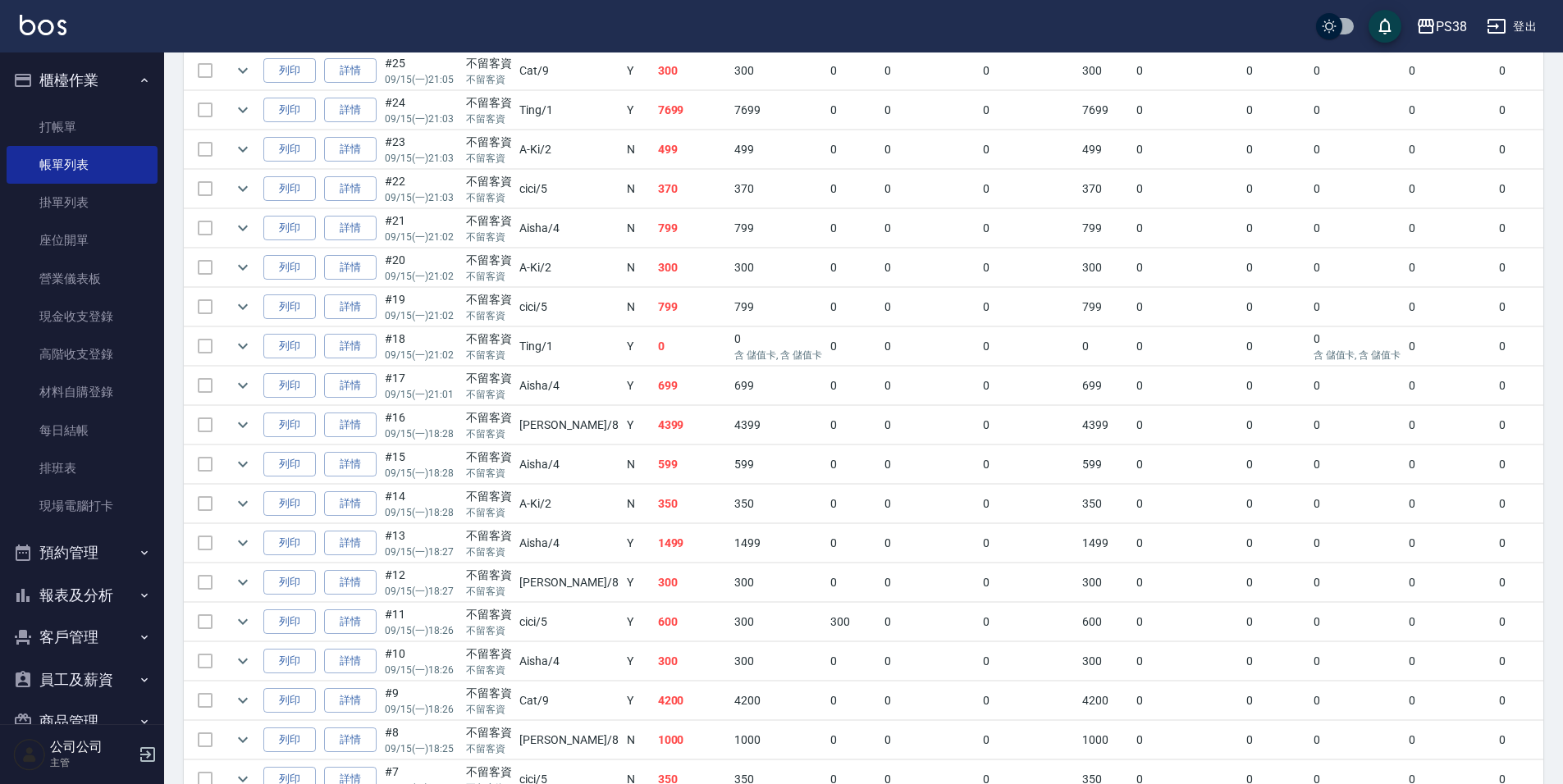
click at [654, 156] on td "499" at bounding box center [692, 149] width 77 height 38
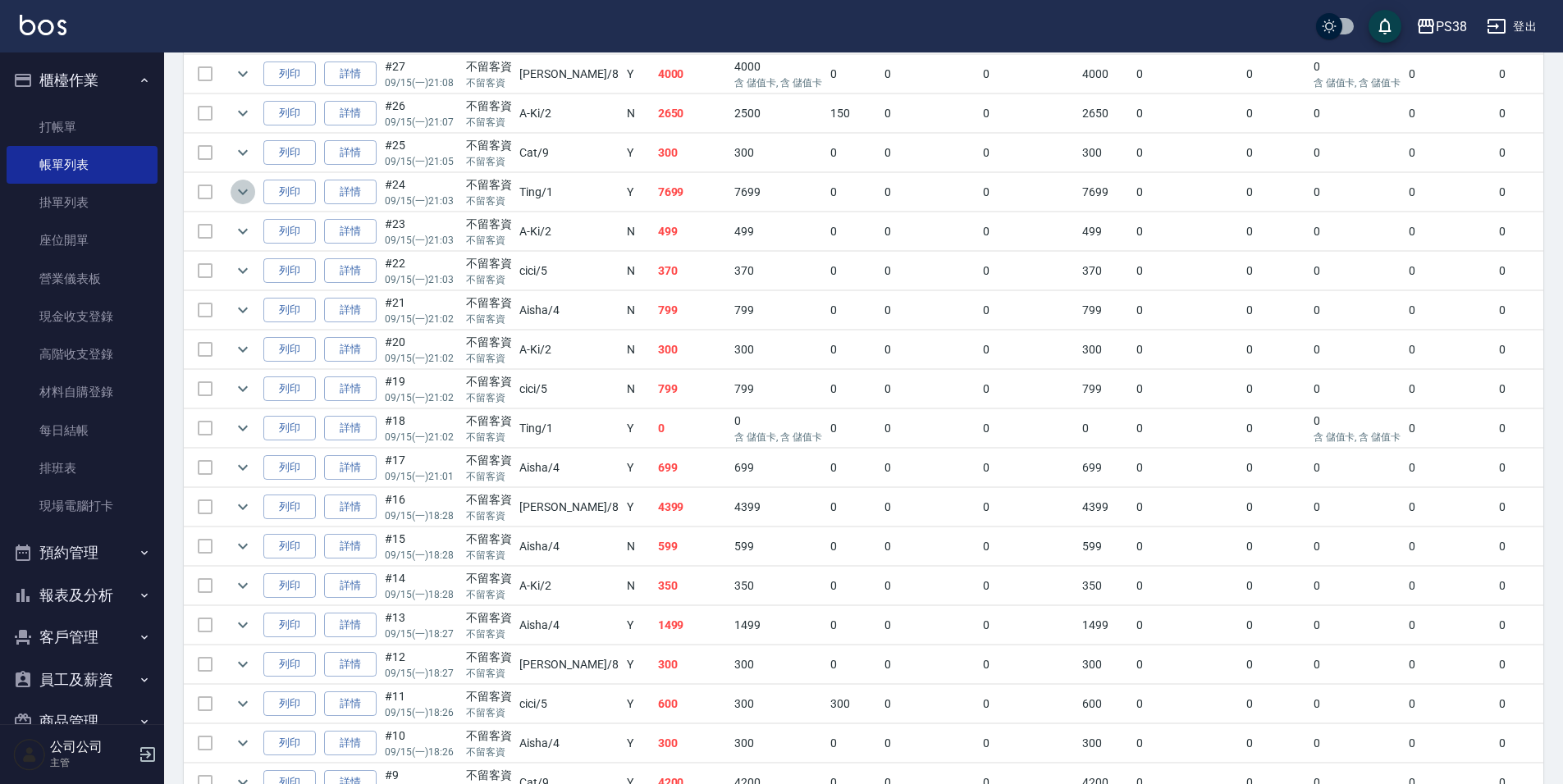
click at [246, 193] on icon "expand row" at bounding box center [243, 191] width 20 height 20
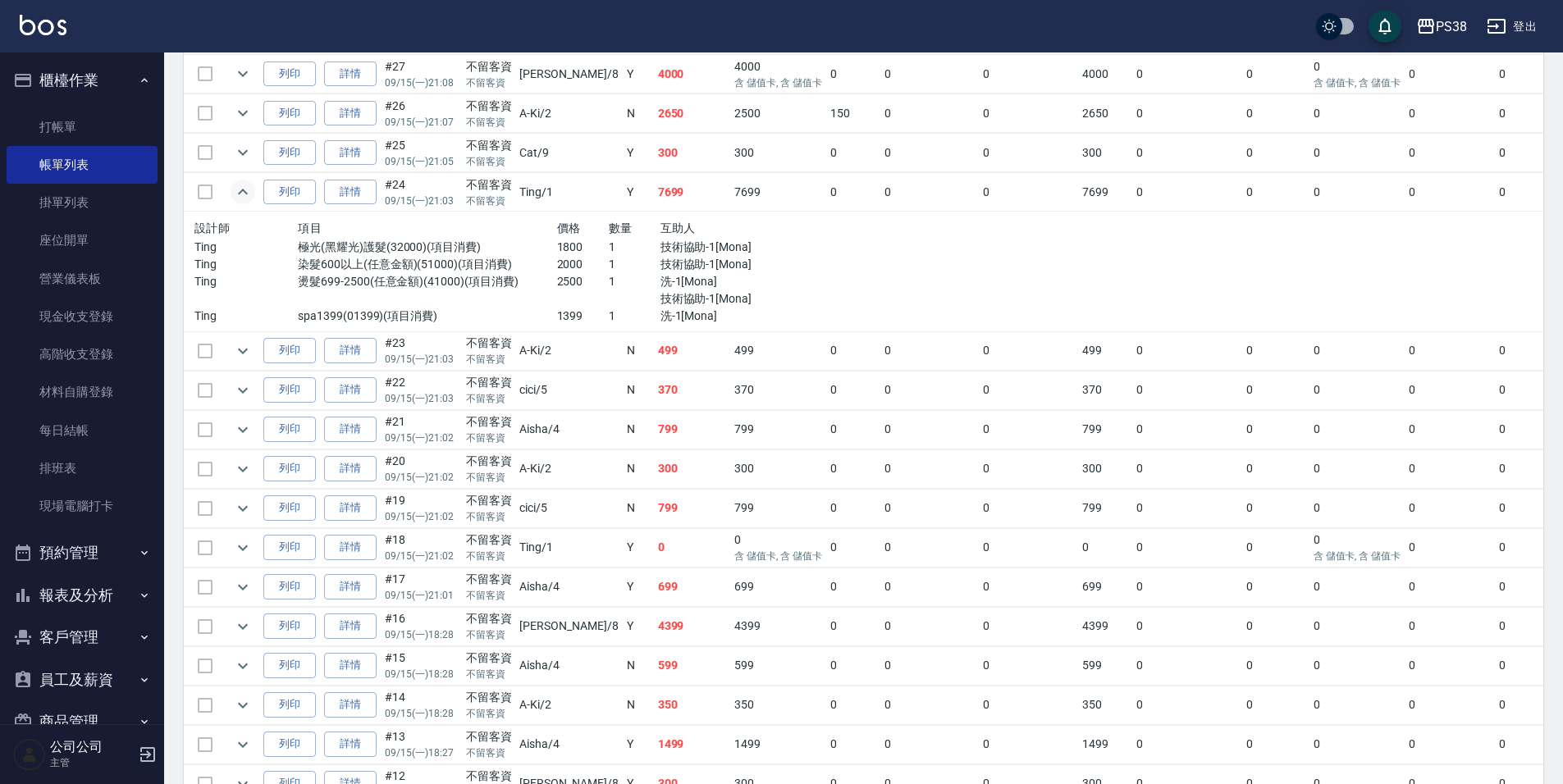
click at [557, 322] on p "1399" at bounding box center [583, 315] width 51 height 17
click at [609, 287] on p "1" at bounding box center [634, 282] width 51 height 17
click at [557, 264] on p "2000" at bounding box center [583, 264] width 51 height 17
click at [560, 234] on div "價格" at bounding box center [583, 229] width 51 height 21
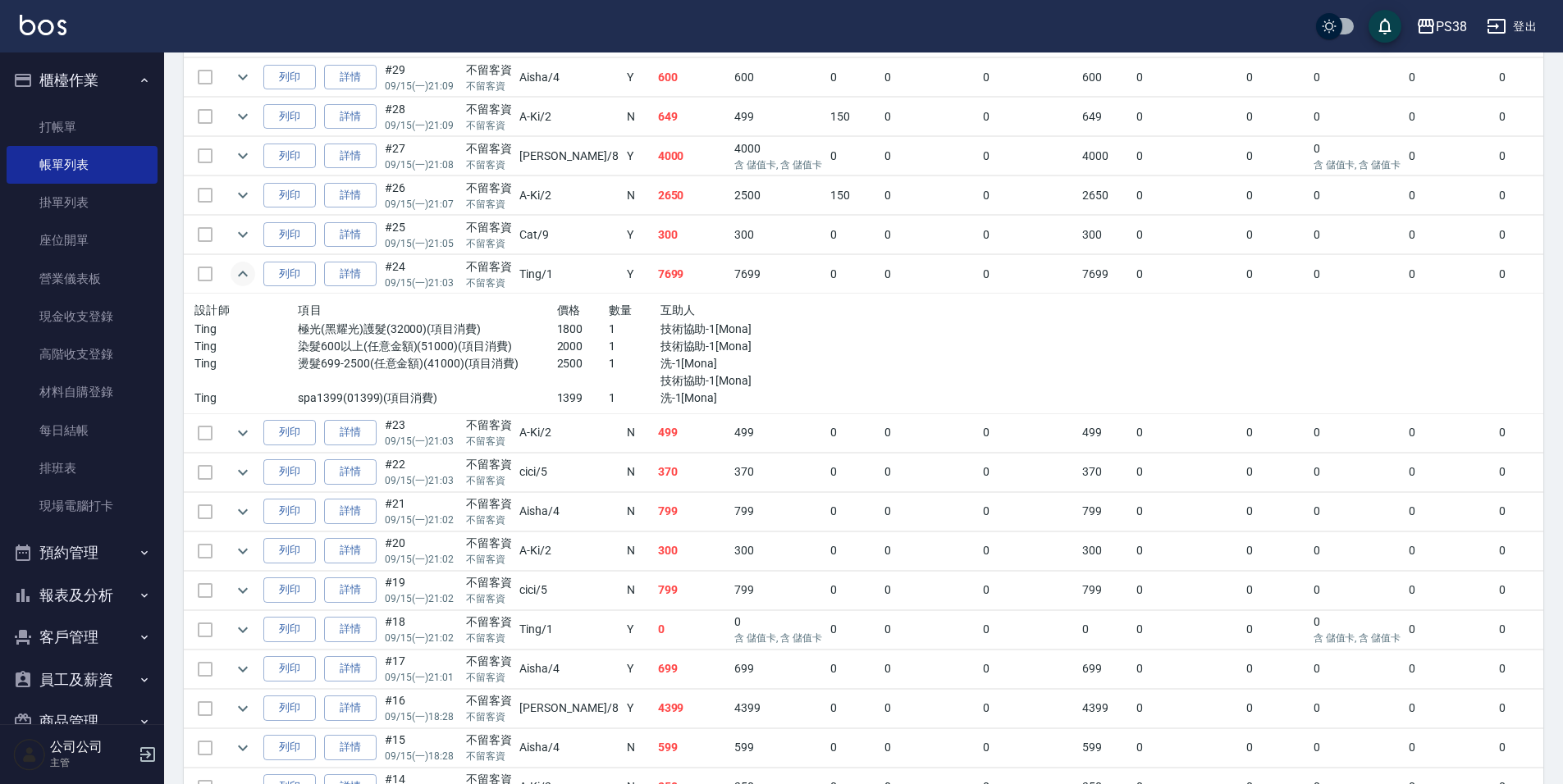
click at [654, 240] on td "300" at bounding box center [692, 234] width 77 height 38
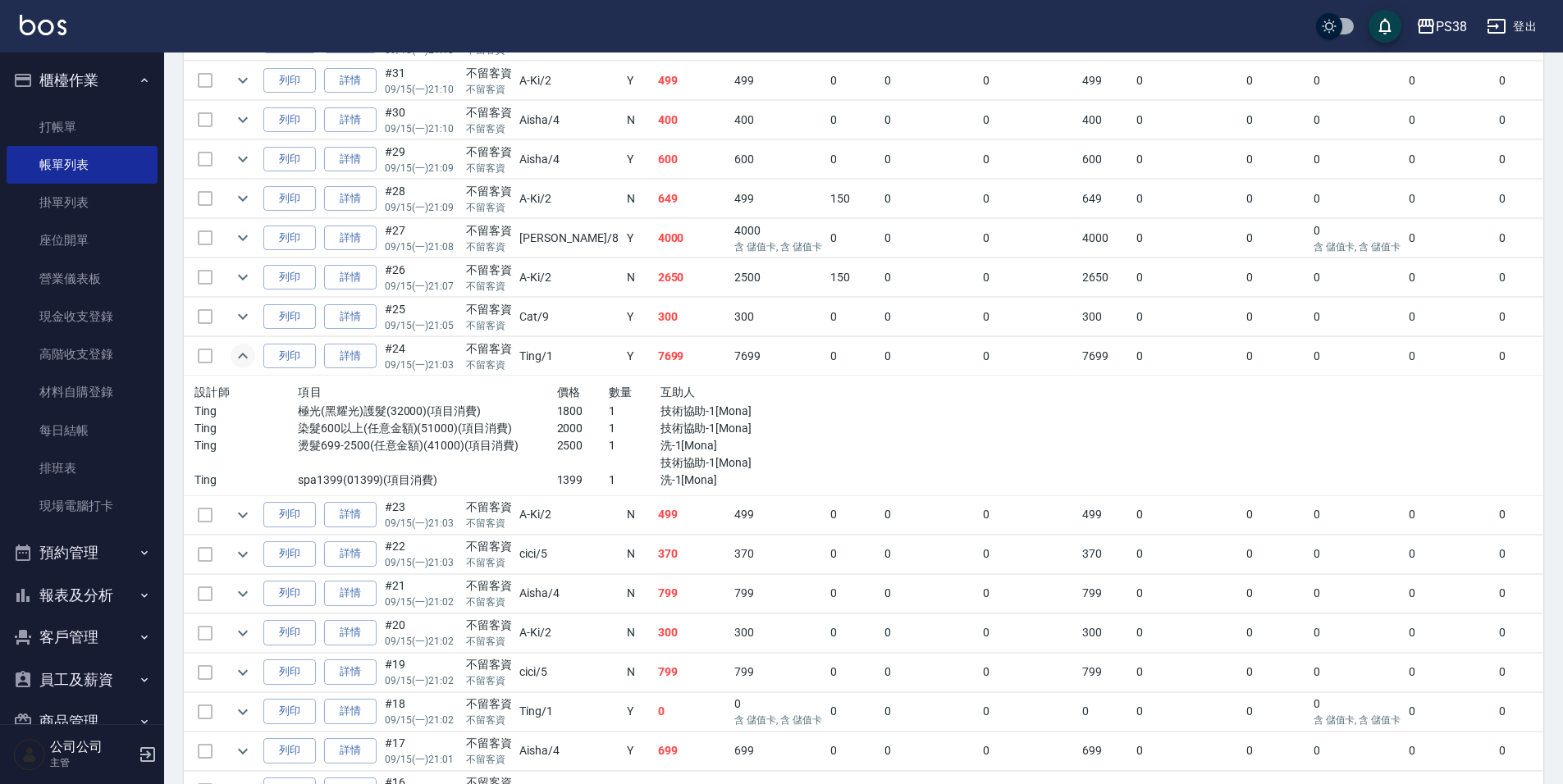
click at [654, 271] on td "2650" at bounding box center [692, 277] width 77 height 38
click at [654, 243] on td "4000" at bounding box center [692, 238] width 77 height 38
click at [655, 207] on td "649" at bounding box center [692, 198] width 77 height 38
click at [654, 193] on td "649" at bounding box center [692, 198] width 77 height 38
click at [654, 175] on td "600" at bounding box center [692, 159] width 77 height 38
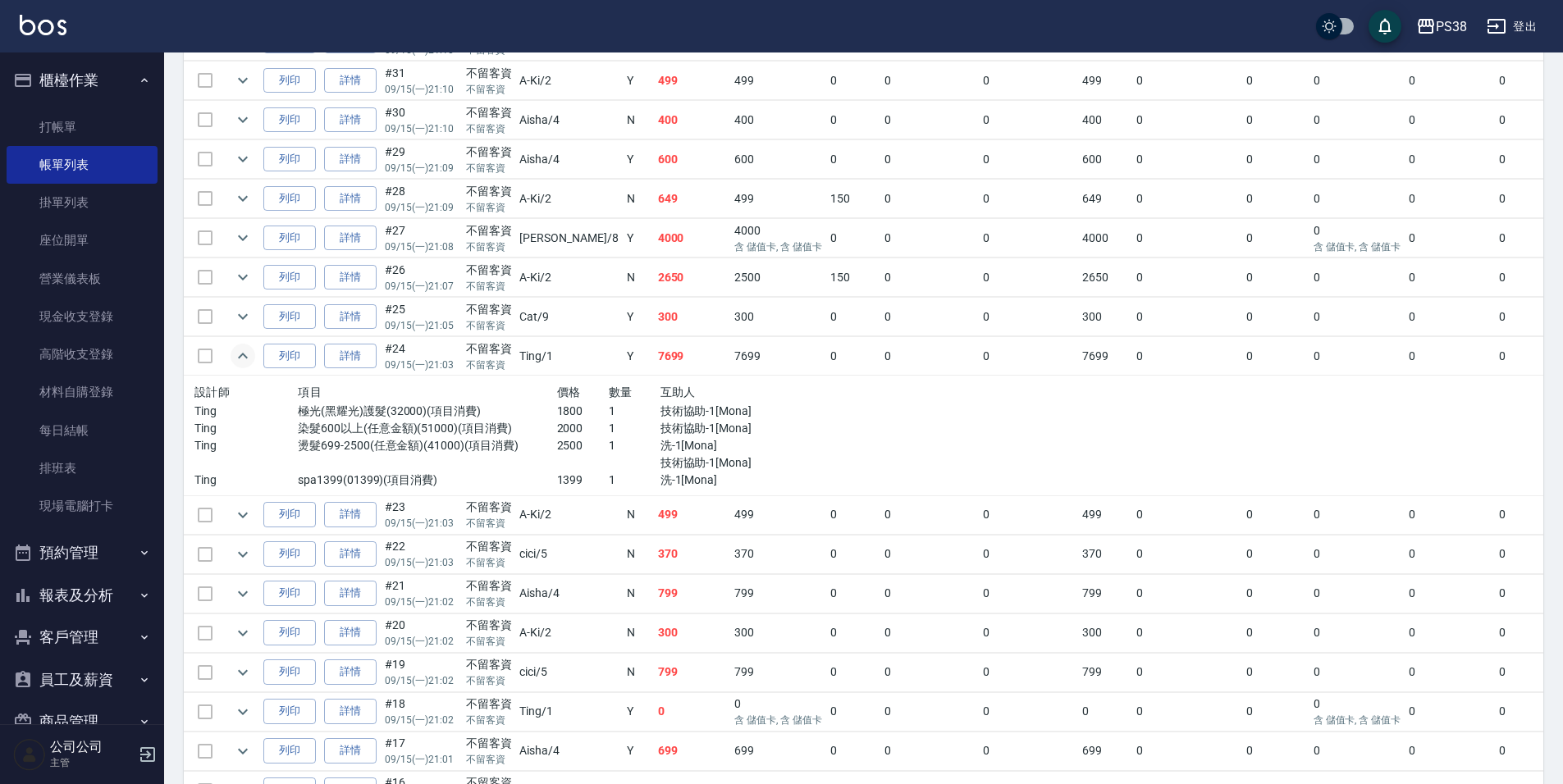
click at [661, 125] on td "400" at bounding box center [692, 119] width 77 height 38
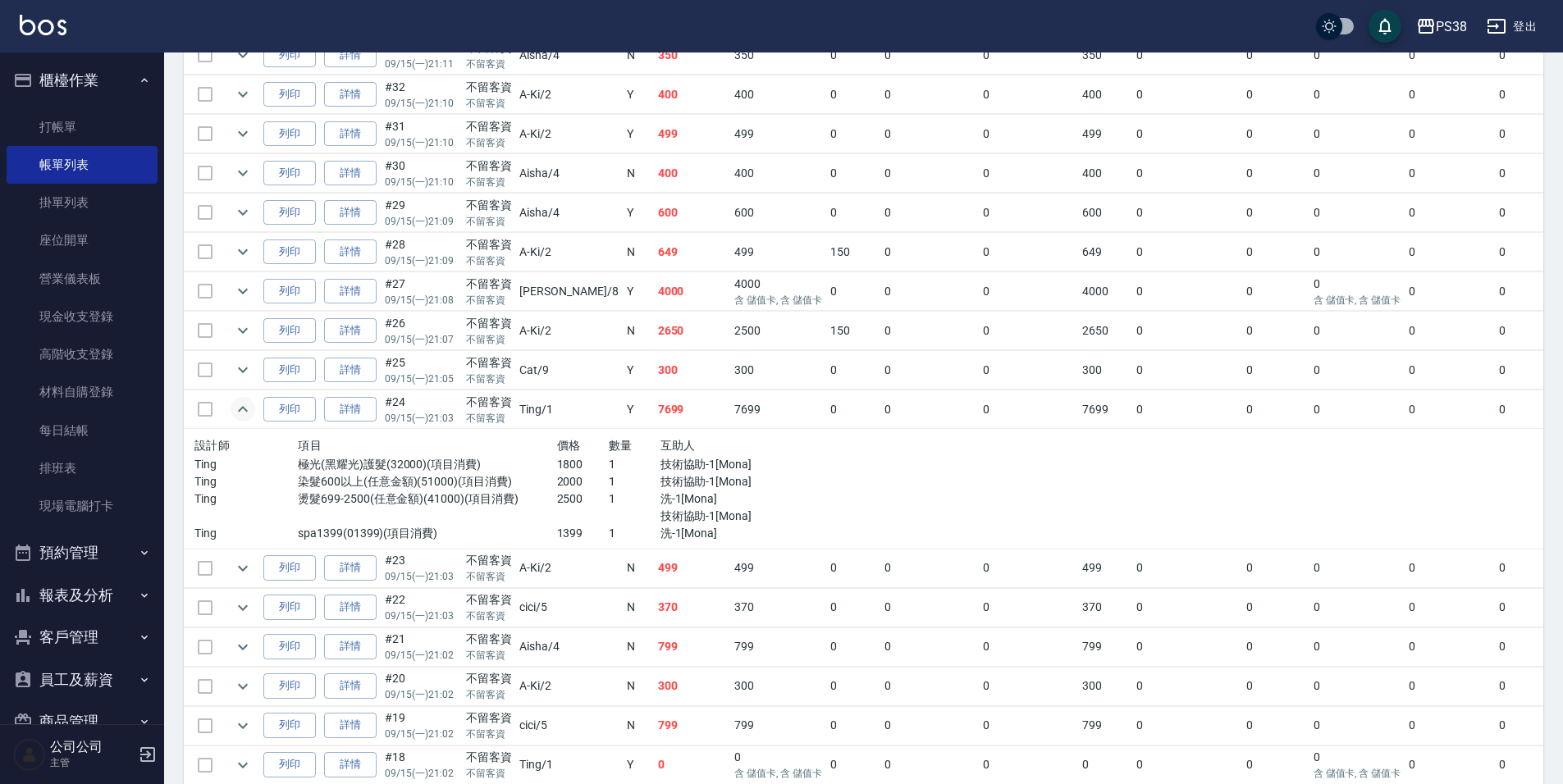
scroll to position [508, 0]
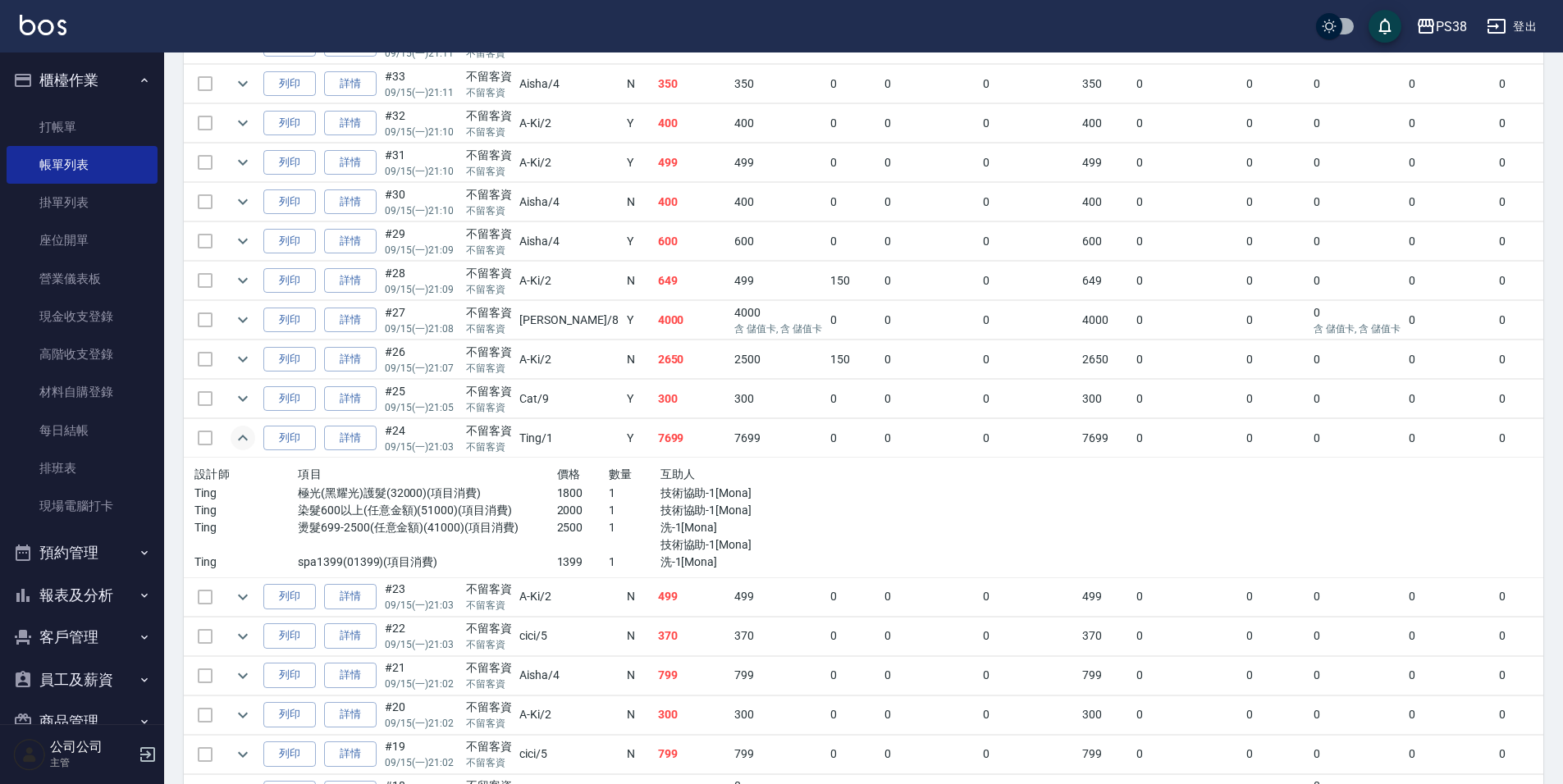
click at [654, 167] on td "499" at bounding box center [692, 162] width 77 height 38
click at [669, 121] on td "400" at bounding box center [692, 123] width 77 height 38
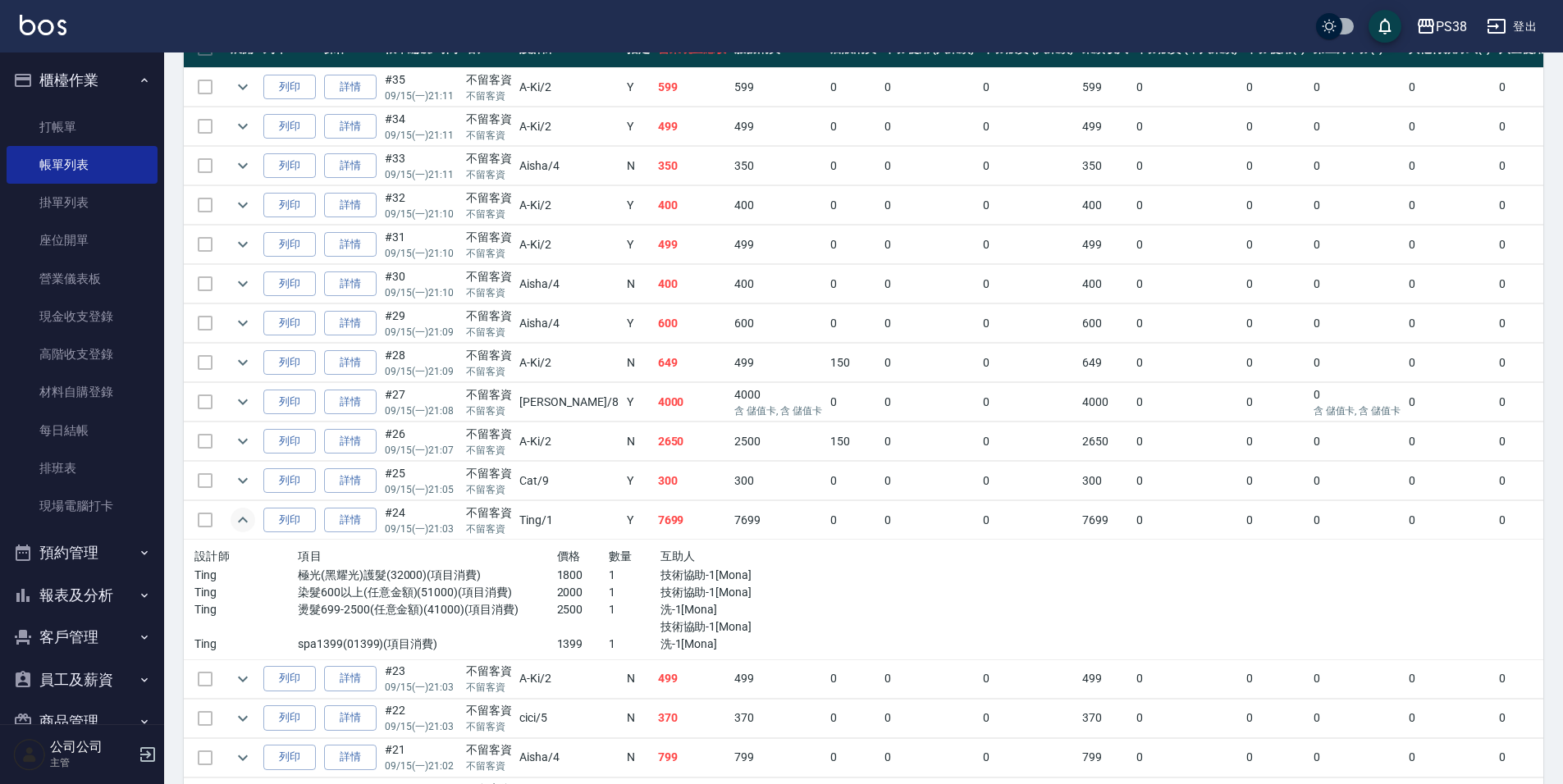
click at [654, 174] on td "350" at bounding box center [692, 165] width 77 height 38
click at [659, 141] on td "499" at bounding box center [692, 126] width 77 height 38
click at [730, 77] on td "599" at bounding box center [778, 87] width 96 height 38
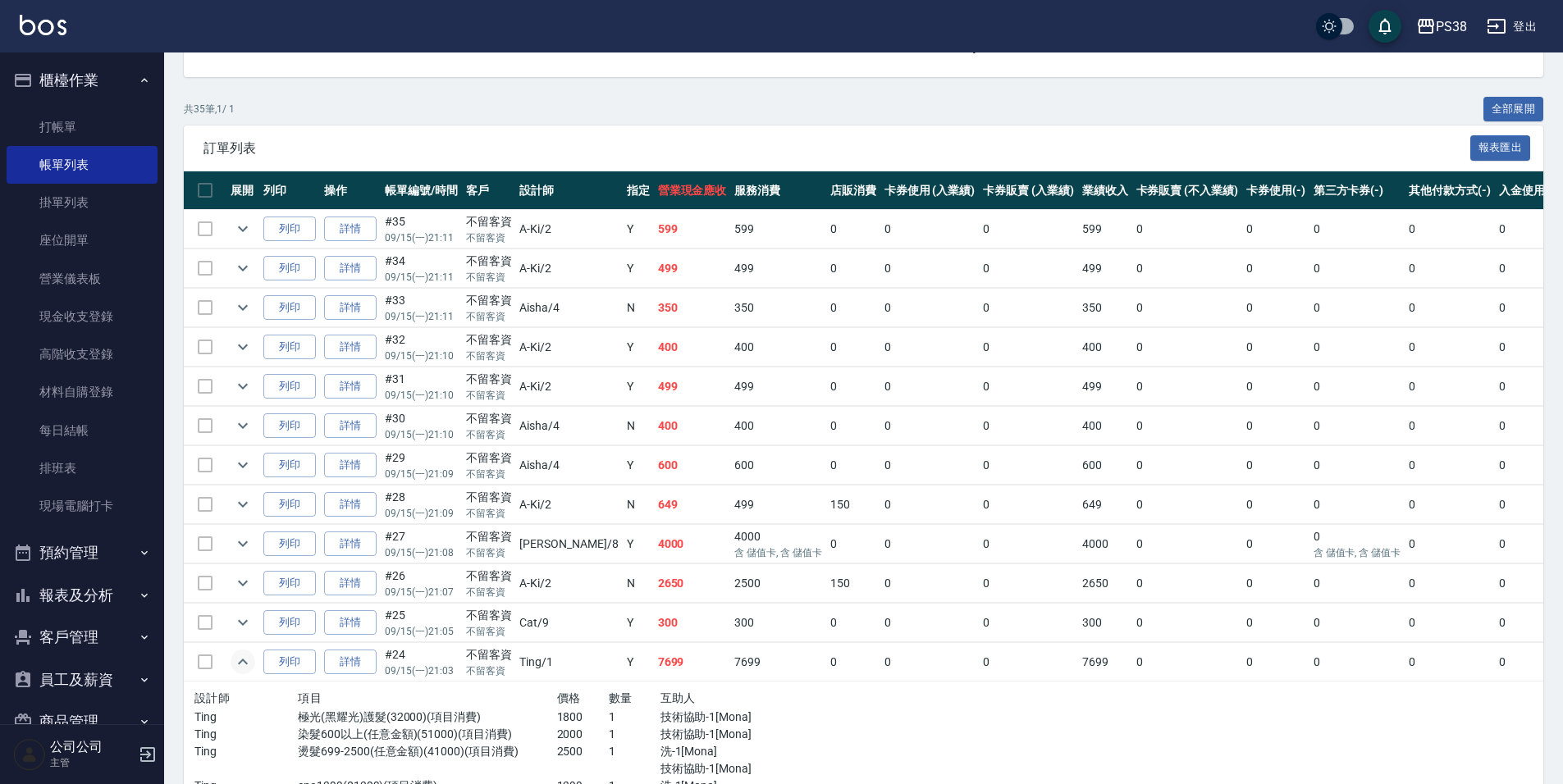
scroll to position [261, 0]
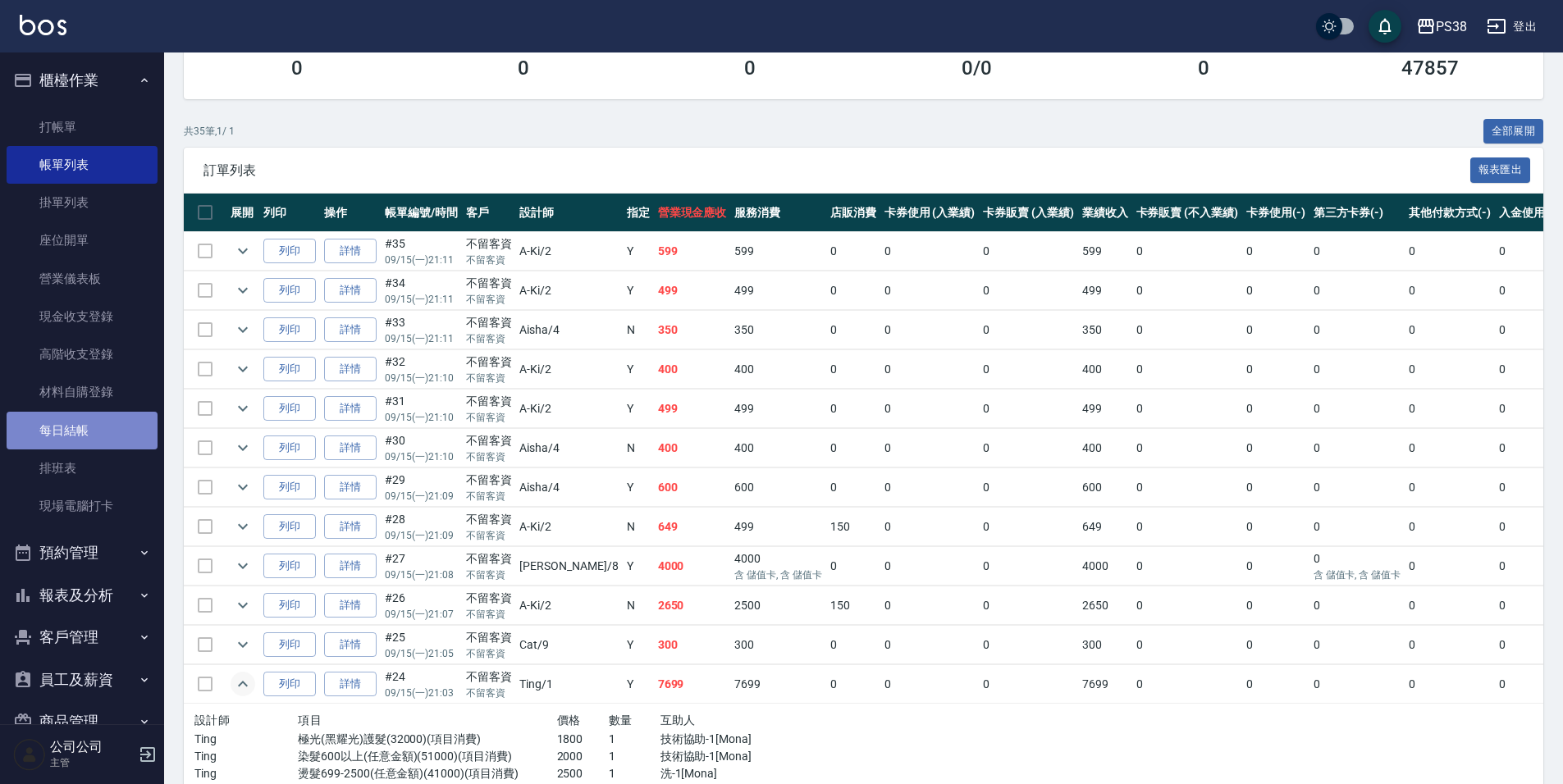
click at [111, 428] on link "每日結帳" at bounding box center [82, 430] width 151 height 37
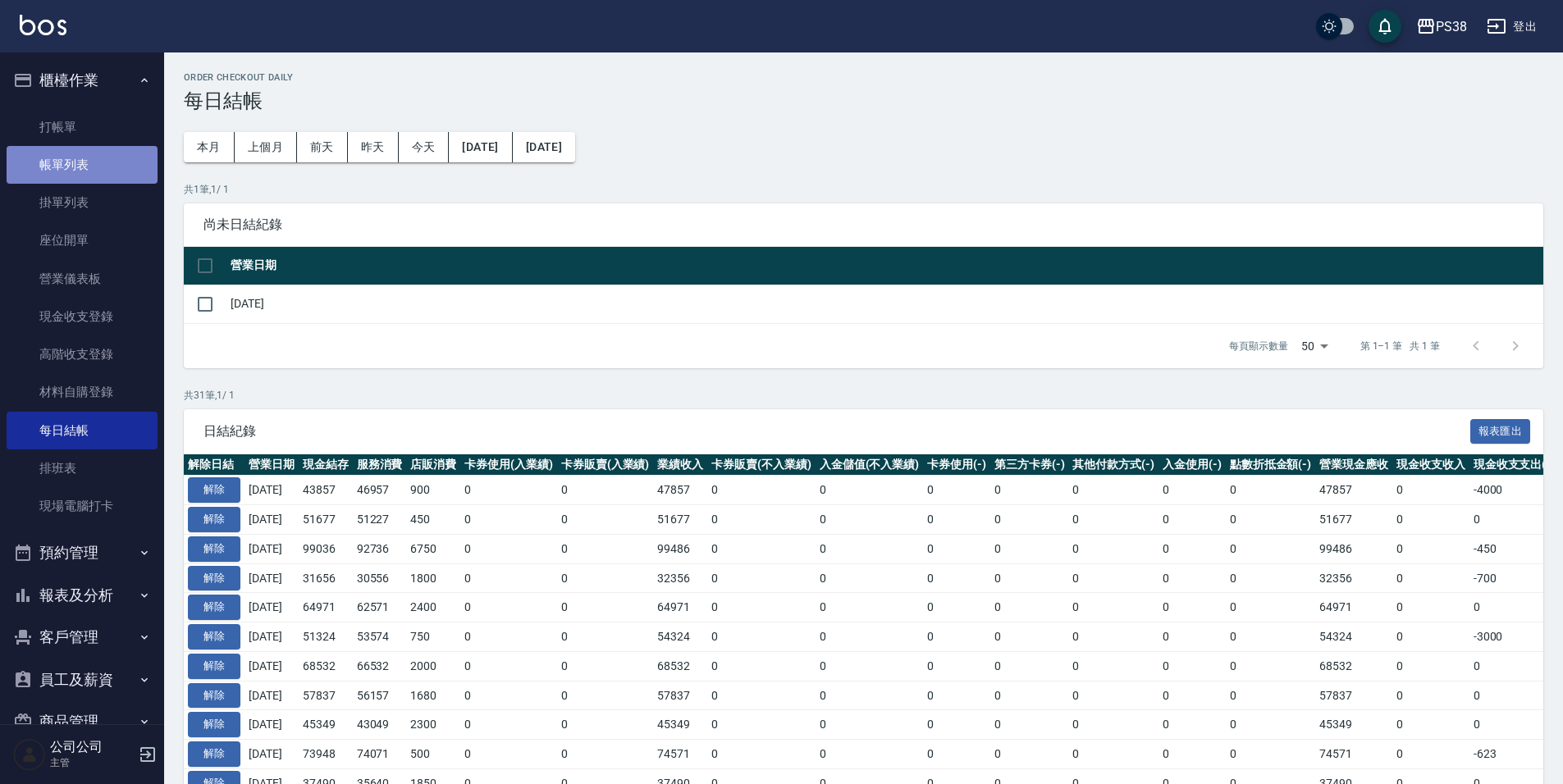
click at [88, 167] on link "帳單列表" at bounding box center [82, 164] width 151 height 37
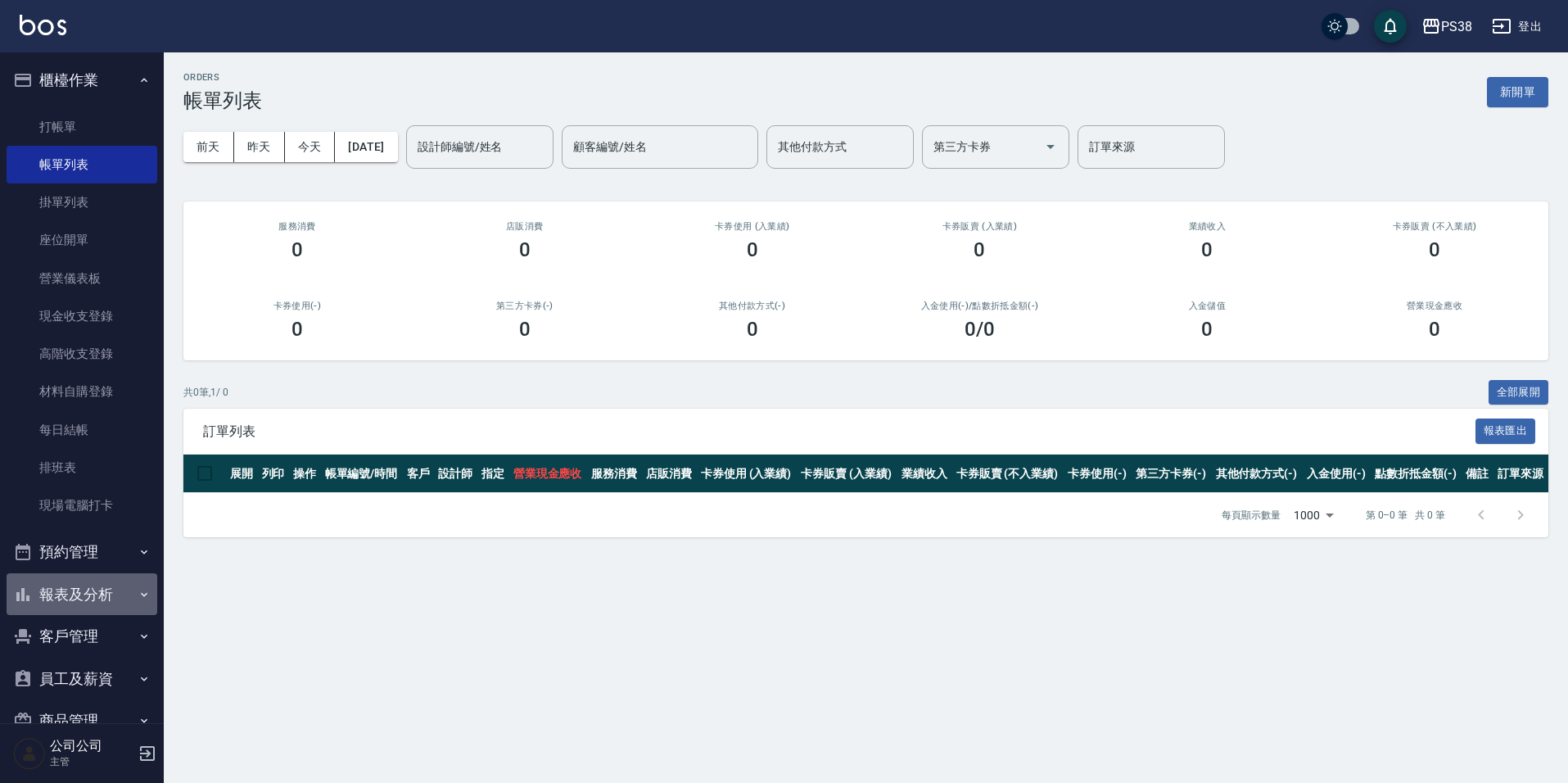
click at [104, 586] on button "報表及分析" at bounding box center [82, 595] width 151 height 43
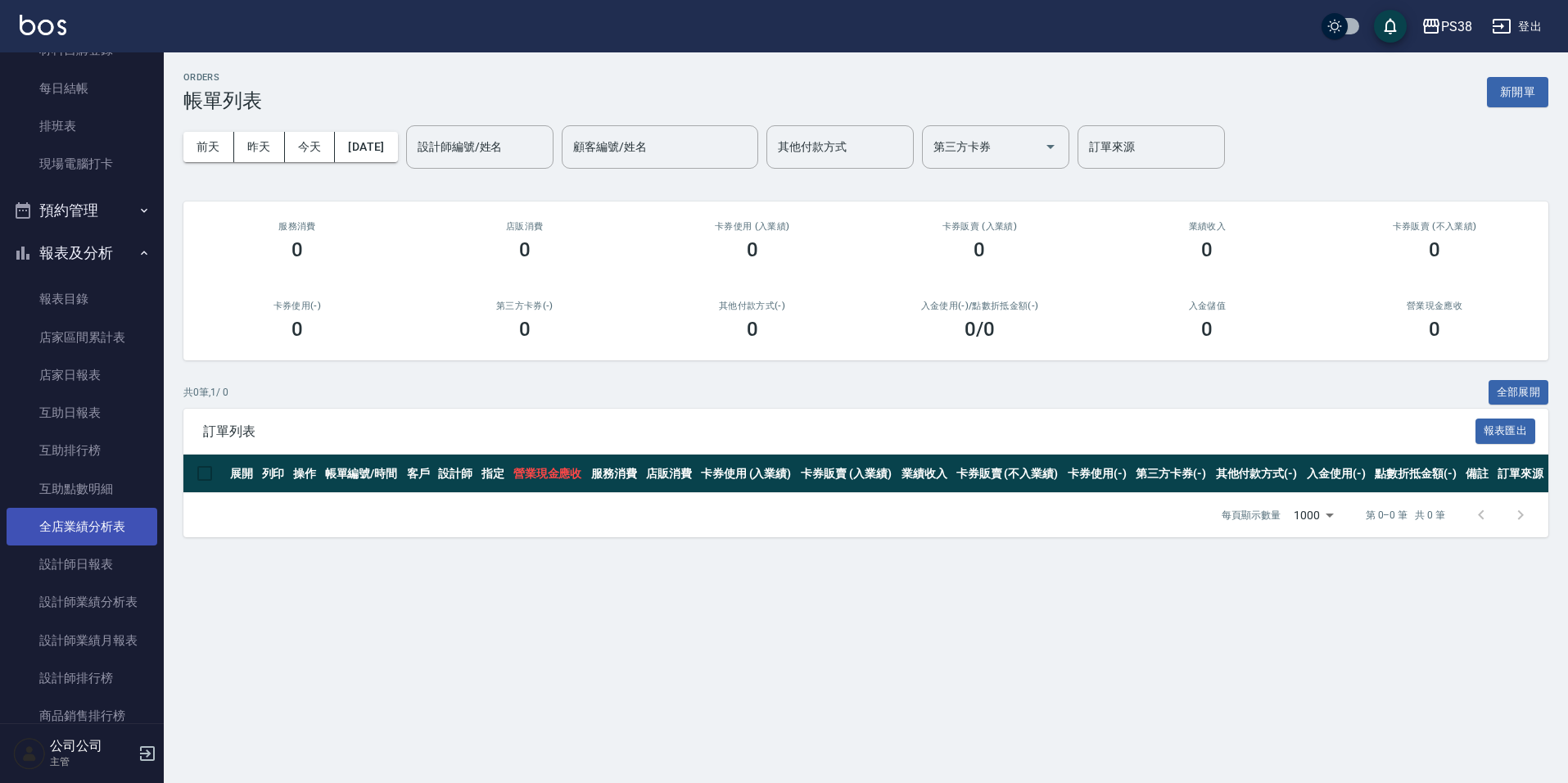
scroll to position [491, 0]
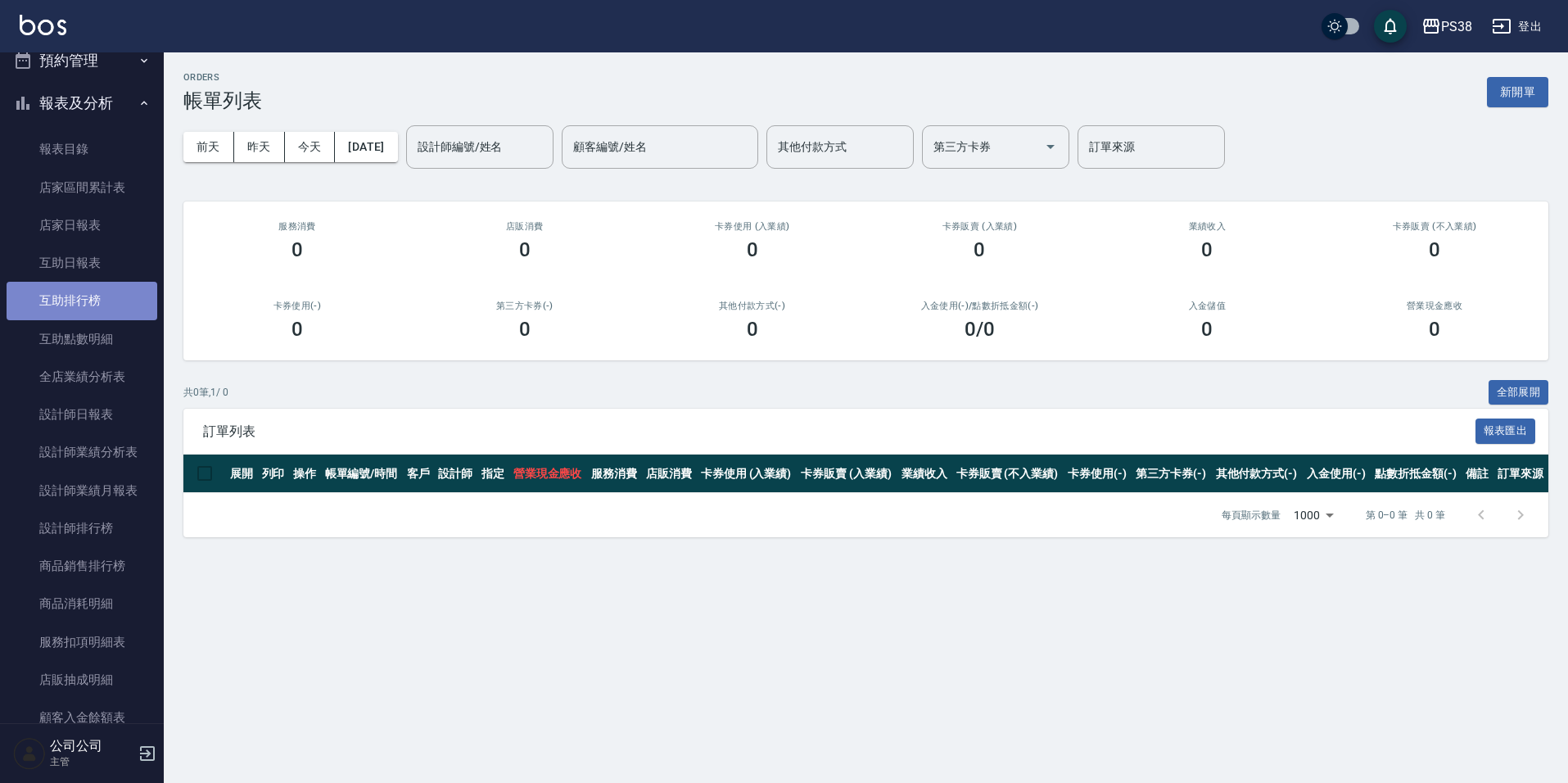
click at [120, 295] on link "互助排行榜" at bounding box center [82, 300] width 151 height 37
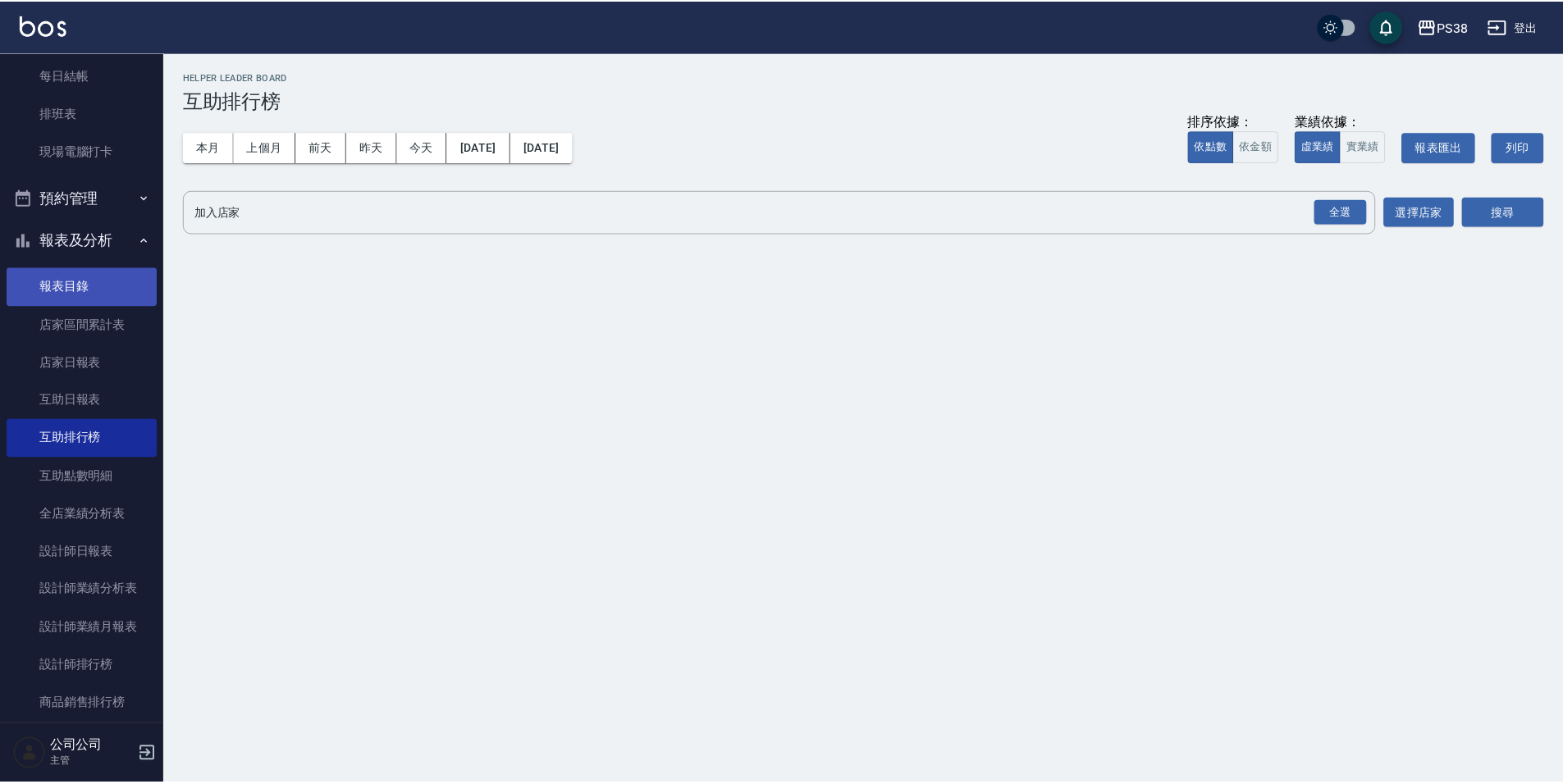
scroll to position [328, 0]
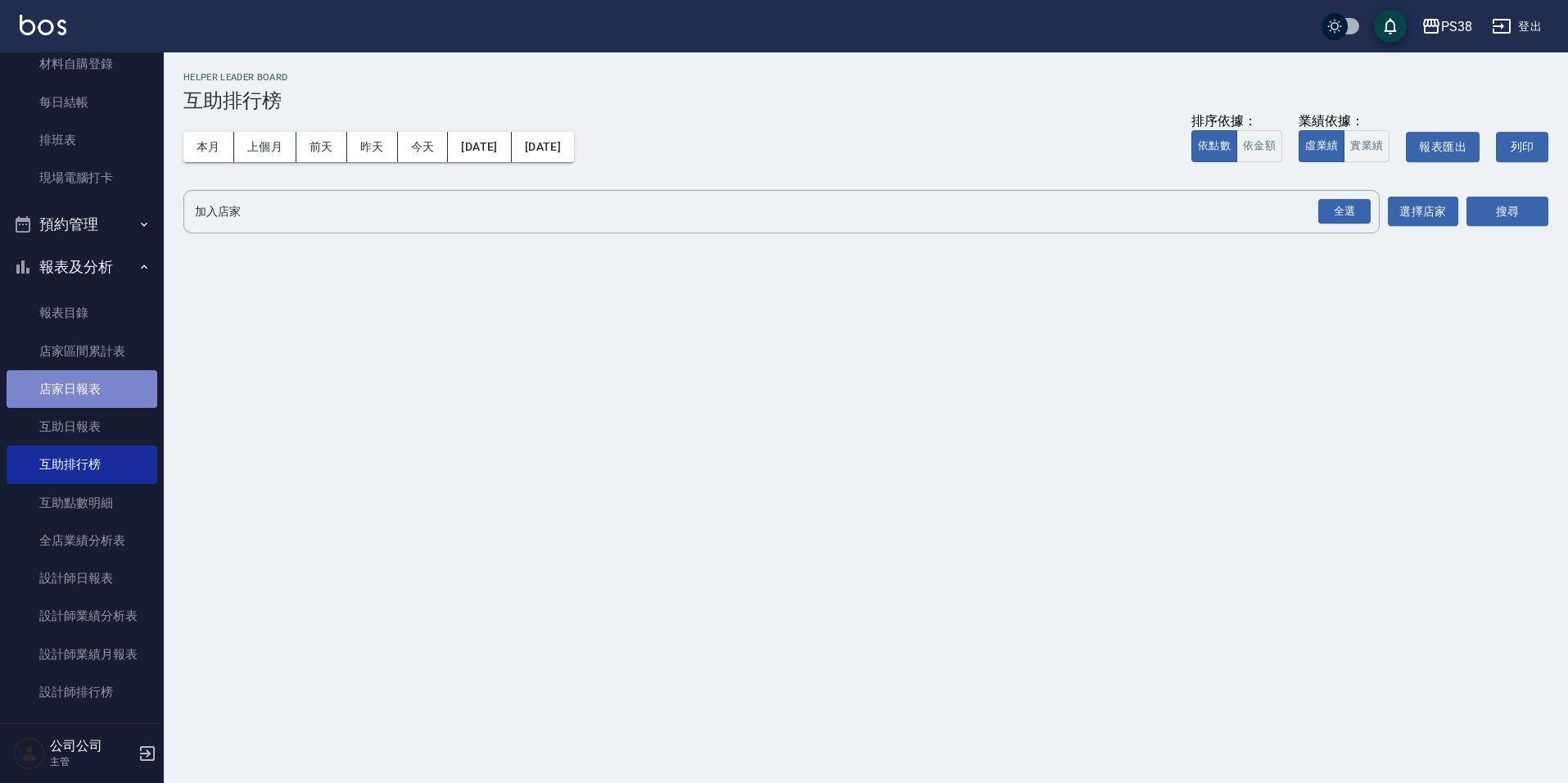
click at [85, 389] on link "店家日報表" at bounding box center [82, 389] width 151 height 37
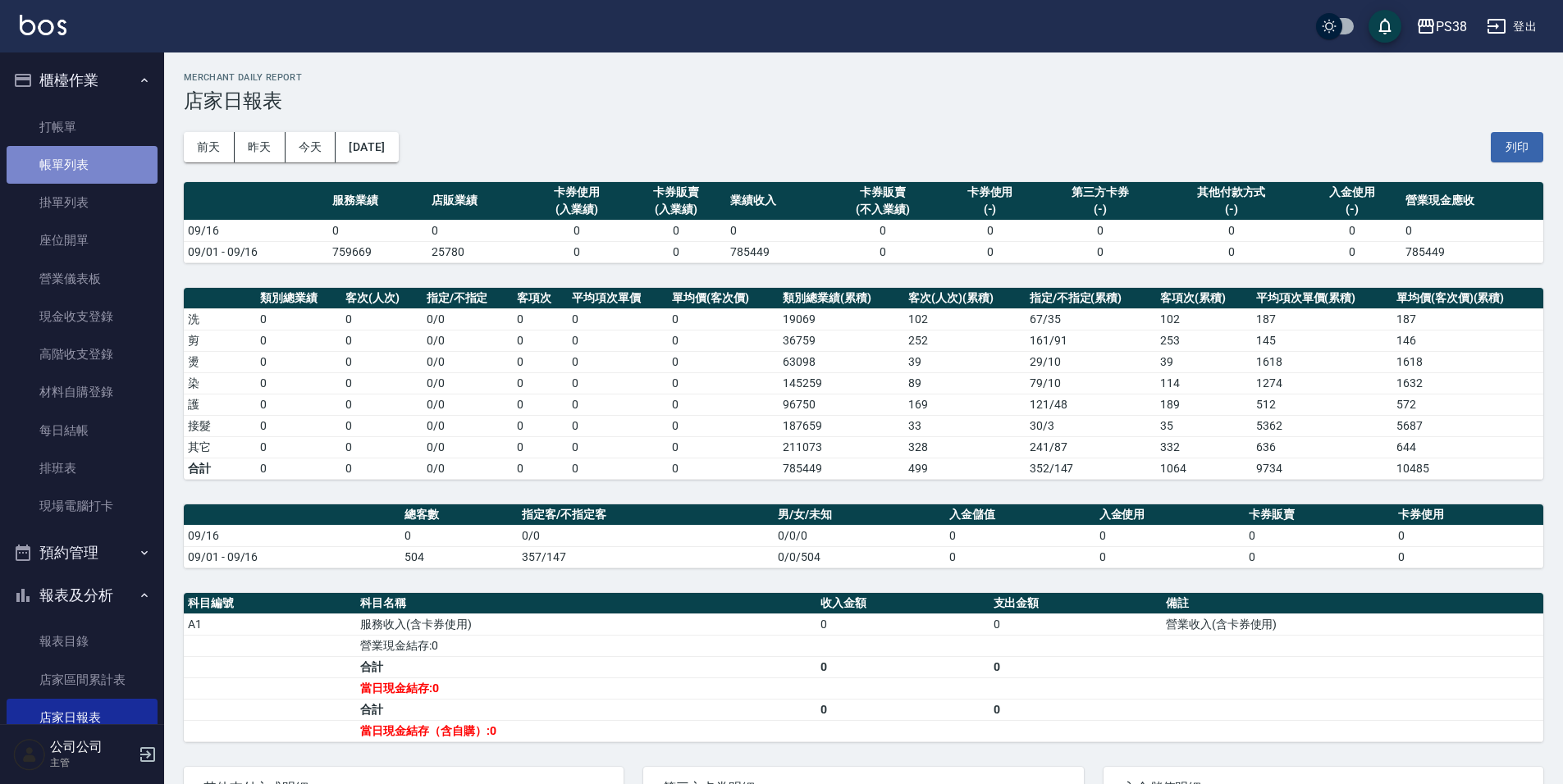
click at [110, 163] on link "帳單列表" at bounding box center [82, 164] width 151 height 37
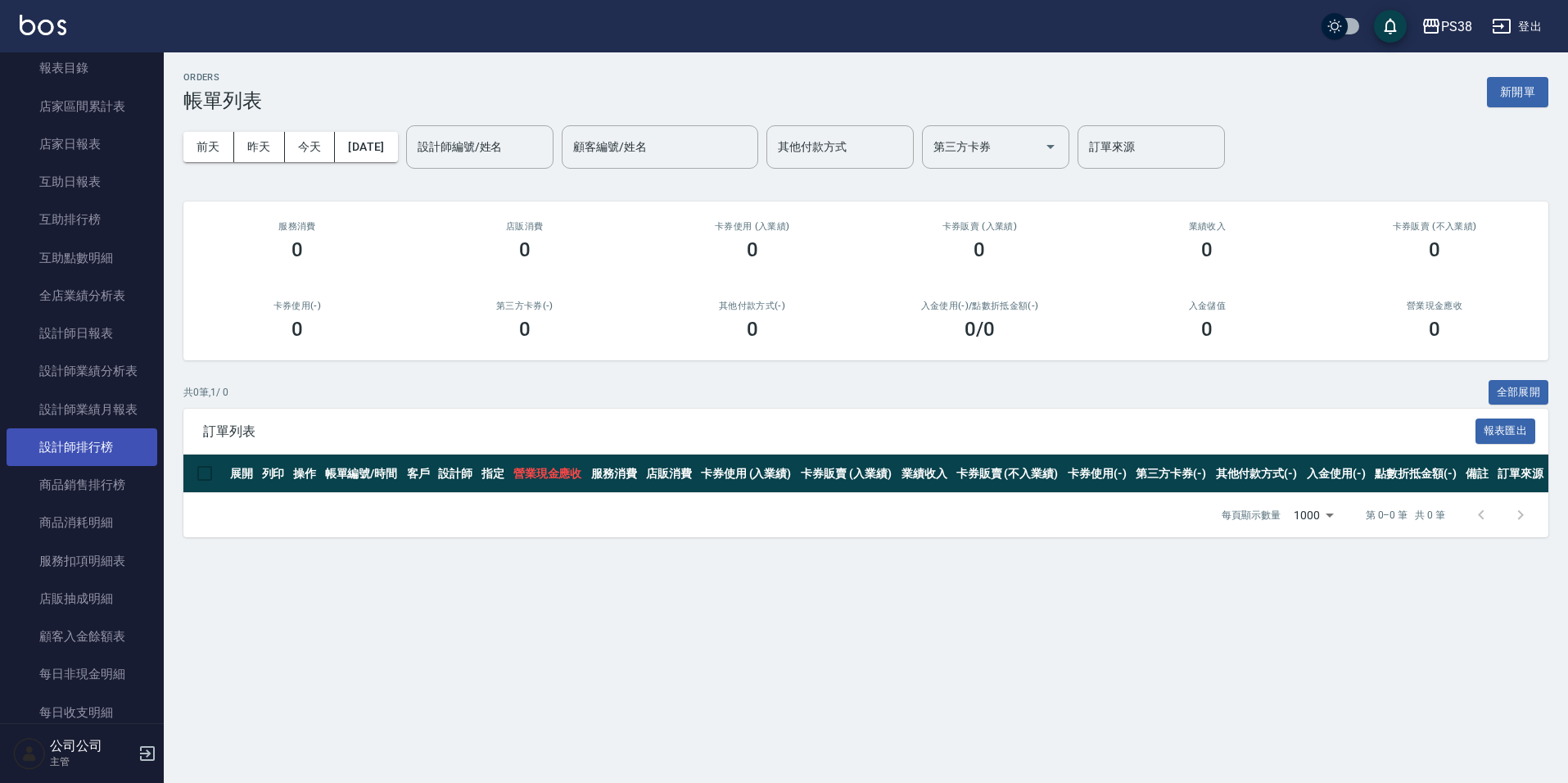
scroll to position [573, 0]
click at [84, 451] on link "設計師排行榜" at bounding box center [82, 446] width 151 height 37
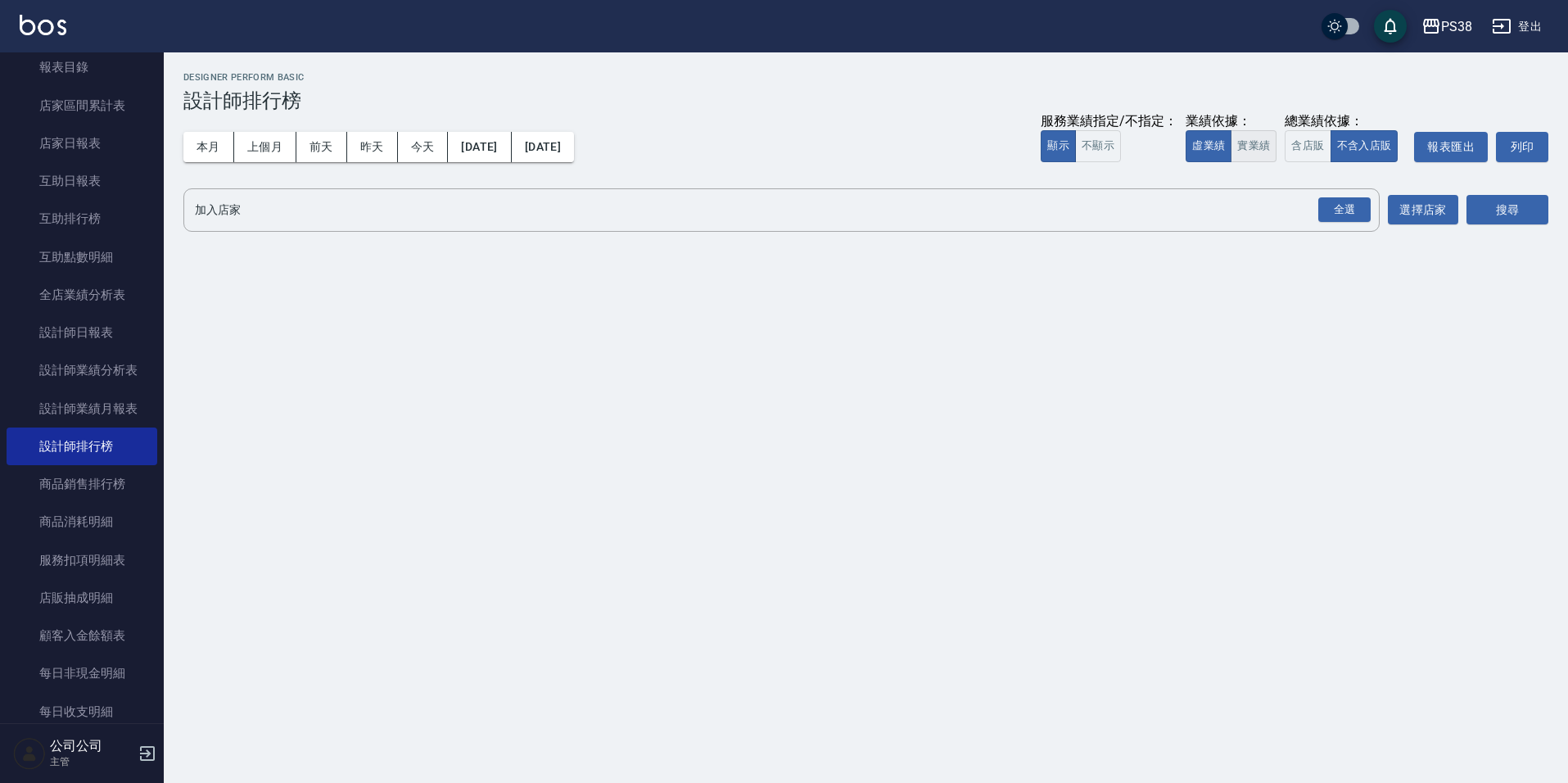
click at [1243, 139] on button "實業績" at bounding box center [1253, 146] width 46 height 32
click at [1348, 207] on div "全選" at bounding box center [1344, 210] width 52 height 25
click at [1527, 231] on div "搜尋" at bounding box center [1507, 211] width 82 height 46
click at [1531, 215] on button "搜尋" at bounding box center [1507, 211] width 82 height 31
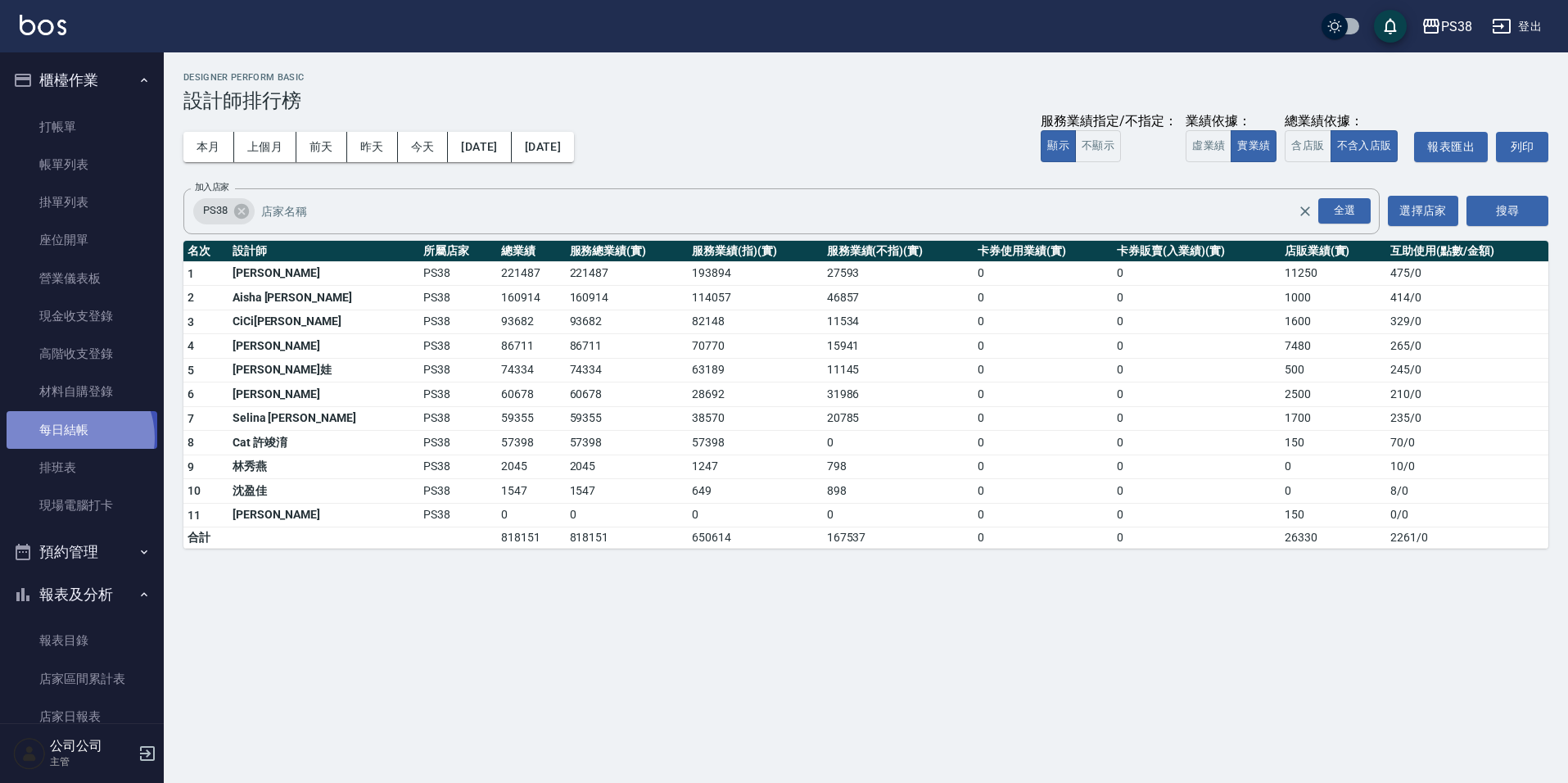
click at [69, 437] on link "每日結帳" at bounding box center [82, 430] width 151 height 37
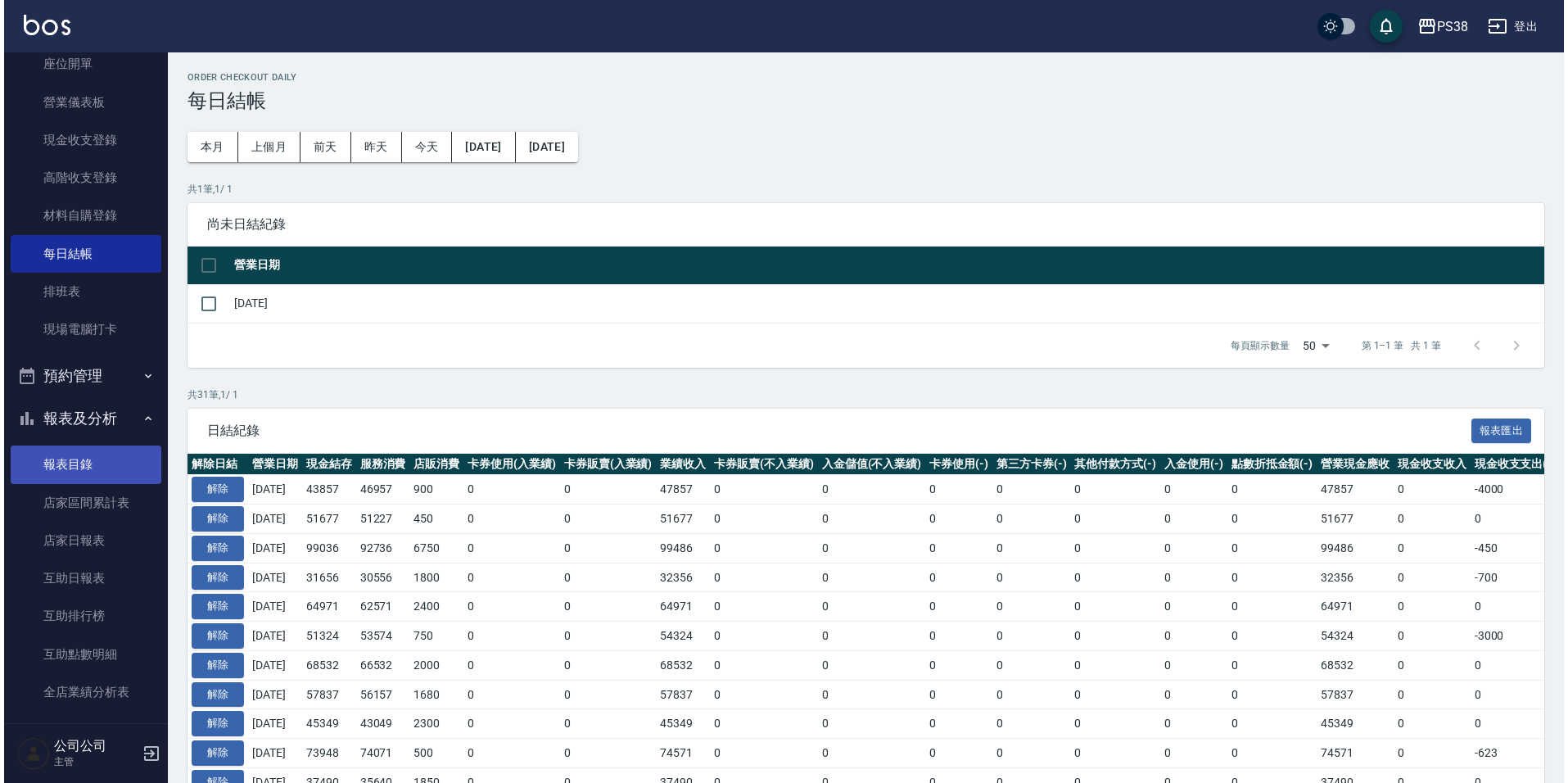
scroll to position [491, 0]
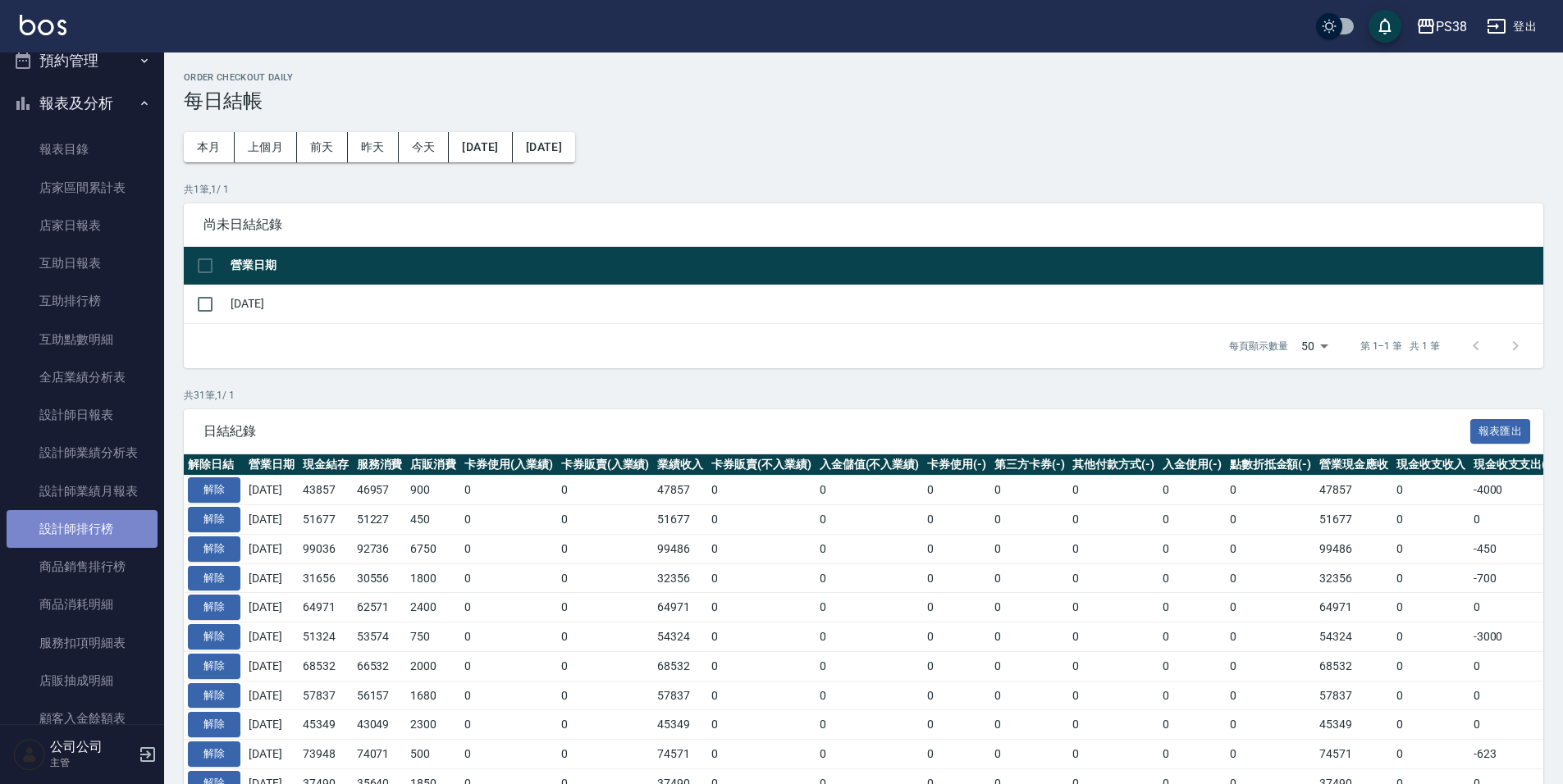
click at [119, 524] on link "設計師排行榜" at bounding box center [82, 528] width 151 height 37
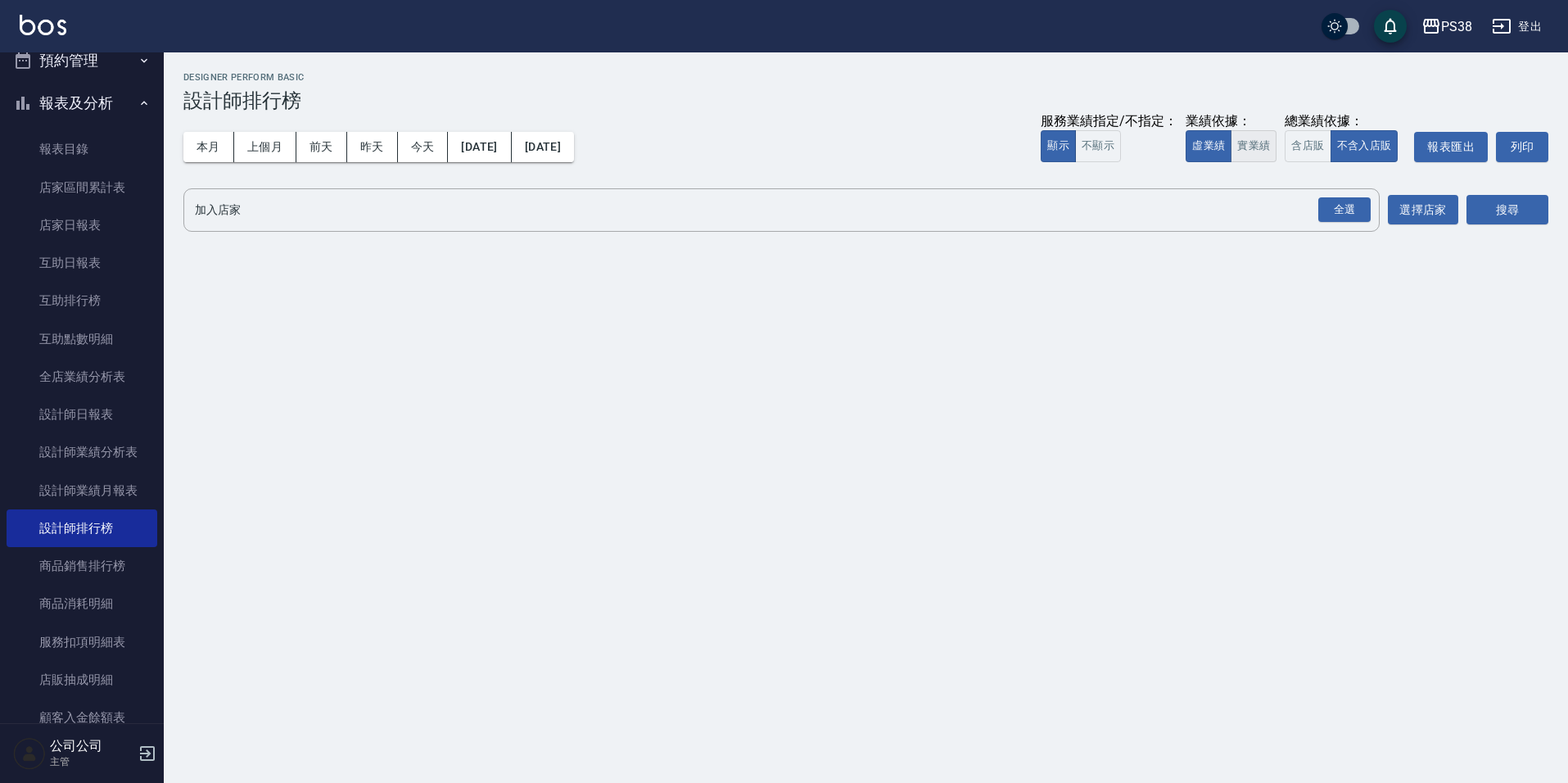
click at [1271, 154] on button "實業績" at bounding box center [1253, 146] width 46 height 32
click at [1349, 199] on div "全選" at bounding box center [1344, 210] width 52 height 25
click at [1493, 209] on button "搜尋" at bounding box center [1507, 211] width 82 height 31
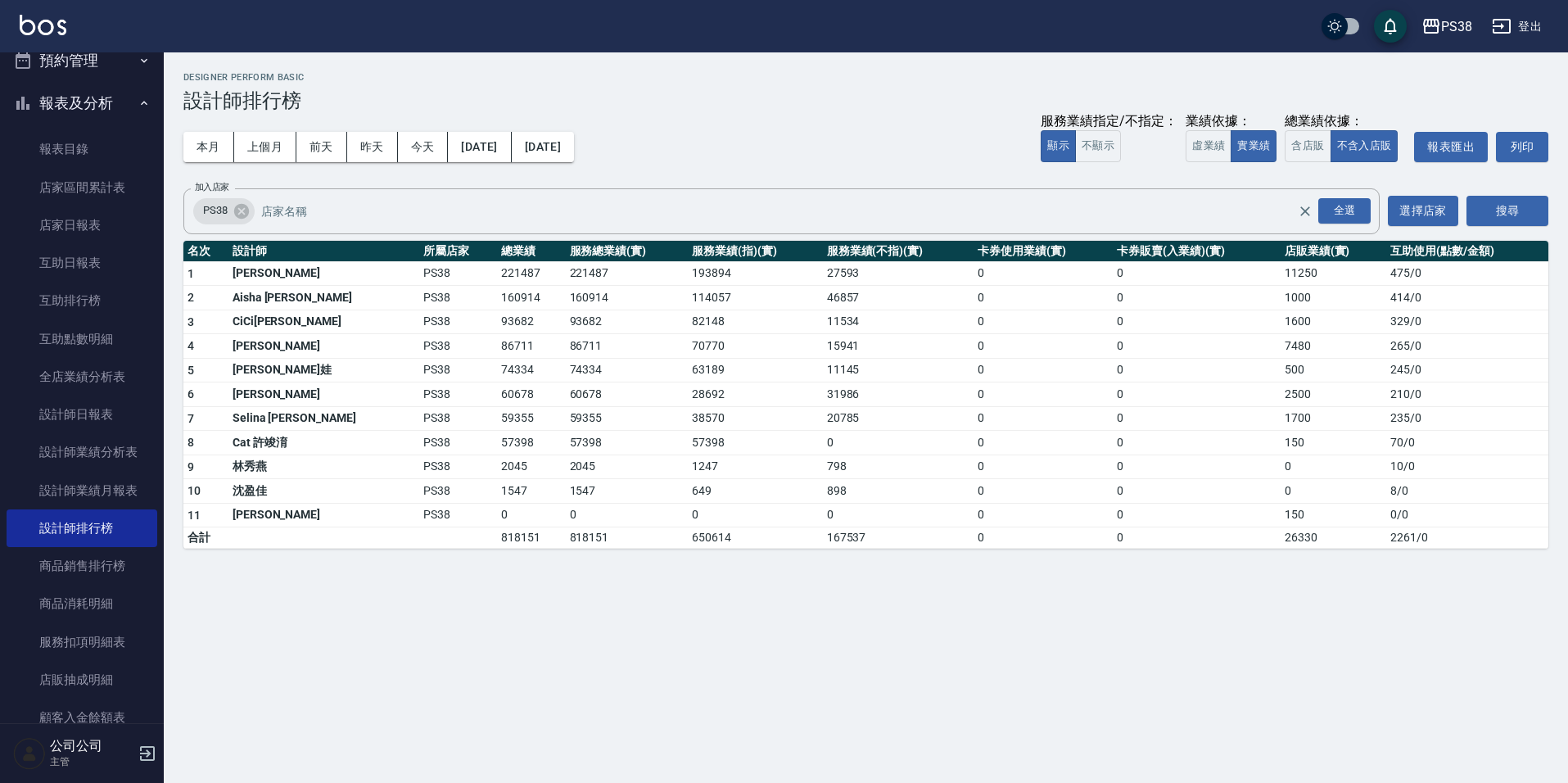
click at [670, 160] on div "本月 上個月 前天 昨天 今天 2025/09/01 2025/09/16 服務業績指定/不指定： 顯示 不顯示 業績依據： 虛業績 實業績 總業績依據： 含…" at bounding box center [866, 146] width 1365 height 70
drag, startPoint x: 437, startPoint y: 489, endPoint x: 463, endPoint y: 490, distance: 26.0
click at [497, 490] on td "1547" at bounding box center [530, 491] width 68 height 24
drag, startPoint x: 436, startPoint y: 474, endPoint x: 451, endPoint y: 469, distance: 15.8
click at [497, 469] on td "2045" at bounding box center [530, 467] width 68 height 24
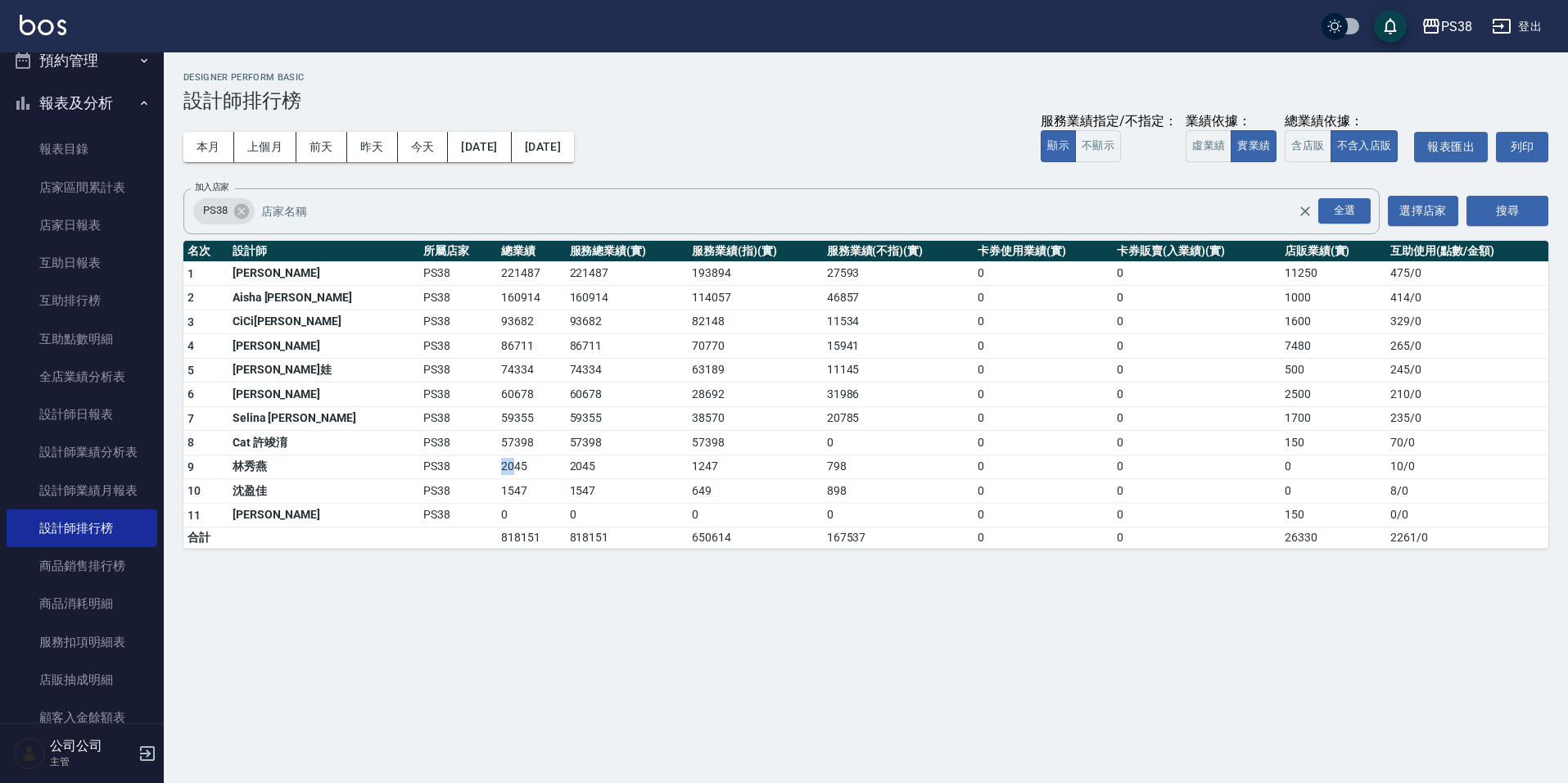
click at [497, 468] on td "2045" at bounding box center [530, 467] width 68 height 24
click at [497, 448] on td "57398" at bounding box center [530, 443] width 68 height 24
drag, startPoint x: 432, startPoint y: 446, endPoint x: 472, endPoint y: 442, distance: 40.2
click at [497, 442] on td "57398" at bounding box center [530, 443] width 68 height 24
drag, startPoint x: 437, startPoint y: 417, endPoint x: 493, endPoint y: 418, distance: 56.0
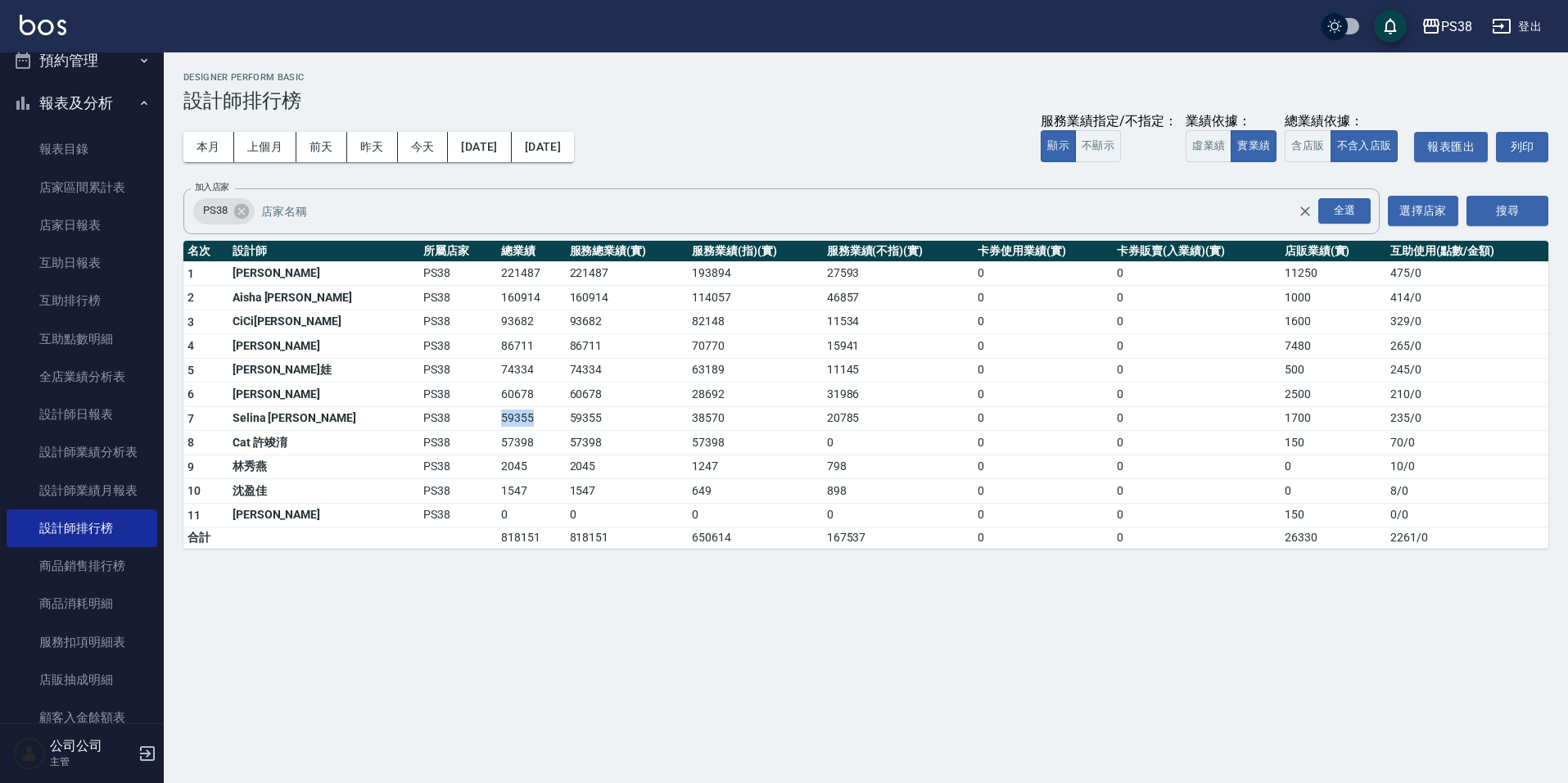
click at [497, 418] on td "59355" at bounding box center [530, 419] width 68 height 24
drag, startPoint x: 440, startPoint y: 399, endPoint x: 493, endPoint y: 386, distance: 54.6
click at [497, 386] on td "60678" at bounding box center [530, 394] width 68 height 24
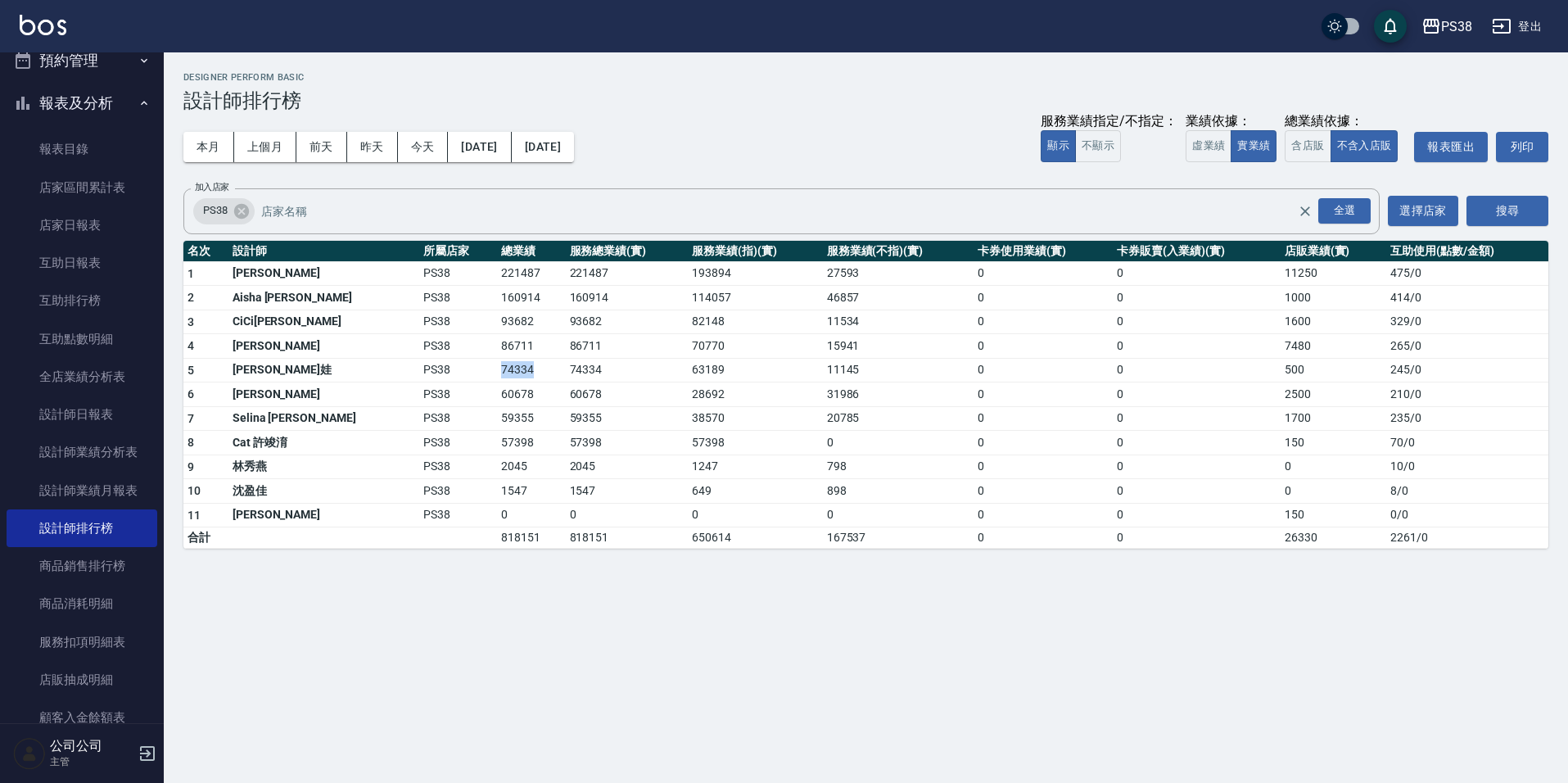
drag, startPoint x: 436, startPoint y: 378, endPoint x: 489, endPoint y: 372, distance: 53.3
click at [497, 372] on td "74334" at bounding box center [530, 370] width 68 height 24
click at [497, 371] on td "74334" at bounding box center [530, 370] width 68 height 24
click at [388, 144] on button "昨天" at bounding box center [373, 146] width 50 height 31
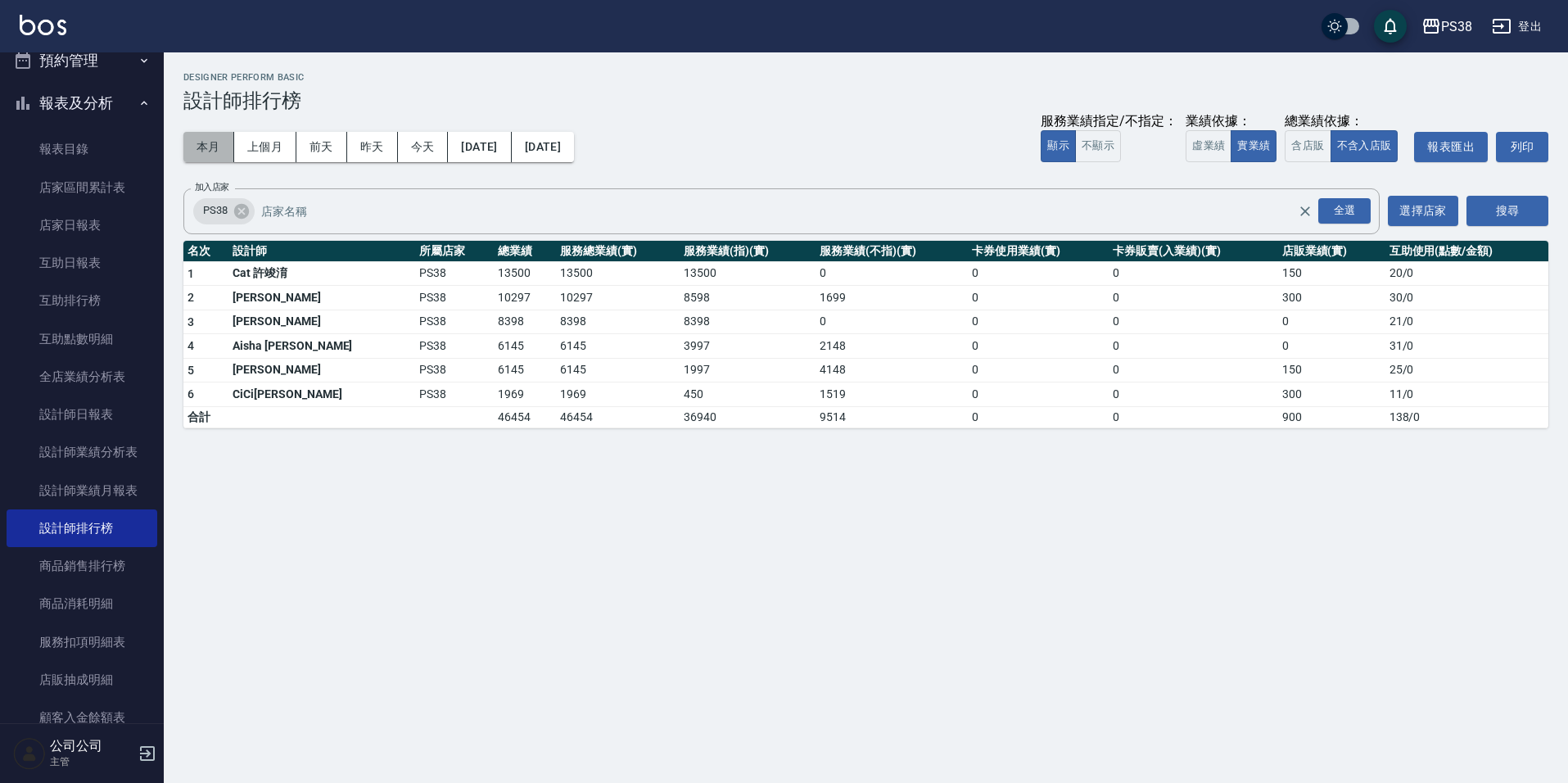
click at [198, 133] on button "本月" at bounding box center [209, 146] width 50 height 31
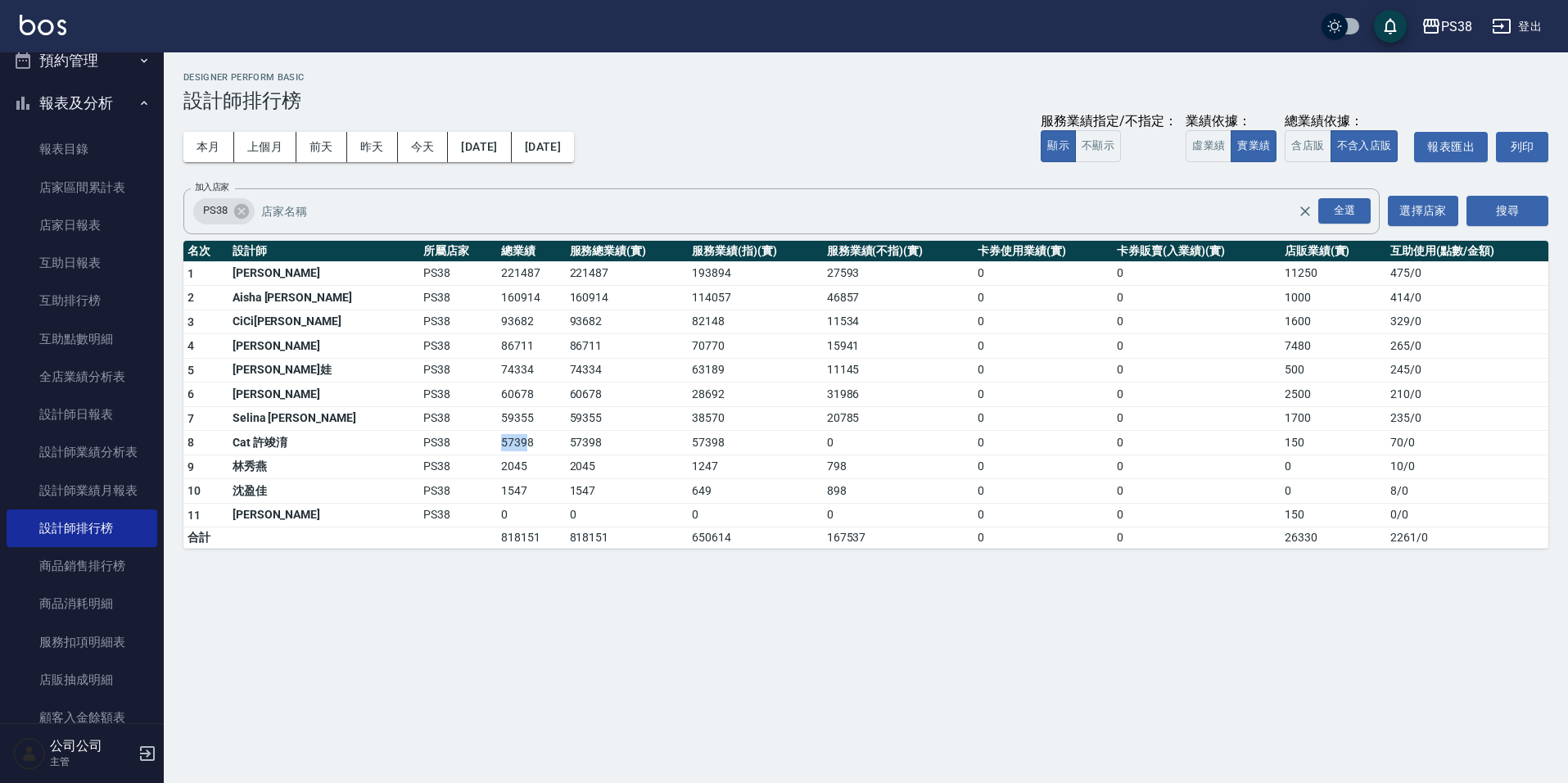
drag, startPoint x: 450, startPoint y: 433, endPoint x: 463, endPoint y: 433, distance: 13.0
click at [463, 433] on tr "8 Cat 許竣淯 PS38 57398 57398 57398 0 0 0 150 70 / 0" at bounding box center [866, 443] width 1365 height 24
click at [566, 455] on td "2045" at bounding box center [627, 467] width 123 height 24
drag, startPoint x: 432, startPoint y: 421, endPoint x: 475, endPoint y: 418, distance: 43.1
click at [497, 418] on td "59355" at bounding box center [530, 419] width 68 height 24
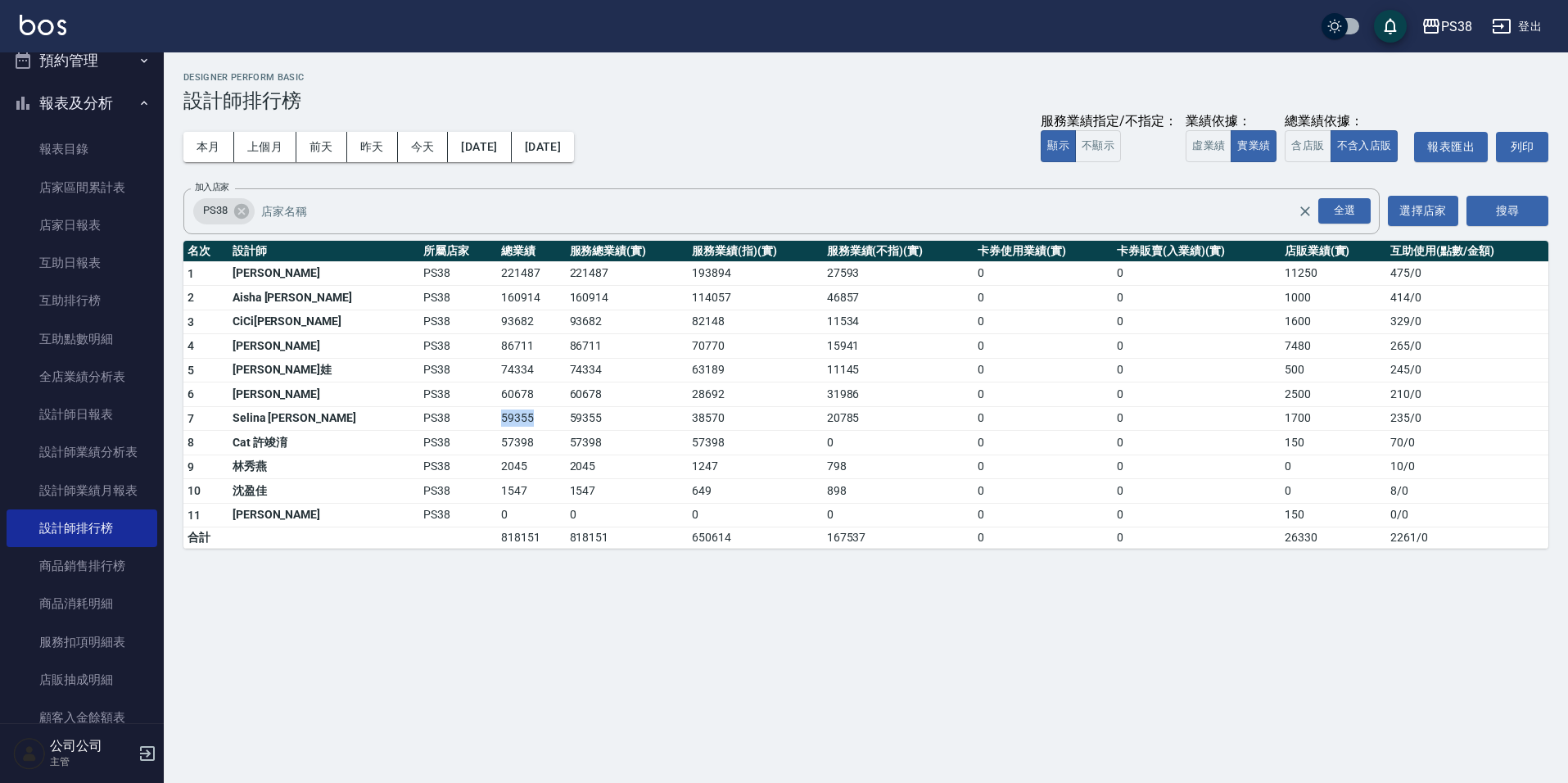
click at [497, 418] on td "59355" at bounding box center [530, 419] width 68 height 24
